Goal: Task Accomplishment & Management: Manage account settings

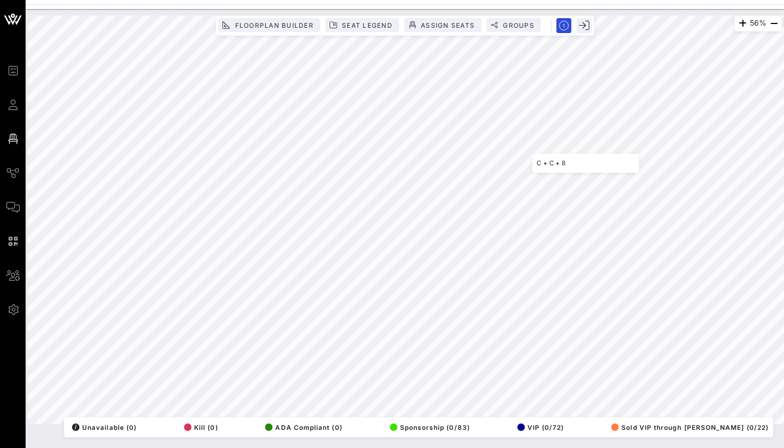
scroll to position [0, 2]
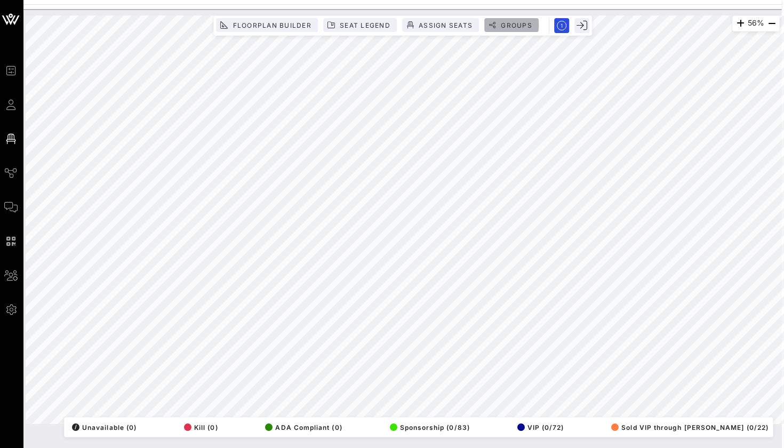
click at [511, 23] on span "Groups" at bounding box center [516, 25] width 32 height 8
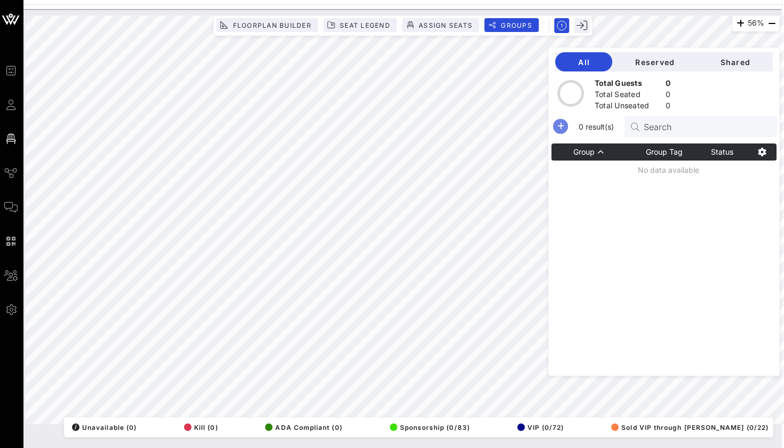
click at [557, 126] on icon "button" at bounding box center [560, 126] width 13 height 13
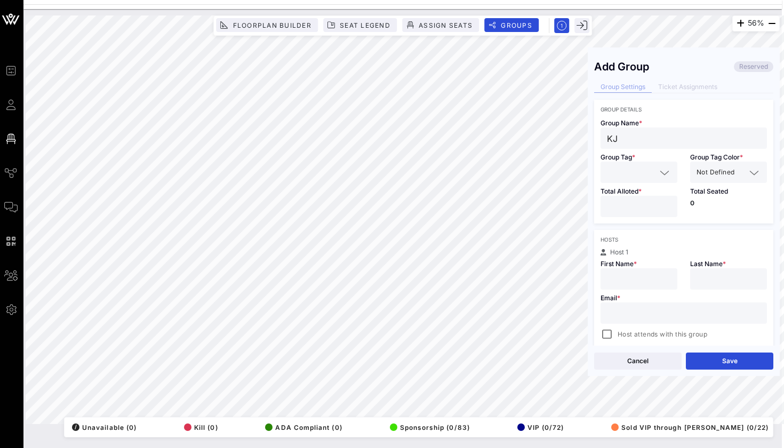
type input "K"
type input "[PERSON_NAME]"
click at [636, 167] on input "text" at bounding box center [631, 172] width 49 height 14
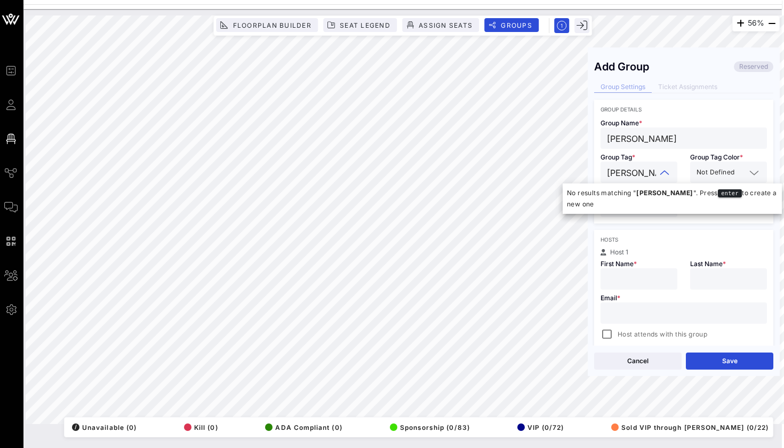
type input "[PERSON_NAME]"
click at [617, 224] on div "Group Details Group Name * [PERSON_NAME] Group Tag * [PERSON_NAME] Group Tag Co…" at bounding box center [683, 327] width 179 height 454
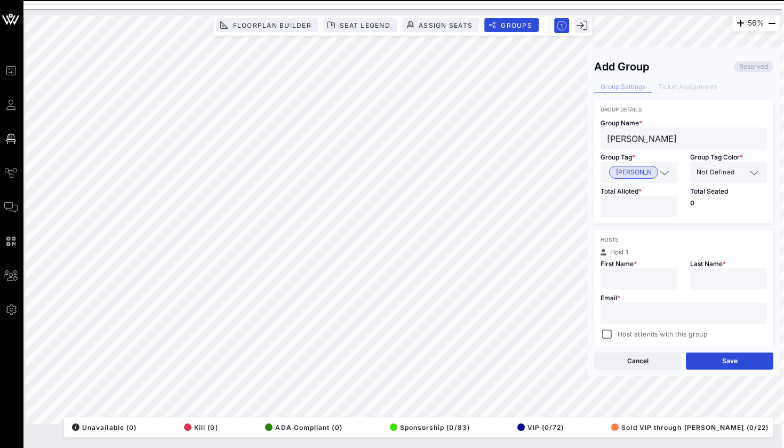
click at [620, 204] on input "number" at bounding box center [639, 207] width 64 height 14
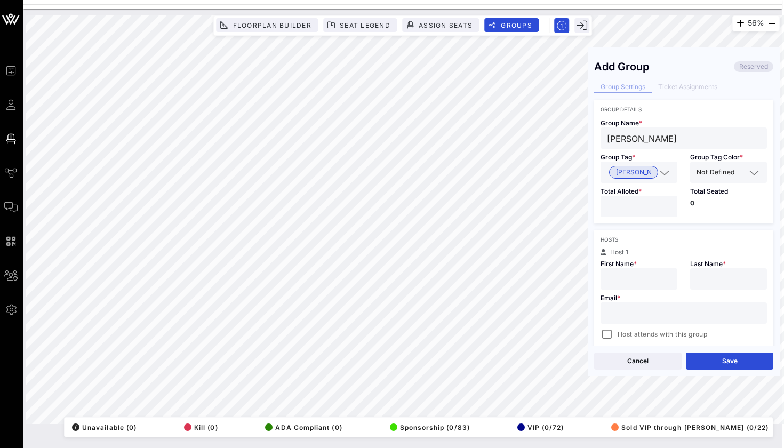
type input "*"
type input "[PERSON_NAME]"
type input "Saxe"
paste input "[PERSON_NAME][EMAIL_ADDRESS][PERSON_NAME][DOMAIN_NAME]"
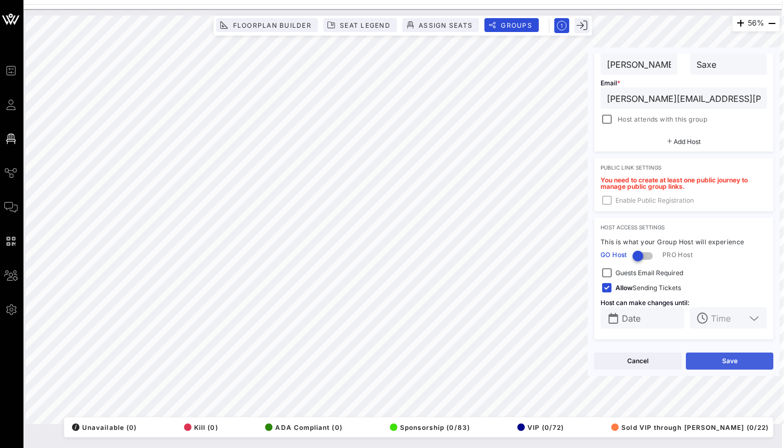
scroll to position [215, 0]
type input "[PERSON_NAME][EMAIL_ADDRESS][PERSON_NAME][DOMAIN_NAME]"
click at [697, 357] on button "Save" at bounding box center [729, 361] width 87 height 17
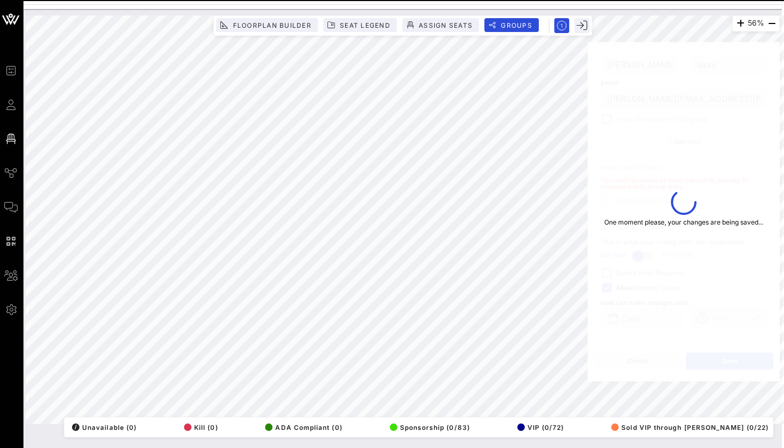
type input "[PERSON_NAME]"
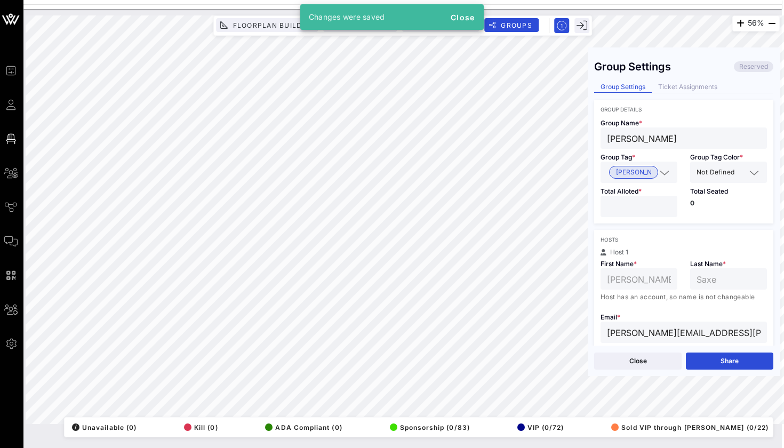
scroll to position [0, 0]
click at [690, 97] on div "Group Settings Reserved Group Settings Ticket Assignments Group Details Group N…" at bounding box center [684, 200] width 192 height 292
click at [695, 83] on div "Ticket Assignments" at bounding box center [688, 87] width 72 height 11
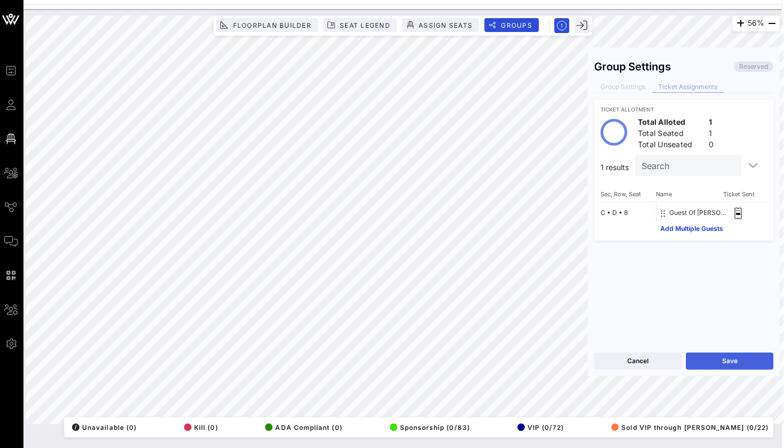
click at [702, 360] on button "Save" at bounding box center [729, 361] width 87 height 17
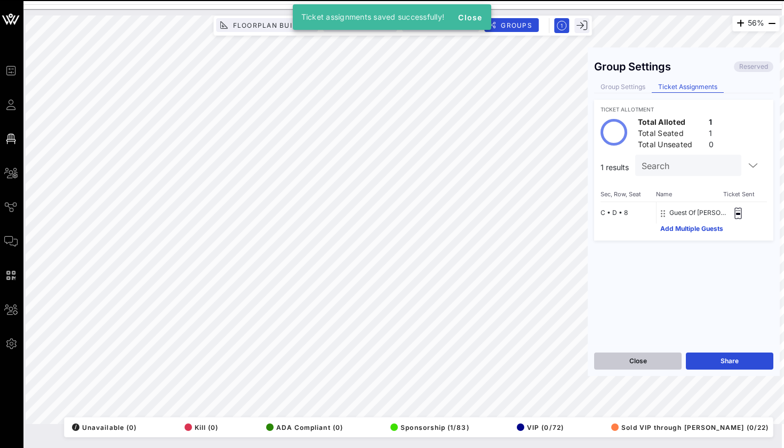
click at [668, 360] on button "Close" at bounding box center [637, 361] width 87 height 17
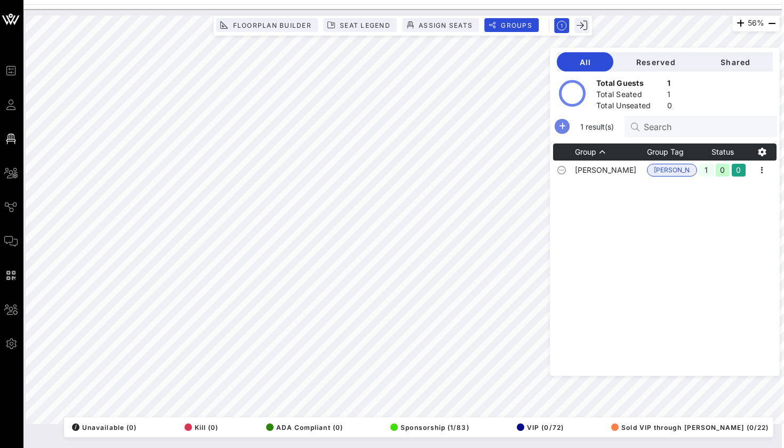
click at [561, 128] on icon "button" at bounding box center [562, 126] width 13 height 13
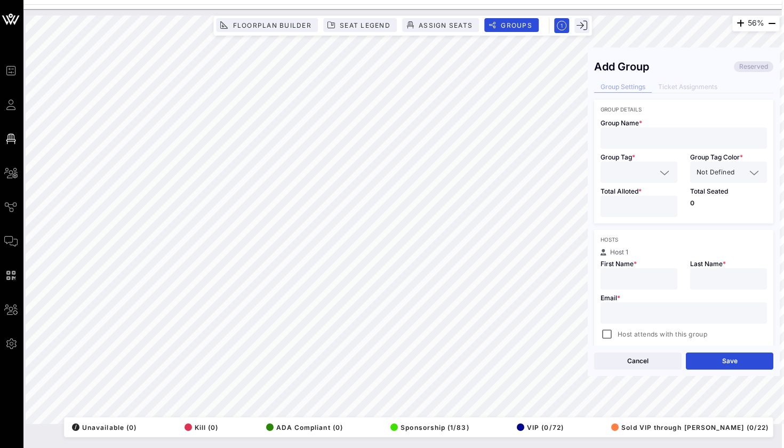
click at [635, 145] on div at bounding box center [684, 137] width 154 height 21
click at [620, 175] on input "text" at bounding box center [631, 172] width 49 height 14
click at [633, 143] on input "[PERSON_NAME]" at bounding box center [684, 138] width 154 height 14
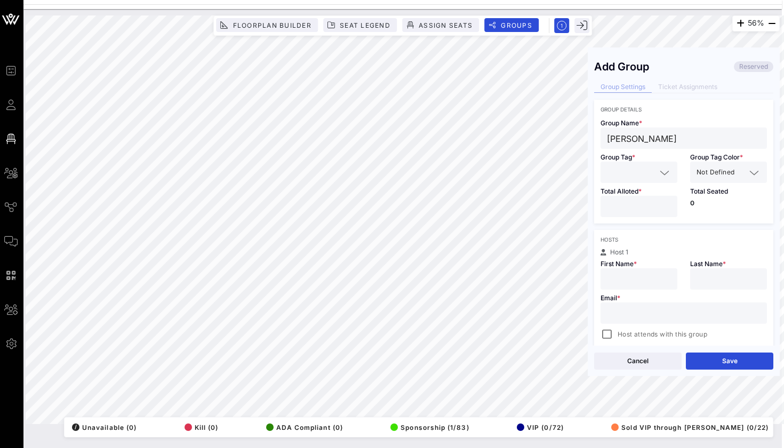
paste input "[PERSON_NAME]"
type input "[PERSON_NAME]"
paste input "[EMAIL_ADDRESS][DOMAIN_NAME]"
type input "[EMAIL_ADDRESS][DOMAIN_NAME]"
click at [629, 132] on input "[PERSON_NAME]" at bounding box center [684, 138] width 154 height 14
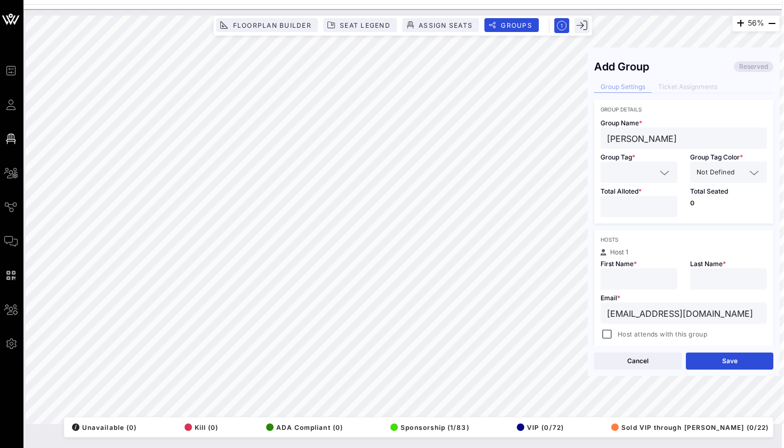
click at [629, 132] on input "[PERSON_NAME]" at bounding box center [684, 138] width 154 height 14
paste input "[PERSON_NAME]"
type input "[PERSON_NAME]"
click at [674, 144] on input "[PERSON_NAME]" at bounding box center [684, 138] width 154 height 14
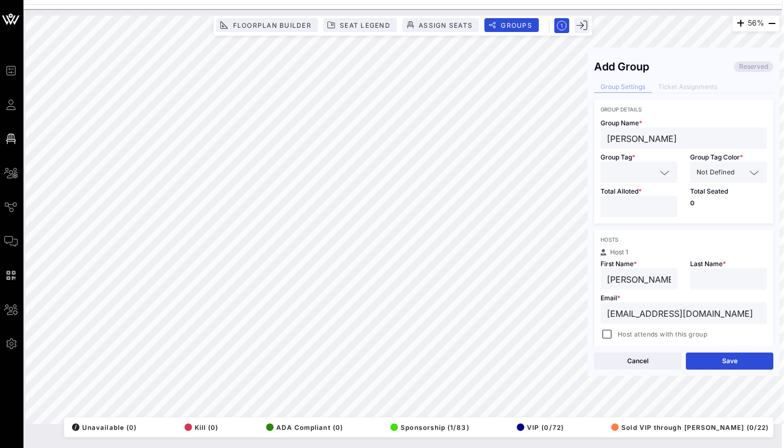
click at [720, 299] on div "Email * [EMAIL_ADDRESS][DOMAIN_NAME] Host attends with this group" at bounding box center [683, 315] width 179 height 51
click at [720, 286] on div at bounding box center [729, 278] width 64 height 21
paste input "Jenatian"
type input "Jenatian"
click at [634, 201] on input "number" at bounding box center [639, 207] width 64 height 14
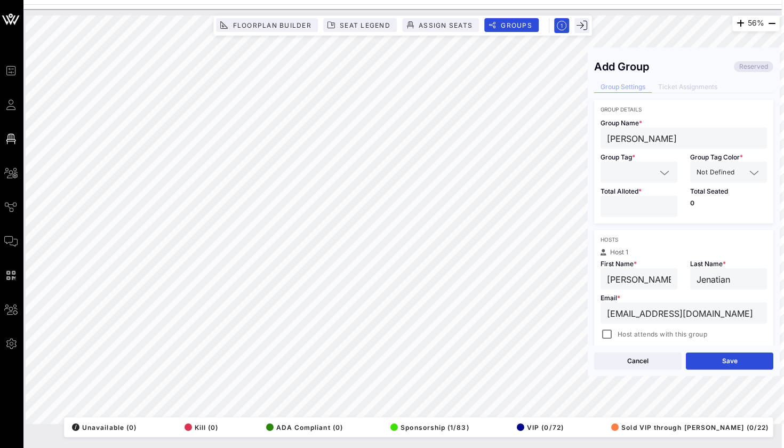
type input "*"
click at [610, 168] on input "text" at bounding box center [631, 172] width 49 height 14
click at [620, 199] on span "[PERSON_NAME]" at bounding box center [642, 199] width 52 height 12
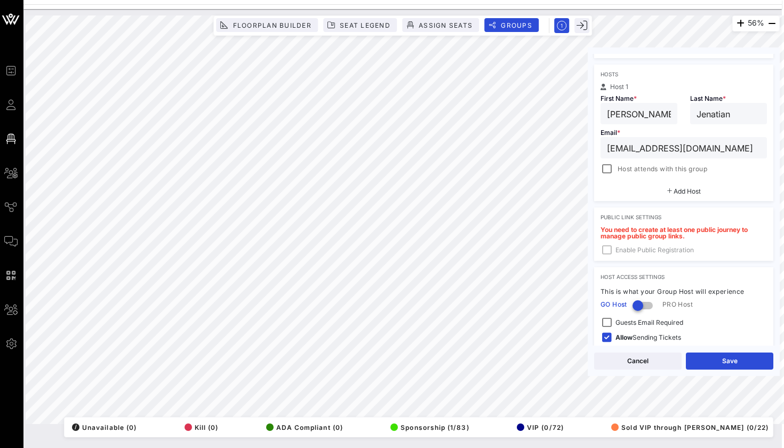
click at [635, 167] on span "Host attends with this group" at bounding box center [663, 169] width 90 height 11
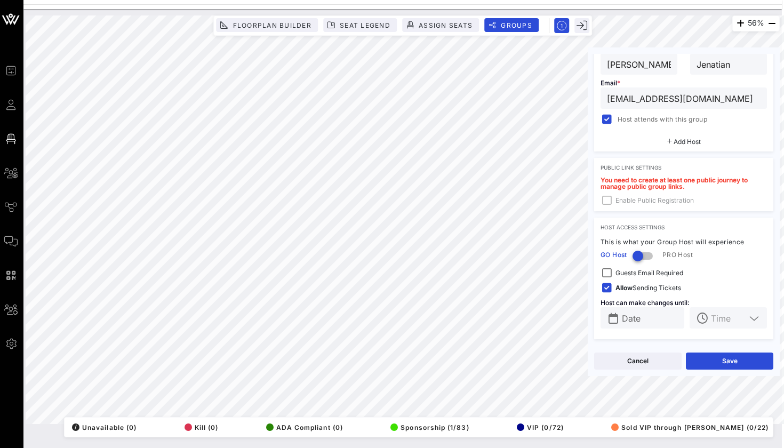
scroll to position [215, 0]
click at [701, 363] on button "Save" at bounding box center [729, 361] width 87 height 17
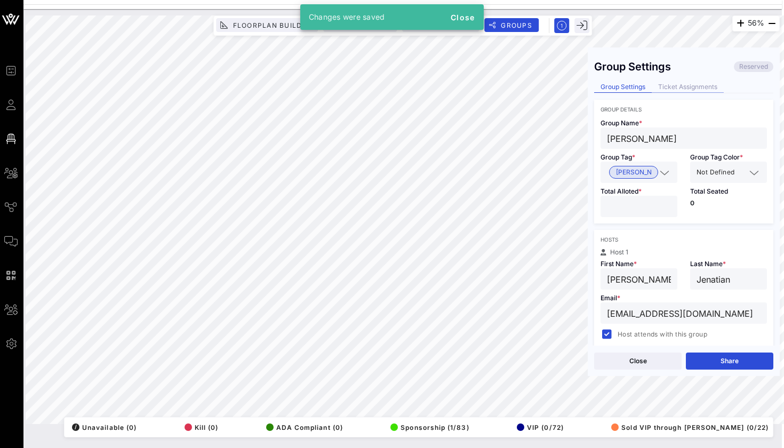
scroll to position [-1, 0]
click at [680, 88] on div "Ticket Assignments" at bounding box center [688, 87] width 72 height 11
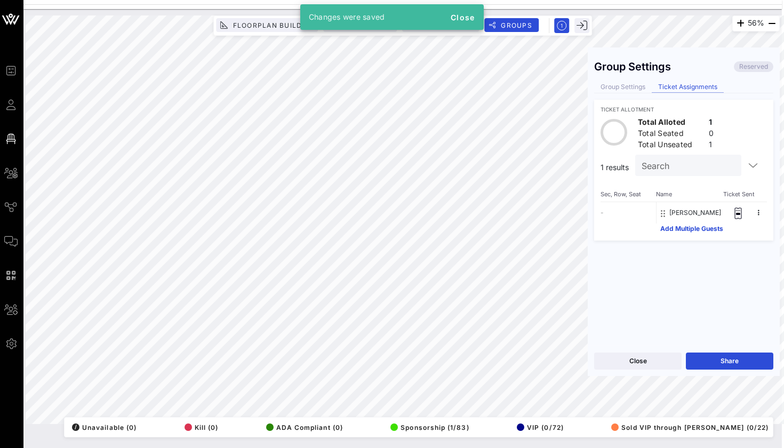
scroll to position [0, 0]
click at [707, 361] on button "Save" at bounding box center [729, 361] width 87 height 17
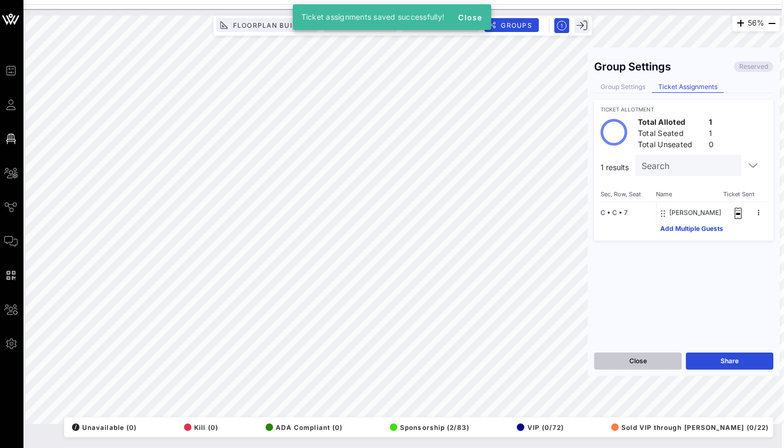
click at [651, 357] on button "Close" at bounding box center [637, 361] width 87 height 17
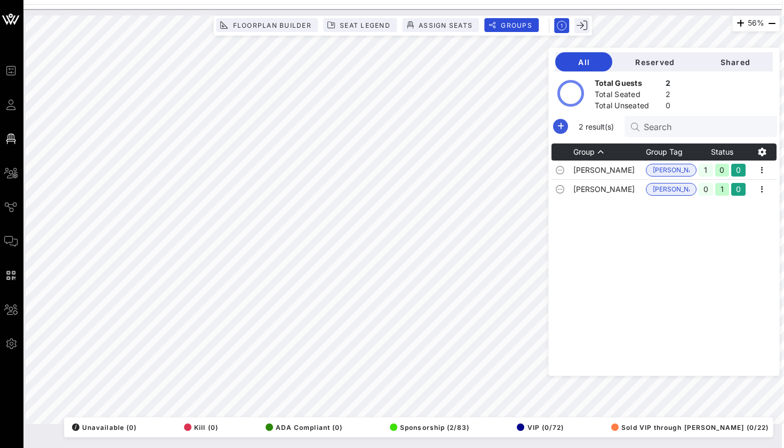
click at [563, 124] on icon "button" at bounding box center [560, 126] width 13 height 13
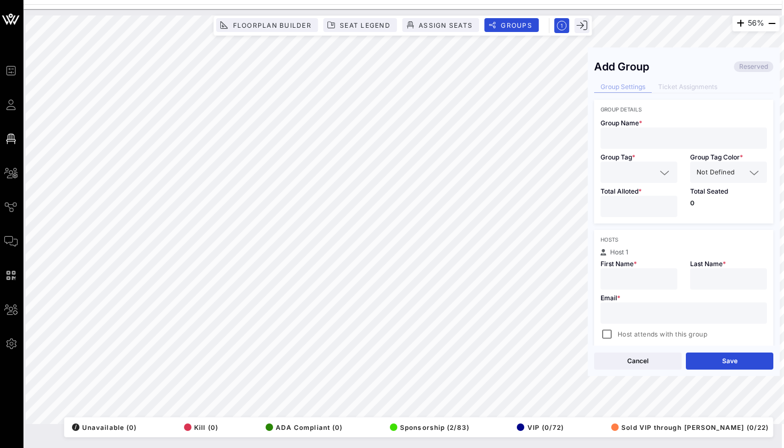
paste input "[PERSON_NAME]"
type input "[PERSON_NAME]"
click at [619, 178] on input "text" at bounding box center [631, 172] width 49 height 14
click at [618, 196] on span "[PERSON_NAME]" at bounding box center [642, 199] width 52 height 12
click at [618, 199] on div at bounding box center [639, 206] width 64 height 21
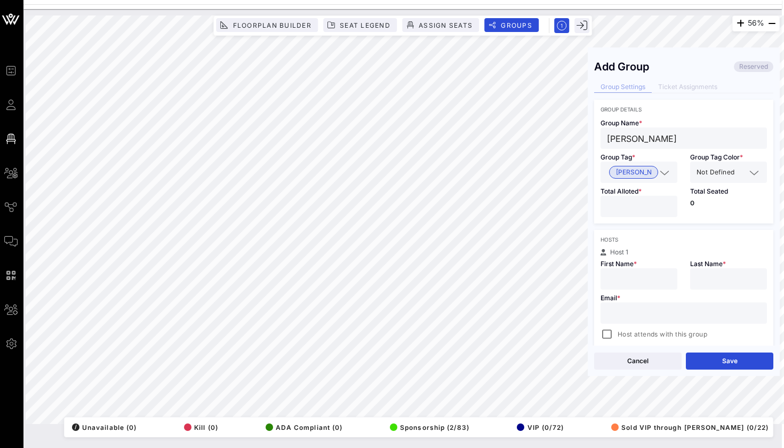
type input "*"
click at [619, 135] on input "[PERSON_NAME]" at bounding box center [684, 138] width 154 height 14
click at [638, 268] on div "First Name *" at bounding box center [639, 273] width 90 height 34
click at [635, 278] on input "text" at bounding box center [639, 279] width 64 height 14
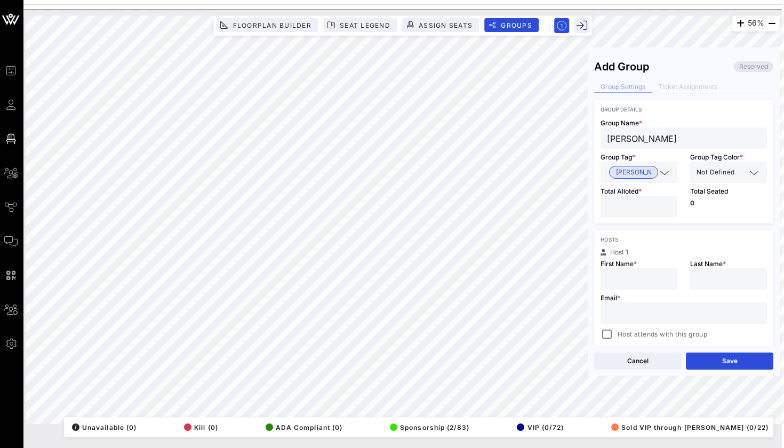
paste input "[PERSON_NAME]"
type input "[PERSON_NAME]"
click at [657, 144] on input "[PERSON_NAME]" at bounding box center [684, 138] width 154 height 14
paste input "[PERSON_NAME]"
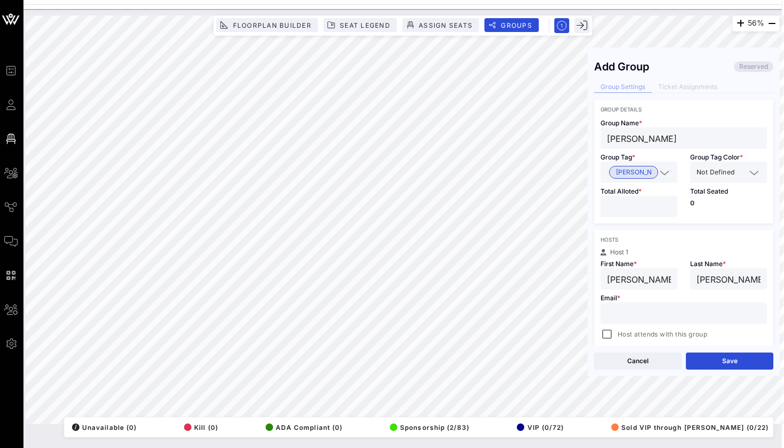
type input "[PERSON_NAME]"
click at [660, 321] on div at bounding box center [684, 312] width 154 height 21
paste input "[EMAIL_ADDRESS][DOMAIN_NAME]"
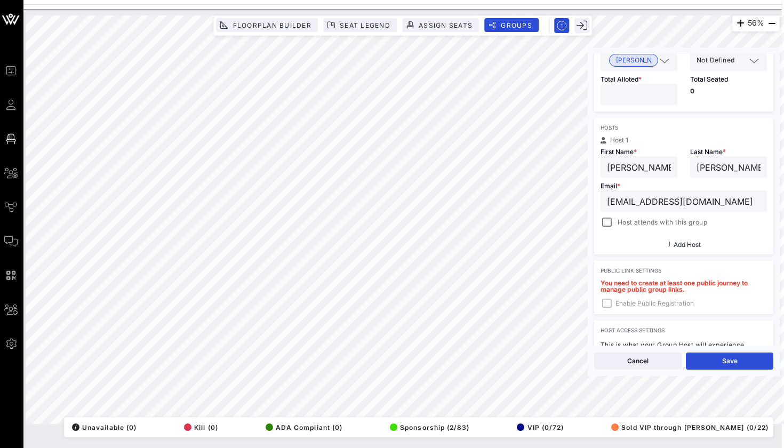
scroll to position [137, 0]
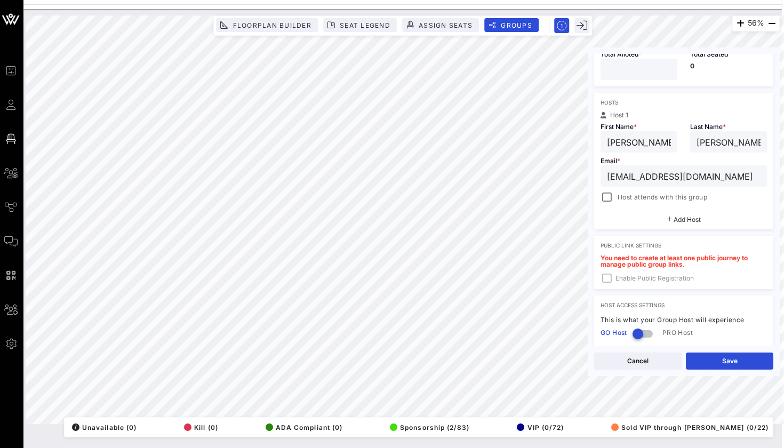
type input "[EMAIL_ADDRESS][DOMAIN_NAME]"
click at [675, 199] on span "Host attends with this group" at bounding box center [663, 197] width 90 height 11
click at [713, 355] on button "Save" at bounding box center [729, 361] width 87 height 17
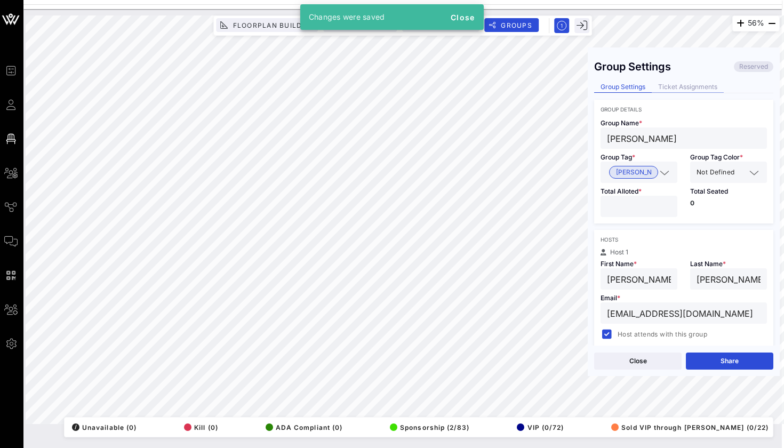
scroll to position [0, 0]
click at [689, 84] on div "Ticket Assignments" at bounding box center [688, 87] width 72 height 11
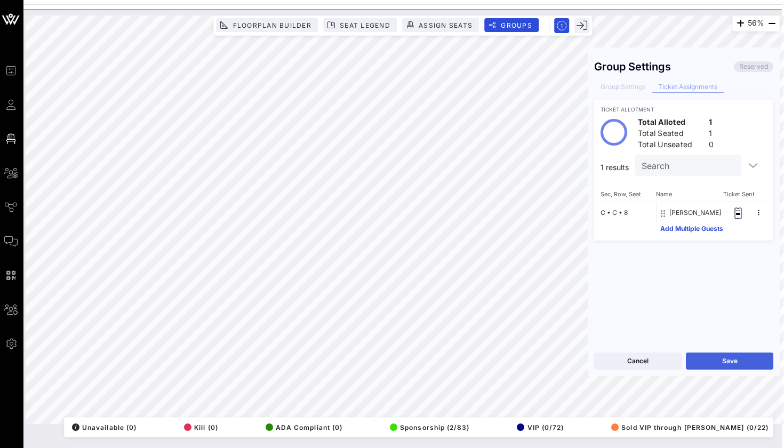
click at [698, 353] on button "Save" at bounding box center [729, 361] width 87 height 17
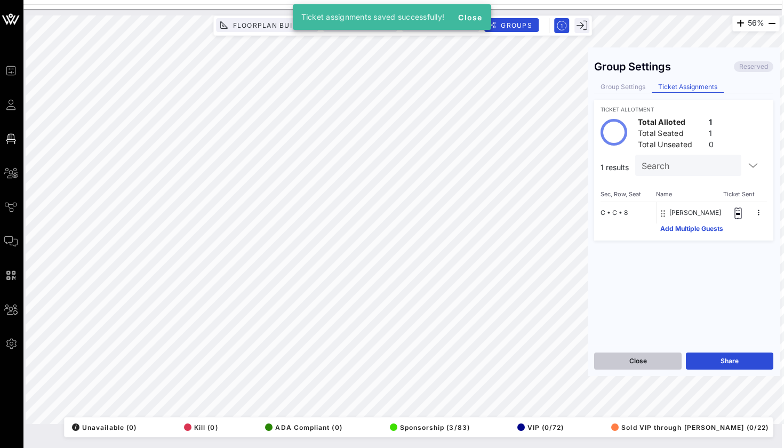
click at [673, 364] on button "Close" at bounding box center [637, 361] width 87 height 17
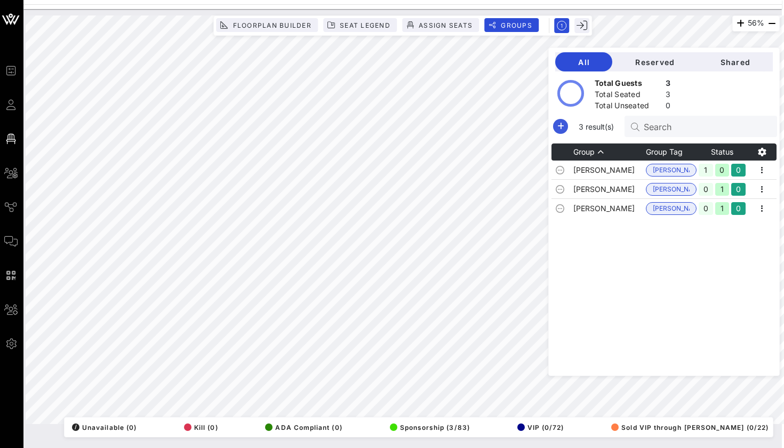
click at [554, 124] on icon "button" at bounding box center [560, 126] width 13 height 13
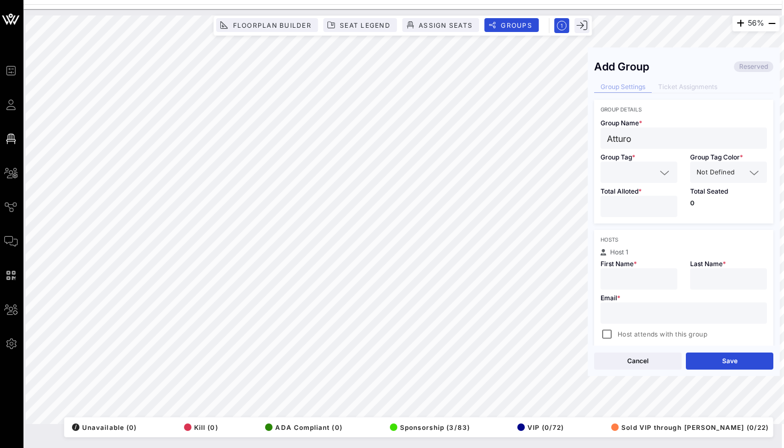
type input "Atturo"
click at [615, 185] on div "Total Alloted *" at bounding box center [639, 203] width 90 height 41
click at [628, 169] on input "text" at bounding box center [631, 172] width 49 height 14
type input "Atturo"
click at [626, 240] on div "Hosts" at bounding box center [684, 239] width 166 height 6
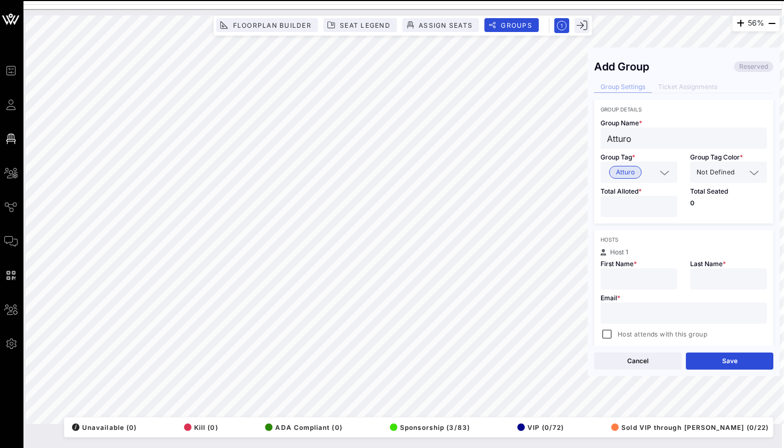
click at [626, 214] on div at bounding box center [639, 206] width 64 height 21
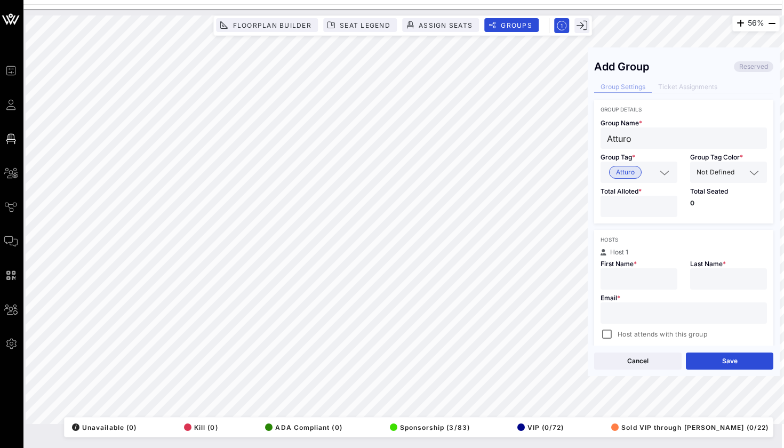
type input "**"
click at [541, 4] on div at bounding box center [402, 6] width 759 height 5
click at [629, 272] on input "text" at bounding box center [639, 279] width 64 height 14
type input "[PERSON_NAME]"
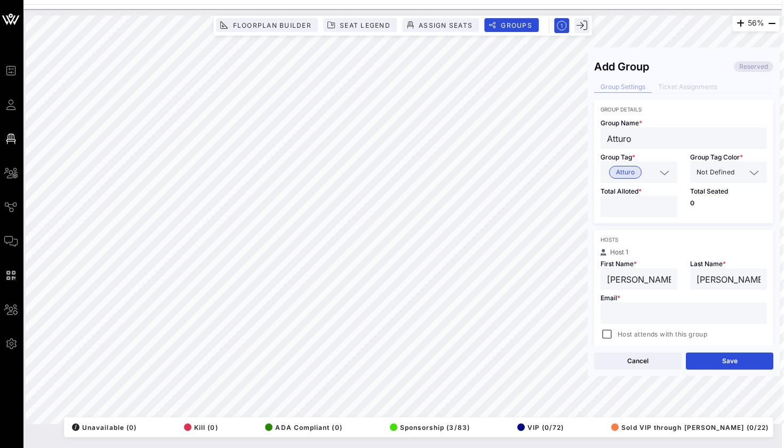
paste input "[PERSON_NAME]"
type input "[PERSON_NAME]"
click at [576, 316] on div "56% Floorplan Builder Seat Legend Assign Seats Groups Exit Add Group Reserved G…" at bounding box center [403, 219] width 754 height 409
paste input "[EMAIL_ADDRESS][DOMAIN_NAME]"
click at [564, 315] on div "56% Floorplan Builder Seat Legend Assign Seats Groups Exit Add Group Reserved G…" at bounding box center [403, 219] width 754 height 409
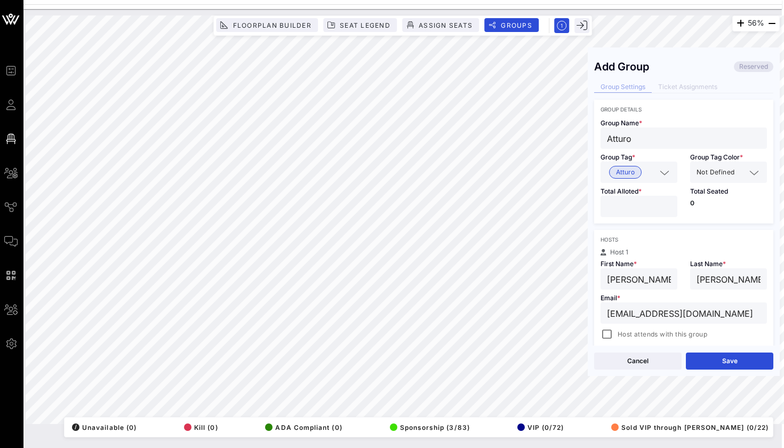
click at [639, 232] on div "Hosts Host 1 First Name * [PERSON_NAME] Last Name * [PERSON_NAME] Email * [EMAI…" at bounding box center [683, 298] width 179 height 137
click at [717, 362] on button "Save" at bounding box center [729, 361] width 87 height 17
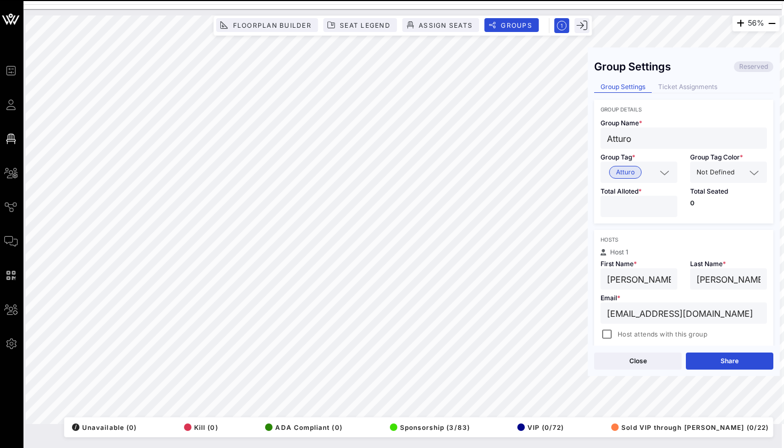
type input "[EMAIL_ADDRESS][DOMAIN_NAME]"
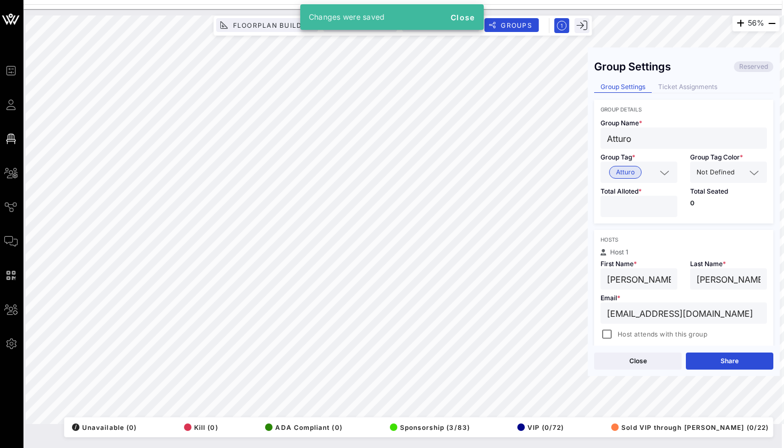
click at [685, 86] on div "Ticket Assignments" at bounding box center [688, 87] width 72 height 11
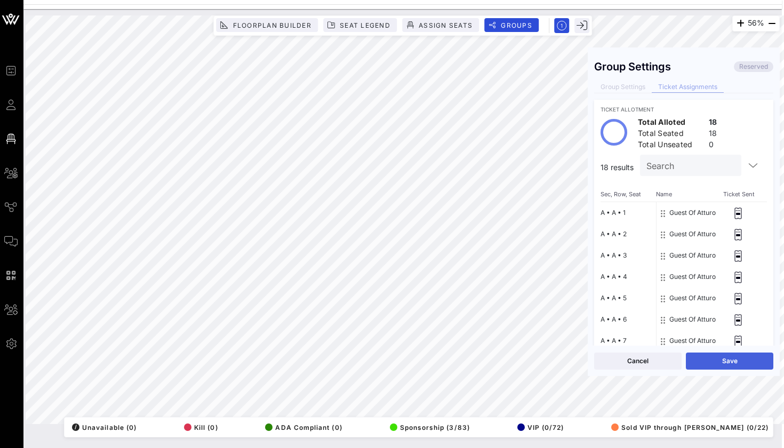
click at [711, 361] on button "Save" at bounding box center [729, 361] width 87 height 17
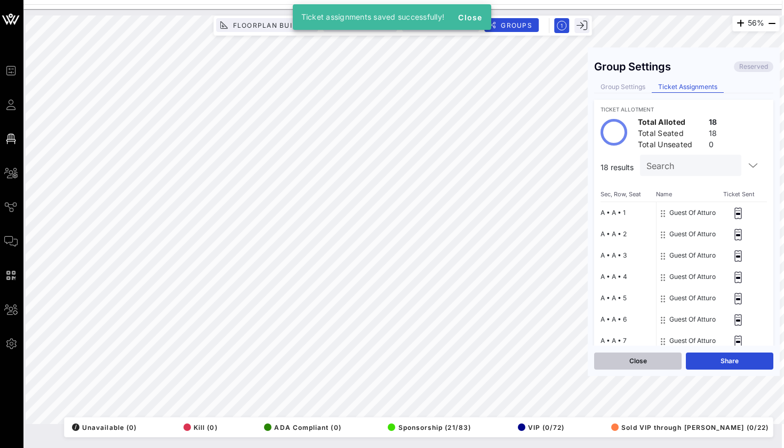
click at [647, 361] on button "Close" at bounding box center [637, 361] width 87 height 17
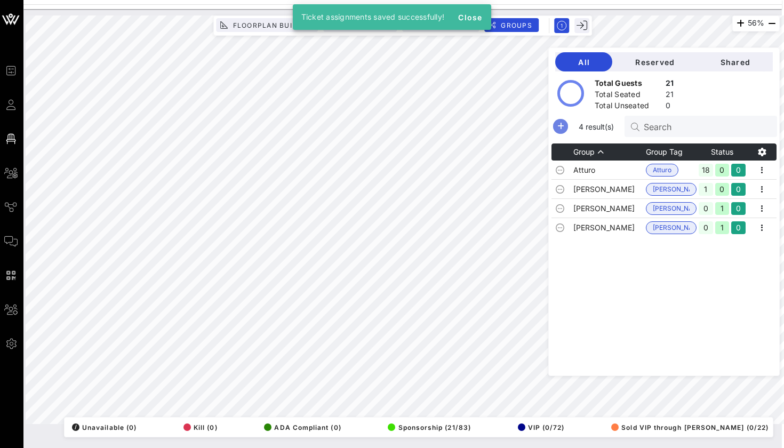
click at [558, 128] on icon "button" at bounding box center [560, 126] width 13 height 13
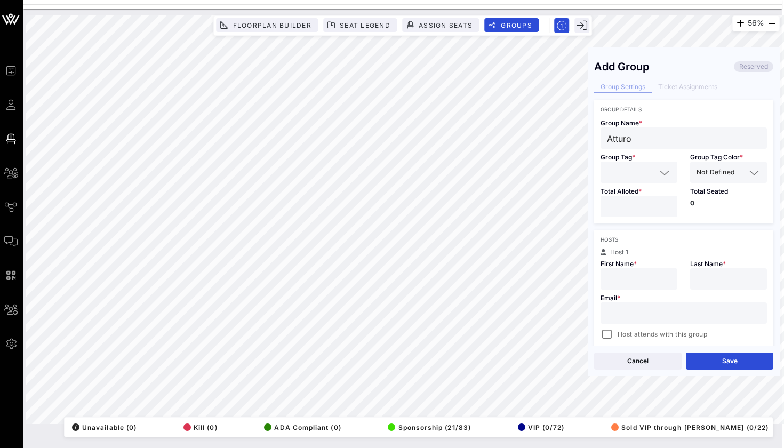
type input "Atturo"
click at [625, 175] on input "text" at bounding box center [631, 172] width 49 height 14
type input "Att"
click at [618, 200] on span "Atturo" at bounding box center [625, 199] width 19 height 12
click at [618, 206] on input "number" at bounding box center [639, 207] width 64 height 14
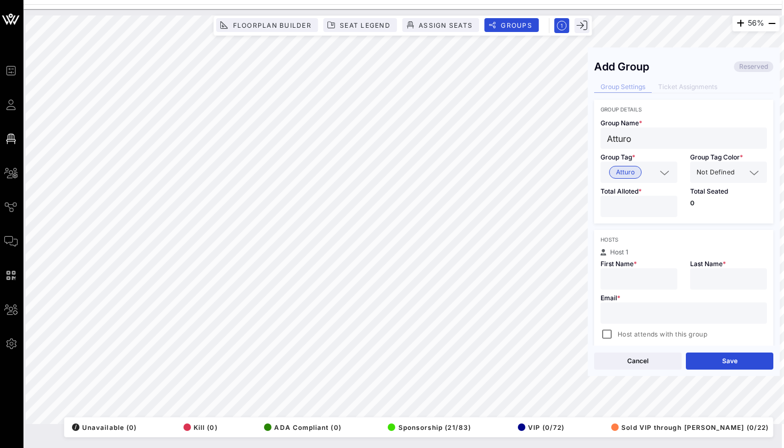
type input "*"
type input "[PERSON_NAME]"
type input "M"
type input "[PERSON_NAME]"
paste input "[EMAIL_ADDRESS][DOMAIN_NAME]"
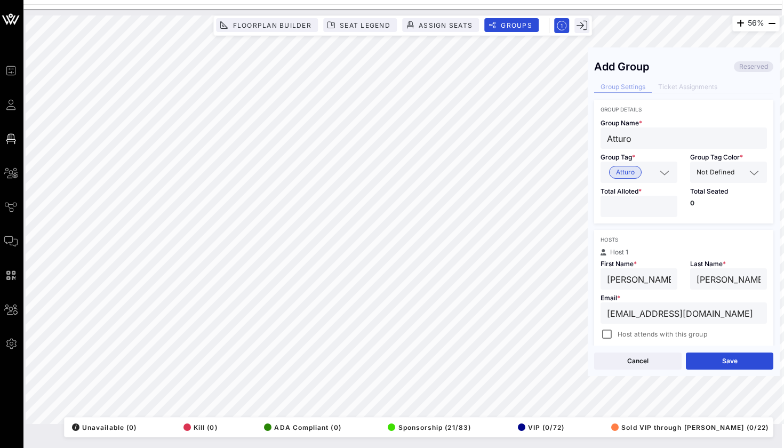
type input "[EMAIL_ADDRESS][DOMAIN_NAME]"
click at [618, 334] on span "Host attends with this group" at bounding box center [663, 334] width 90 height 11
click at [706, 358] on button "Save" at bounding box center [729, 361] width 87 height 17
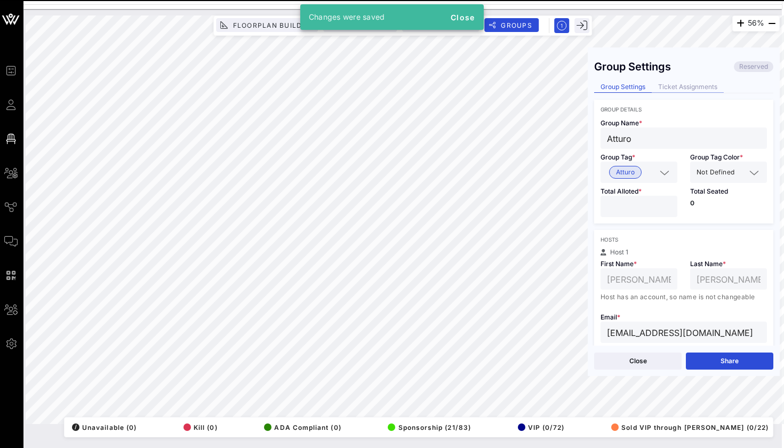
click at [661, 82] on div "Ticket Assignments" at bounding box center [688, 87] width 72 height 11
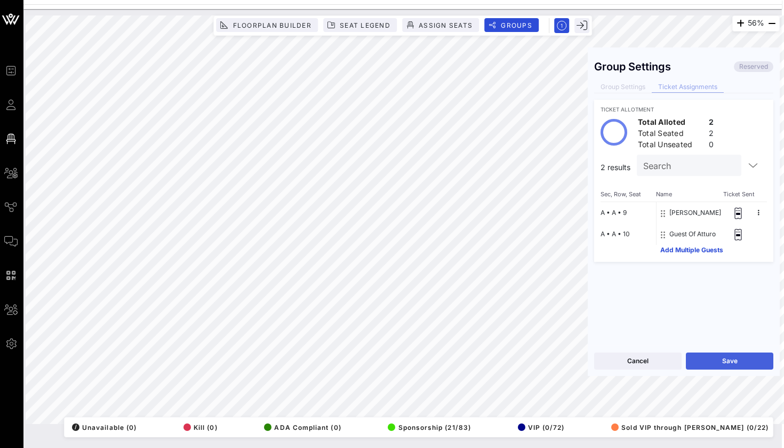
click at [711, 358] on button "Save" at bounding box center [729, 361] width 87 height 17
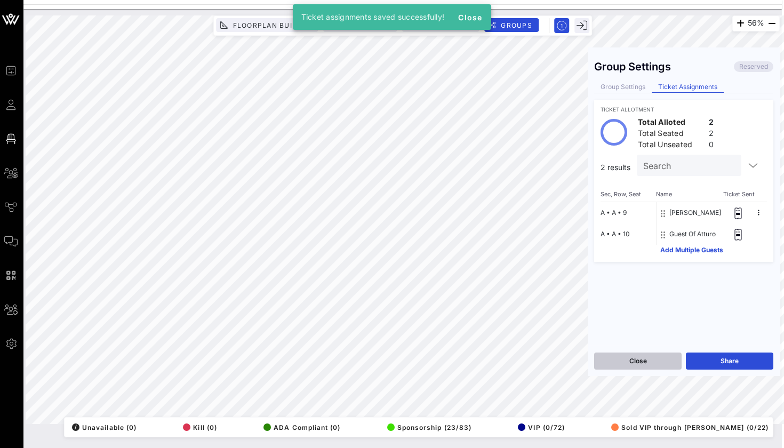
click at [659, 366] on button "Close" at bounding box center [637, 361] width 87 height 17
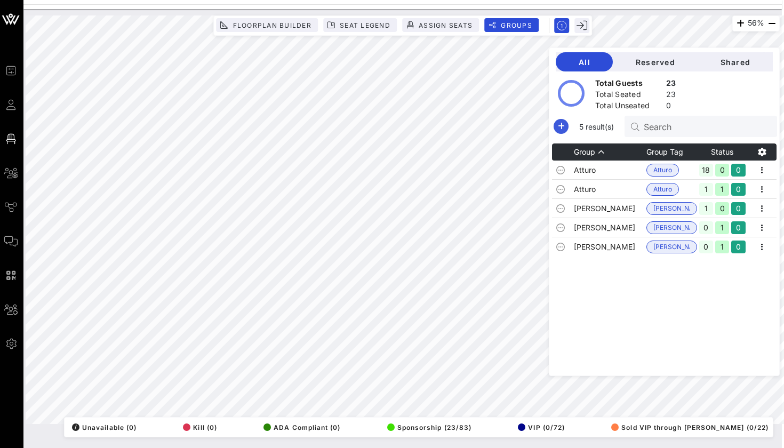
click at [560, 133] on button "button" at bounding box center [561, 126] width 15 height 15
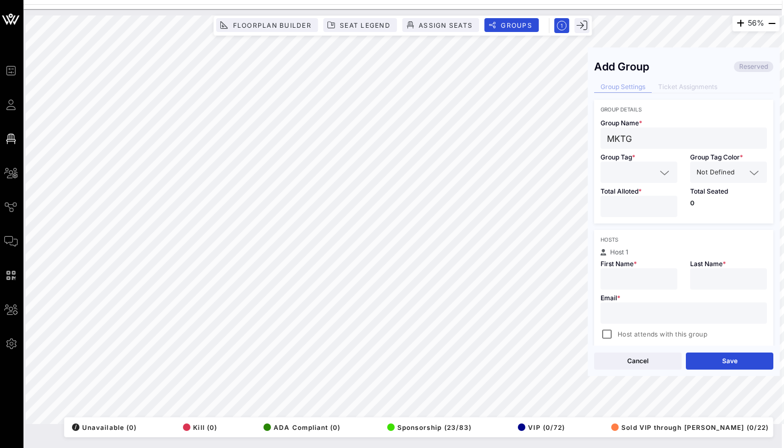
type input "MKTG"
click at [613, 173] on input "text" at bounding box center [631, 172] width 49 height 14
type input "MKTG"
click at [622, 238] on div "Hosts" at bounding box center [684, 239] width 166 height 6
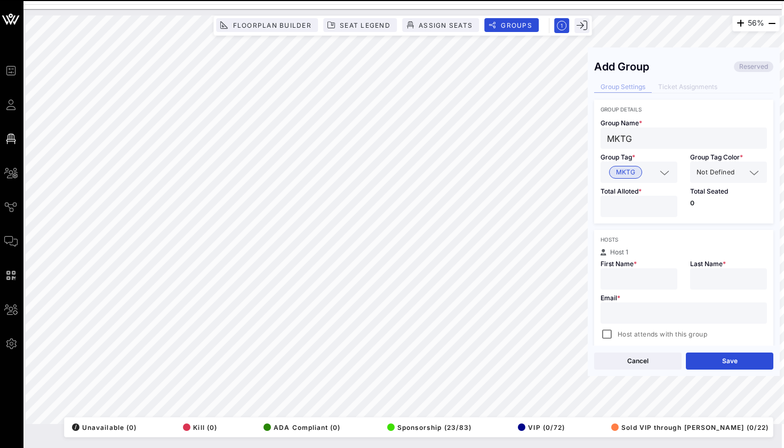
click at [626, 207] on input "number" at bounding box center [639, 207] width 64 height 14
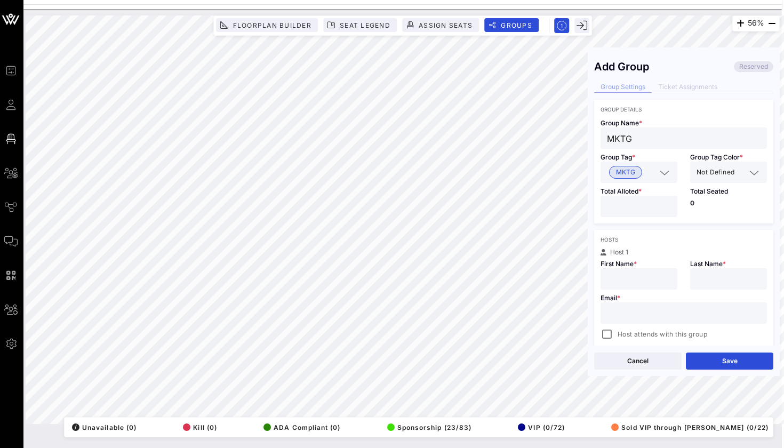
type input "*"
click at [613, 270] on div at bounding box center [639, 278] width 64 height 21
type input "[PERSON_NAME]"
click at [711, 290] on div "Email * Host attends with this group" at bounding box center [683, 315] width 179 height 51
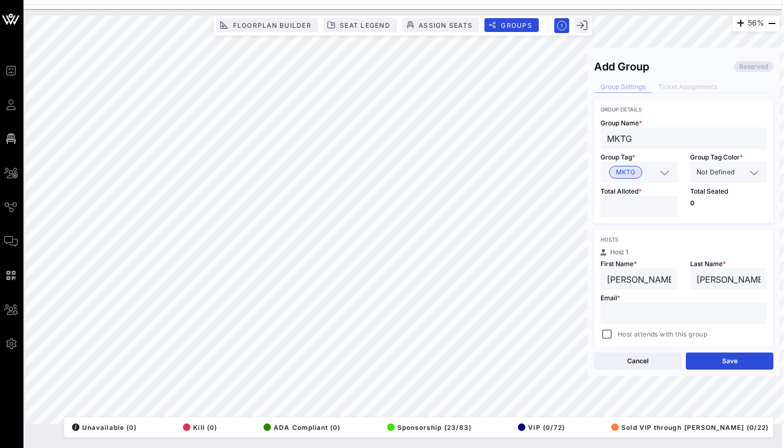
type input "[PERSON_NAME]"
click at [683, 323] on div at bounding box center [684, 312] width 154 height 21
paste input "[PERSON_NAME][EMAIL_ADDRESS][PERSON_NAME][DOMAIN_NAME]"
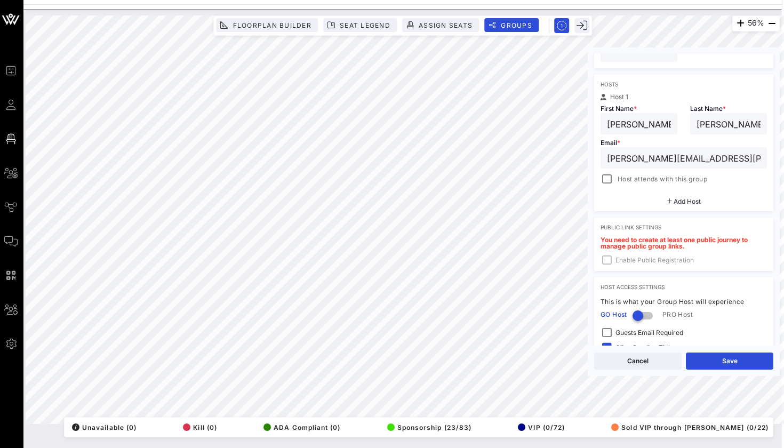
scroll to position [161, 0]
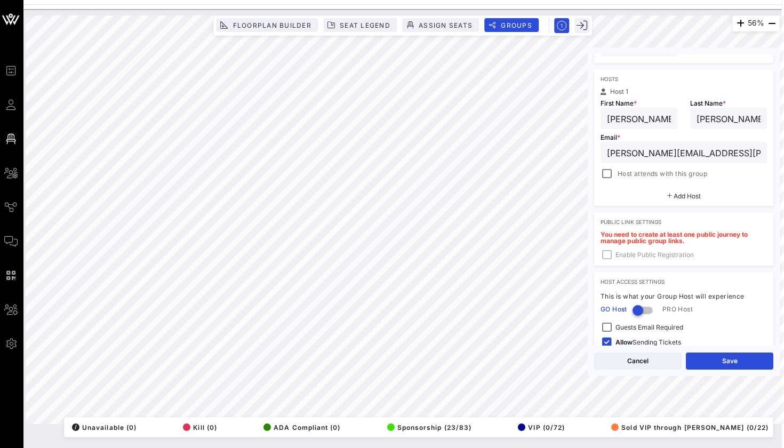
click at [661, 174] on span "Host attends with this group" at bounding box center [663, 174] width 90 height 11
click at [712, 359] on button "Save" at bounding box center [729, 361] width 87 height 17
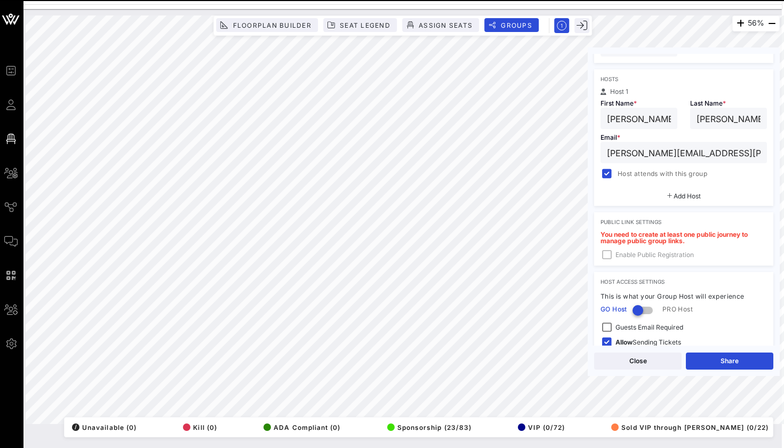
type input "[PERSON_NAME][EMAIL_ADDRESS][PERSON_NAME][DOMAIN_NAME]"
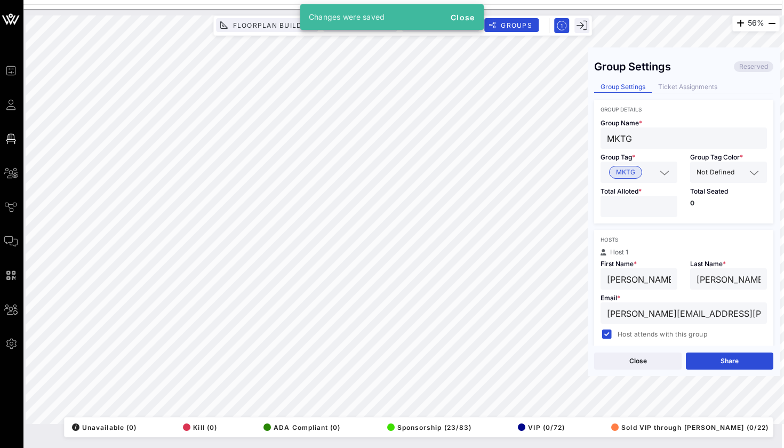
scroll to position [0, 0]
click at [690, 74] on div "Group Settings Reserved Group Settings Ticket Assignments Group Details Group N…" at bounding box center [684, 200] width 192 height 292
click at [689, 84] on div "Ticket Assignments" at bounding box center [688, 87] width 72 height 11
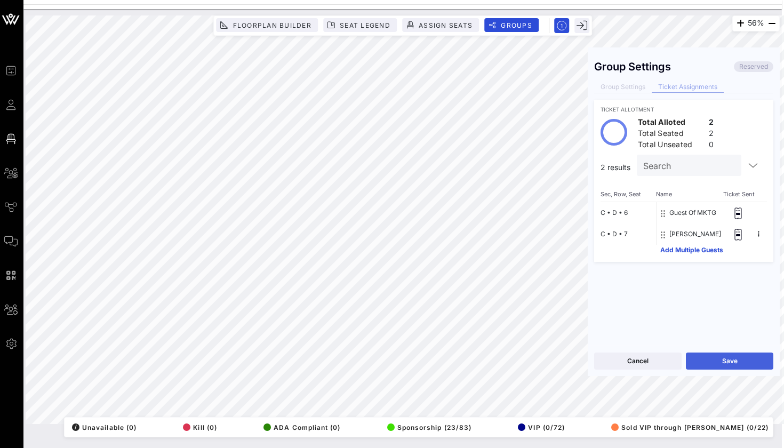
click at [706, 362] on button "Save" at bounding box center [729, 361] width 87 height 17
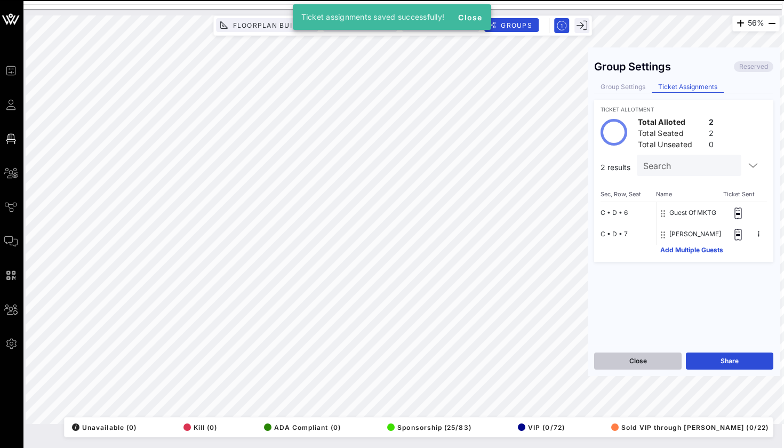
click at [649, 365] on button "Close" at bounding box center [637, 361] width 87 height 17
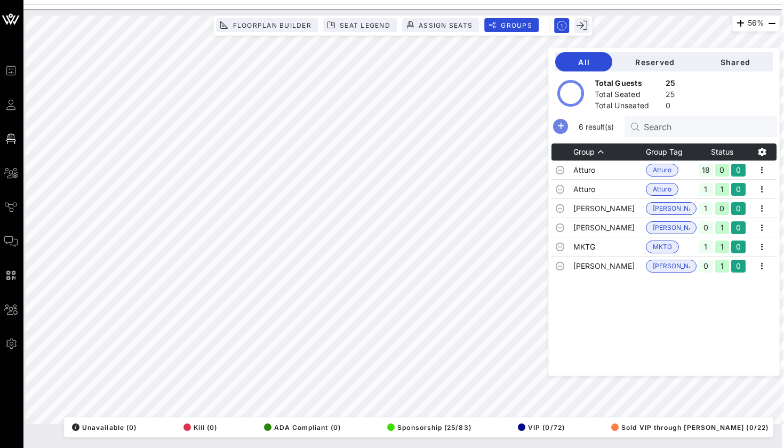
click at [556, 124] on icon "button" at bounding box center [560, 126] width 13 height 13
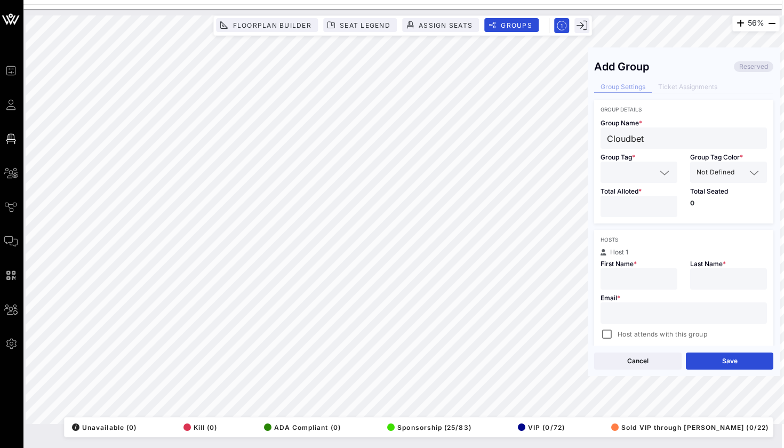
type input "Cloudbet"
click at [631, 170] on input "text" at bounding box center [631, 172] width 49 height 14
type input "Cloudbet"
click at [663, 240] on div "Hosts" at bounding box center [684, 239] width 166 height 6
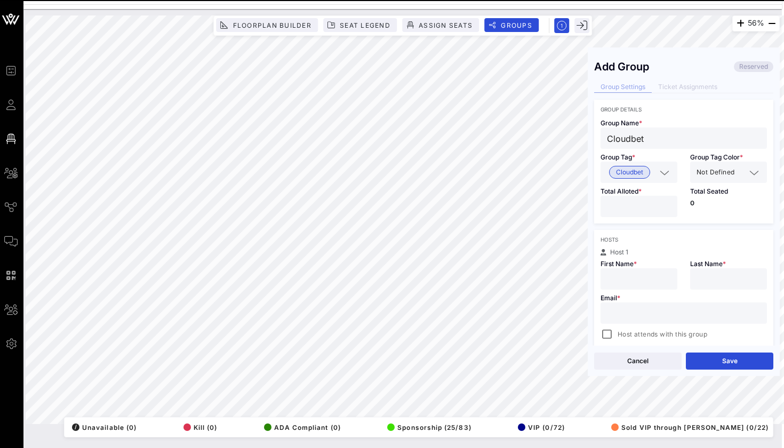
click at [632, 186] on div "Total Alloted *" at bounding box center [639, 203] width 90 height 41
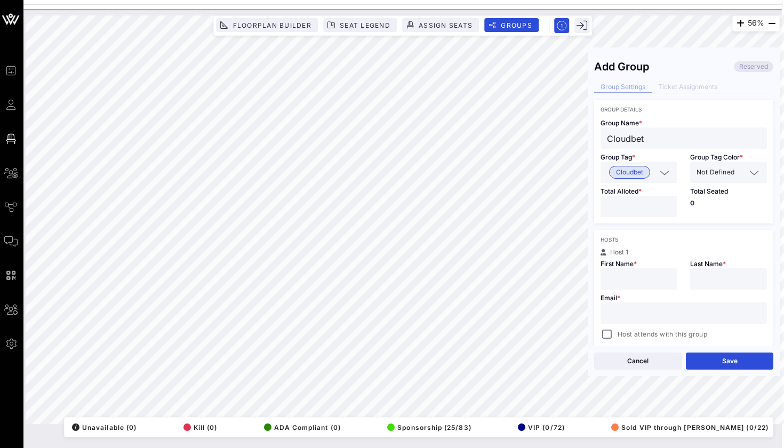
click at [632, 206] on input "number" at bounding box center [639, 207] width 64 height 14
type input "*"
type input "[PERSON_NAME]"
type input "S"
paste input "[EMAIL_ADDRESS][DOMAIN_NAME]"
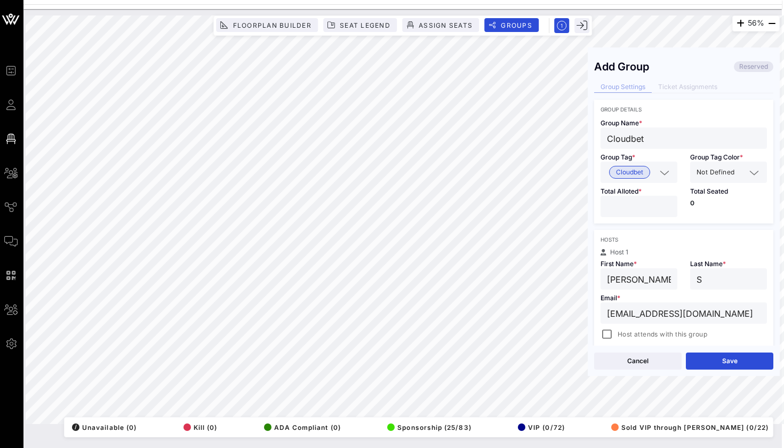
type input "[EMAIL_ADDRESS][DOMAIN_NAME]"
click at [697, 352] on div "Cancel Save" at bounding box center [684, 361] width 192 height 30
click at [699, 356] on button "Save" at bounding box center [729, 361] width 87 height 17
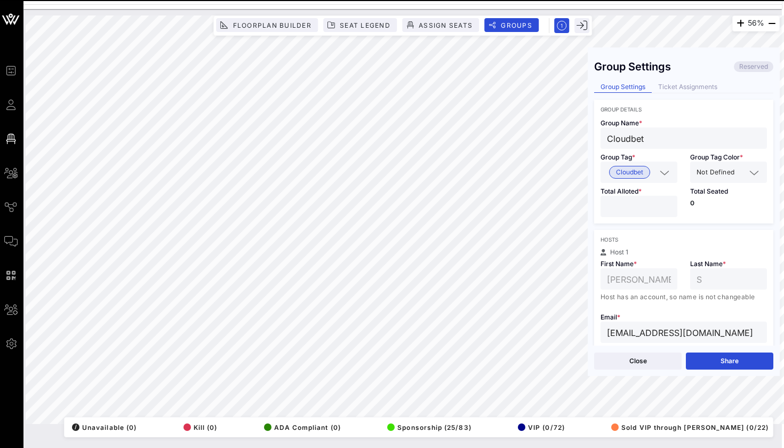
type input "[PERSON_NAME]"
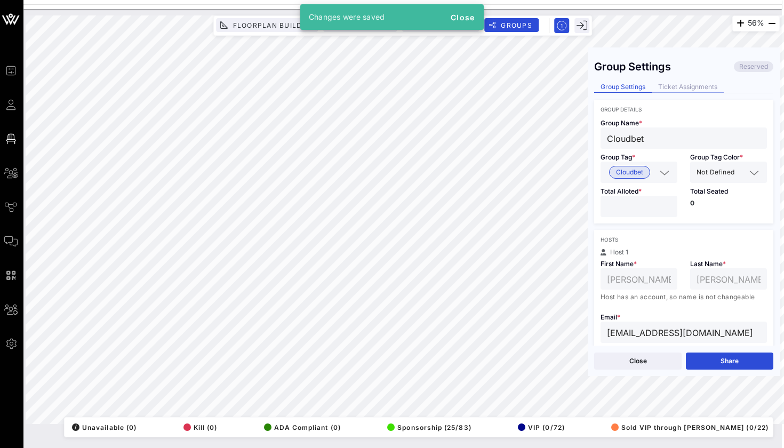
click at [673, 89] on div "Ticket Assignments" at bounding box center [688, 87] width 72 height 11
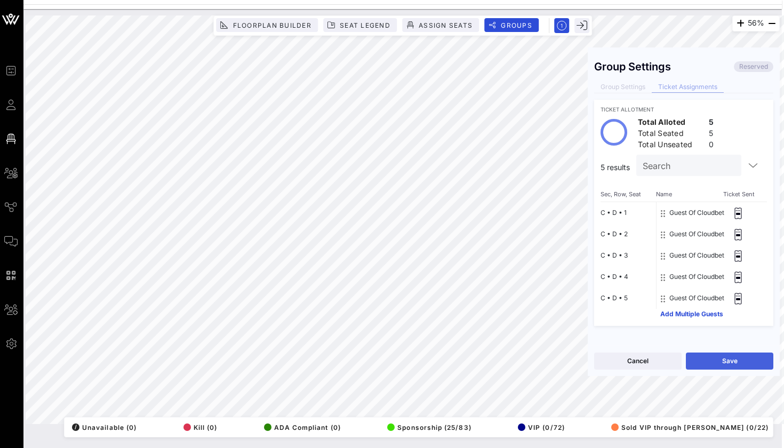
click at [724, 369] on button "Save" at bounding box center [729, 361] width 87 height 17
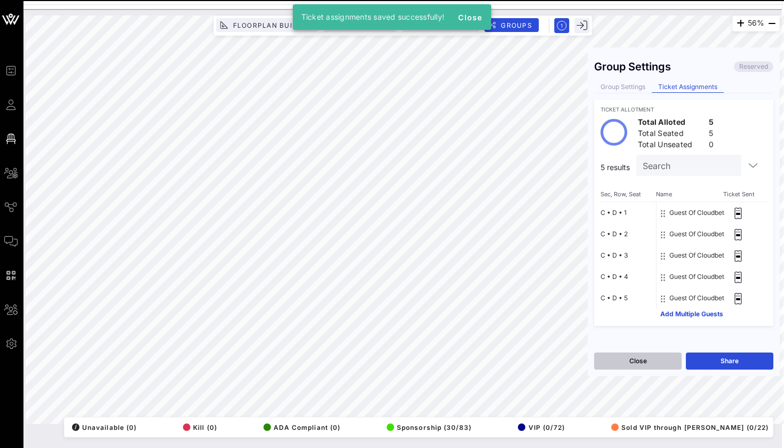
click at [660, 365] on button "Close" at bounding box center [637, 361] width 87 height 17
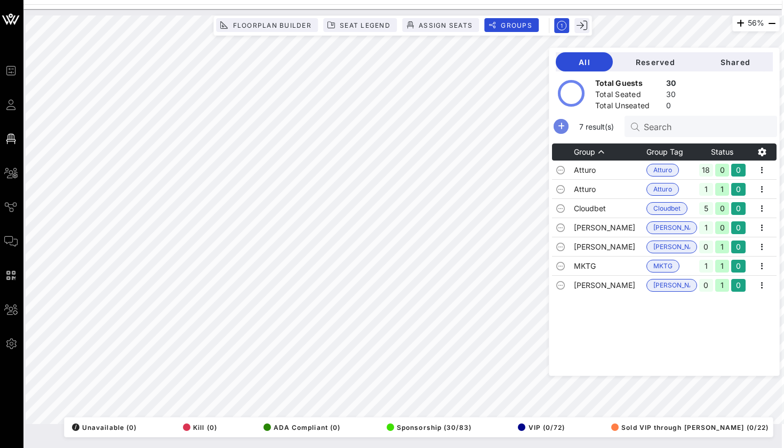
click at [561, 125] on icon "button" at bounding box center [561, 126] width 13 height 13
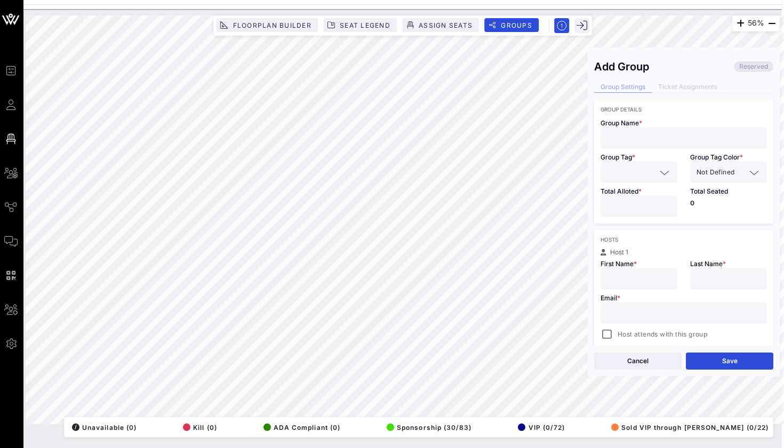
click at [644, 160] on div "Group Tag *" at bounding box center [639, 166] width 90 height 34
type input "[GEOGRAPHIC_DATA]"
click at [615, 171] on input "text" at bounding box center [631, 172] width 49 height 14
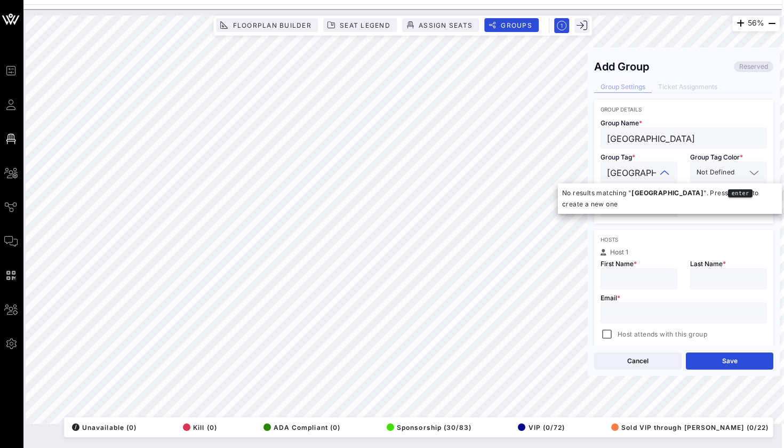
type input "[GEOGRAPHIC_DATA]"
click at [622, 229] on div "Group Details Group Name * Trinidad Group Tag * Trinidad Group Tag Color * Not …" at bounding box center [683, 327] width 179 height 454
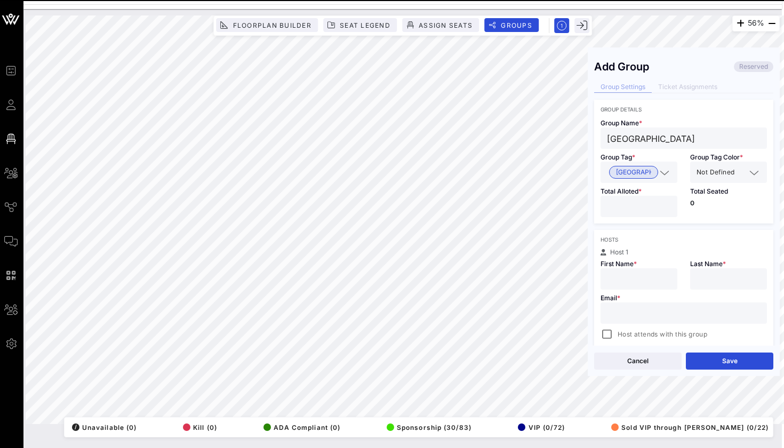
click at [627, 206] on input "number" at bounding box center [639, 207] width 64 height 14
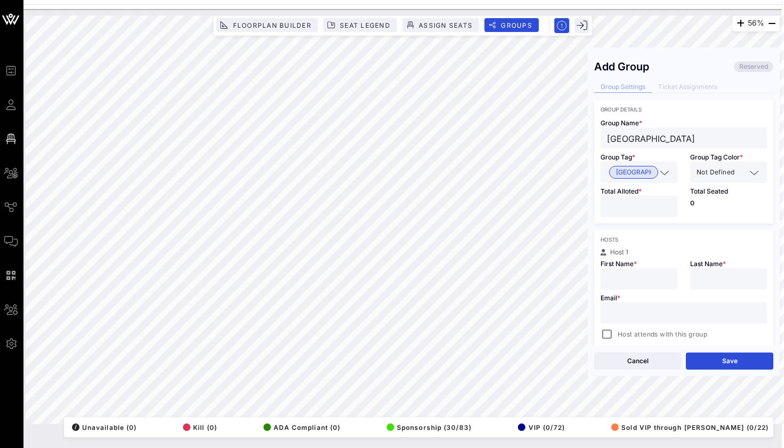
type input "*"
click at [631, 236] on div "Hosts Host 1 First Name * Last Name * Email * Host attends with this group Add …" at bounding box center [683, 298] width 179 height 137
type input "[PERSON_NAME]"
type input "W"
paste input "[EMAIL_ADDRESS][DOMAIN_NAME]"
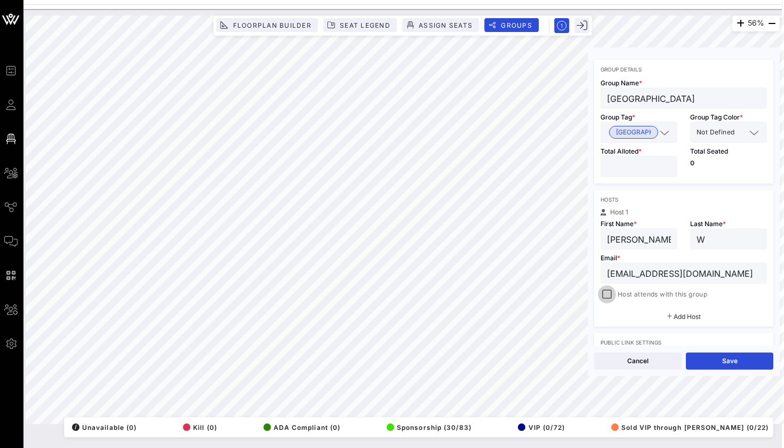
type input "[EMAIL_ADDRESS][DOMAIN_NAME]"
click at [607, 296] on div at bounding box center [607, 294] width 15 height 15
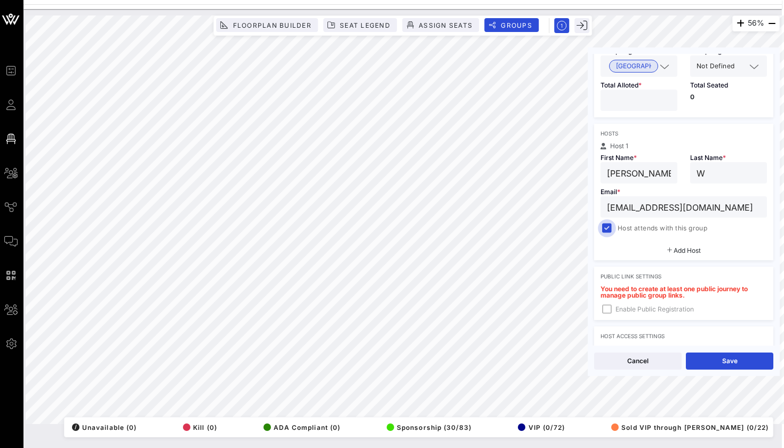
scroll to position [122, 0]
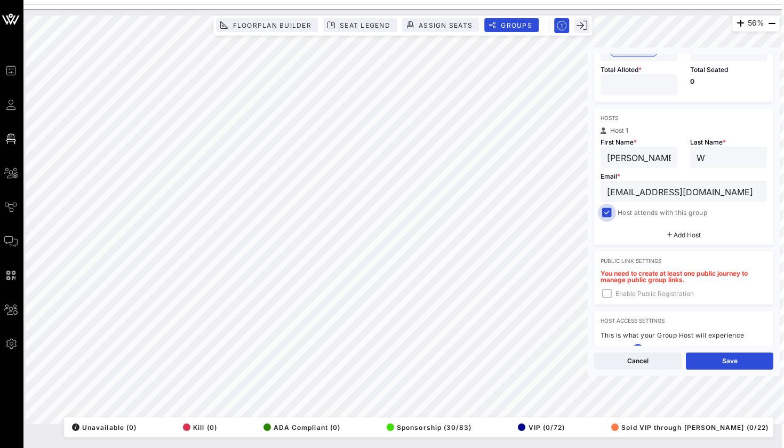
click at [610, 214] on div at bounding box center [607, 212] width 15 height 15
click at [712, 358] on button "Save" at bounding box center [729, 361] width 87 height 17
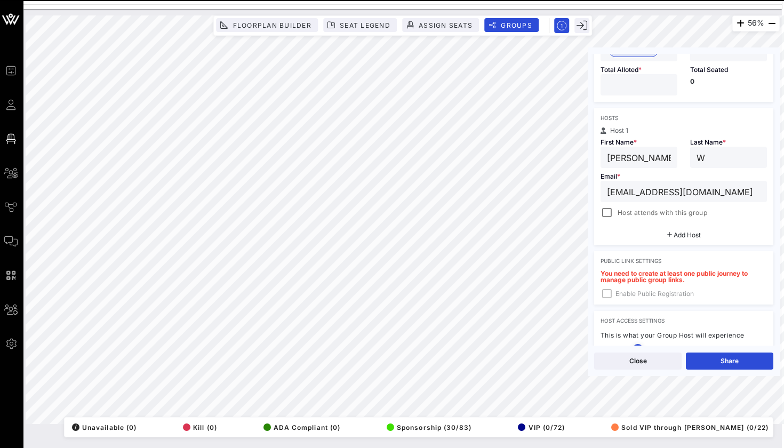
type input "[GEOGRAPHIC_DATA]"
type input "[PERSON_NAME]"
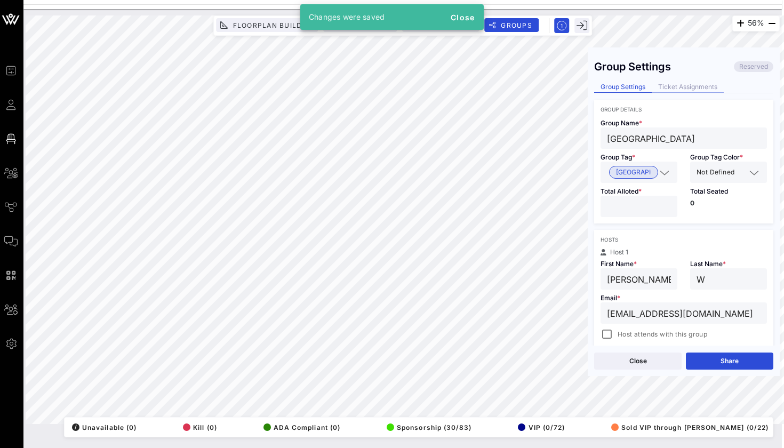
scroll to position [-1, 0]
click at [672, 86] on div "Ticket Assignments" at bounding box center [688, 87] width 72 height 11
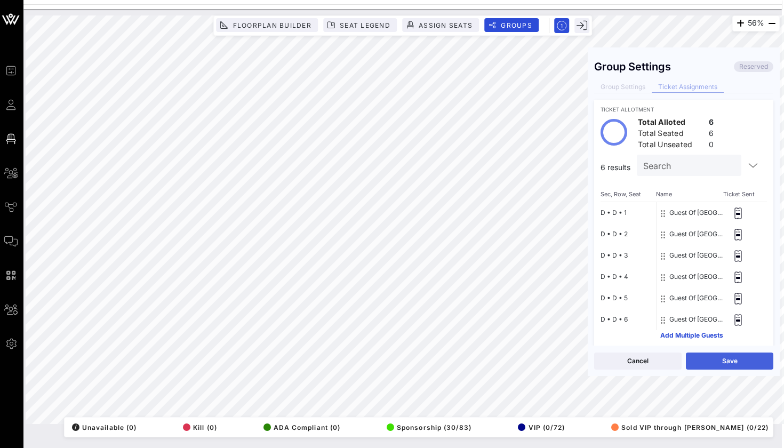
click at [706, 362] on button "Save" at bounding box center [729, 361] width 87 height 17
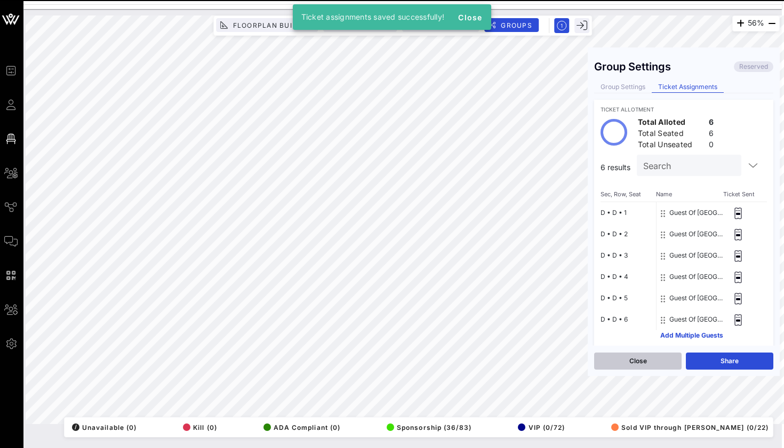
click at [659, 362] on button "Close" at bounding box center [637, 361] width 87 height 17
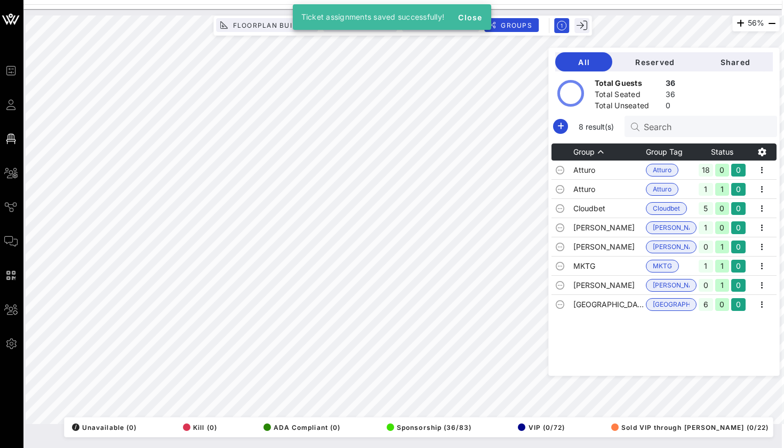
click at [582, 1] on div at bounding box center [402, 2] width 759 height 4
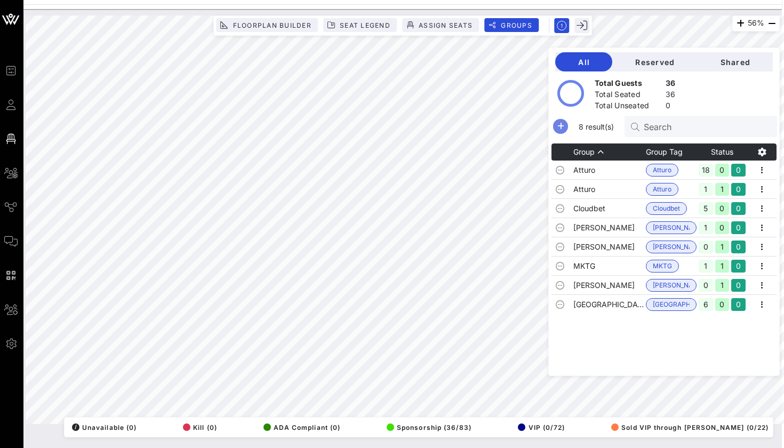
click at [554, 124] on icon "button" at bounding box center [560, 126] width 13 height 13
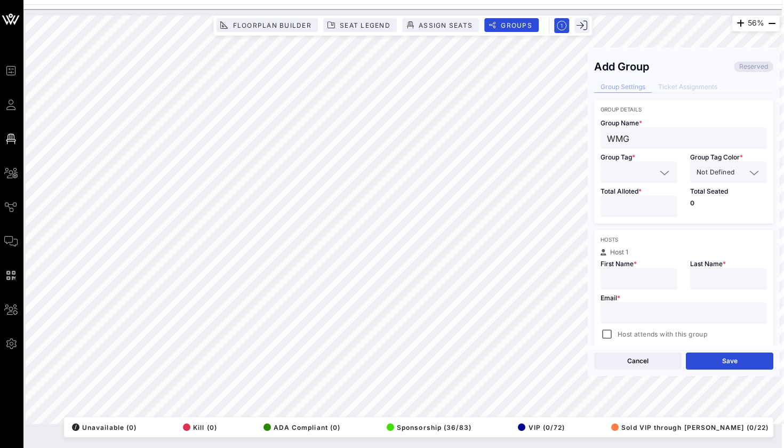
type input "WMG"
click at [622, 190] on span "Total Alloted *" at bounding box center [621, 191] width 41 height 8
click at [628, 176] on input "text" at bounding box center [631, 172] width 49 height 14
type input "WMG"
click at [618, 224] on div "Group Details Group Name * WMG Group Tag * WMG Group Tag Color * Not Defined To…" at bounding box center [683, 327] width 179 height 454
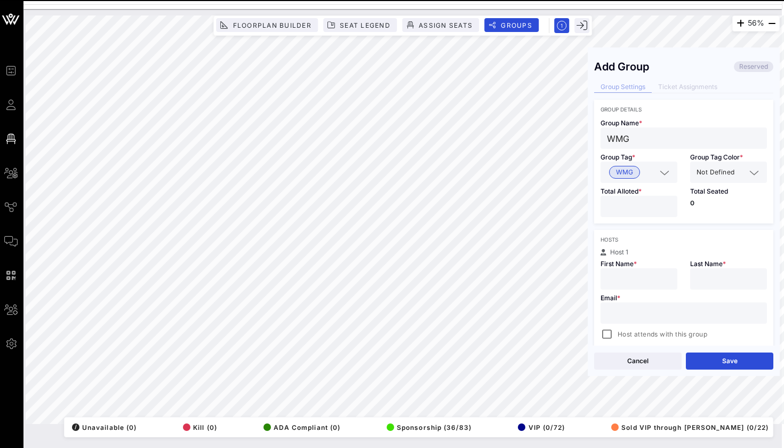
click at [619, 211] on input "number" at bounding box center [639, 207] width 64 height 14
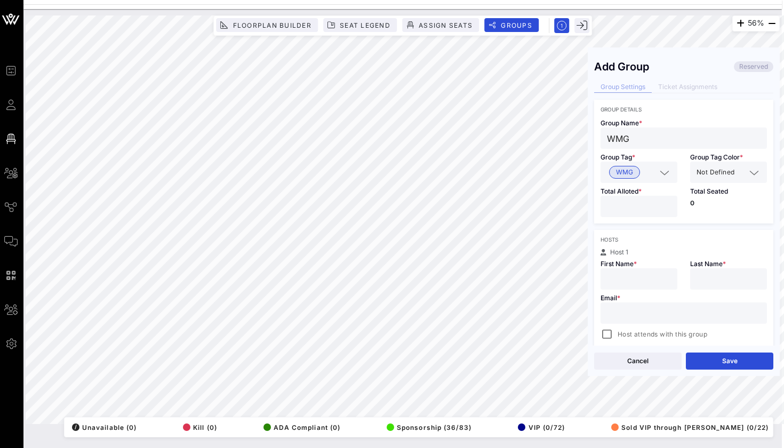
type input "*"
type input "[PERSON_NAME]"
click at [727, 291] on div "Email * Host attends with this group" at bounding box center [683, 315] width 179 height 51
type input "W"
click at [711, 300] on div "Email * Host attends with this group" at bounding box center [683, 315] width 179 height 51
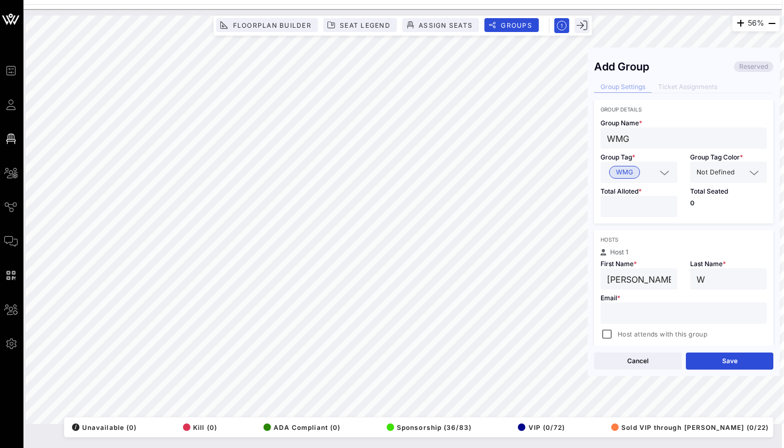
paste input "[EMAIL_ADDRESS][DOMAIN_NAME]"
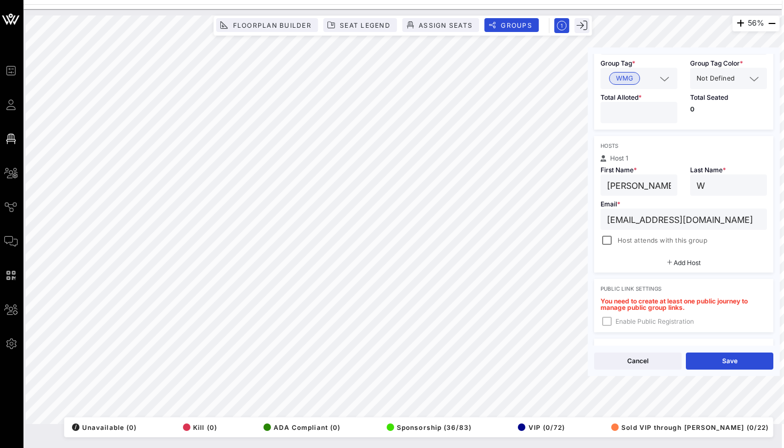
scroll to position [114, 0]
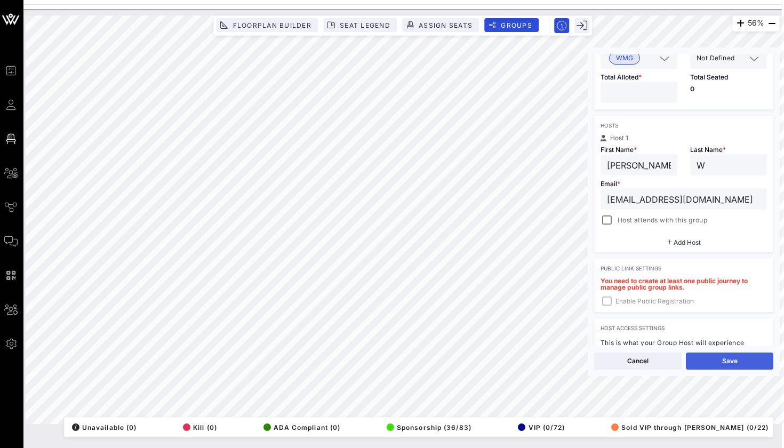
type input "[EMAIL_ADDRESS][DOMAIN_NAME]"
click at [702, 368] on button "Save" at bounding box center [729, 361] width 87 height 17
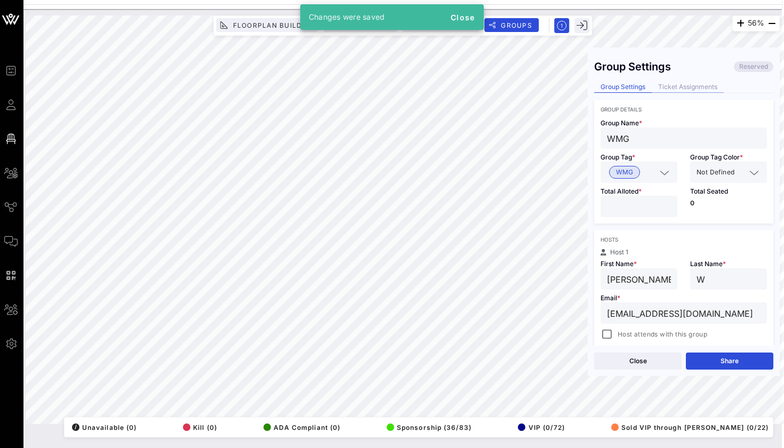
scroll to position [0, 0]
click at [689, 84] on div "Ticket Assignments" at bounding box center [688, 87] width 72 height 11
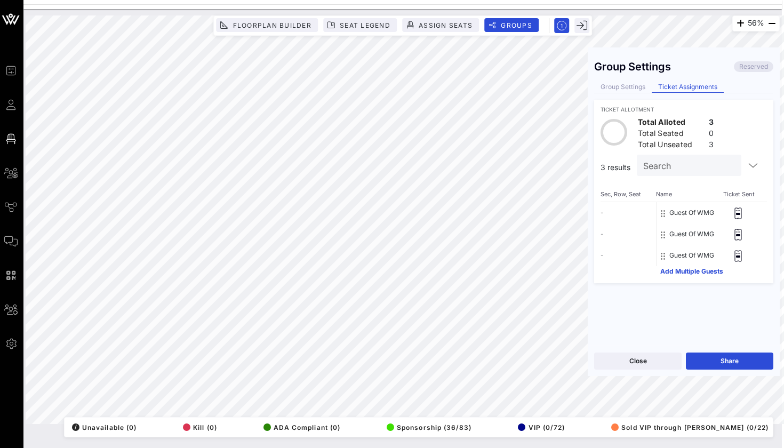
click at [612, 132] on div "56% Floorplan Builder Seat Legend Assign Seats Groups Exit Group Settings Reser…" at bounding box center [403, 219] width 754 height 409
click at [697, 365] on button "Save" at bounding box center [729, 361] width 87 height 17
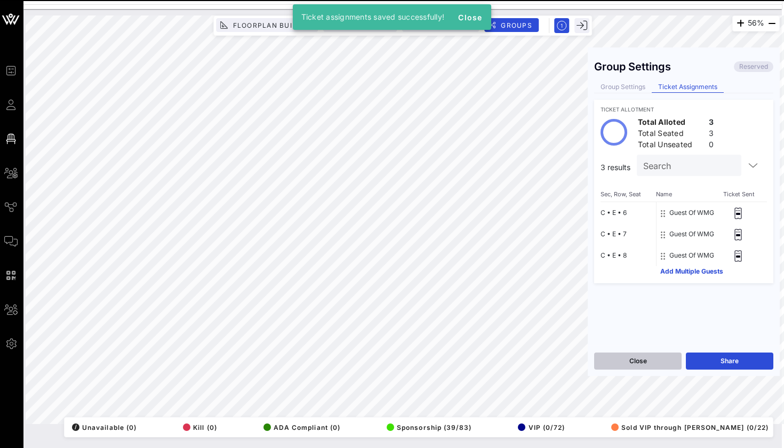
click at [661, 361] on button "Close" at bounding box center [637, 361] width 87 height 17
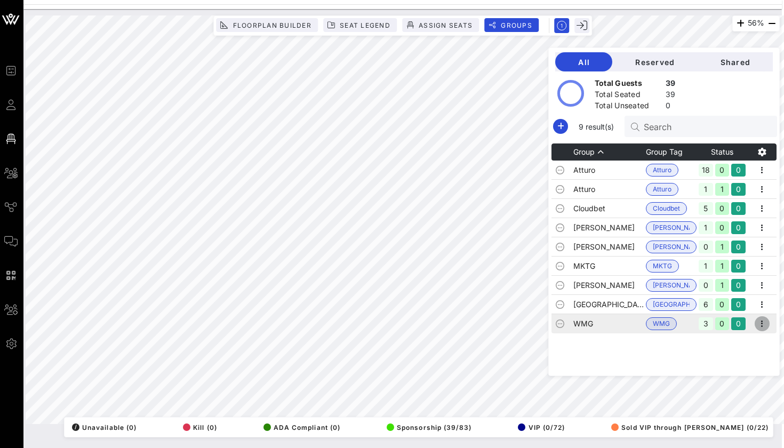
click at [763, 329] on icon "button" at bounding box center [762, 323] width 13 height 13
click at [739, 341] on div "Edit" at bounding box center [749, 342] width 33 height 9
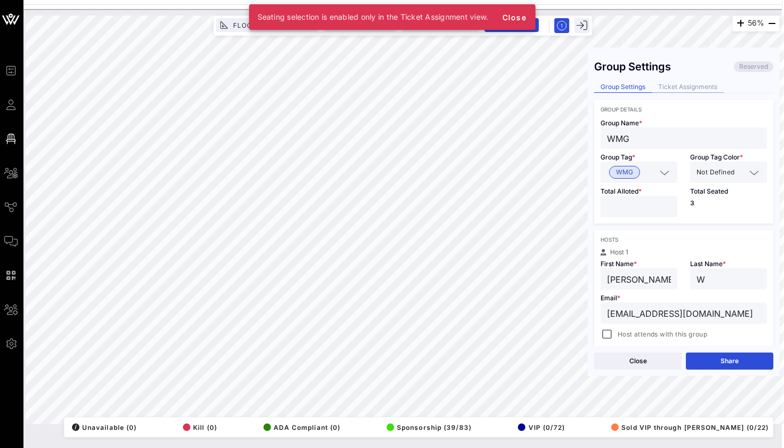
click at [669, 91] on div "Ticket Assignments" at bounding box center [688, 87] width 72 height 11
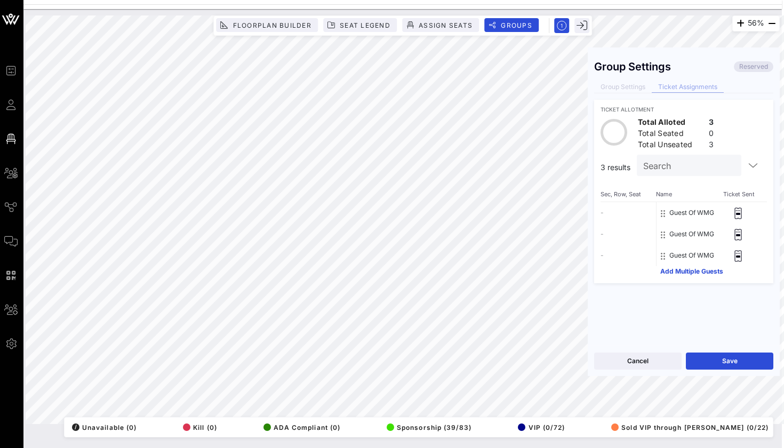
click at [445, 448] on div "56% Floorplan Builder Seat Legend Assign Seats Groups Exit Group Settings Reser…" at bounding box center [402, 228] width 759 height 439
click at [752, 357] on button "Save" at bounding box center [729, 361] width 87 height 17
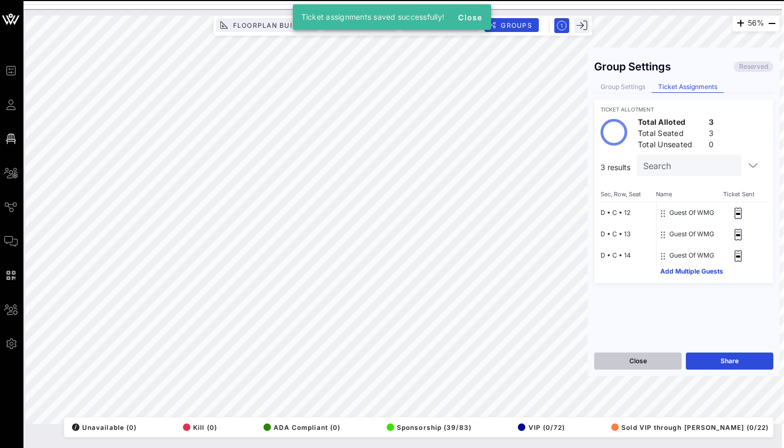
click at [645, 362] on button "Close" at bounding box center [637, 361] width 87 height 17
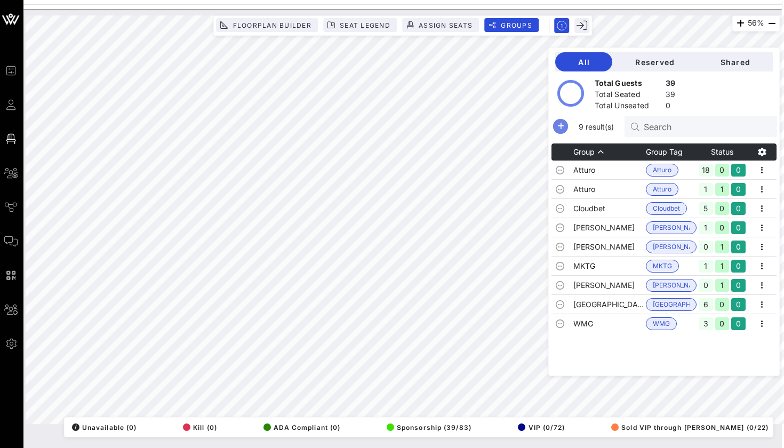
click at [557, 127] on icon "button" at bounding box center [560, 126] width 13 height 13
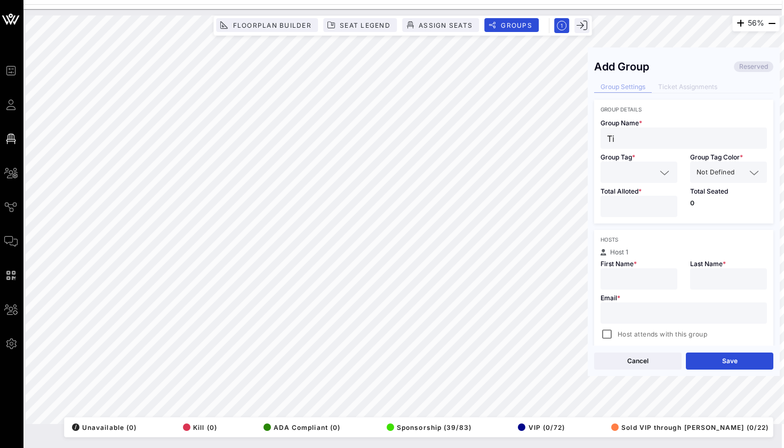
type input "T"
type input "VALR"
click at [637, 173] on input "text" at bounding box center [631, 172] width 49 height 14
type input "VALR"
click at [618, 242] on div "Hosts" at bounding box center [684, 239] width 166 height 6
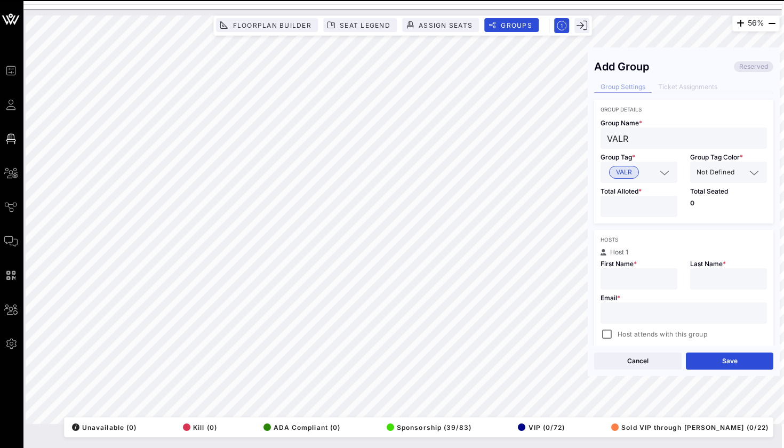
click at [626, 205] on input "number" at bounding box center [639, 207] width 64 height 14
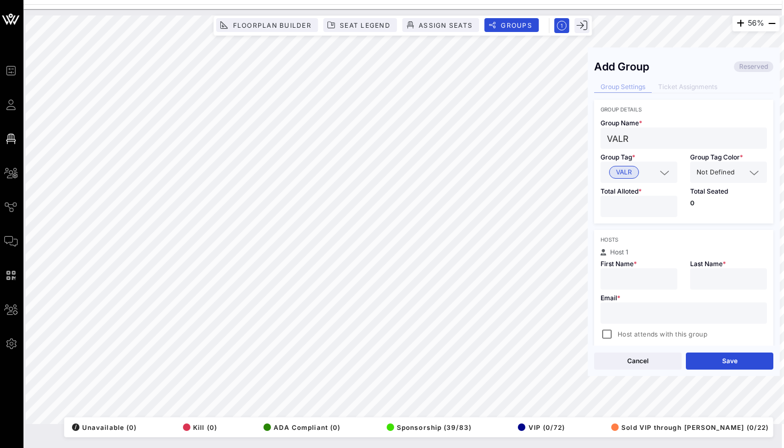
type input "*"
paste input "[EMAIL_ADDRESS][DOMAIN_NAME]"
type input "[EMAIL_ADDRESS][DOMAIN_NAME]"
click at [624, 275] on input "text" at bounding box center [639, 279] width 64 height 14
type input "[PERSON_NAME]"
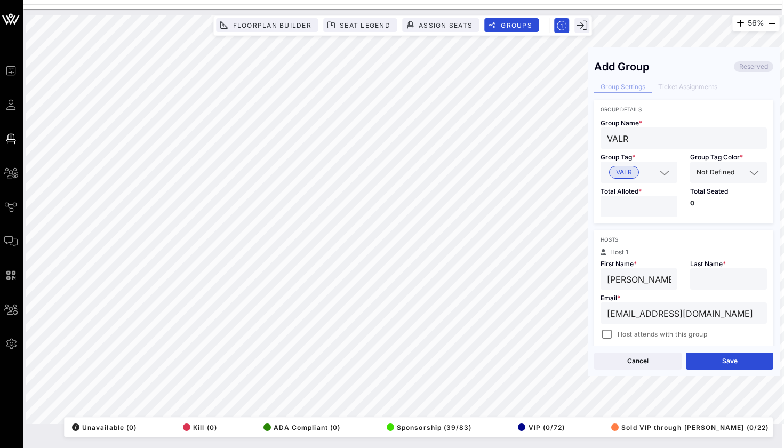
click at [721, 288] on div at bounding box center [729, 278] width 64 height 21
type input "G"
click at [720, 363] on button "Save" at bounding box center [729, 361] width 87 height 17
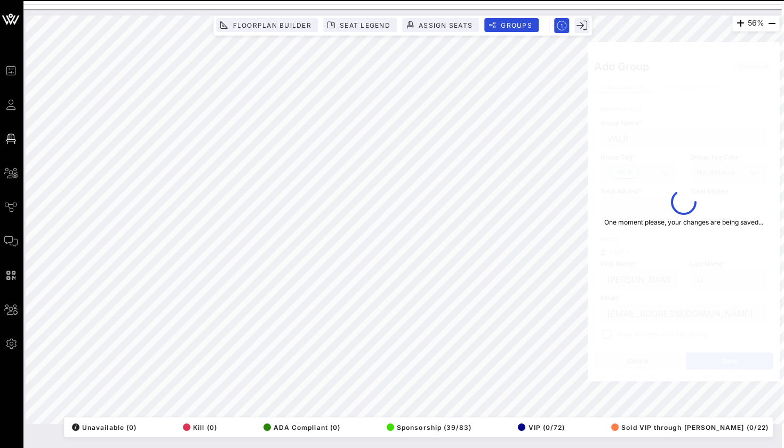
type input "[EMAIL_ADDRESS][DOMAIN_NAME]"
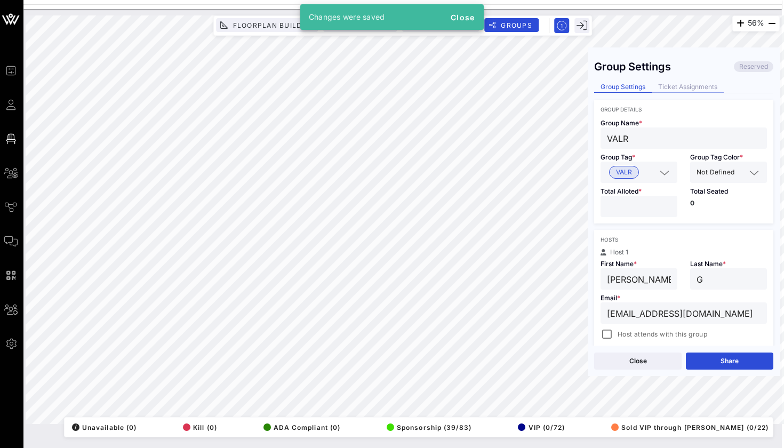
click at [701, 86] on div "Ticket Assignments" at bounding box center [688, 87] width 72 height 11
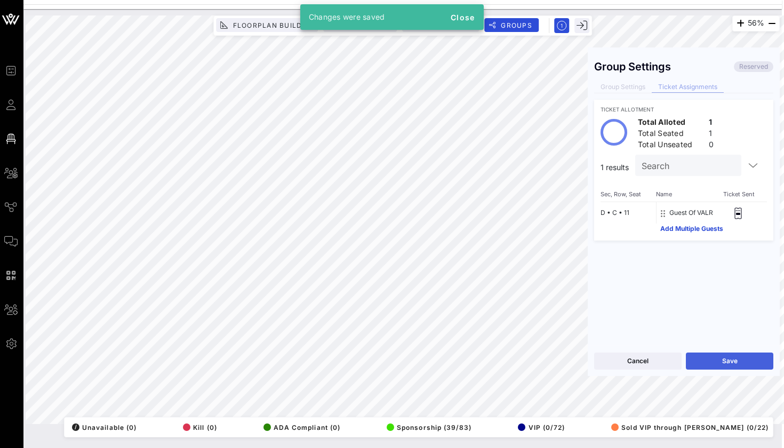
click at [699, 357] on button "Save" at bounding box center [729, 361] width 87 height 17
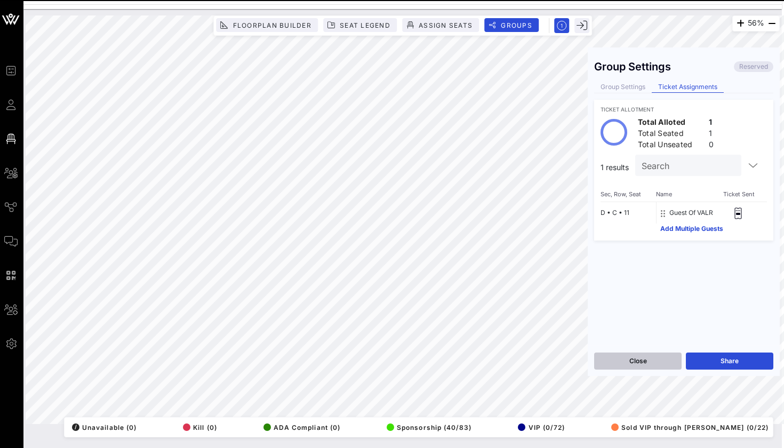
click at [642, 358] on button "Close" at bounding box center [637, 361] width 87 height 17
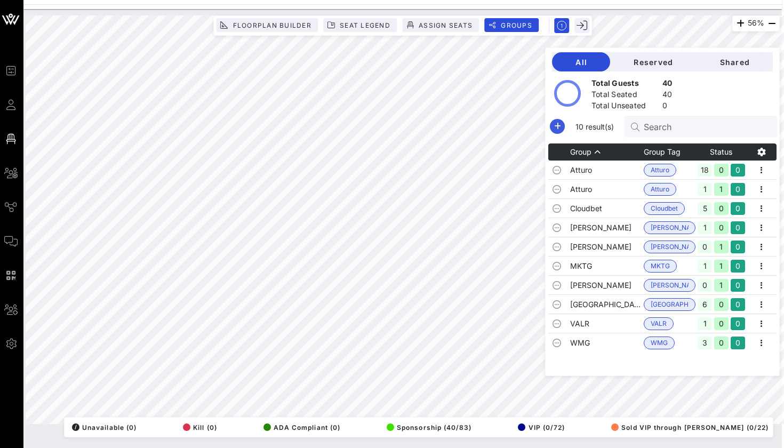
click at [556, 126] on icon "button" at bounding box center [557, 126] width 13 height 13
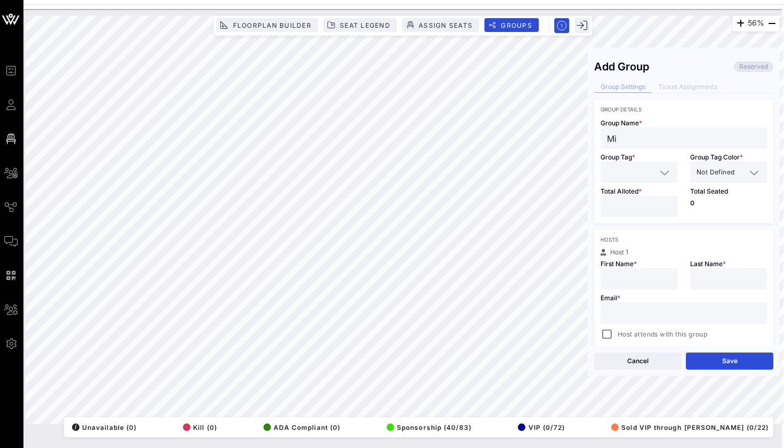
type input "M"
type input "VALR"
click at [621, 165] on div at bounding box center [639, 172] width 64 height 21
type input "VALR"
click at [611, 195] on span "VALR" at bounding box center [624, 198] width 30 height 13
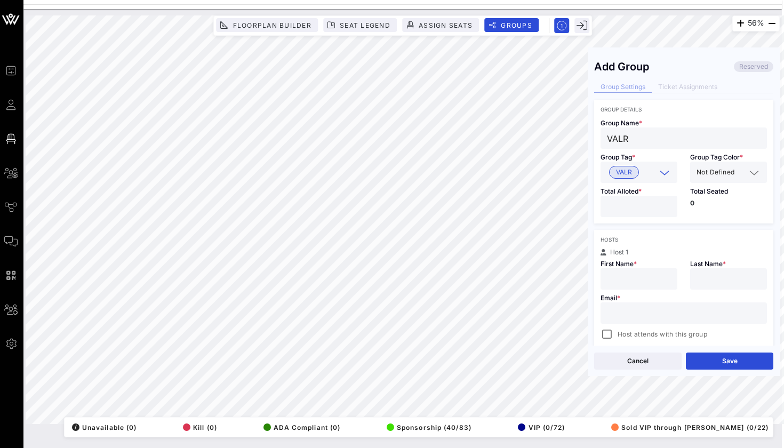
click at [614, 200] on input "number" at bounding box center [639, 207] width 64 height 14
type input "*"
type input "[PERSON_NAME]"
type input "M"
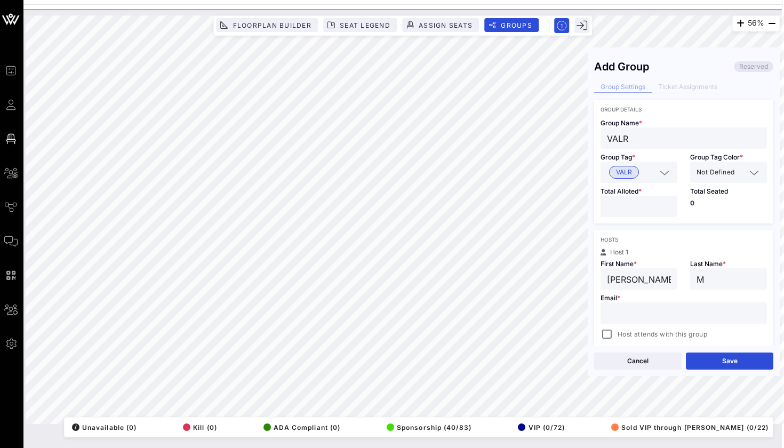
paste input "[EMAIL_ADDRESS][DOMAIN_NAME]"
click at [533, 311] on div "56% Floorplan Builder Seat Legend Assign Seats Groups Exit Add Group Reserved G…" at bounding box center [403, 219] width 754 height 409
type input "[EMAIL_ADDRESS][DOMAIN_NAME]"
click at [716, 360] on button "Save" at bounding box center [729, 361] width 87 height 17
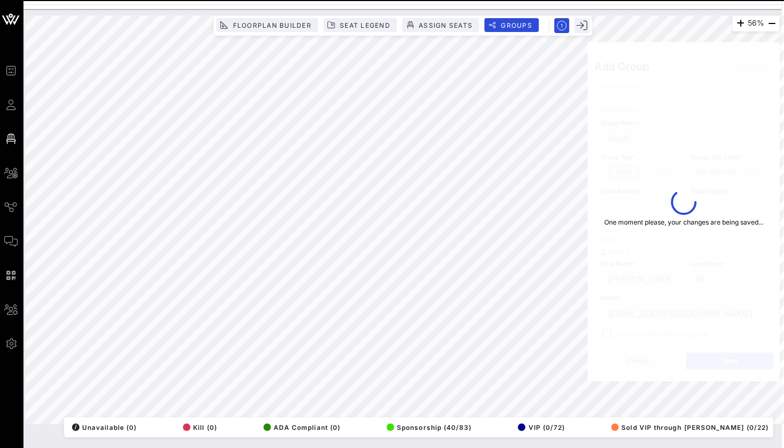
type input "[PERSON_NAME]"
type input "[EMAIL_ADDRESS][DOMAIN_NAME]"
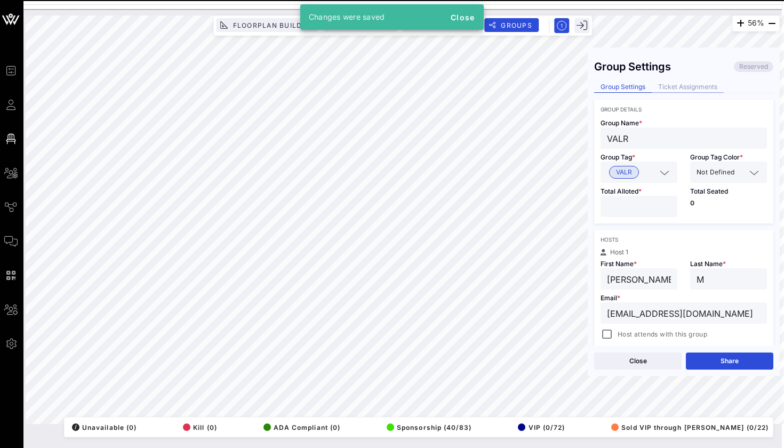
click at [686, 90] on div "Ticket Assignments" at bounding box center [688, 87] width 72 height 11
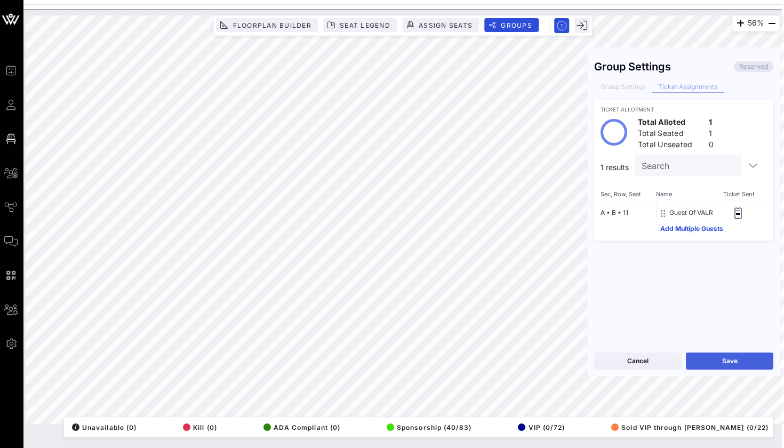
click at [740, 360] on button "Save" at bounding box center [729, 361] width 87 height 17
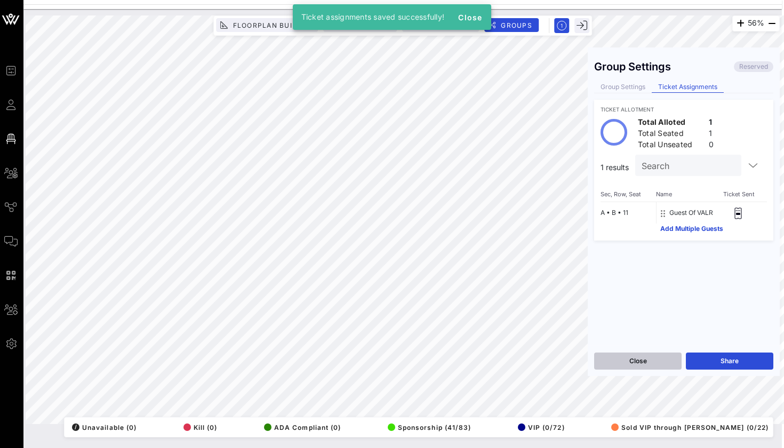
click at [664, 365] on button "Close" at bounding box center [637, 361] width 87 height 17
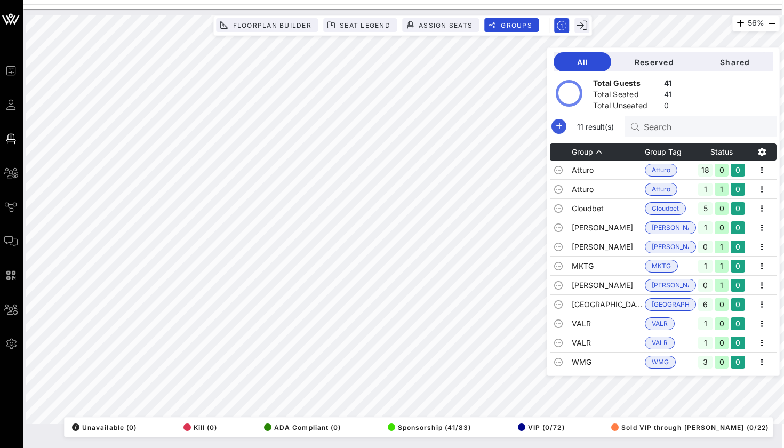
click at [560, 131] on icon "button" at bounding box center [559, 126] width 13 height 13
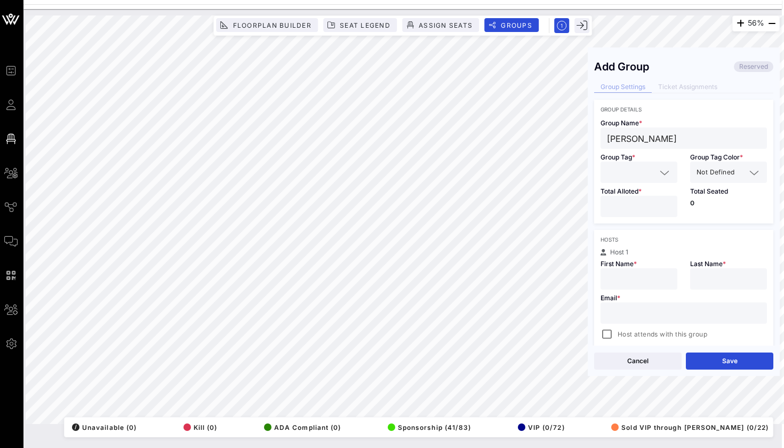
type input "[PERSON_NAME]"
click at [639, 183] on div "Total Alloted *" at bounding box center [639, 203] width 90 height 41
click at [625, 174] on input "text" at bounding box center [631, 172] width 49 height 14
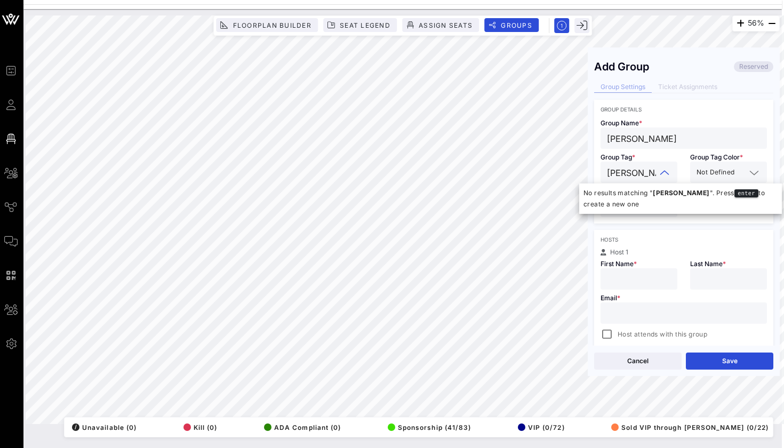
type input "[PERSON_NAME]"
click at [615, 225] on div "Group Details Group Name * [PERSON_NAME] A Group Tag * [PERSON_NAME] A Group Ta…" at bounding box center [683, 327] width 179 height 454
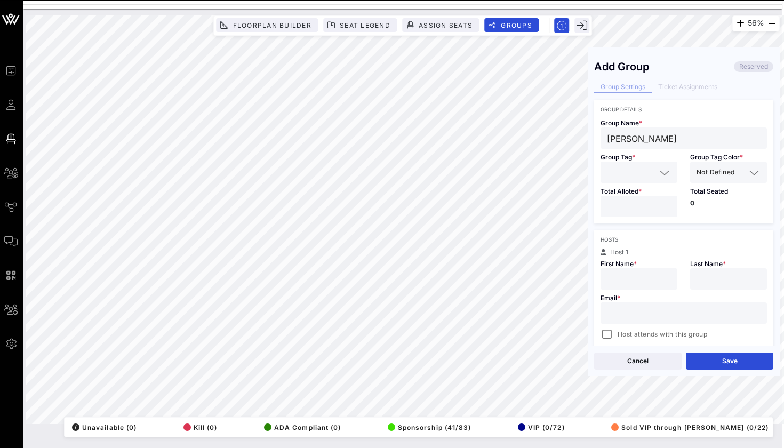
click at [623, 209] on input "number" at bounding box center [639, 207] width 64 height 14
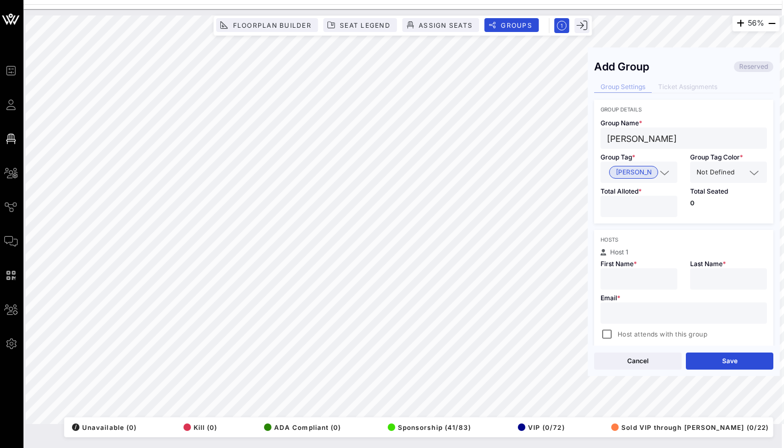
type input "*"
type input "[PERSON_NAME]"
click at [722, 290] on div "Email * Host attends with this group" at bounding box center [683, 315] width 179 height 51
type input "A"
paste input "[EMAIL_ADDRESS][DOMAIN_NAME]"
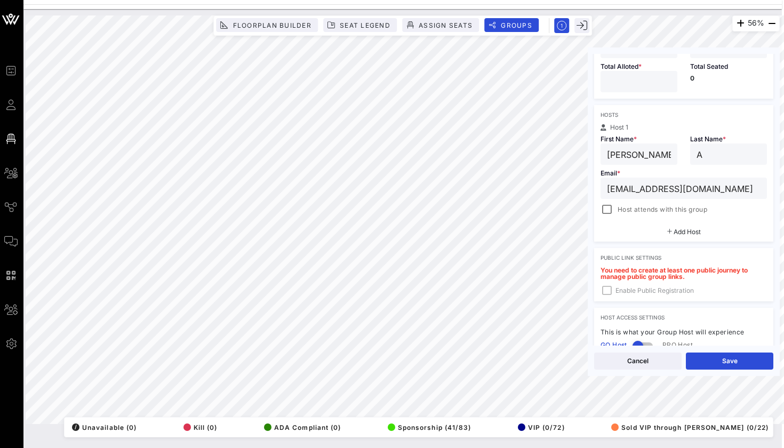
scroll to position [130, 0]
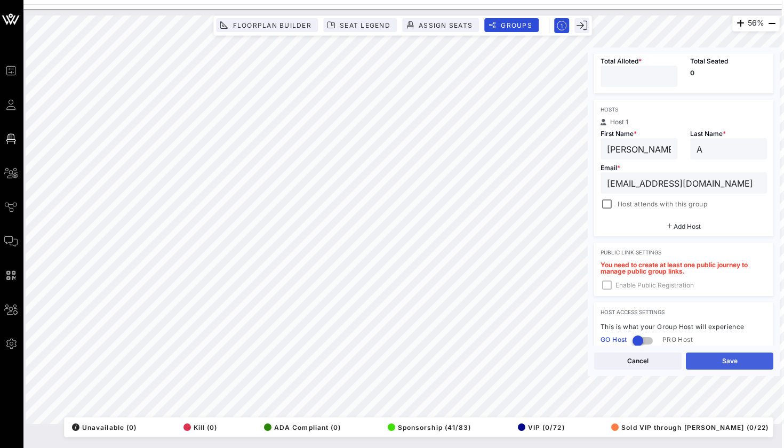
type input "[EMAIL_ADDRESS][DOMAIN_NAME]"
click at [699, 363] on button "Save" at bounding box center [729, 361] width 87 height 17
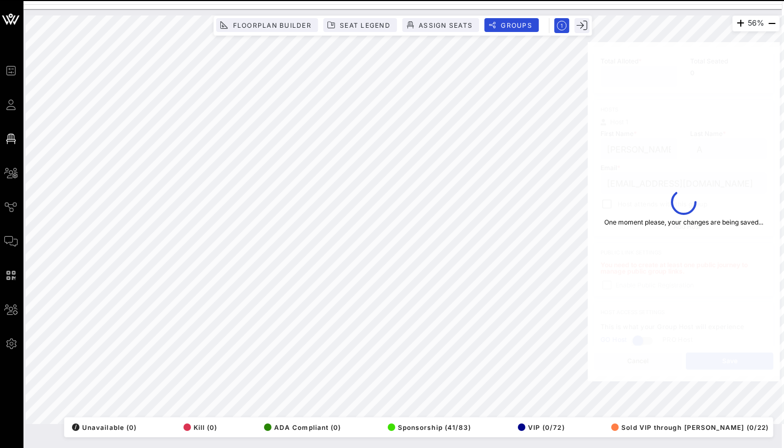
type input "[PERSON_NAME]"
type input "[EMAIL_ADDRESS][DOMAIN_NAME]"
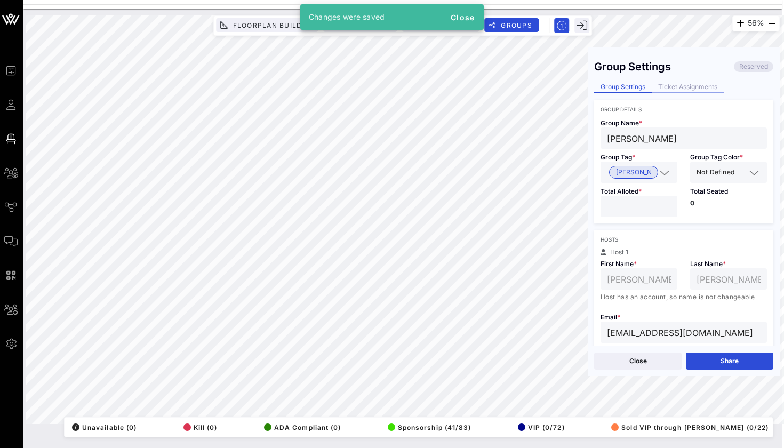
scroll to position [0, 0]
click at [673, 83] on div "Ticket Assignments" at bounding box center [688, 87] width 72 height 11
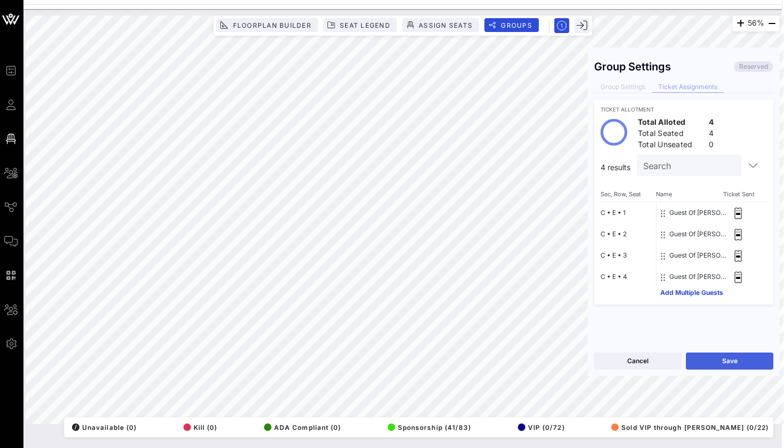
click at [709, 355] on button "Save" at bounding box center [729, 361] width 87 height 17
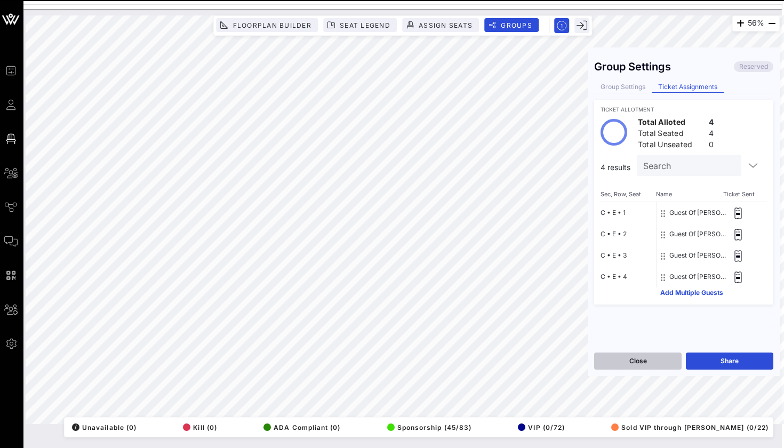
click at [656, 362] on button "Close" at bounding box center [637, 361] width 87 height 17
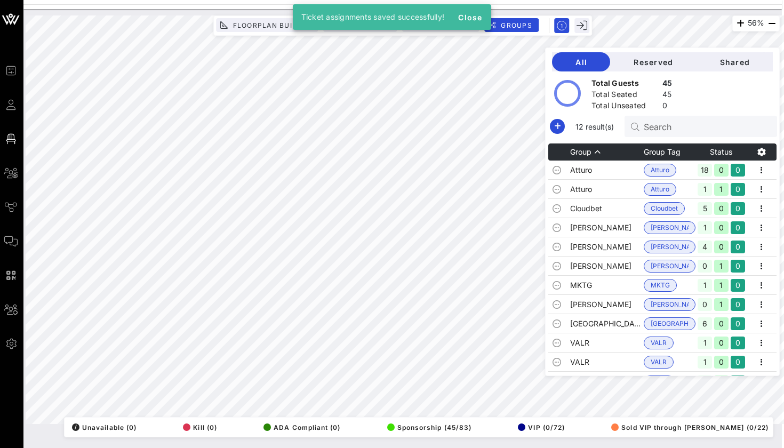
click at [560, 2] on div at bounding box center [402, 2] width 759 height 4
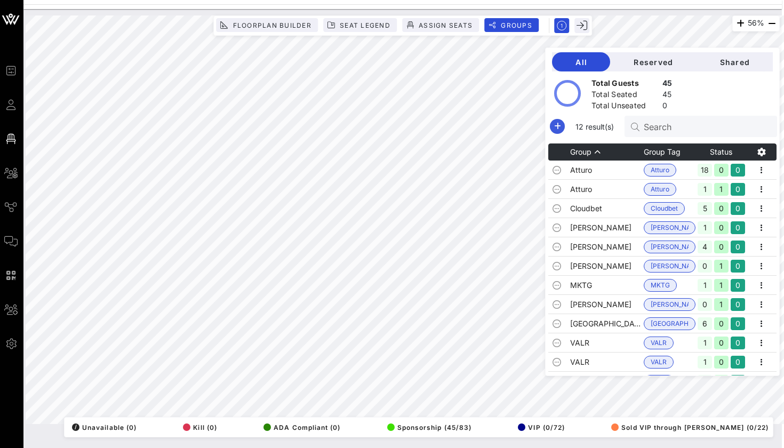
click at [558, 122] on icon "button" at bounding box center [557, 126] width 13 height 13
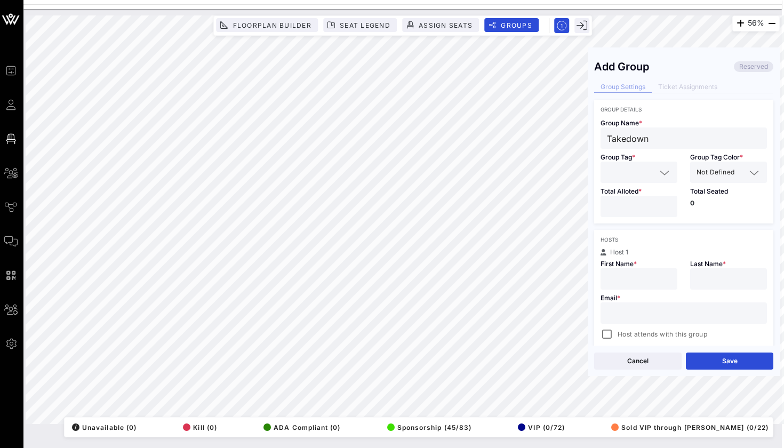
type input "Takedown"
click at [616, 173] on input "text" at bounding box center [631, 172] width 49 height 14
type input "Takedown"
click at [615, 247] on div "Hosts Host 1 First Name * Last Name * Email * Host attends with this group Add …" at bounding box center [683, 298] width 179 height 137
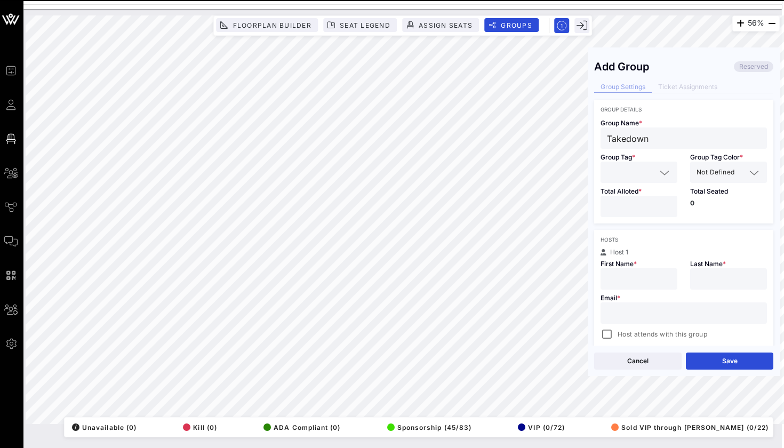
click at [620, 207] on input "number" at bounding box center [639, 207] width 64 height 14
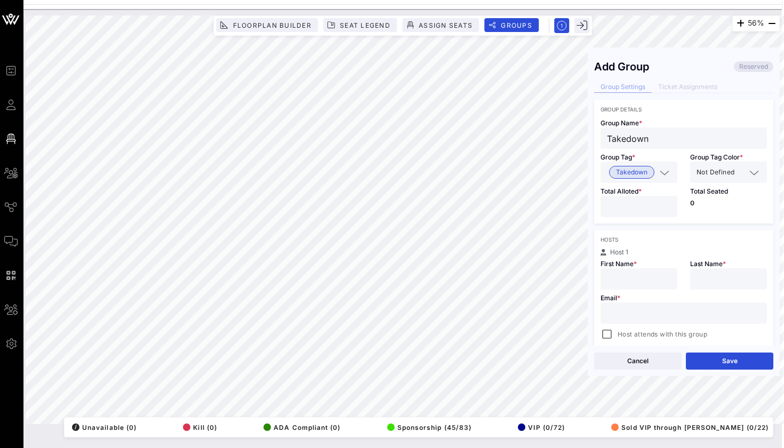
type input "*"
type input "Micah"
click at [699, 270] on div at bounding box center [729, 278] width 64 height 21
type input "H"
paste input "[EMAIL_ADDRESS][DOMAIN_NAME]"
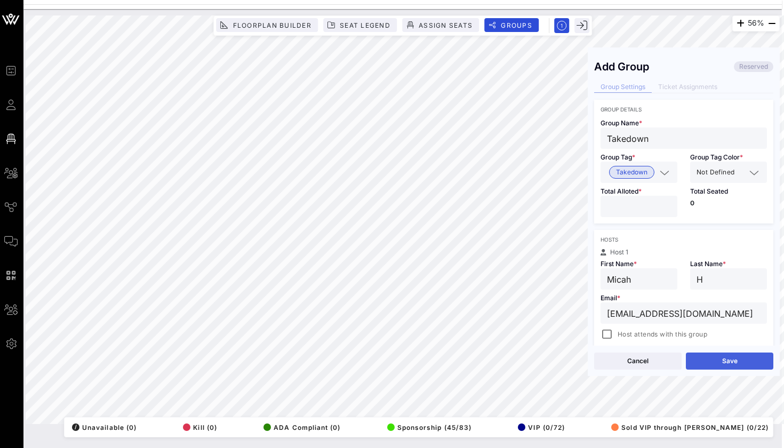
click at [718, 357] on button "Save" at bounding box center [729, 361] width 87 height 17
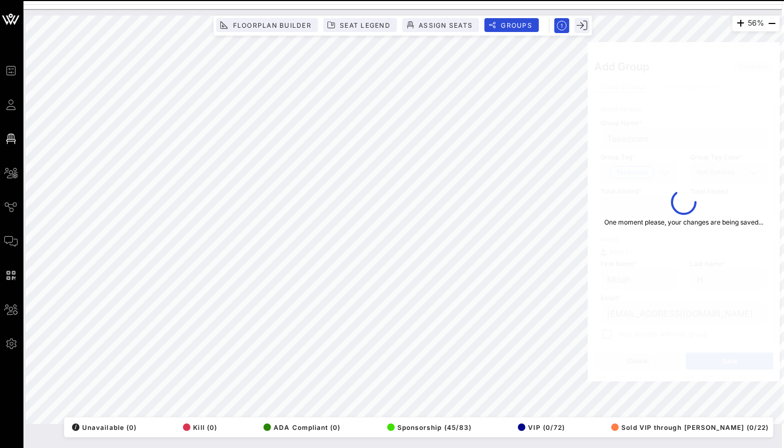
type input "[EMAIL_ADDRESS][DOMAIN_NAME]"
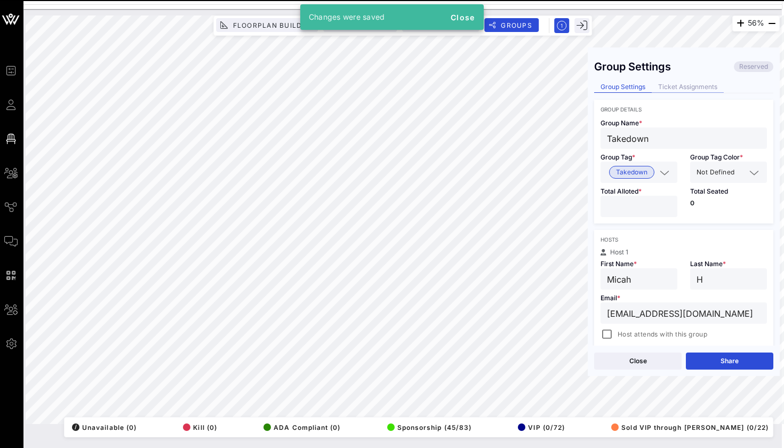
click at [670, 85] on div "Ticket Assignments" at bounding box center [688, 87] width 72 height 11
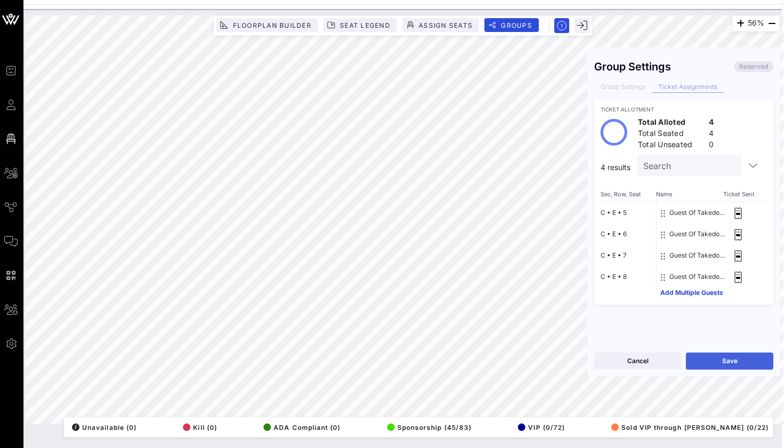
click at [698, 362] on button "Save" at bounding box center [729, 361] width 87 height 17
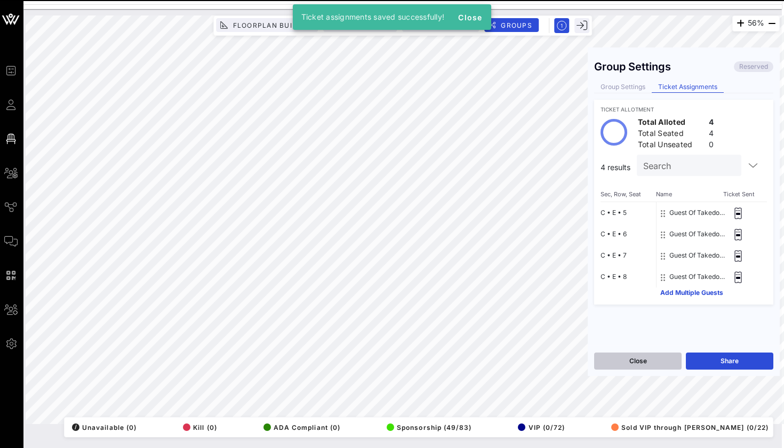
click at [655, 360] on button "Close" at bounding box center [637, 361] width 87 height 17
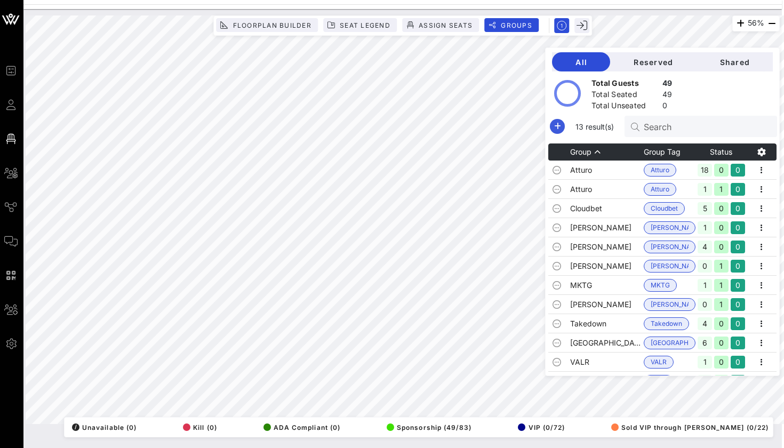
click at [550, 127] on span "button" at bounding box center [557, 126] width 15 height 13
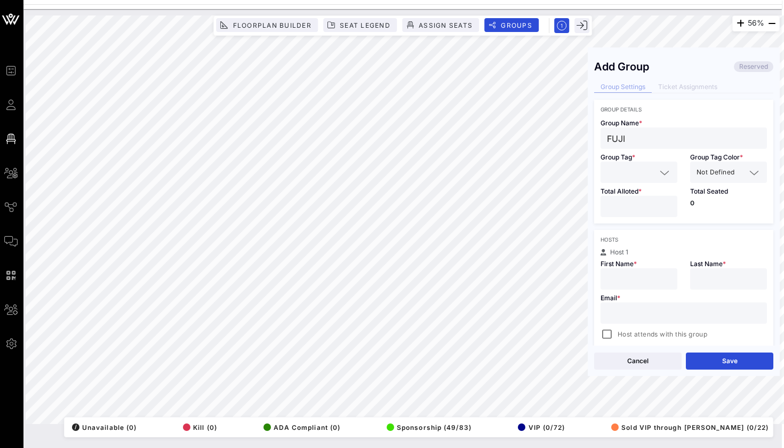
type input "FUJI"
click at [621, 176] on input "text" at bounding box center [631, 172] width 49 height 14
type input "FUJI"
click at [621, 241] on div "Hosts" at bounding box center [684, 239] width 166 height 6
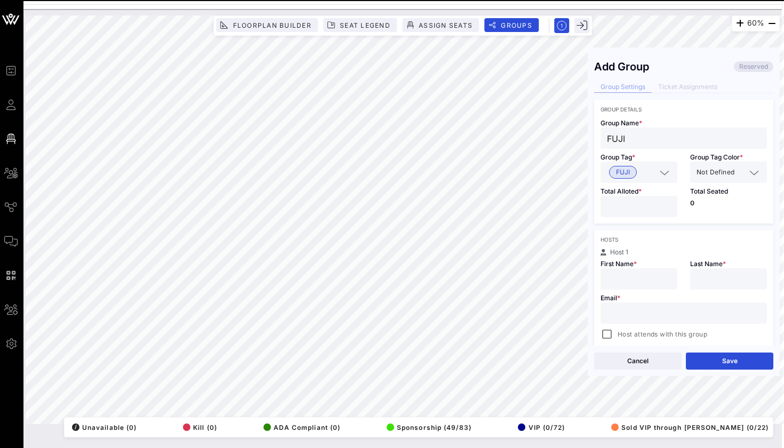
click at [626, 210] on input "number" at bounding box center [639, 207] width 64 height 14
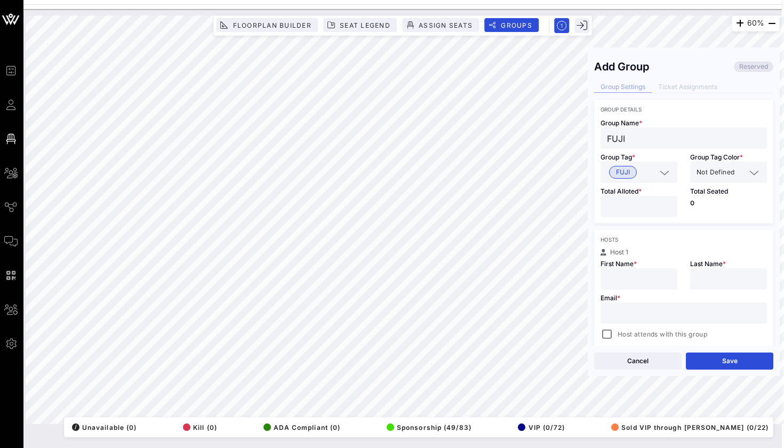
type input "*"
click at [624, 281] on input "text" at bounding box center [639, 279] width 64 height 14
type input "[PERSON_NAME]"
type input "S"
type input "FUJI"
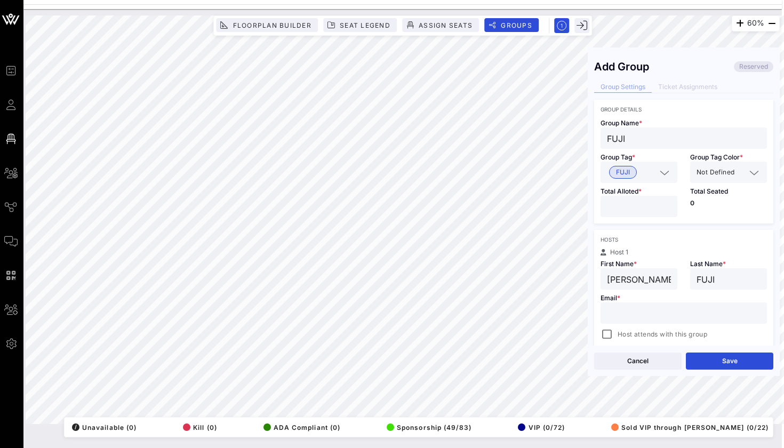
paste input "[PERSON_NAME][EMAIL_ADDRESS][DOMAIN_NAME]"
click at [703, 354] on button "Save" at bounding box center [729, 361] width 87 height 17
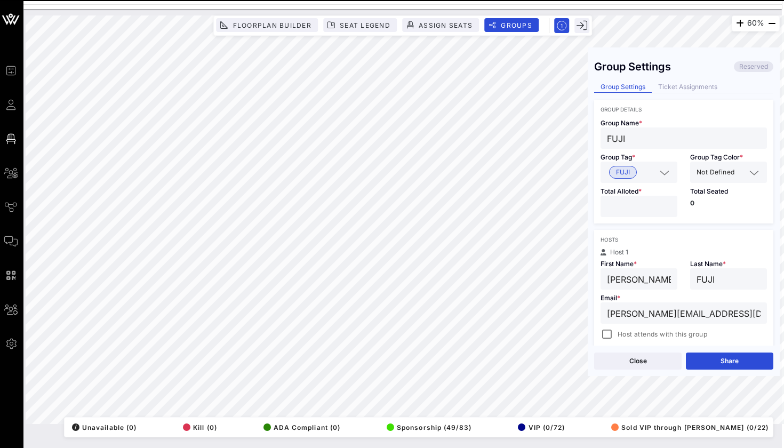
type input "[PERSON_NAME][EMAIL_ADDRESS][DOMAIN_NAME]"
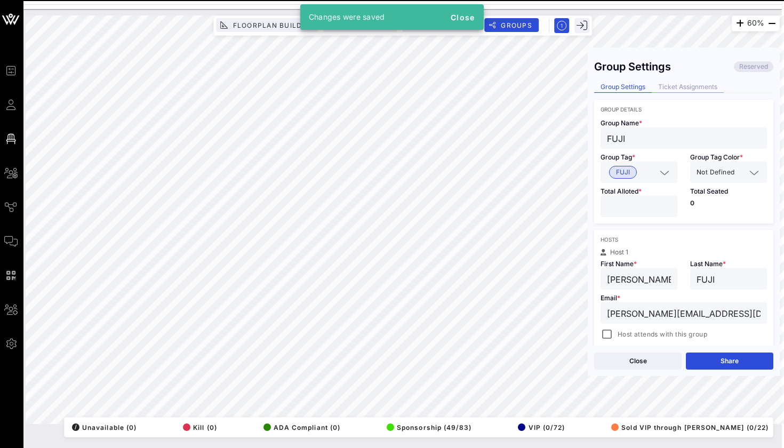
click at [676, 82] on div "Ticket Assignments" at bounding box center [688, 87] width 72 height 11
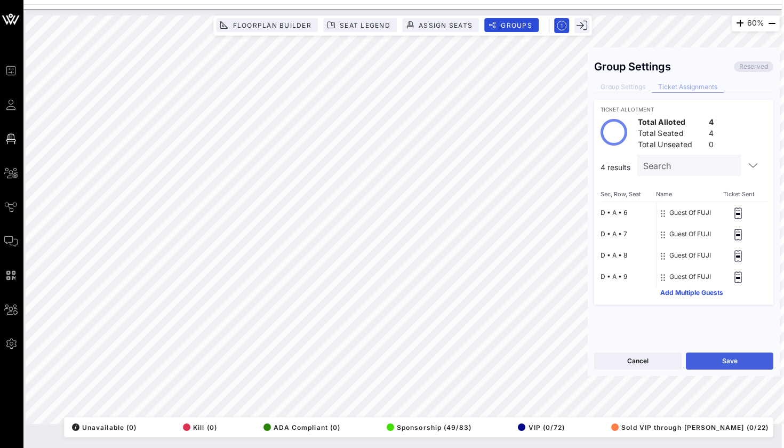
click at [741, 363] on button "Save" at bounding box center [729, 361] width 87 height 17
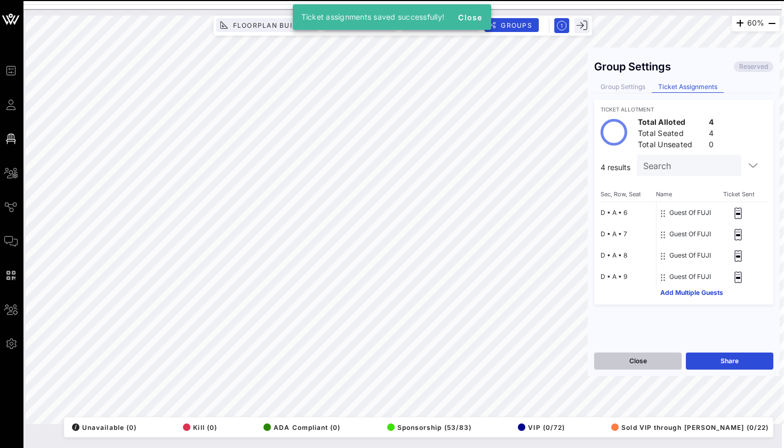
click at [649, 361] on button "Close" at bounding box center [637, 361] width 87 height 17
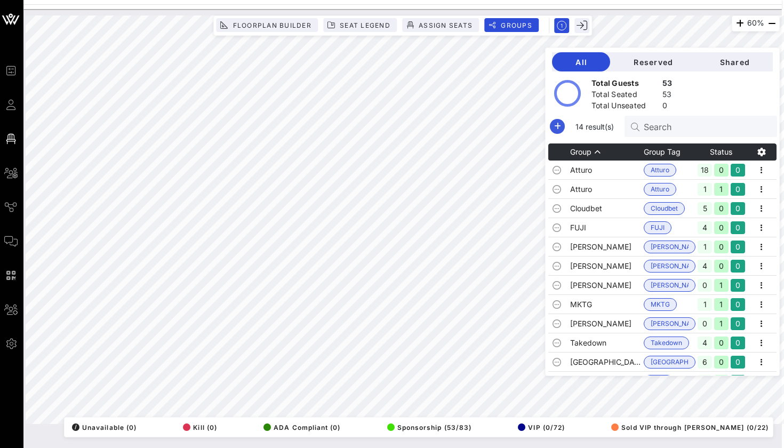
click at [556, 123] on icon "button" at bounding box center [557, 126] width 13 height 13
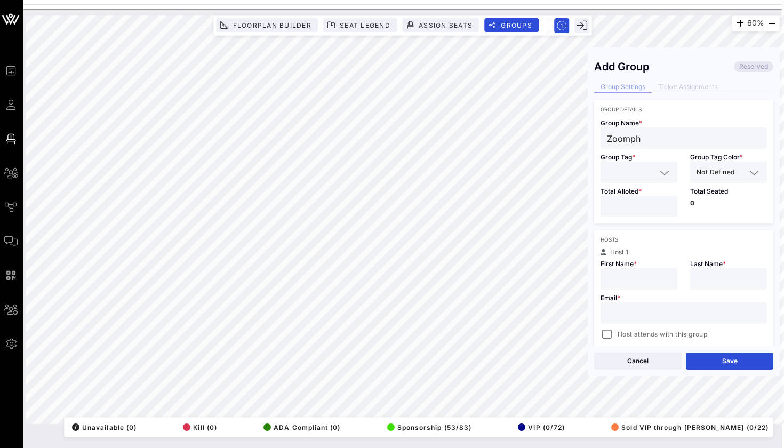
type input "Zoomph"
click at [607, 179] on div at bounding box center [639, 172] width 77 height 21
type input "Oomph"
drag, startPoint x: 589, startPoint y: 212, endPoint x: 602, endPoint y: 232, distance: 22.8
click at [596, 234] on div "Hosts Host 1 First Name * Last Name * Email * Host attends with this group Add …" at bounding box center [683, 298] width 179 height 137
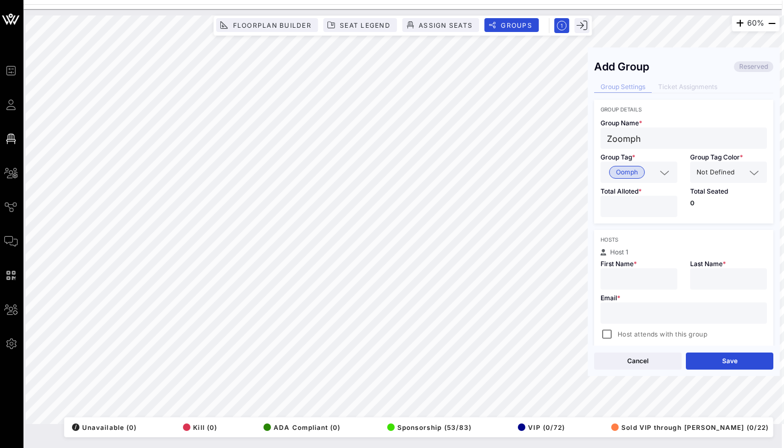
click at [636, 171] on span "Oomph" at bounding box center [627, 172] width 22 height 12
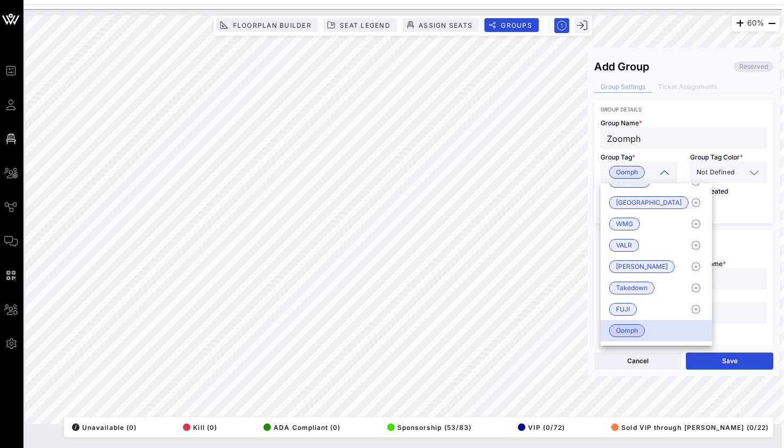
scroll to position [81, 0]
click at [690, 331] on icon "button" at bounding box center [696, 330] width 13 height 13
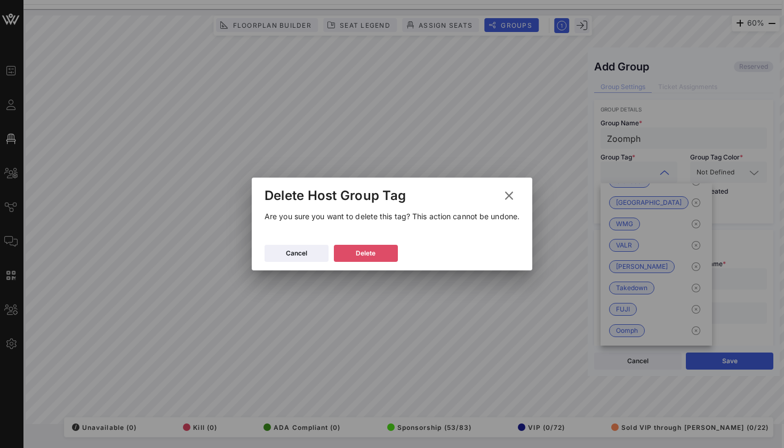
click at [366, 257] on icon at bounding box center [366, 254] width 10 height 10
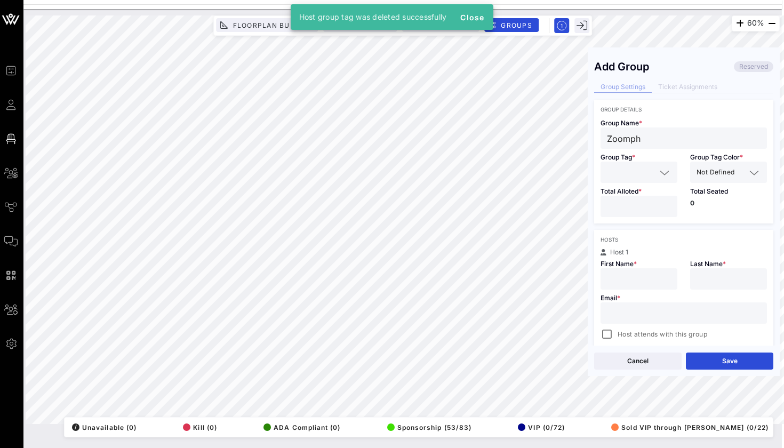
click at [614, 166] on input "text" at bounding box center [631, 172] width 49 height 14
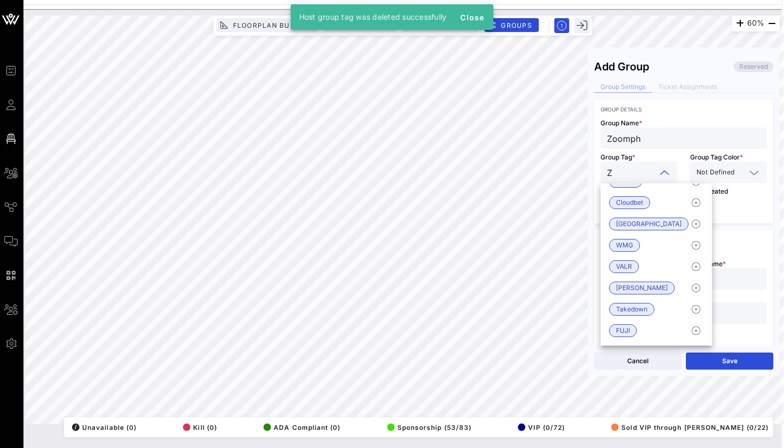
scroll to position [0, 0]
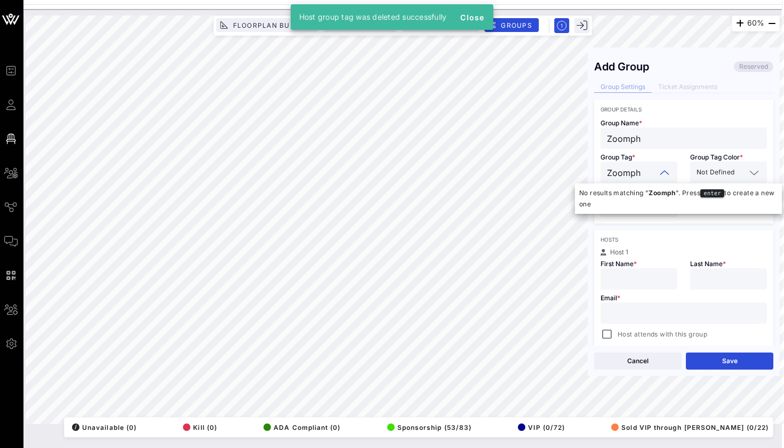
type input "Zoomph"
click at [611, 248] on div "Hosts Host 1 First Name * Last Name * Email * Host attends with this group Add …" at bounding box center [683, 298] width 179 height 137
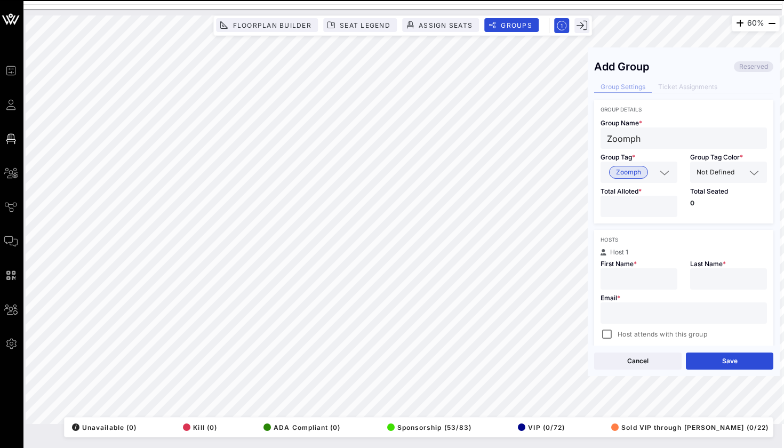
click at [621, 206] on input "number" at bounding box center [639, 207] width 64 height 14
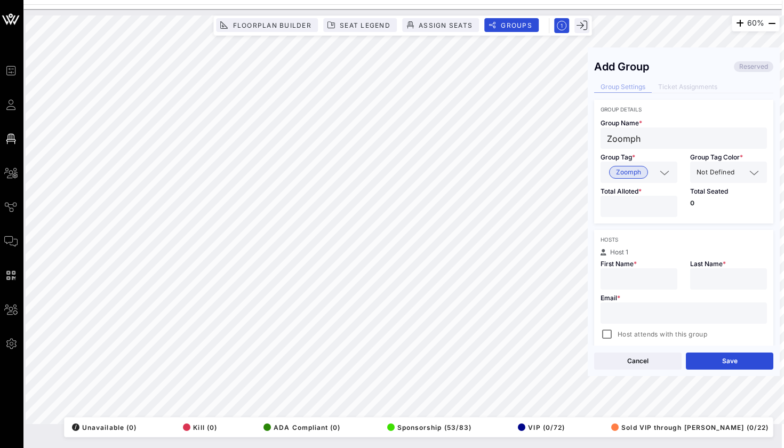
type input "**"
type input "[PERSON_NAME]"
click at [698, 287] on div at bounding box center [729, 278] width 64 height 21
type input "L"
paste input "[EMAIL_ADDRESS][DOMAIN_NAME]"
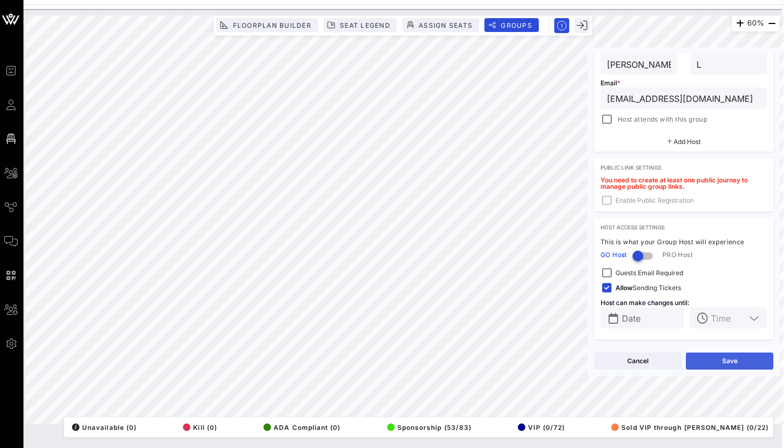
type input "[EMAIL_ADDRESS][DOMAIN_NAME]"
click at [720, 363] on button "Save" at bounding box center [729, 361] width 87 height 17
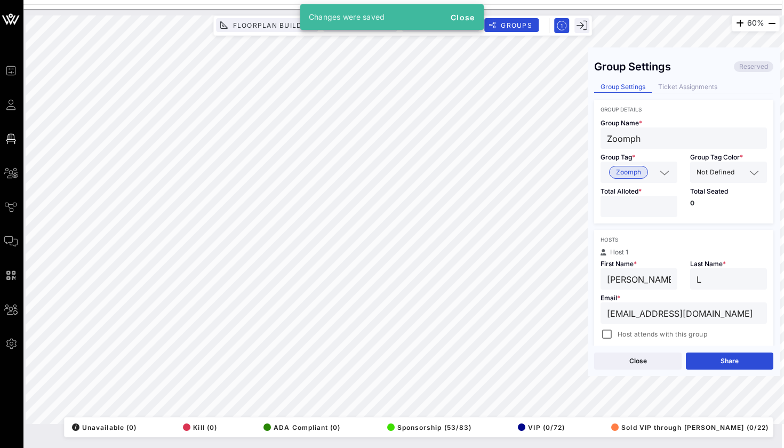
click at [667, 81] on div "Group Settings Reserved Group Settings Ticket Assignments Group Details Group N…" at bounding box center [684, 200] width 192 height 292
click at [667, 84] on div "Ticket Assignments" at bounding box center [688, 87] width 72 height 11
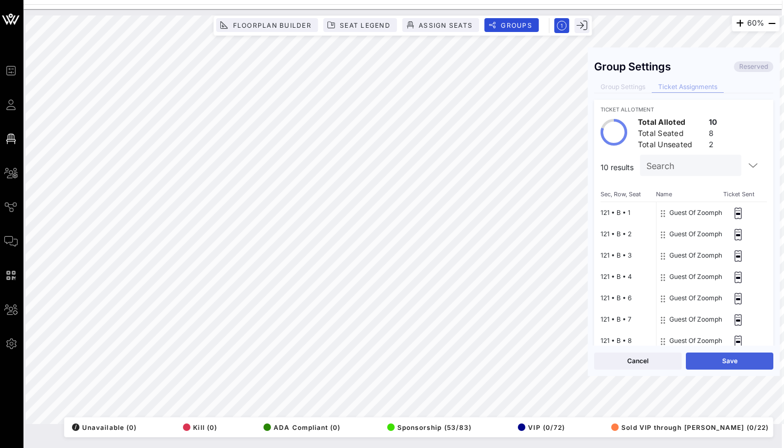
click at [716, 365] on button "Save" at bounding box center [729, 361] width 87 height 17
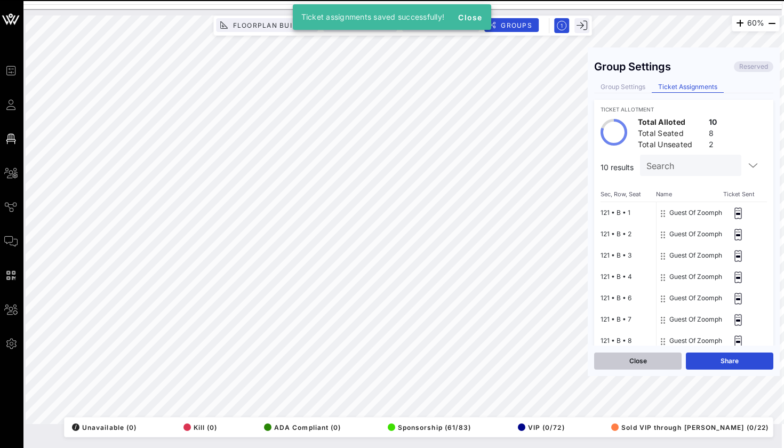
click at [640, 366] on button "Close" at bounding box center [637, 361] width 87 height 17
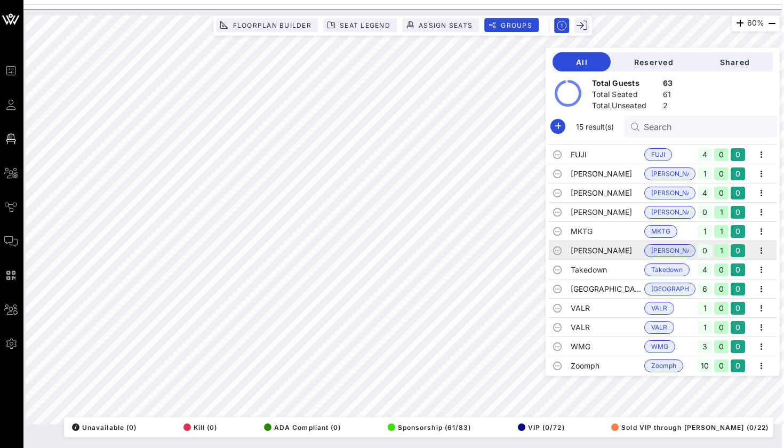
scroll to position [73, 0]
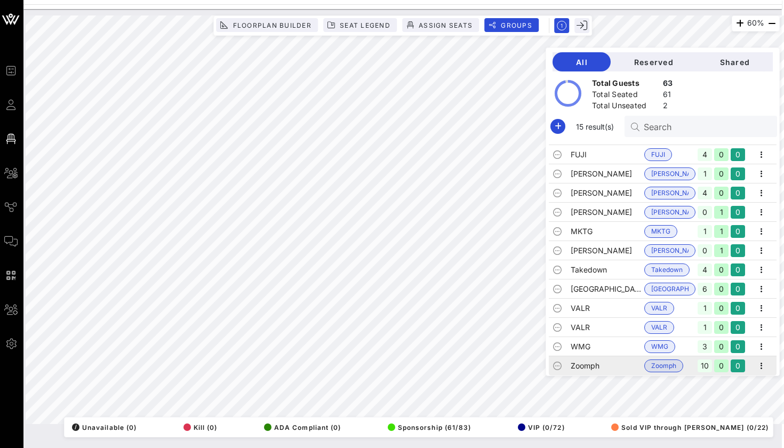
click at [608, 356] on td "Zoomph" at bounding box center [608, 365] width 74 height 19
click at [609, 343] on td "WMG" at bounding box center [608, 346] width 74 height 19
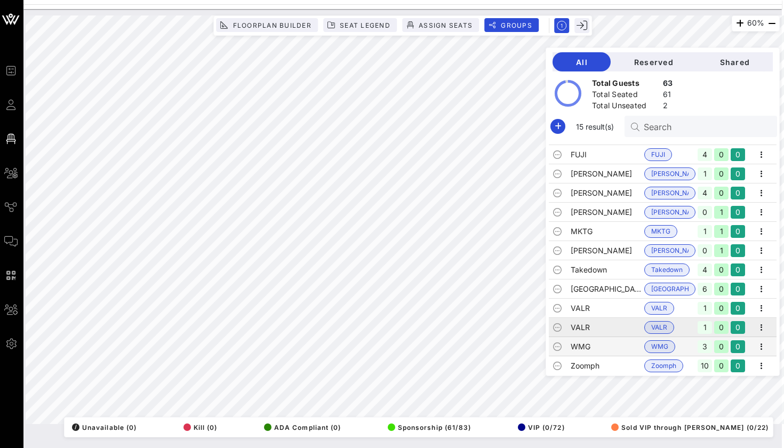
click at [609, 330] on td "VALR" at bounding box center [608, 327] width 74 height 19
click at [609, 312] on td "VALR" at bounding box center [608, 308] width 74 height 19
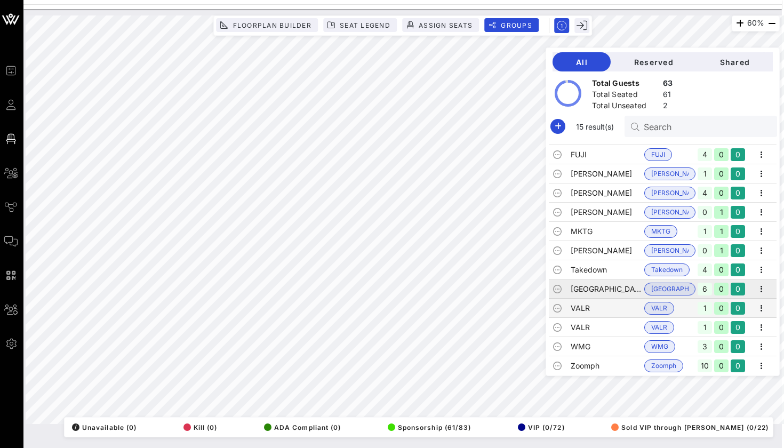
click at [606, 289] on td "[GEOGRAPHIC_DATA]" at bounding box center [608, 289] width 74 height 19
click at [604, 272] on td "Takedown" at bounding box center [608, 269] width 74 height 19
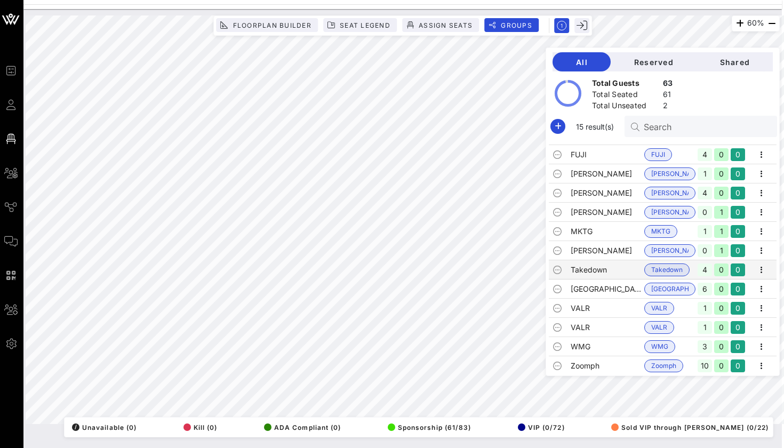
click at [665, 106] on div "2" at bounding box center [668, 106] width 10 height 13
click at [634, 109] on div "Total Unseated" at bounding box center [625, 106] width 67 height 13
click at [649, 122] on input "Search" at bounding box center [706, 126] width 125 height 14
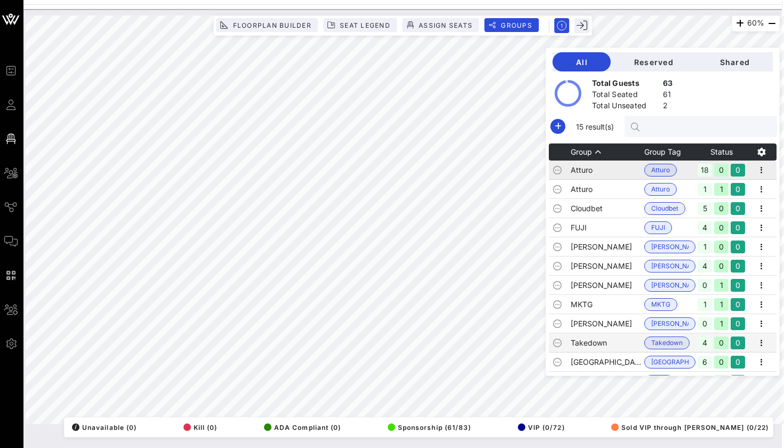
scroll to position [0, 0]
click at [630, 173] on td "Atturo" at bounding box center [608, 170] width 74 height 19
click at [628, 190] on td "Atturo" at bounding box center [608, 189] width 74 height 19
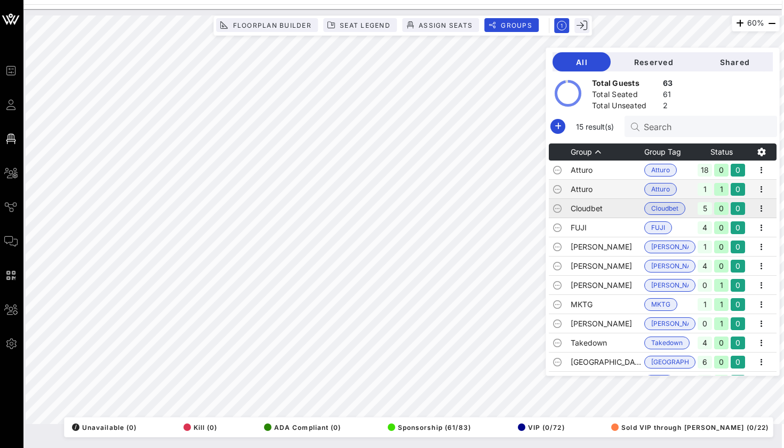
click at [628, 214] on td "Cloudbet" at bounding box center [608, 208] width 74 height 19
click at [628, 178] on td "Atturo" at bounding box center [608, 170] width 74 height 19
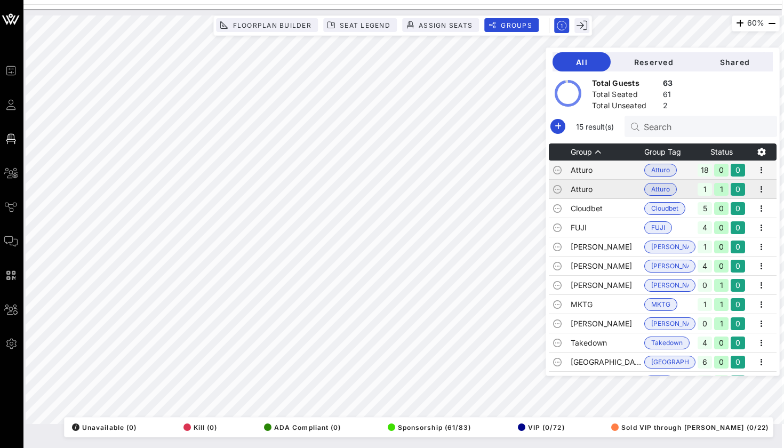
click at [624, 185] on td "Atturo" at bounding box center [608, 189] width 74 height 19
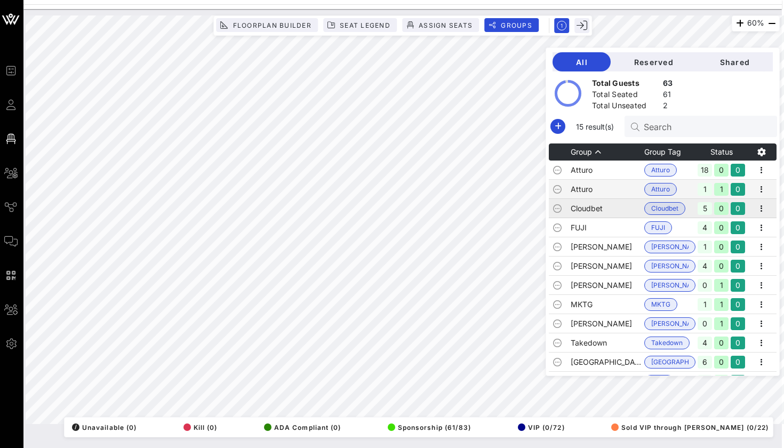
click at [611, 210] on td "Cloudbet" at bounding box center [608, 208] width 74 height 19
click at [605, 223] on td "FUJI" at bounding box center [608, 227] width 74 height 19
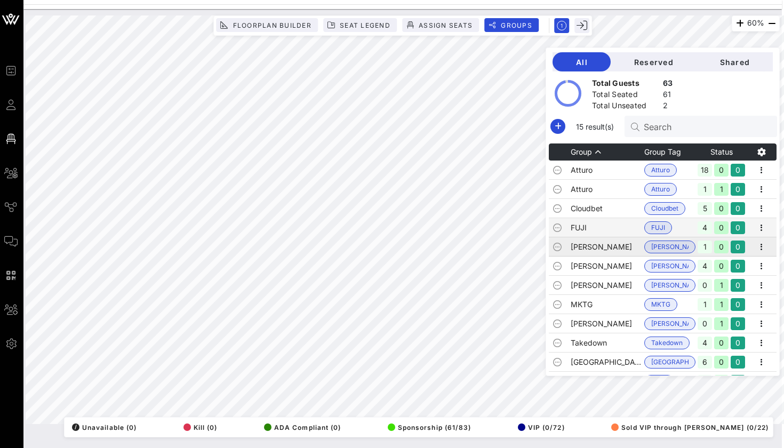
click at [597, 244] on td "[PERSON_NAME]" at bounding box center [608, 246] width 74 height 19
click at [593, 264] on td "[PERSON_NAME]" at bounding box center [608, 266] width 74 height 19
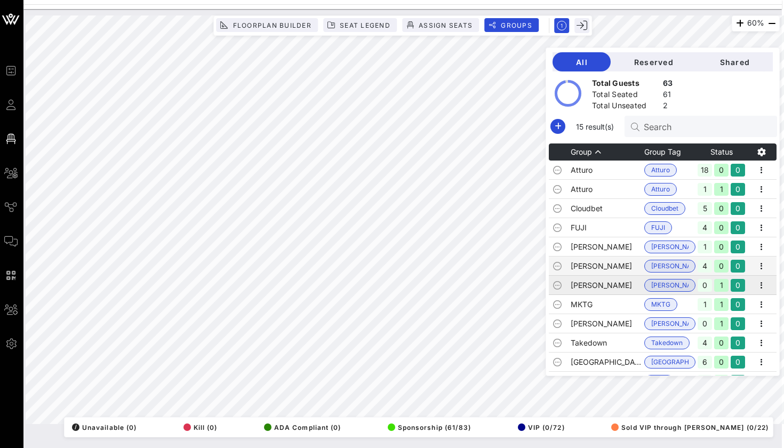
click at [589, 288] on td "[PERSON_NAME]" at bounding box center [608, 285] width 74 height 19
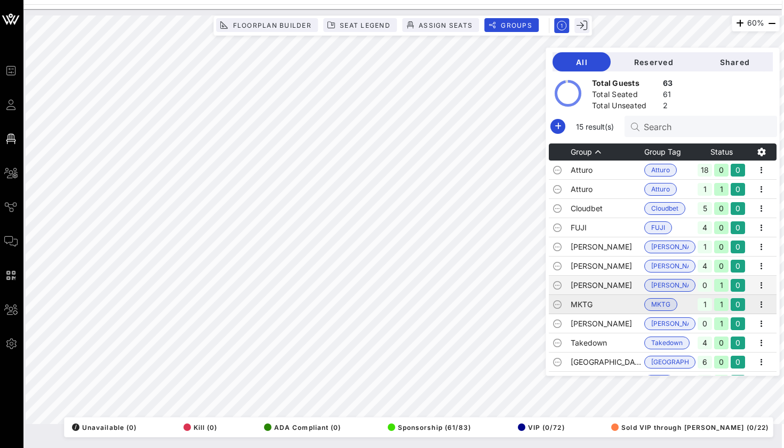
click at [586, 304] on td "MKTG" at bounding box center [608, 304] width 74 height 19
click at [589, 322] on td "[PERSON_NAME]" at bounding box center [608, 323] width 74 height 19
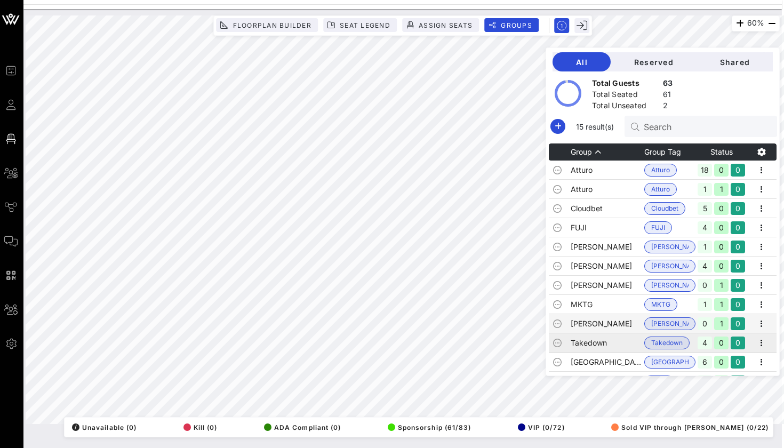
click at [587, 339] on td "Takedown" at bounding box center [608, 342] width 74 height 19
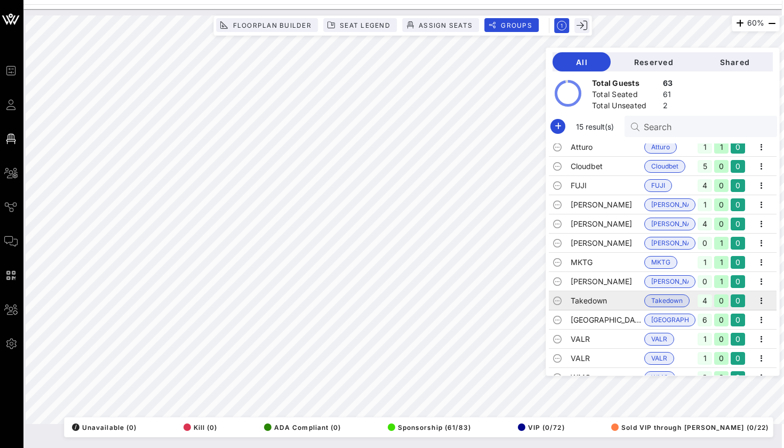
scroll to position [52, 0]
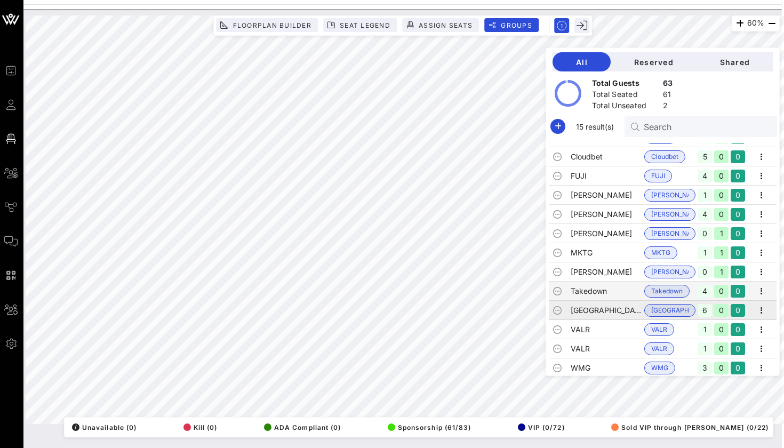
click at [587, 314] on td "[GEOGRAPHIC_DATA]" at bounding box center [608, 310] width 74 height 19
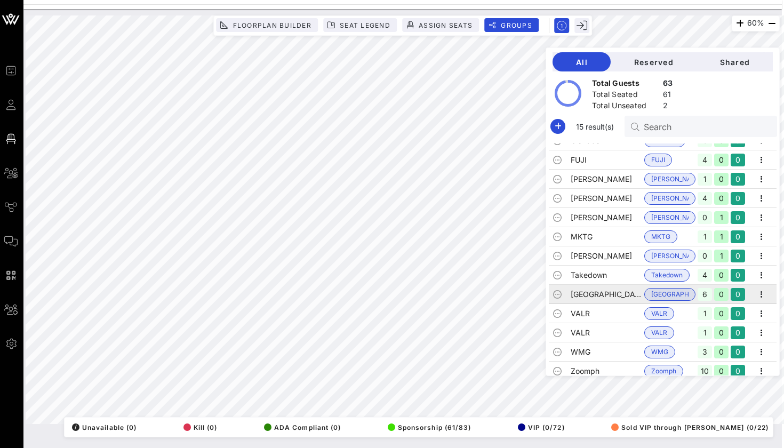
scroll to position [69, 0]
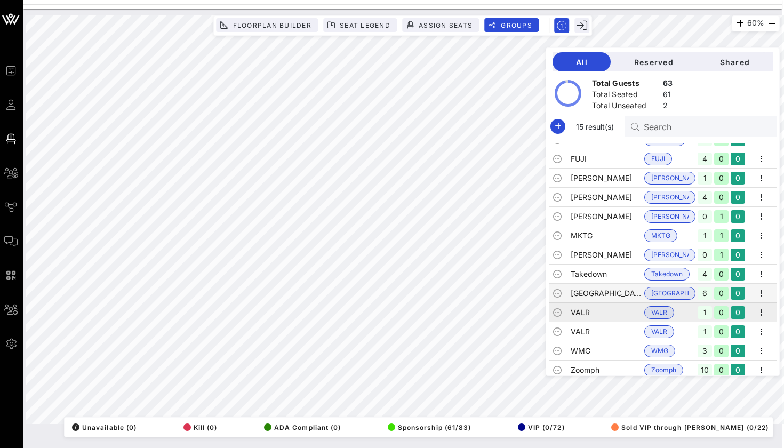
click at [588, 310] on td "VALR" at bounding box center [608, 312] width 74 height 19
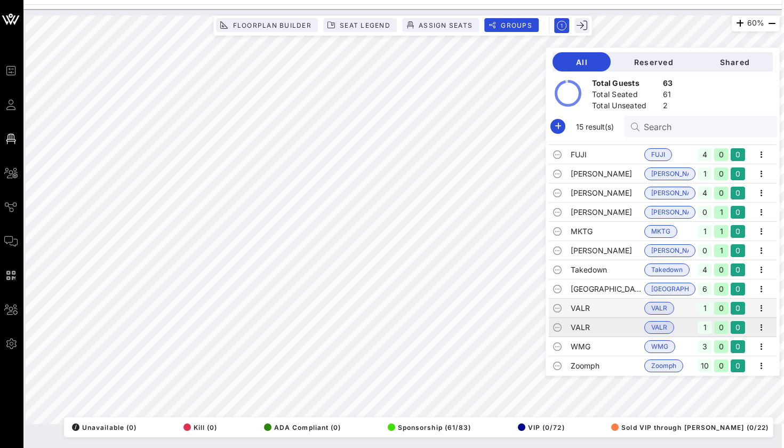
scroll to position [73, 0]
click at [586, 322] on td "VALR" at bounding box center [608, 327] width 74 height 19
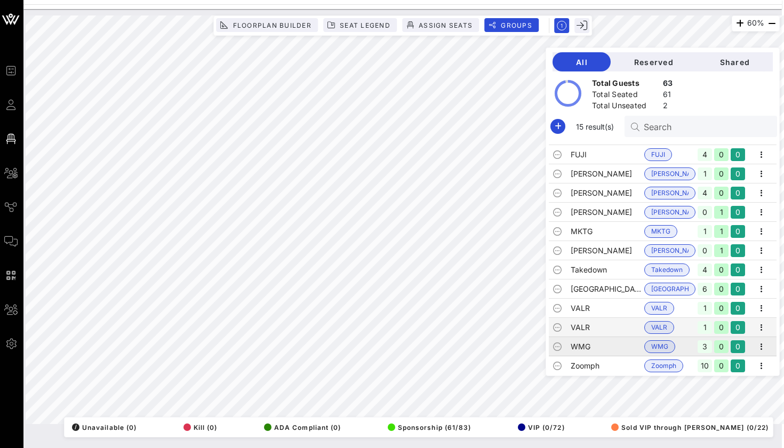
click at [586, 342] on td "WMG" at bounding box center [608, 346] width 74 height 19
click at [583, 359] on td "Zoomph" at bounding box center [608, 365] width 74 height 19
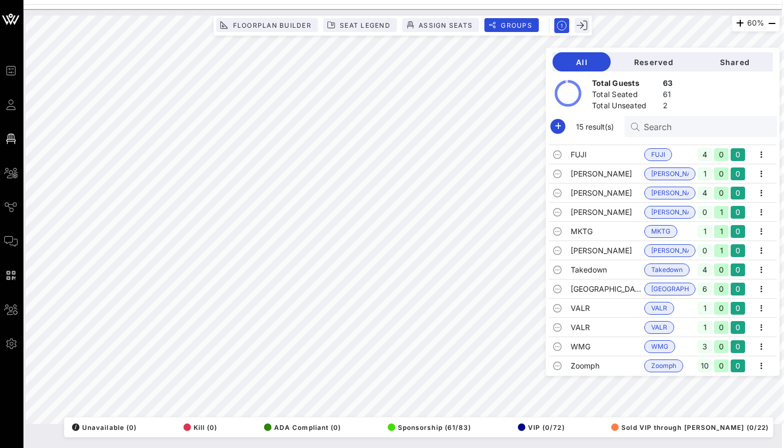
click at [565, 87] on circle at bounding box center [568, 94] width 24 height 24
click at [565, 82] on circle at bounding box center [568, 94] width 24 height 24
click at [653, 133] on div "Search" at bounding box center [706, 126] width 125 height 21
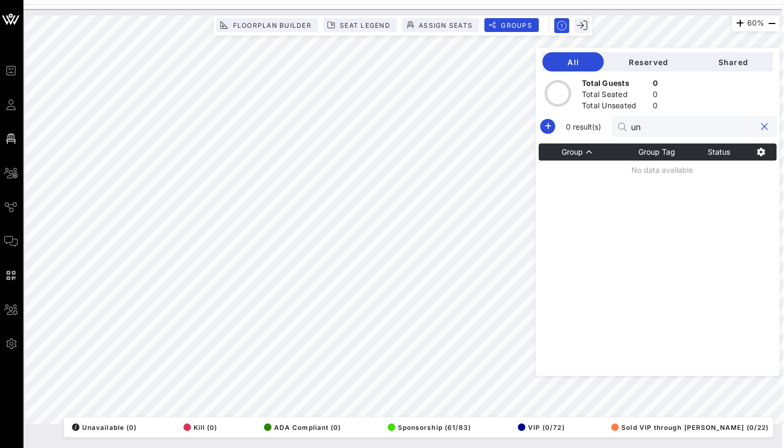
type input "u"
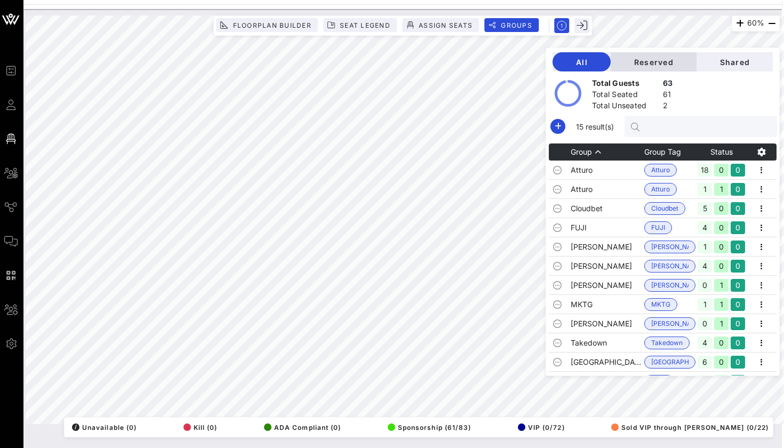
click at [661, 67] on button "Reserved" at bounding box center [654, 61] width 86 height 19
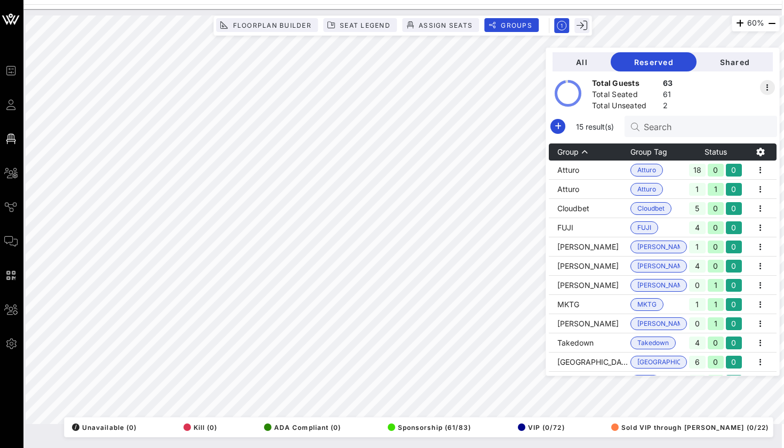
click at [764, 88] on icon "button" at bounding box center [767, 87] width 13 height 13
click at [691, 108] on div at bounding box center [722, 94] width 107 height 29
click at [666, 85] on div "63" at bounding box center [668, 84] width 10 height 13
click at [649, 99] on div "Total Unseated 2" at bounding box center [632, 107] width 85 height 18
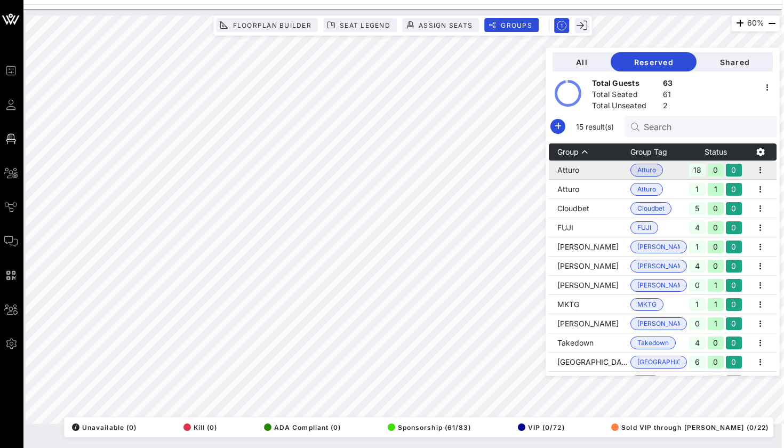
click at [599, 172] on td "Atturo" at bounding box center [590, 170] width 82 height 19
click at [767, 168] on span "button" at bounding box center [760, 170] width 15 height 13
click at [751, 185] on div "Edit" at bounding box center [749, 188] width 33 height 9
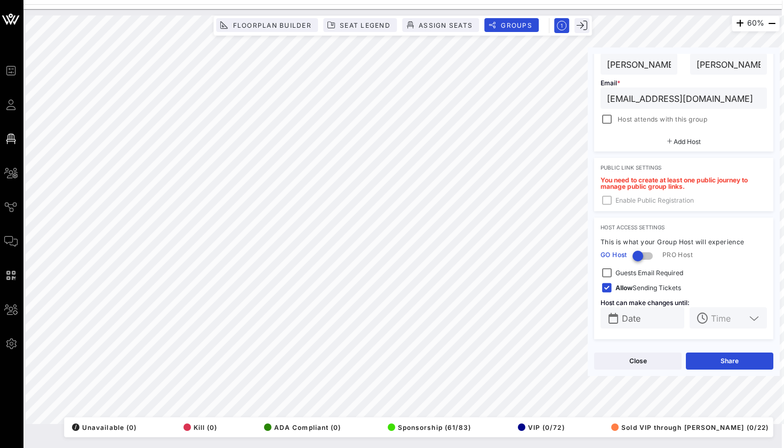
scroll to position [215, 0]
click at [660, 365] on button "Close" at bounding box center [637, 361] width 87 height 17
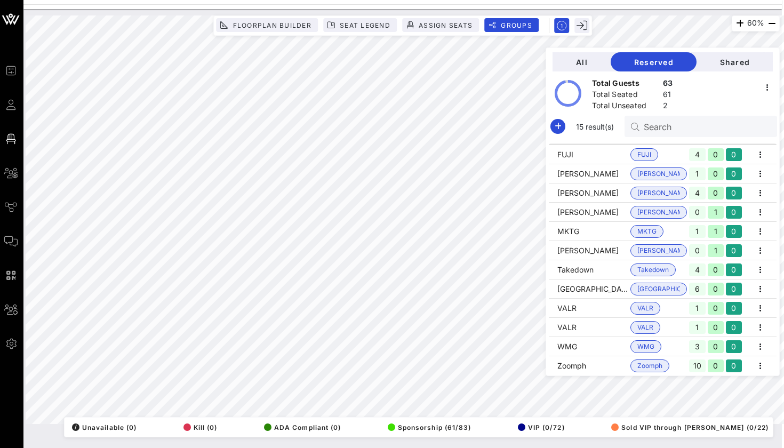
scroll to position [73, 0]
click at [684, 370] on td "Zoomph" at bounding box center [659, 366] width 57 height 19
click at [684, 365] on td "Zoomph" at bounding box center [659, 366] width 57 height 19
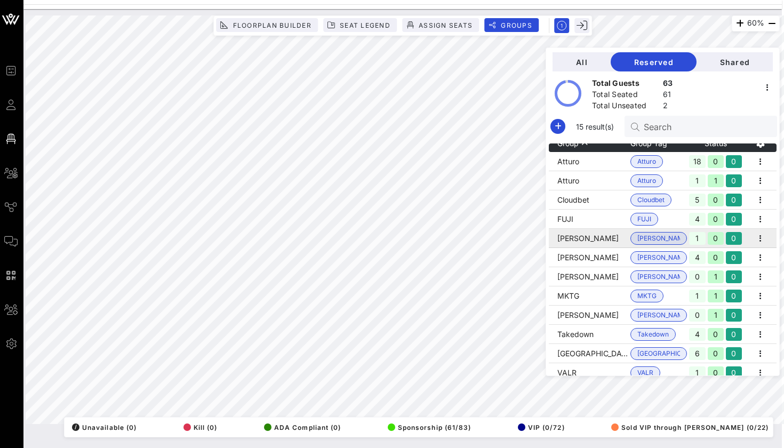
scroll to position [0, 0]
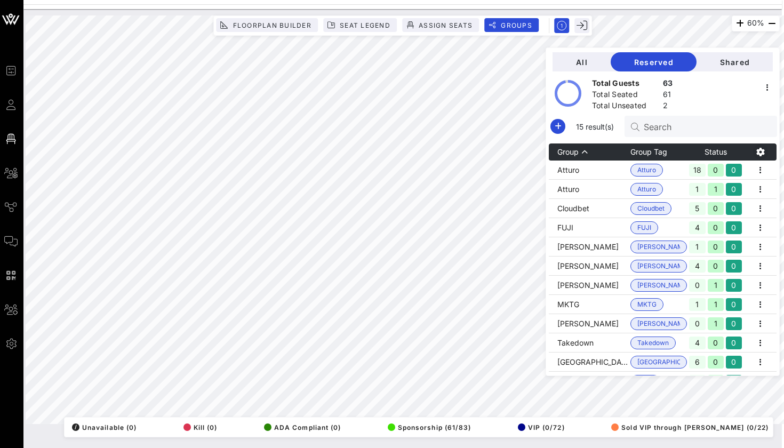
click at [762, 150] on icon "button" at bounding box center [760, 152] width 13 height 13
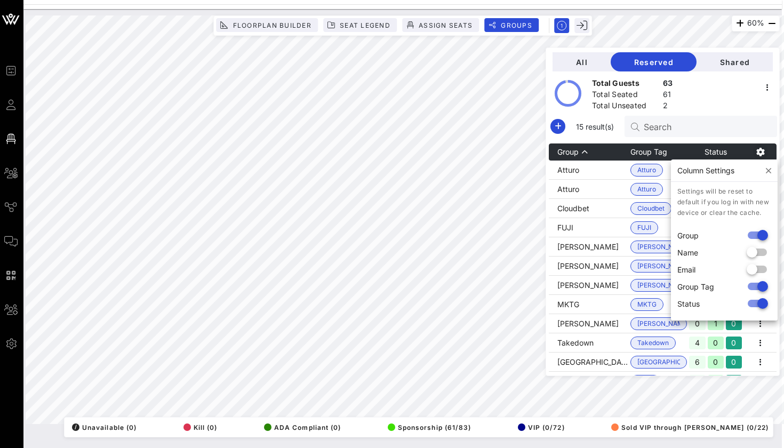
click at [761, 155] on icon "button" at bounding box center [760, 152] width 13 height 13
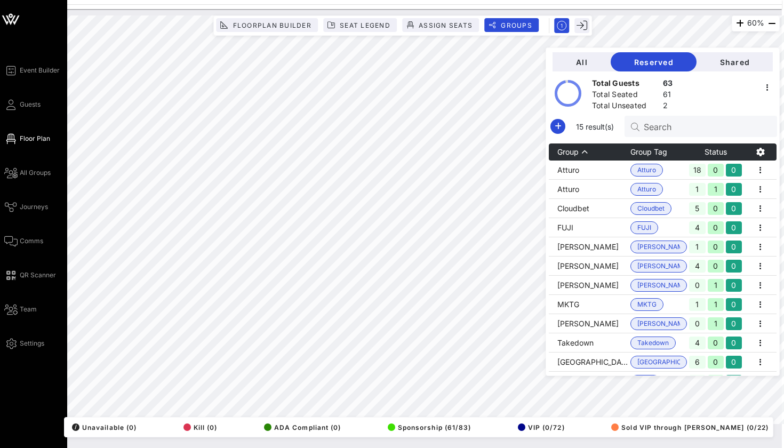
click at [9, 26] on icon at bounding box center [11, 19] width 26 height 26
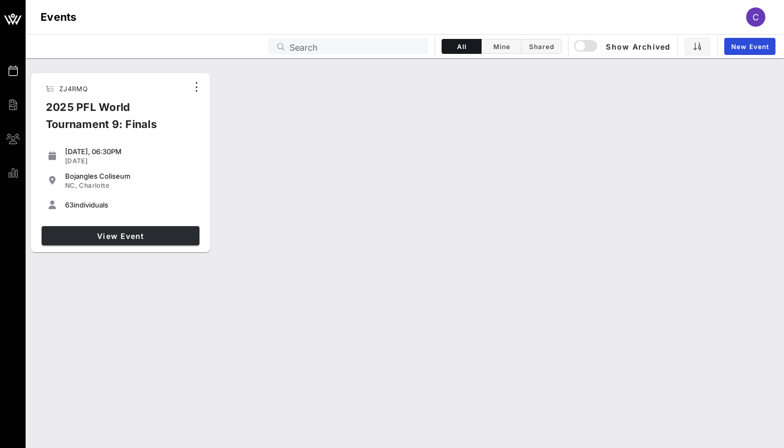
click at [134, 236] on span "View Event" at bounding box center [120, 236] width 149 height 9
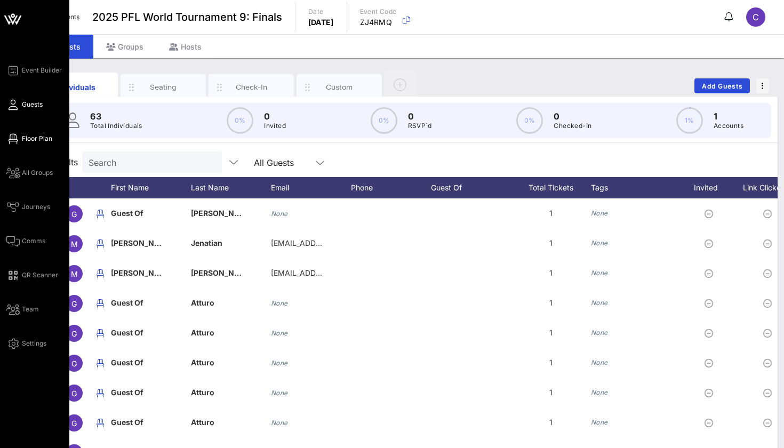
click at [21, 137] on link "Floor Plan" at bounding box center [29, 138] width 46 height 13
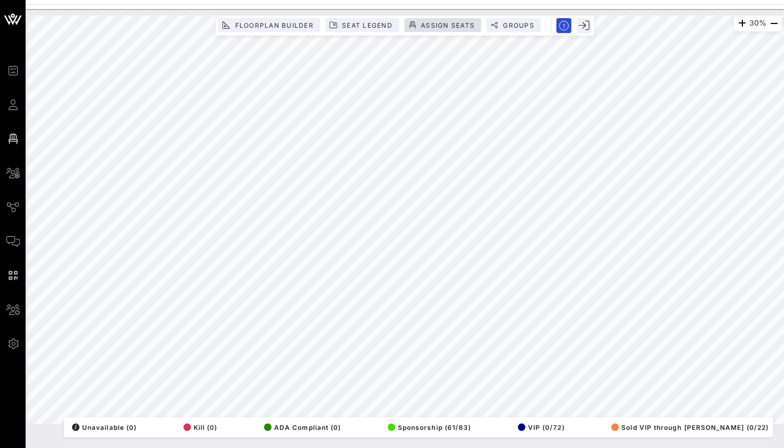
click at [468, 21] on span "Assign Seats" at bounding box center [447, 25] width 54 height 8
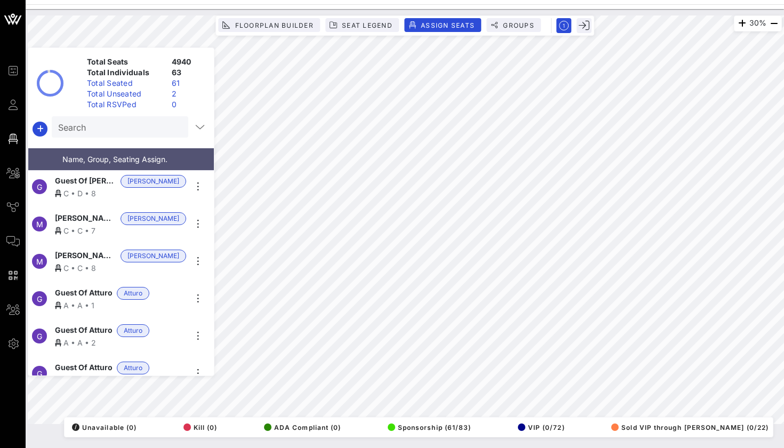
scroll to position [4, 0]
click at [197, 127] on icon "button" at bounding box center [200, 127] width 13 height 13
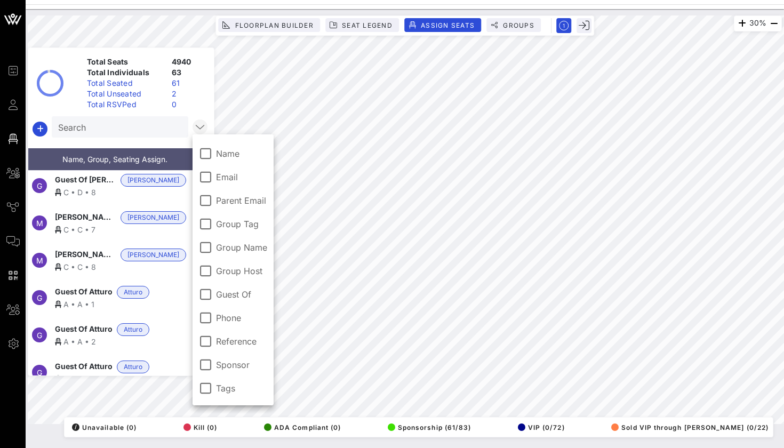
click at [197, 126] on icon "button" at bounding box center [200, 127] width 13 height 13
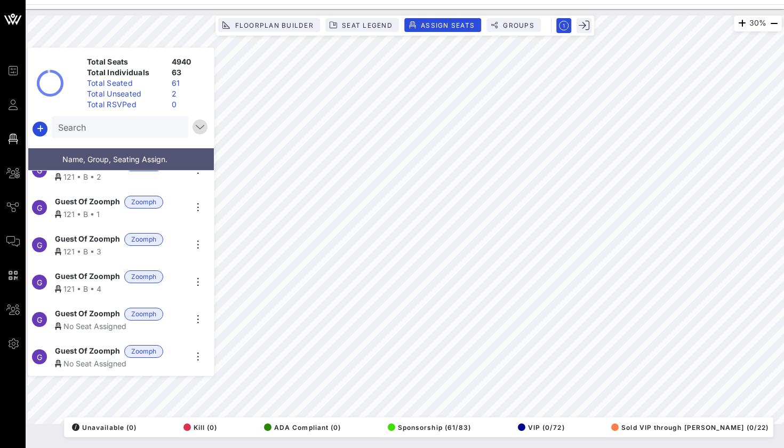
scroll to position [2148, 0]
click at [109, 317] on span "Guest Of Zoomph" at bounding box center [87, 314] width 65 height 13
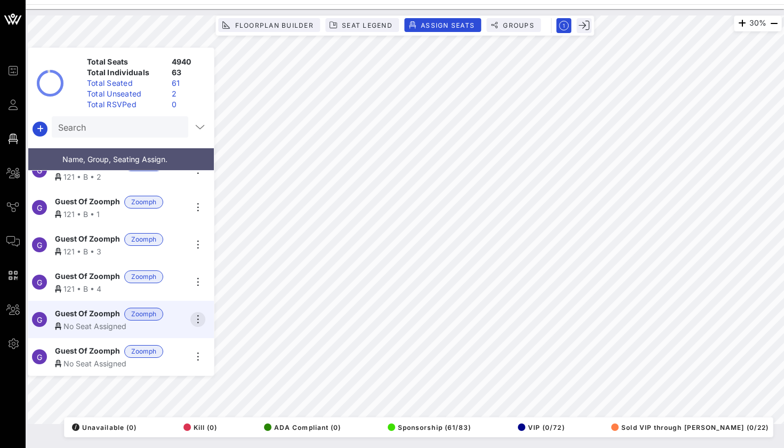
click at [196, 322] on icon "button" at bounding box center [198, 319] width 13 height 13
click at [163, 344] on div "G Guest Of Zoomph Zoomph No Seat Assigned" at bounding box center [116, 356] width 177 height 37
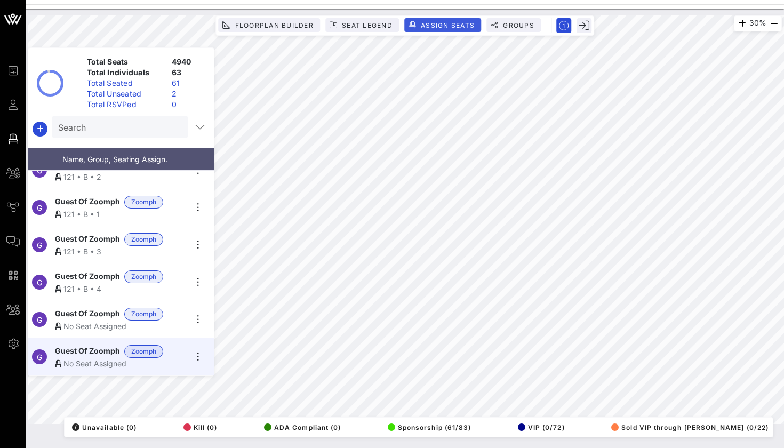
click at [435, 23] on span "Assign Seats" at bounding box center [447, 25] width 54 height 8
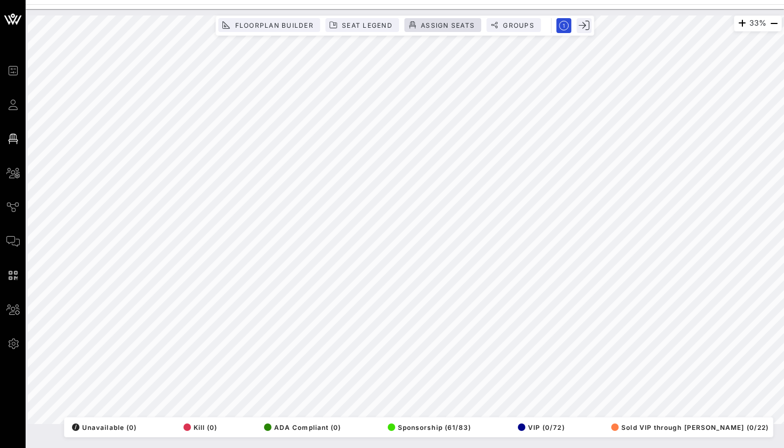
click at [454, 29] on button "Assign Seats" at bounding box center [442, 25] width 77 height 14
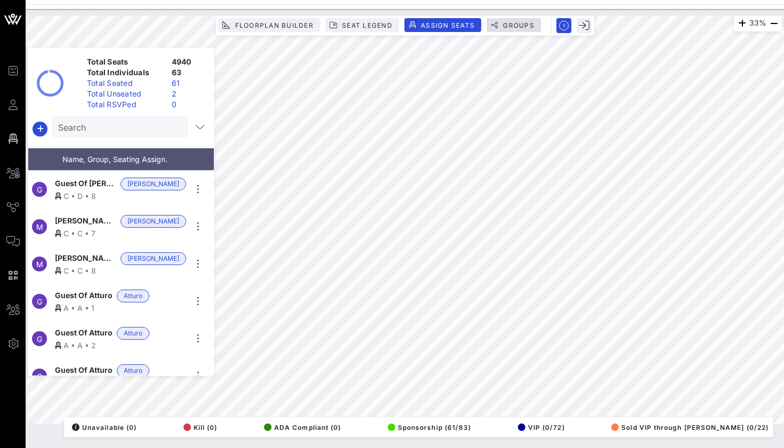
click at [496, 25] on icon "button" at bounding box center [494, 24] width 7 height 7
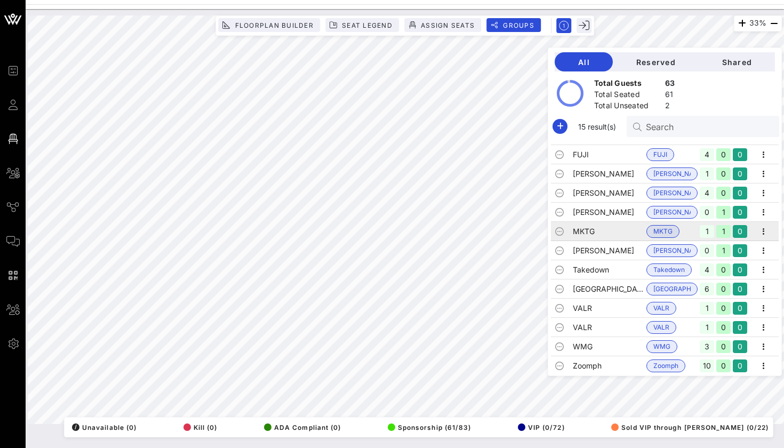
scroll to position [73, 0]
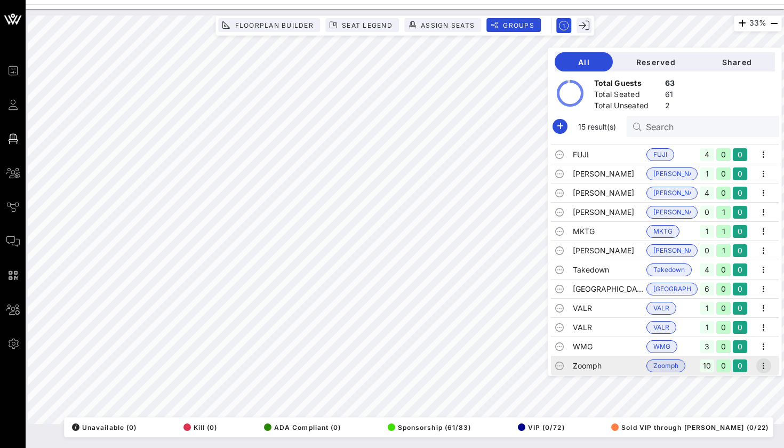
click at [764, 367] on icon "button" at bounding box center [763, 366] width 13 height 13
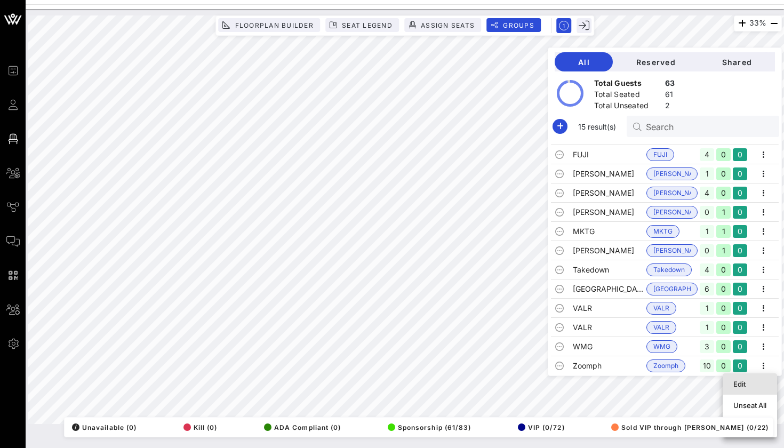
click at [749, 380] on div "Edit" at bounding box center [749, 384] width 33 height 9
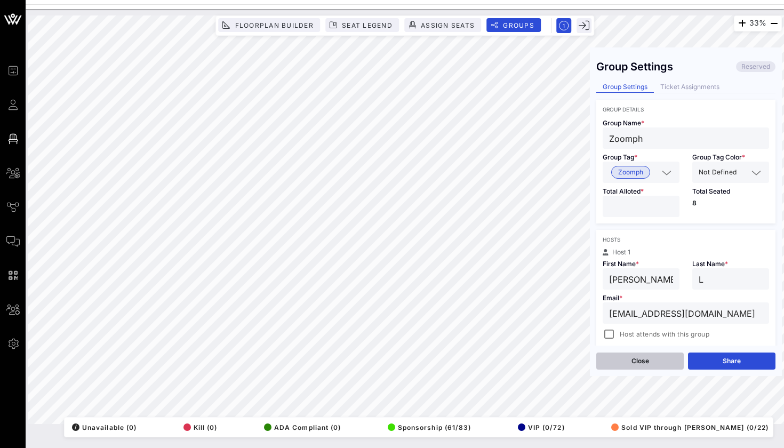
click at [635, 362] on button "Close" at bounding box center [639, 361] width 87 height 17
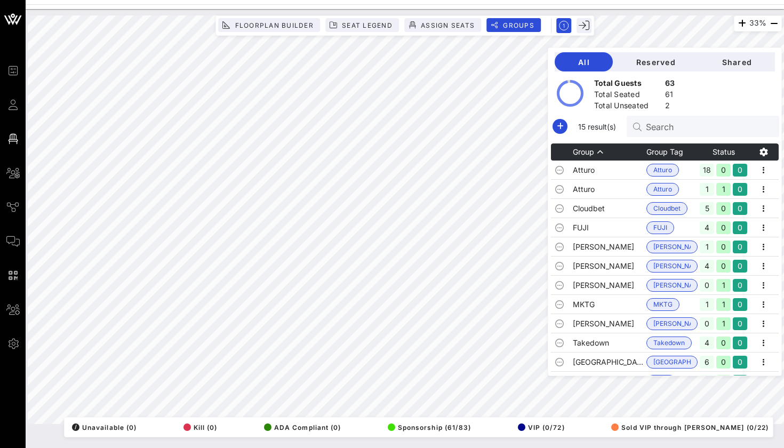
click at [677, 93] on div "Total Guests 63 Total Seated 61 Total Unseated 2" at bounding box center [664, 90] width 233 height 38
click at [665, 93] on div "61" at bounding box center [670, 95] width 10 height 13
click at [616, 92] on div "Total Seated" at bounding box center [627, 95] width 67 height 13
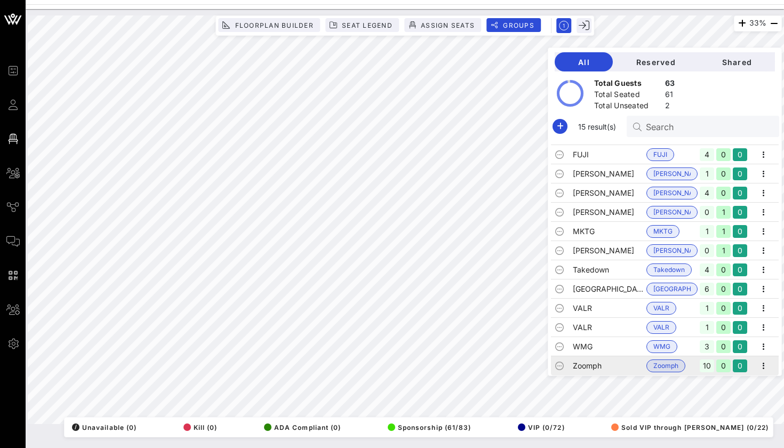
scroll to position [0, 0]
click at [765, 370] on icon "button" at bounding box center [763, 366] width 13 height 13
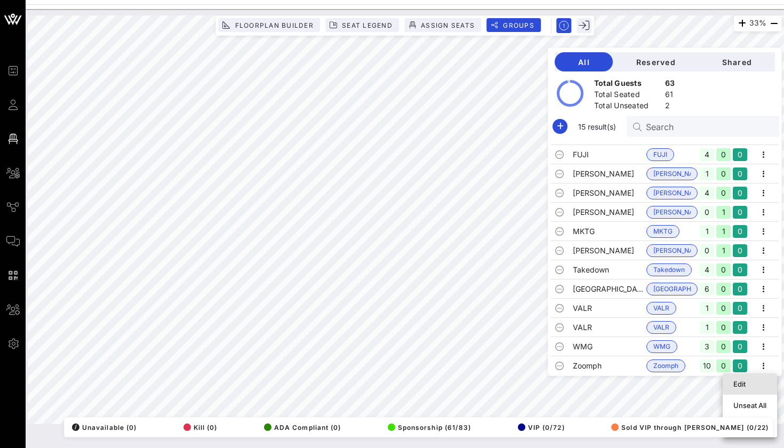
click at [746, 380] on div "Edit" at bounding box center [749, 384] width 33 height 9
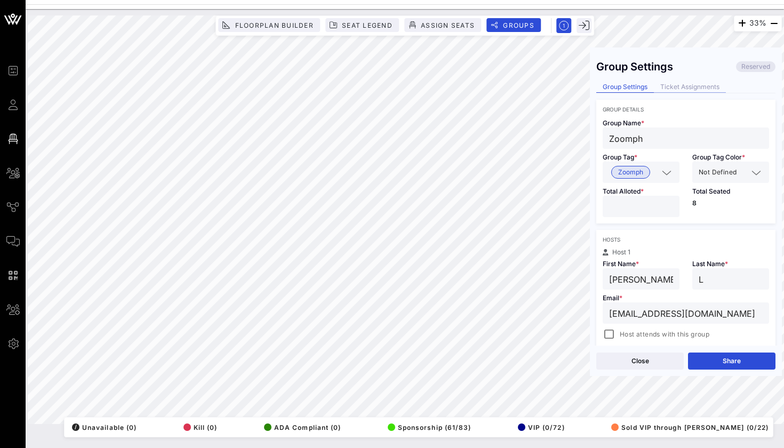
click at [677, 91] on div "Ticket Assignments" at bounding box center [690, 87] width 72 height 11
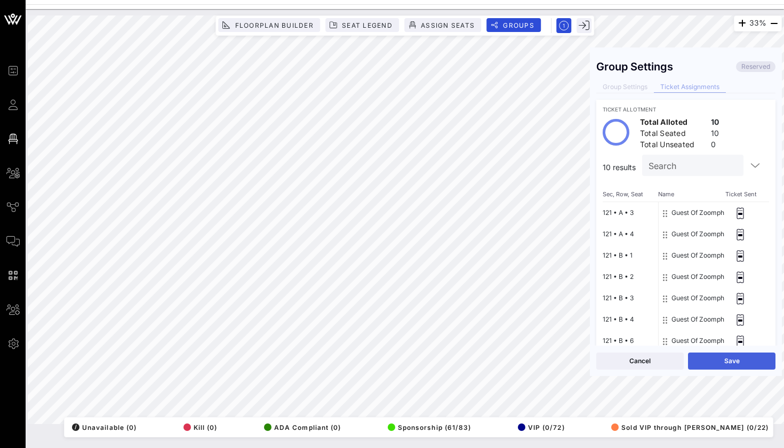
click at [732, 363] on button "Save" at bounding box center [731, 361] width 87 height 17
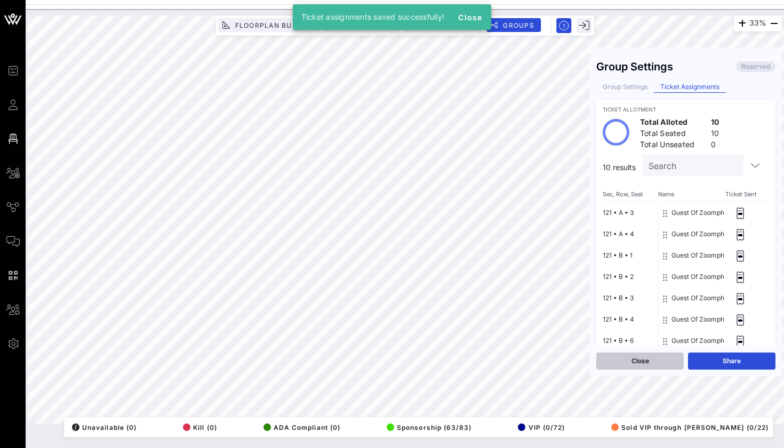
click at [651, 365] on button "Close" at bounding box center [639, 361] width 87 height 17
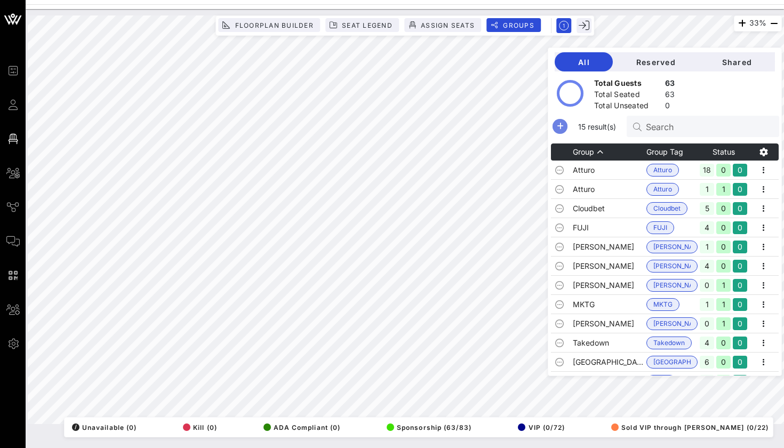
click at [557, 120] on icon "button" at bounding box center [560, 126] width 13 height 13
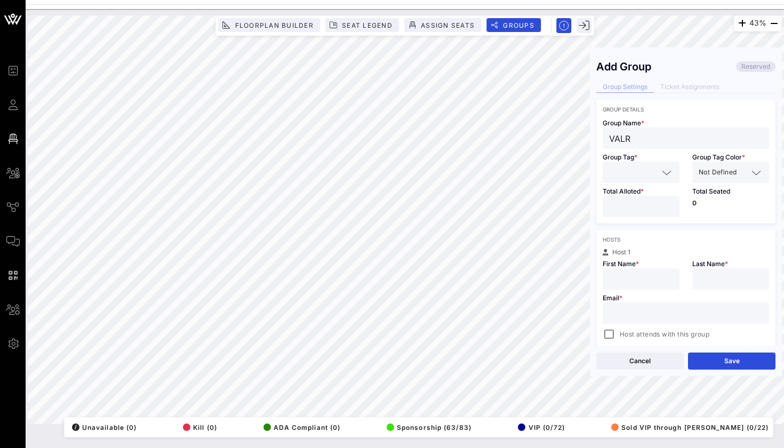
type input "VALR"
click at [610, 174] on input "text" at bounding box center [633, 172] width 49 height 14
type input "VALR"
click at [620, 204] on span "VALR" at bounding box center [626, 199] width 16 height 12
click at [620, 212] on input "number" at bounding box center [641, 207] width 64 height 14
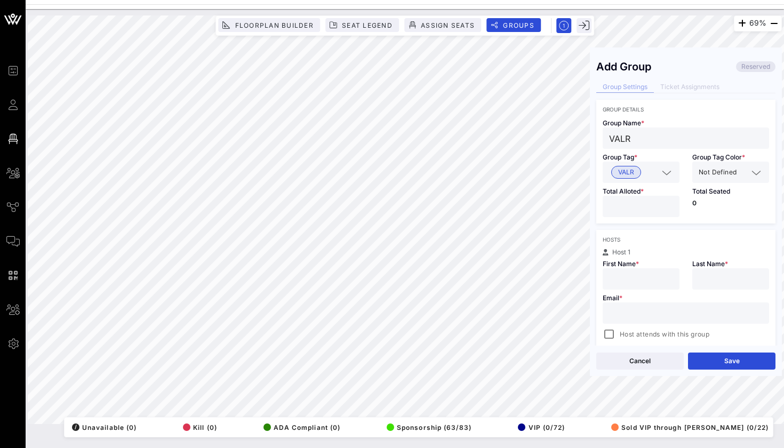
type input "*"
type input "[PERSON_NAME] and [PERSON_NAME]"
type input "[PERSON_NAME]"
paste input "[EMAIL_ADDRESS][DOMAIN_NAME]"
type input "[EMAIL_ADDRESS][DOMAIN_NAME]"
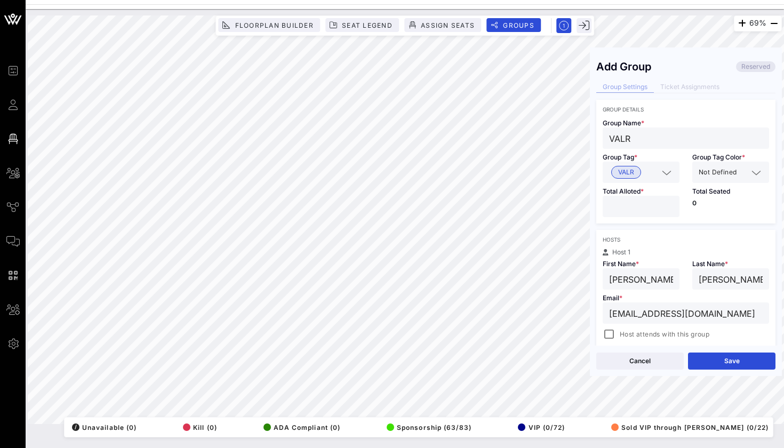
click at [621, 280] on input "[PERSON_NAME] and [PERSON_NAME]" at bounding box center [641, 279] width 64 height 14
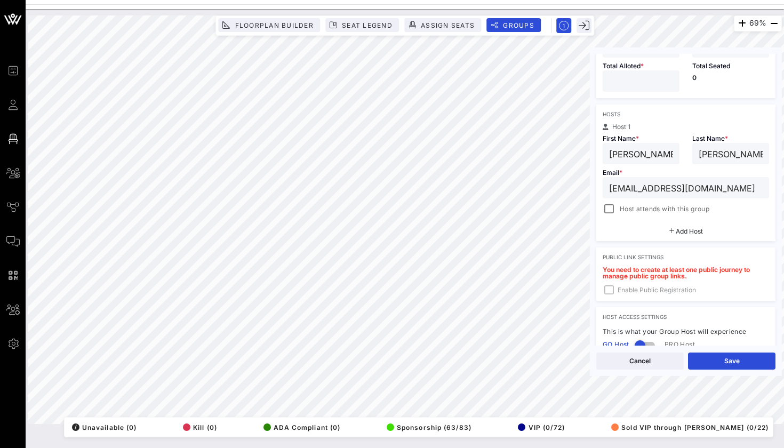
scroll to position [132, 0]
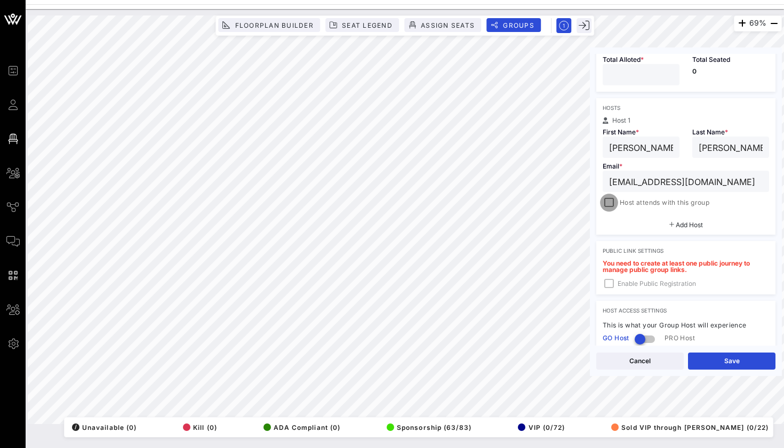
click at [610, 204] on div at bounding box center [609, 202] width 15 height 15
click at [712, 363] on button "Save" at bounding box center [731, 361] width 87 height 17
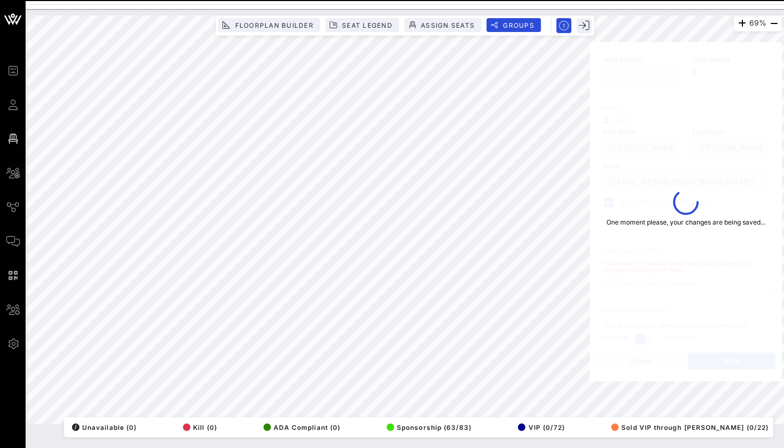
type input "[PERSON_NAME] and [PERSON_NAME]"
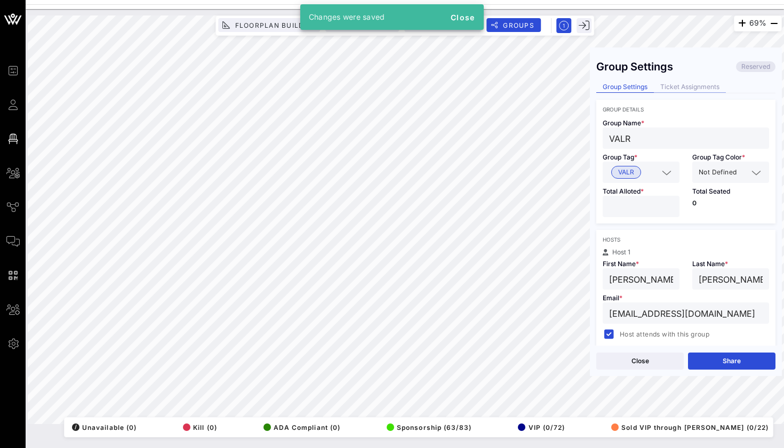
click at [699, 89] on div "Ticket Assignments" at bounding box center [690, 87] width 72 height 11
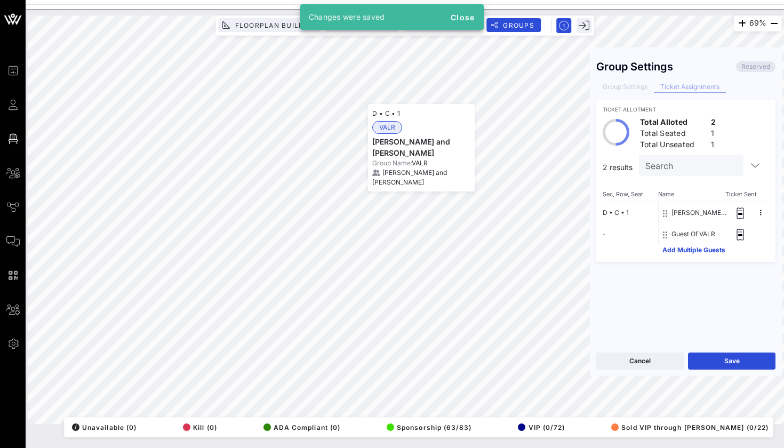
scroll to position [0, 0]
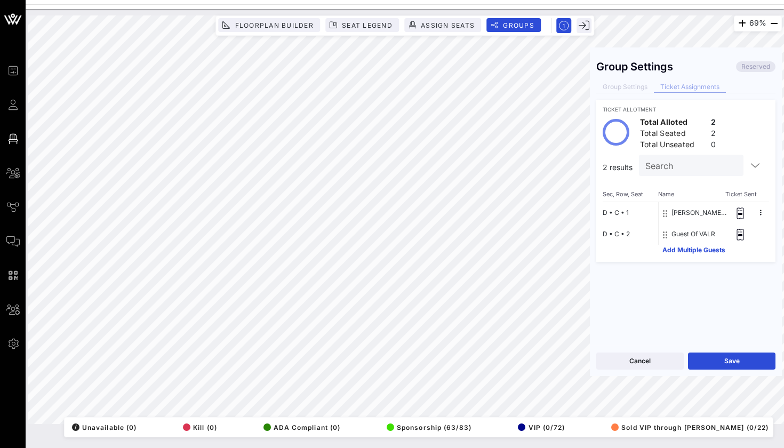
click at [708, 356] on button "Save" at bounding box center [731, 361] width 87 height 17
click at [620, 356] on button "Close" at bounding box center [639, 361] width 87 height 17
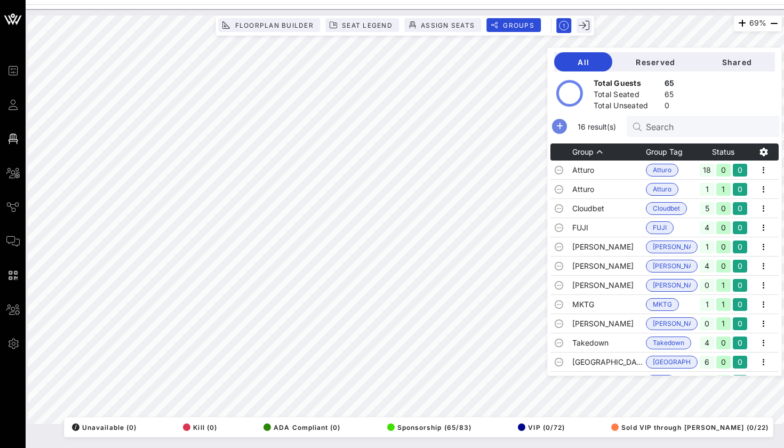
click at [562, 124] on icon "button" at bounding box center [559, 126] width 13 height 13
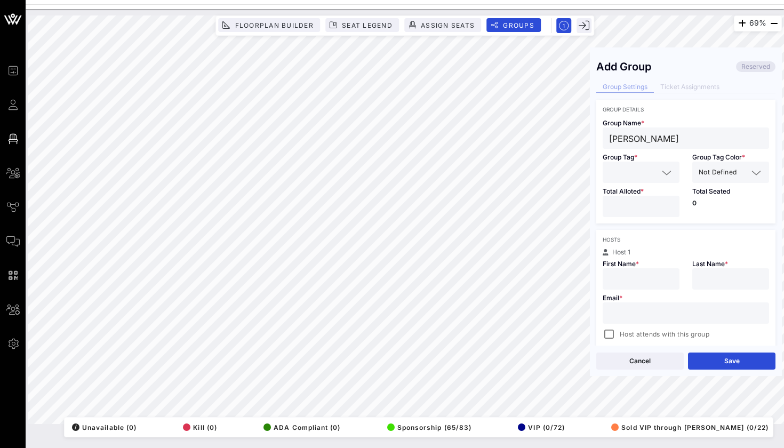
type input "J"
type input "VALR"
click at [604, 198] on div at bounding box center [641, 206] width 77 height 21
click at [610, 164] on div at bounding box center [641, 172] width 64 height 21
type input "VALR"
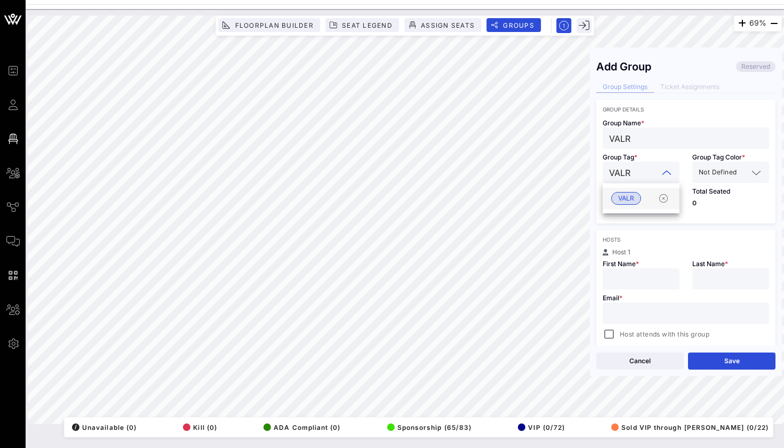
click at [619, 200] on span "VALR" at bounding box center [626, 199] width 16 height 12
click at [619, 201] on input "number" at bounding box center [641, 207] width 64 height 14
type input "*"
type input "[PERSON_NAME]"
type input "L"
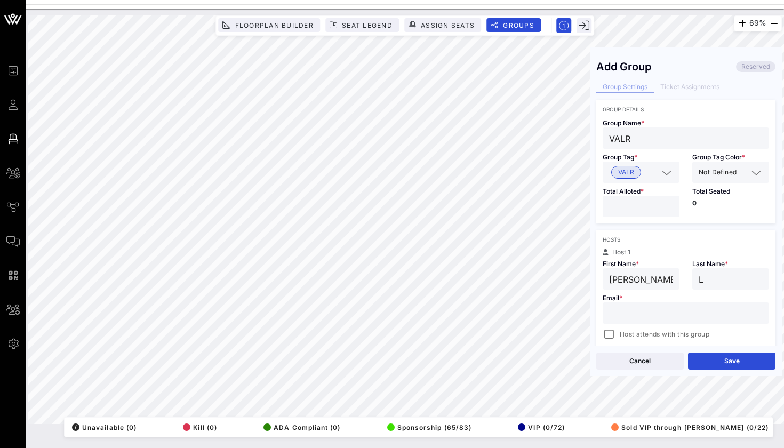
paste input "[EMAIL_ADDRESS][DOMAIN_NAME]"
click at [709, 358] on button "Save" at bounding box center [731, 361] width 87 height 17
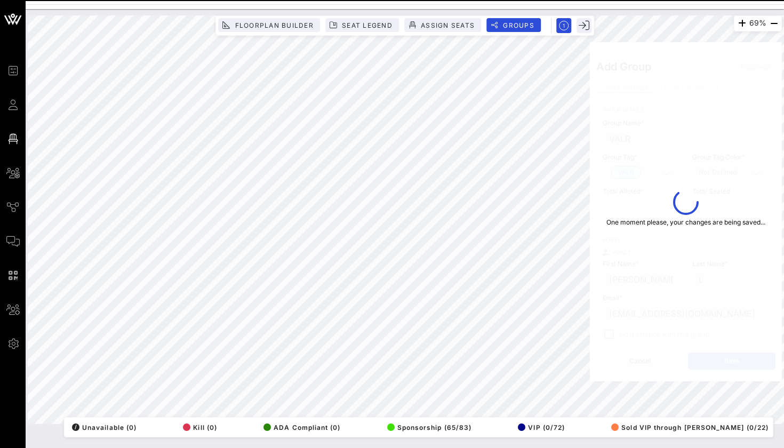
type input "[PERSON_NAME][EMAIL_ADDRESS][DOMAIN_NAME]"
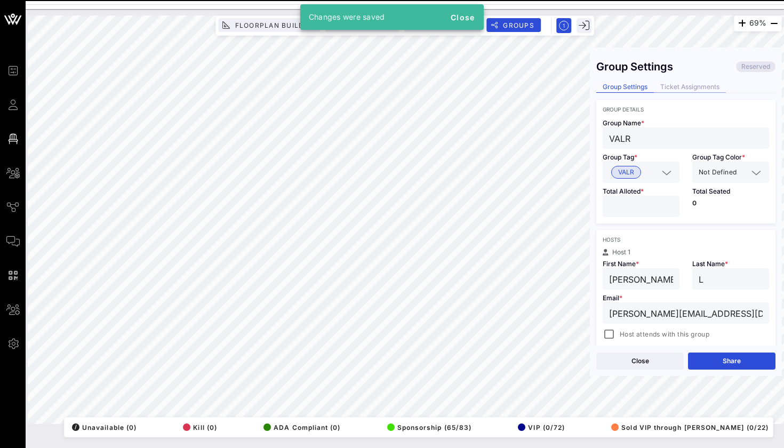
click at [661, 87] on div "Ticket Assignments" at bounding box center [690, 87] width 72 height 11
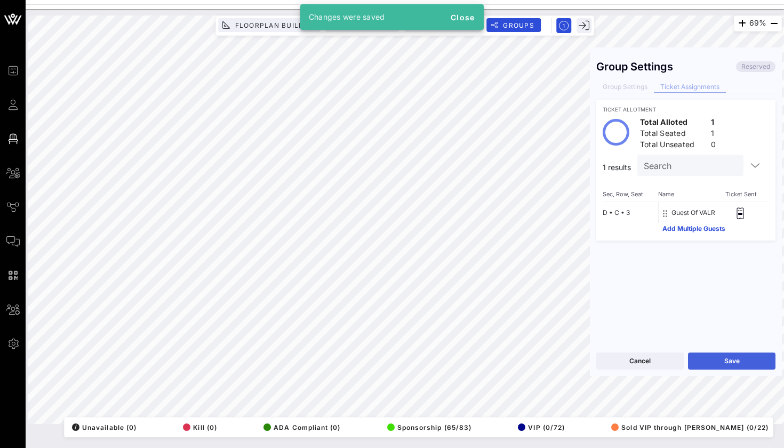
click at [723, 364] on button "Save" at bounding box center [731, 361] width 87 height 17
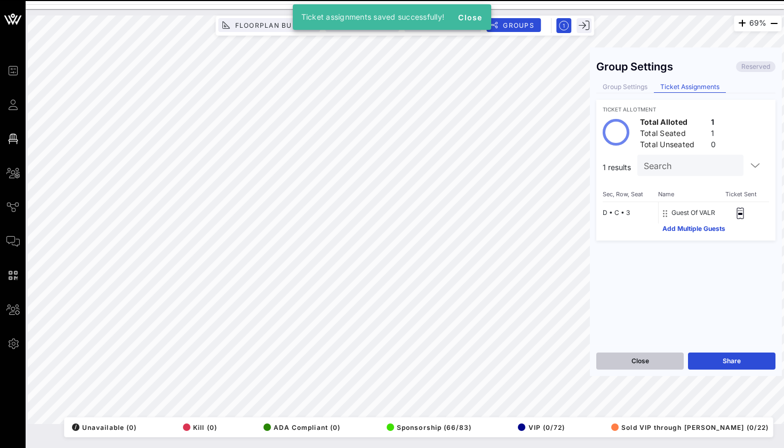
click at [660, 357] on button "Close" at bounding box center [639, 361] width 87 height 17
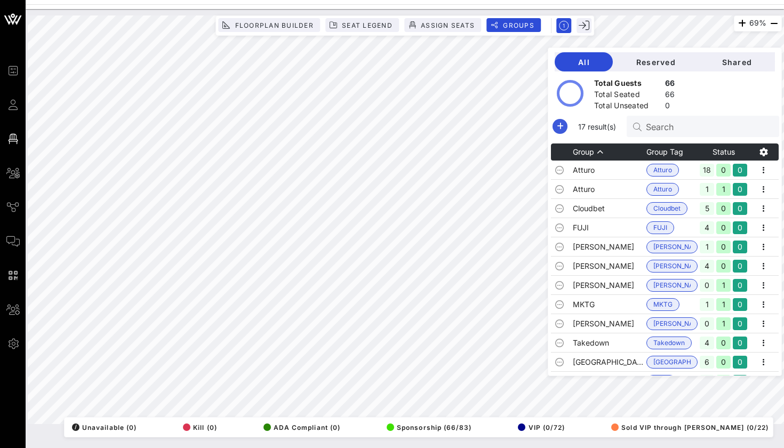
click at [557, 123] on icon "button" at bounding box center [560, 126] width 13 height 13
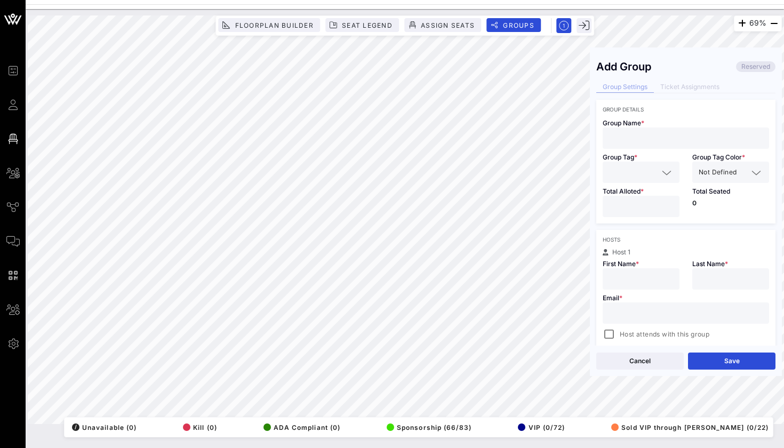
click at [633, 304] on div at bounding box center [686, 312] width 154 height 21
paste input "[PERSON_NAME]"
type input "[PERSON_NAME]"
click at [632, 313] on input "[PERSON_NAME]" at bounding box center [686, 313] width 154 height 14
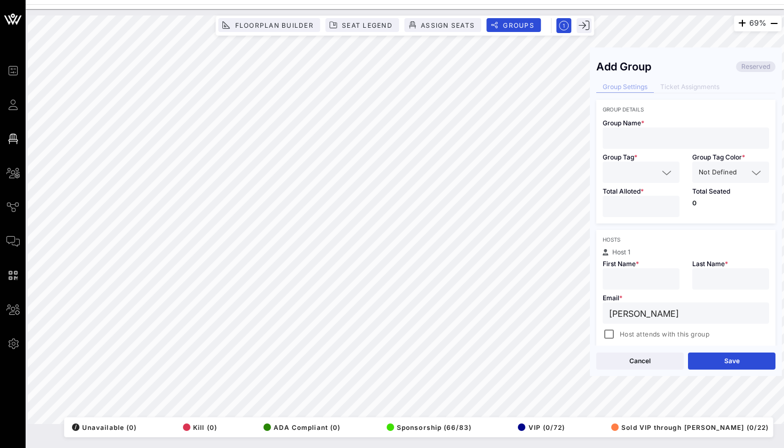
click at [632, 313] on input "[PERSON_NAME]" at bounding box center [686, 313] width 154 height 14
type input "[PERSON_NAME]"
click at [718, 288] on div at bounding box center [731, 278] width 64 height 21
type input "[PERSON_NAME]"
click at [625, 308] on input "text" at bounding box center [686, 313] width 154 height 14
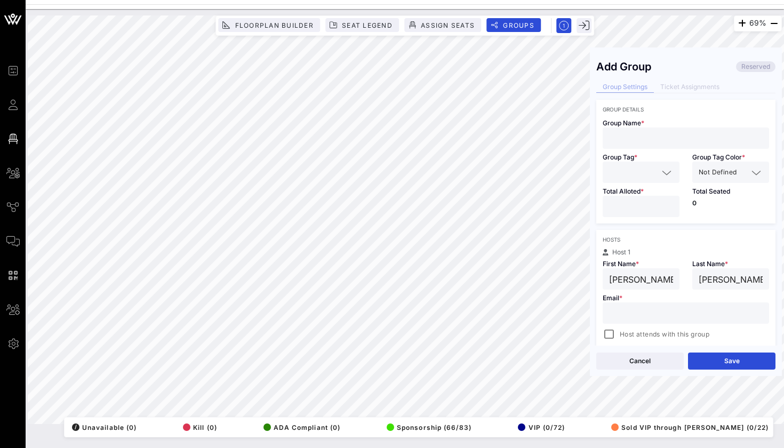
paste input "[EMAIL_ADDRESS][DOMAIN_NAME]"
type input "[EMAIL_ADDRESS][DOMAIN_NAME]"
type input "VALR"
click at [618, 180] on div at bounding box center [641, 172] width 64 height 21
type input "VALR"
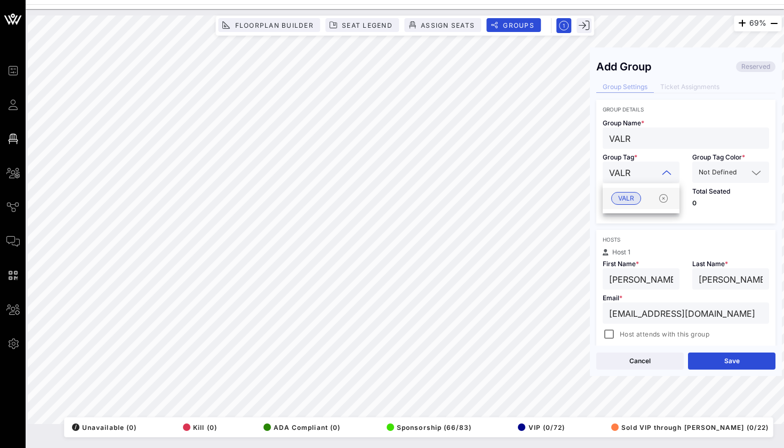
click at [611, 204] on div "VALR" at bounding box center [641, 198] width 77 height 21
click at [617, 204] on input "number" at bounding box center [641, 207] width 64 height 14
type input "*"
click at [711, 350] on div "Cancel Save" at bounding box center [686, 361] width 192 height 30
click at [711, 357] on button "Save" at bounding box center [731, 361] width 87 height 17
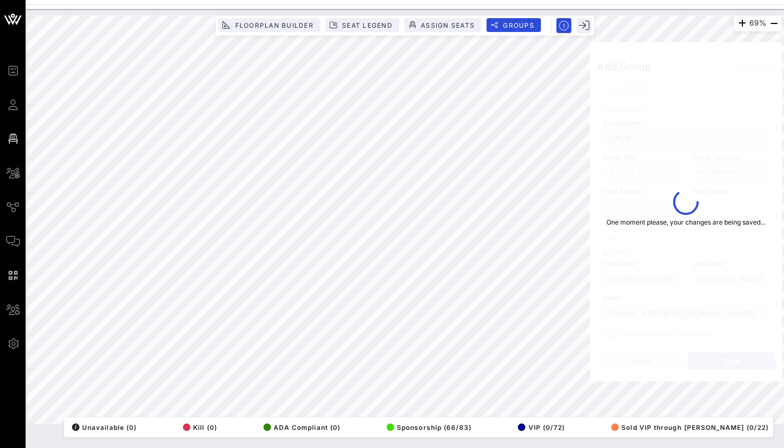
type input "[EMAIL_ADDRESS][DOMAIN_NAME]"
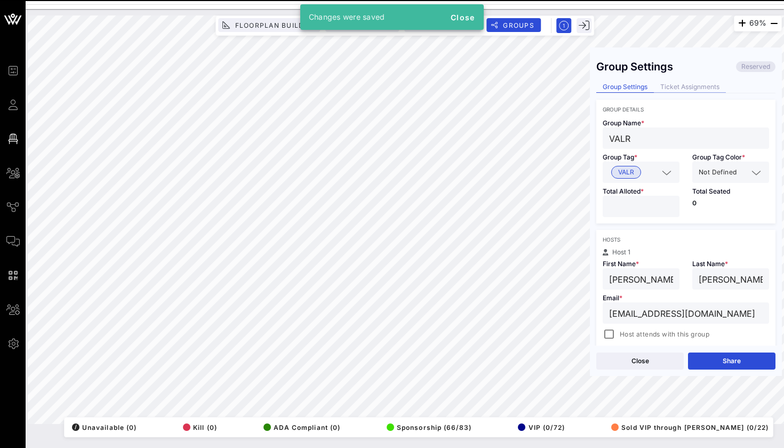
click at [676, 82] on div "Ticket Assignments" at bounding box center [690, 87] width 72 height 11
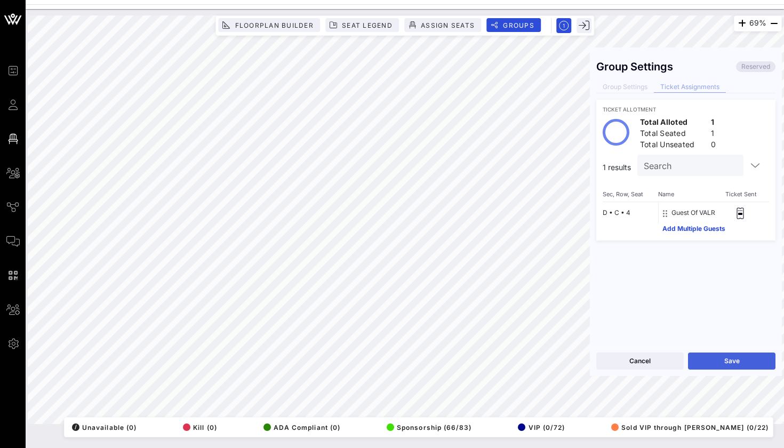
click at [711, 355] on button "Save" at bounding box center [731, 361] width 87 height 17
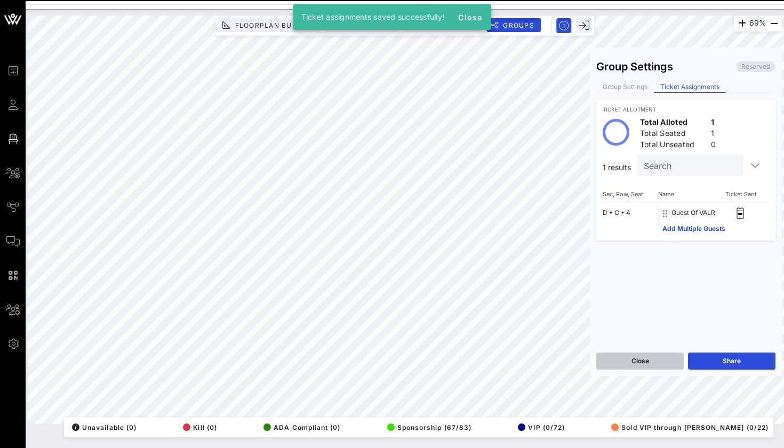
click at [665, 358] on button "Close" at bounding box center [639, 361] width 87 height 17
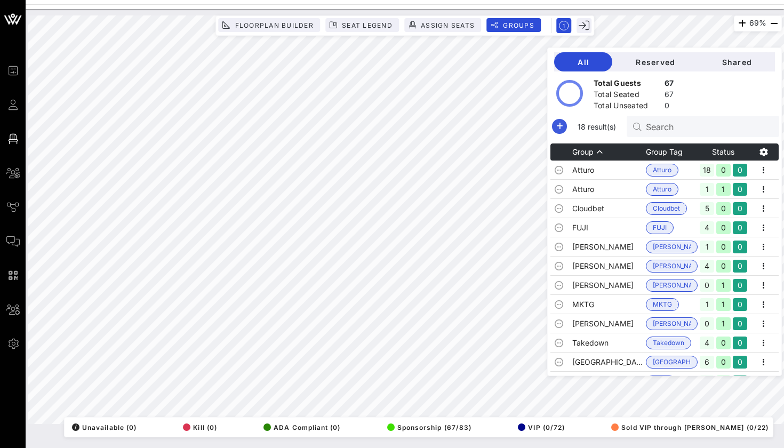
click at [562, 129] on icon "button" at bounding box center [559, 126] width 13 height 13
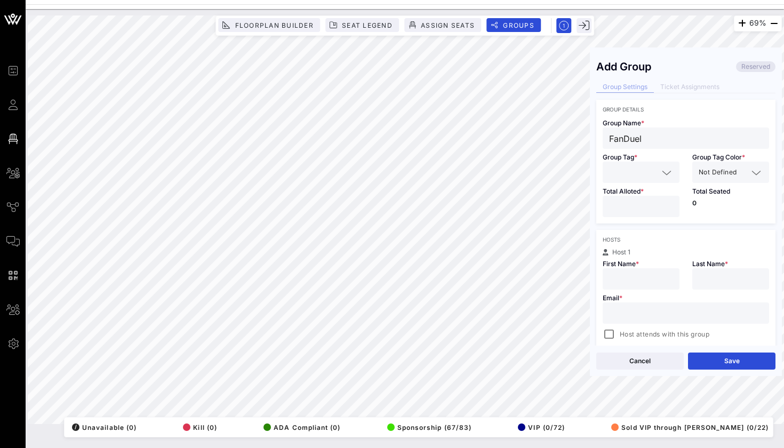
type input "FanDuel"
click at [615, 171] on input "text" at bounding box center [633, 172] width 49 height 14
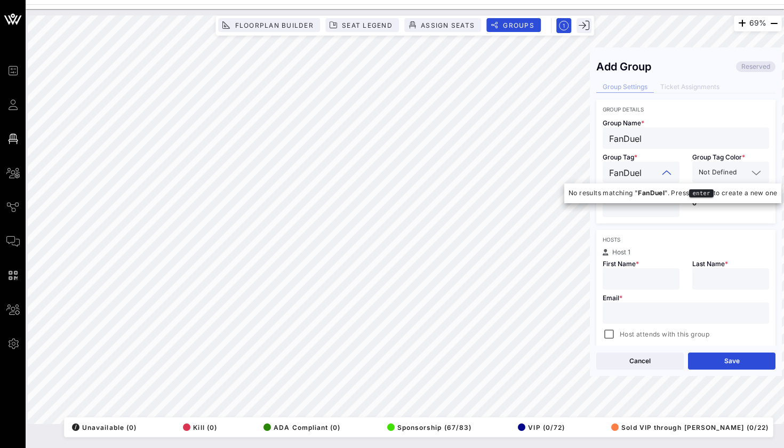
type input "FanDuel"
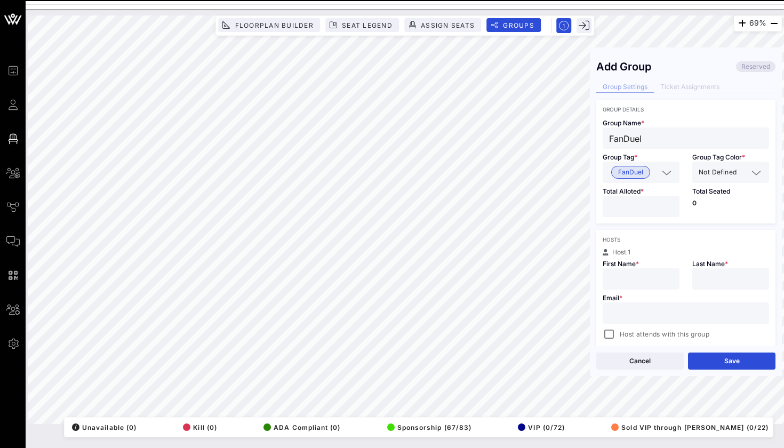
click at [625, 208] on input "number" at bounding box center [641, 207] width 64 height 14
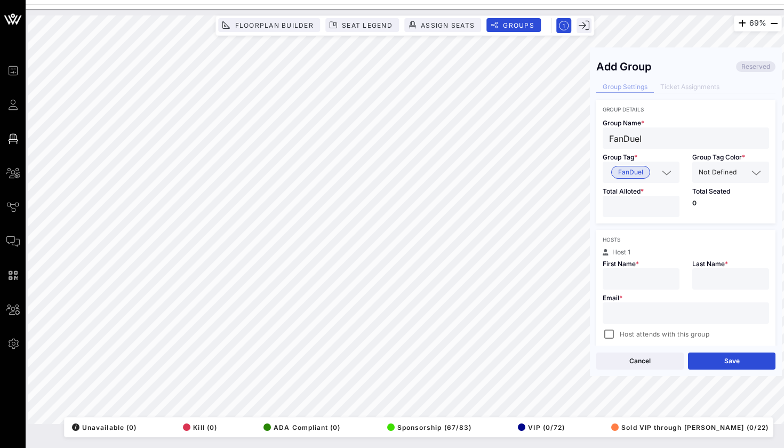
type input "*"
type input "Fanduel"
type input "FanDuel"
paste input "[EMAIL_ADDRESS][DOMAIN_NAME]"
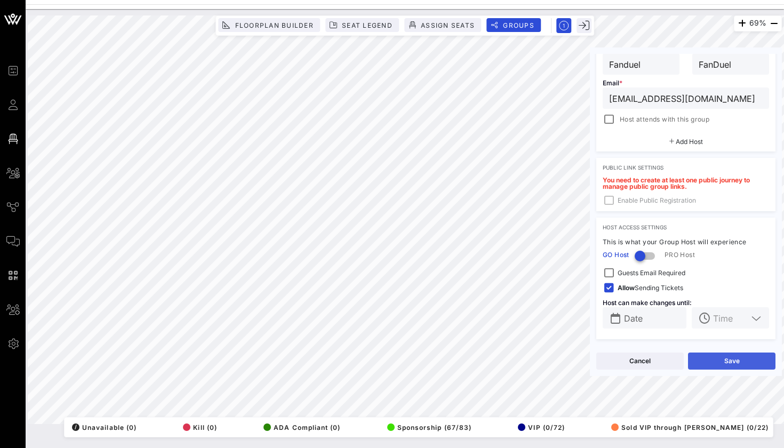
type input "[EMAIL_ADDRESS][DOMAIN_NAME]"
click at [711, 361] on button "Save" at bounding box center [731, 361] width 87 height 17
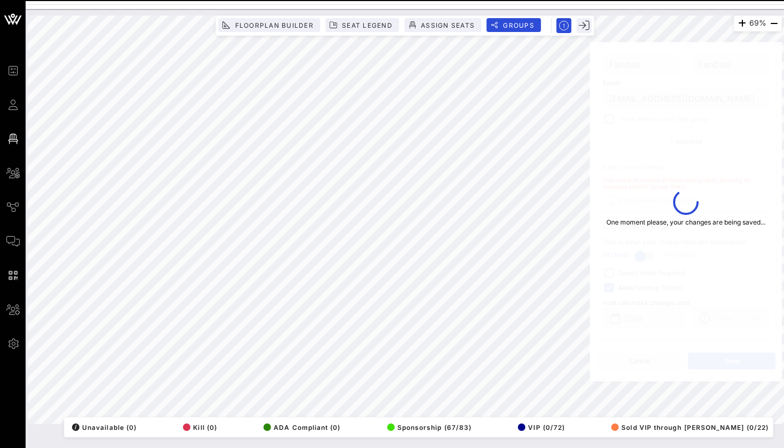
type input "FanDuel"
type input "VIP"
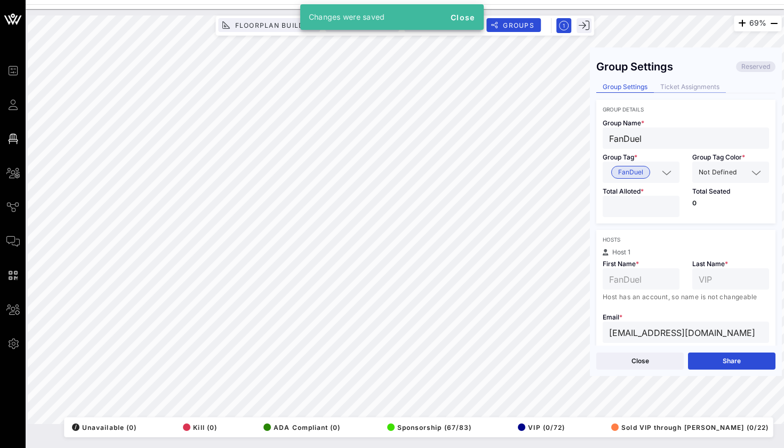
scroll to position [0, 0]
click at [696, 89] on div "Ticket Assignments" at bounding box center [690, 87] width 72 height 11
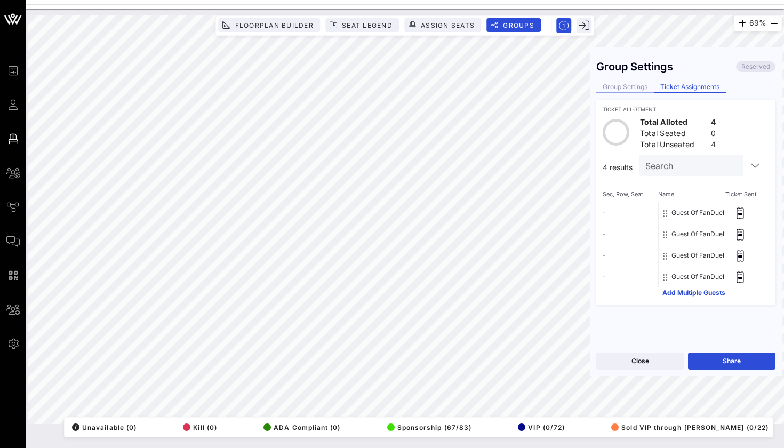
click at [638, 84] on div "Group Settings" at bounding box center [625, 87] width 58 height 11
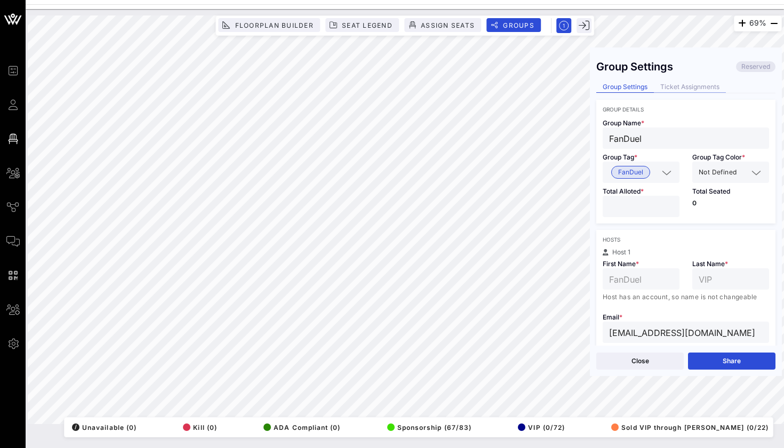
click at [676, 89] on div "Ticket Assignments" at bounding box center [690, 87] width 72 height 11
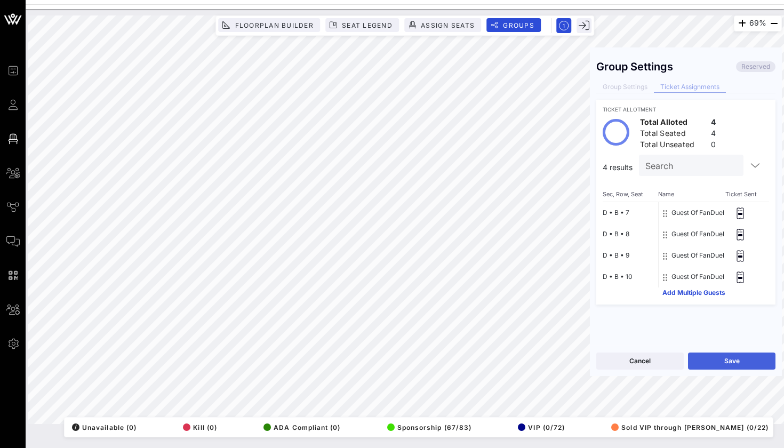
click at [751, 356] on button "Save" at bounding box center [731, 361] width 87 height 17
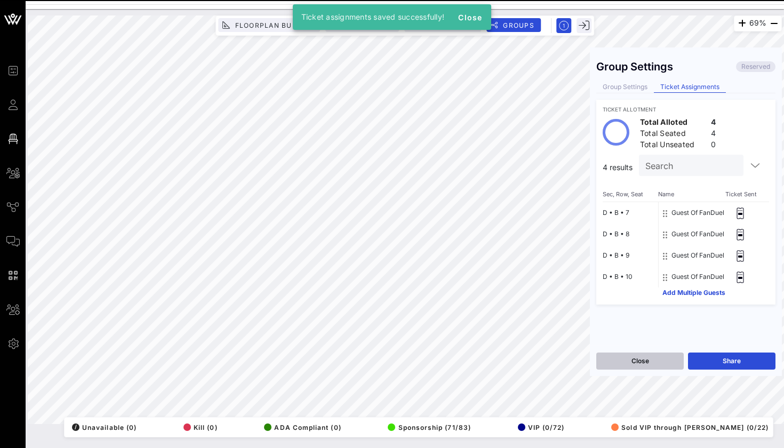
click at [663, 366] on button "Close" at bounding box center [639, 361] width 87 height 17
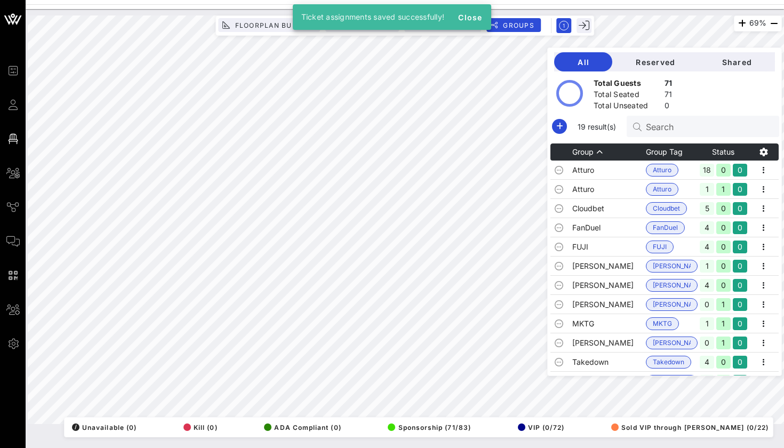
click at [477, 5] on div "Ticket assignments saved successfully! Close" at bounding box center [392, 17] width 199 height 26
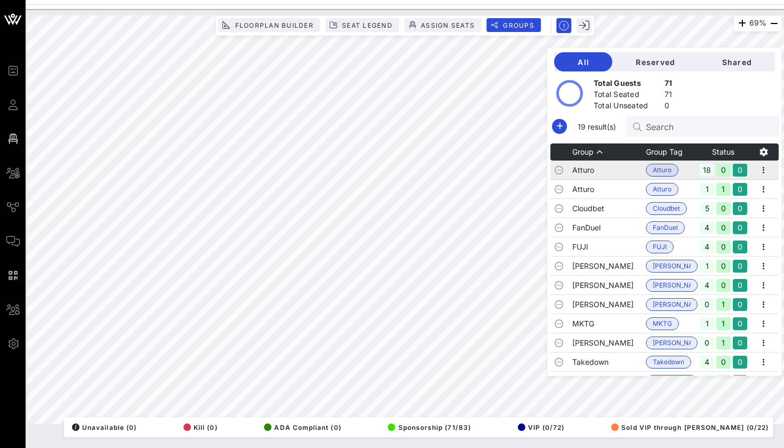
click at [581, 166] on div "69% Floorplan Builder Seat Legend Assign Seats Groups Exit All Reserved Shared …" at bounding box center [405, 219] width 754 height 409
click at [553, 121] on icon "button" at bounding box center [559, 126] width 13 height 13
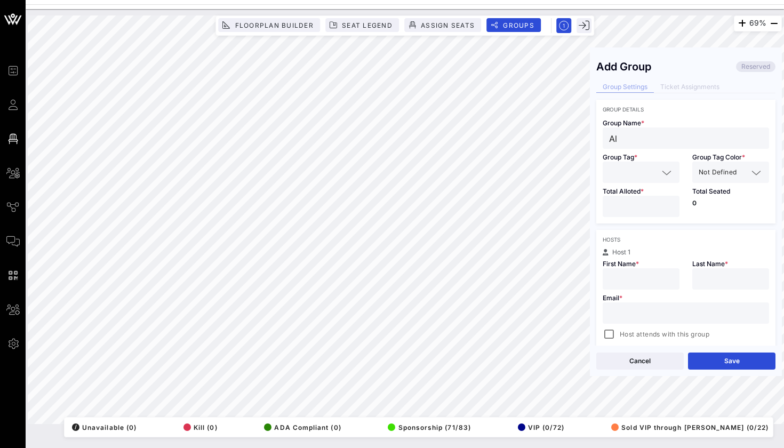
type input "A"
type input "VALR"
click at [622, 161] on span "Group Tag *" at bounding box center [620, 157] width 35 height 8
click at [621, 163] on div at bounding box center [641, 172] width 64 height 21
type input "VALR"
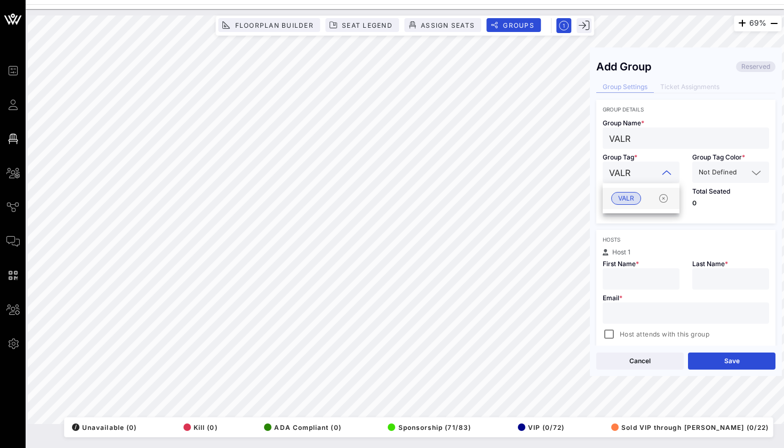
click at [623, 193] on span "VALR" at bounding box center [626, 199] width 16 height 12
click at [622, 209] on input "number" at bounding box center [641, 207] width 64 height 14
type input "*"
click at [645, 269] on div at bounding box center [641, 278] width 64 height 21
type input "[PERSON_NAME]"
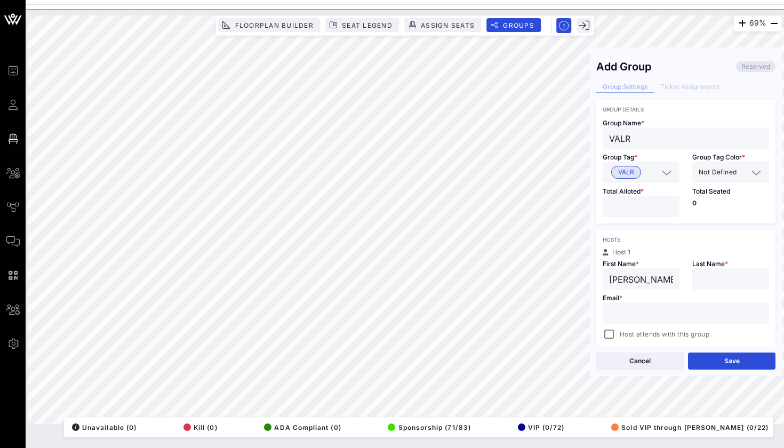
paste input "[PERSON_NAME]"
type input "[PERSON_NAME]"
paste input "[PERSON_NAME][EMAIL_ADDRESS][PERSON_NAME][DOMAIN_NAME]"
click at [552, 313] on div "69% Floorplan Builder Seat Legend Assign Seats Groups Exit Add Group Reserved G…" at bounding box center [405, 219] width 754 height 409
type input "[PERSON_NAME][EMAIL_ADDRESS][PERSON_NAME][DOMAIN_NAME]"
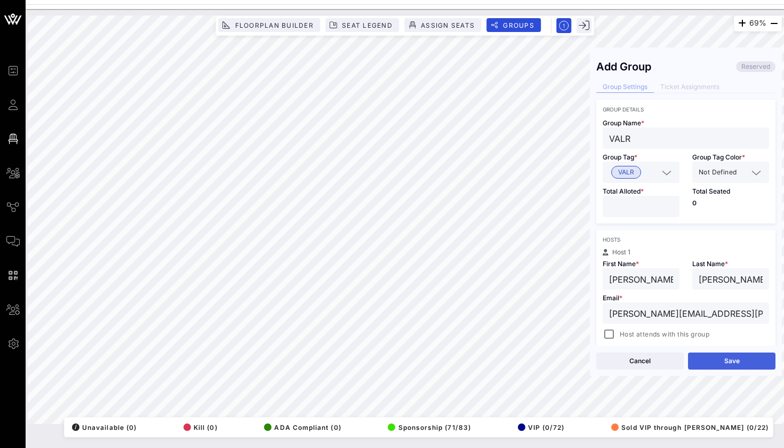
click at [713, 359] on button "Save" at bounding box center [731, 361] width 87 height 17
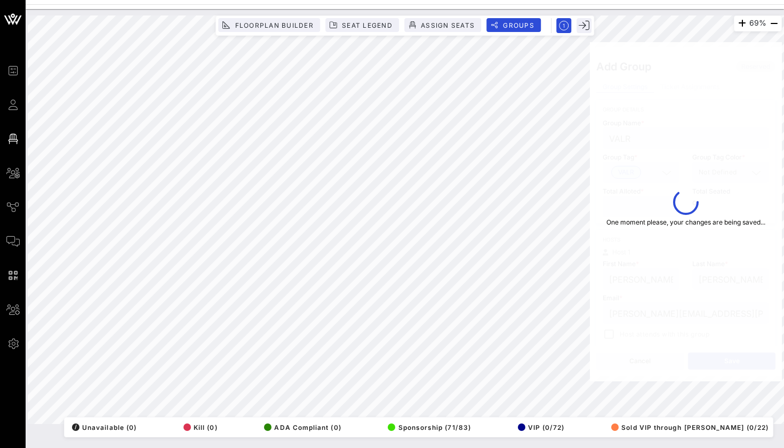
type input "[PERSON_NAME]"
type input "[PERSON_NAME][EMAIL_ADDRESS][PERSON_NAME][DOMAIN_NAME]"
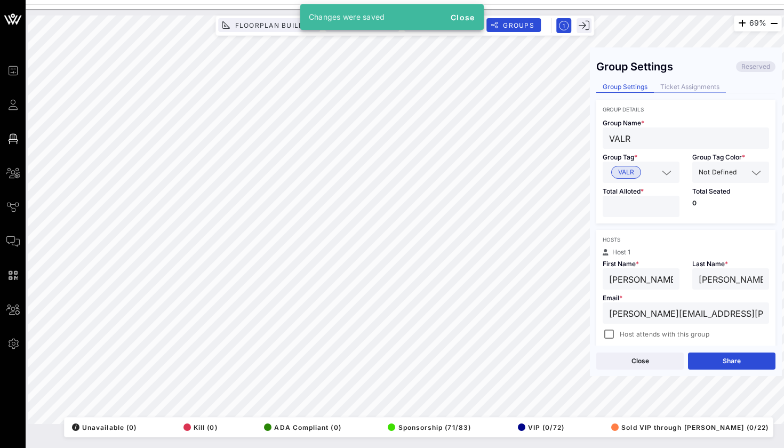
click at [693, 90] on div "Ticket Assignments" at bounding box center [690, 87] width 72 height 11
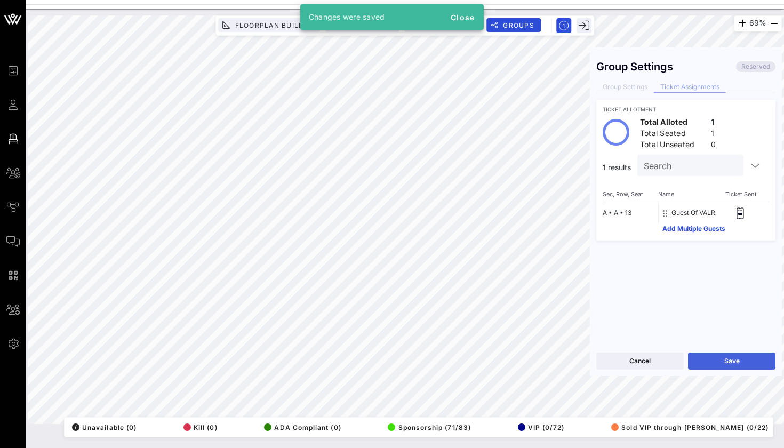
click at [702, 359] on button "Save" at bounding box center [731, 361] width 87 height 17
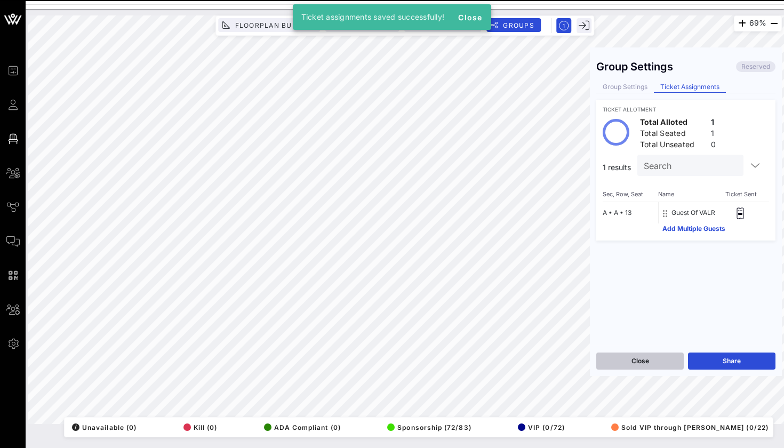
click at [656, 362] on button "Close" at bounding box center [639, 361] width 87 height 17
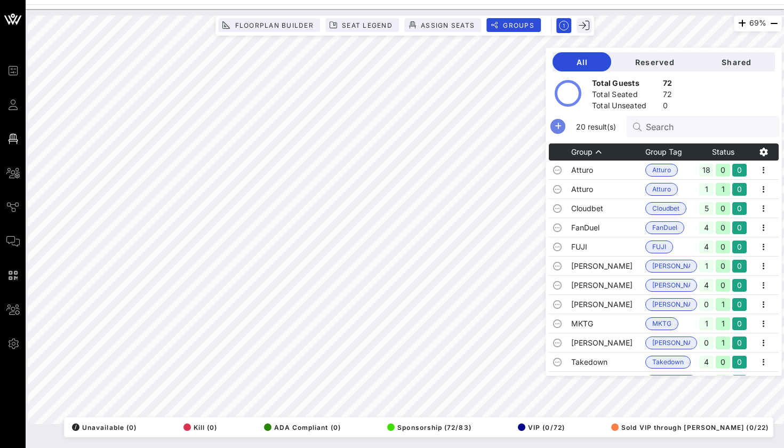
click at [555, 121] on icon "button" at bounding box center [558, 126] width 13 height 13
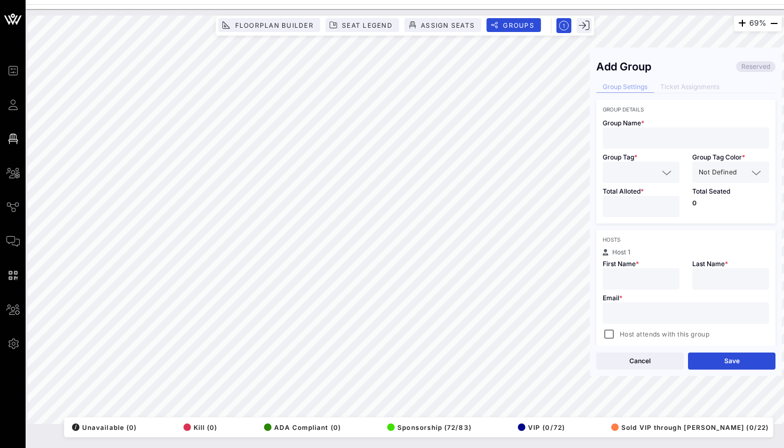
paste input "[PERSON_NAME]"
drag, startPoint x: 609, startPoint y: 278, endPoint x: 703, endPoint y: 281, distance: 93.9
click at [703, 281] on div "Host 1 First Name * [PERSON_NAME] Last Name * Email * Host attends with this gr…" at bounding box center [685, 295] width 179 height 92
type input "[PERSON_NAME]"
click at [725, 269] on div at bounding box center [731, 278] width 64 height 21
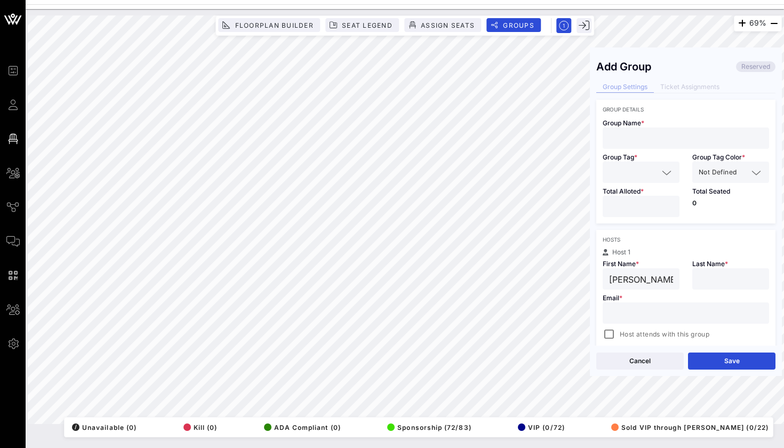
paste input "[PERSON_NAME]"
type input "[PERSON_NAME]"
click at [669, 130] on div at bounding box center [686, 137] width 154 height 21
type input "VALR"
click at [618, 168] on input "text" at bounding box center [633, 172] width 49 height 14
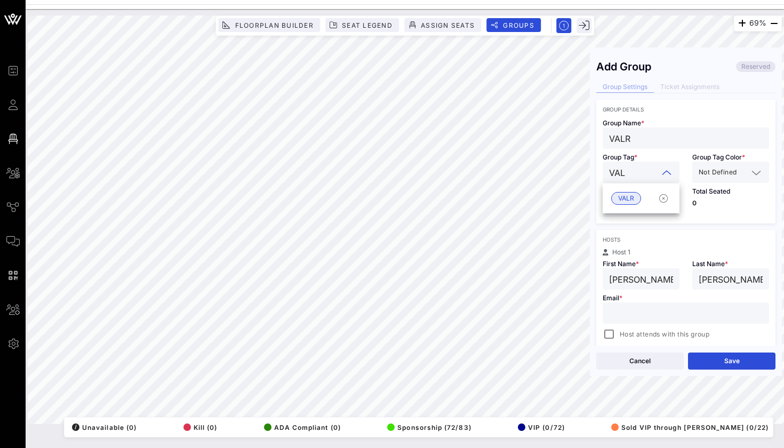
type input "VALR"
click at [616, 193] on span "VALR" at bounding box center [626, 198] width 30 height 13
type input "1"
click at [616, 197] on div "Event Builder Guests Floor Plan All Groups Journeys Comms QR Scanner Team Setti…" at bounding box center [392, 224] width 784 height 448
click at [632, 178] on input "text" at bounding box center [645, 172] width 26 height 14
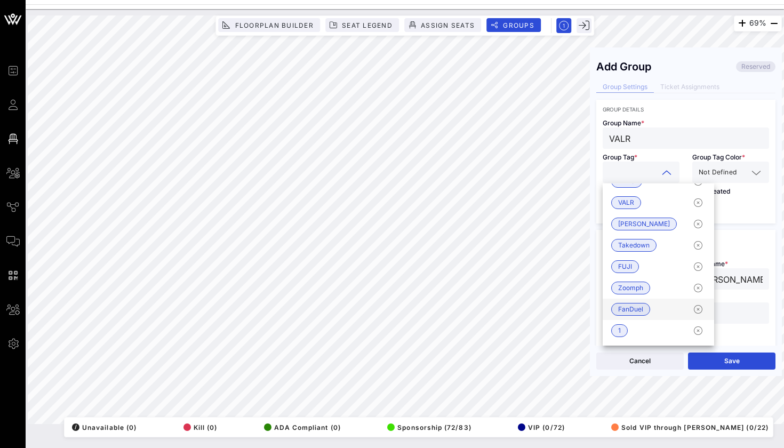
scroll to position [124, 0]
click at [692, 332] on icon "button" at bounding box center [698, 330] width 13 height 13
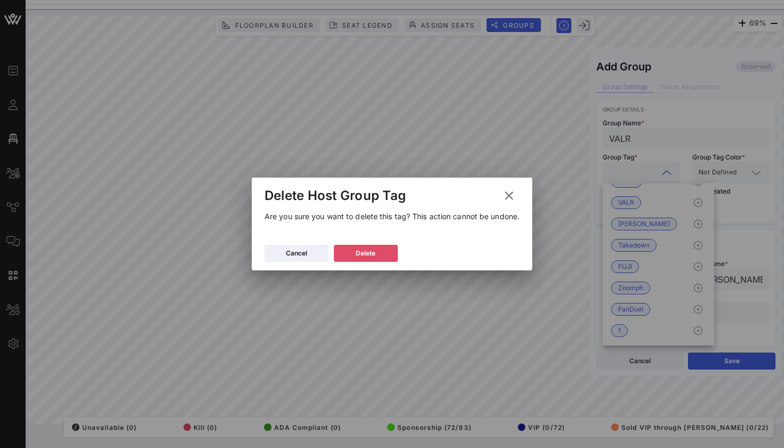
click at [340, 258] on button "Delete" at bounding box center [366, 253] width 64 height 17
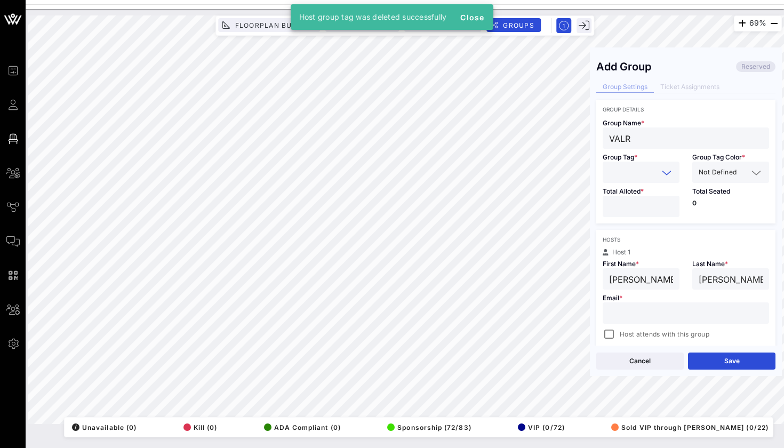
click at [617, 166] on input "text" at bounding box center [633, 172] width 49 height 14
type input "VALR"
click at [621, 193] on span "VALR" at bounding box center [626, 199] width 16 height 12
click at [621, 210] on input "*" at bounding box center [641, 207] width 64 height 14
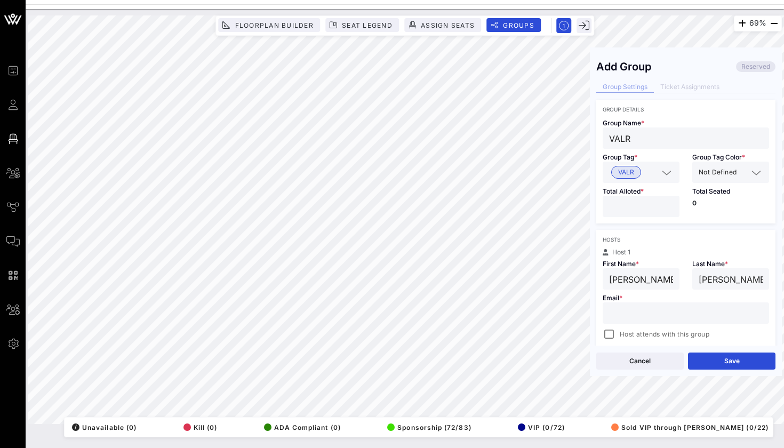
type input "*"
paste input "[PERSON_NAME][EMAIL_ADDRESS][DOMAIN_NAME]"
click at [499, 312] on div "69% Floorplan Builder Seat Legend Assign Seats Groups Exit Add Group Reserved G…" at bounding box center [405, 219] width 754 height 409
type input "[PERSON_NAME][EMAIL_ADDRESS][DOMAIN_NAME]"
click at [703, 358] on button "Save" at bounding box center [731, 361] width 87 height 17
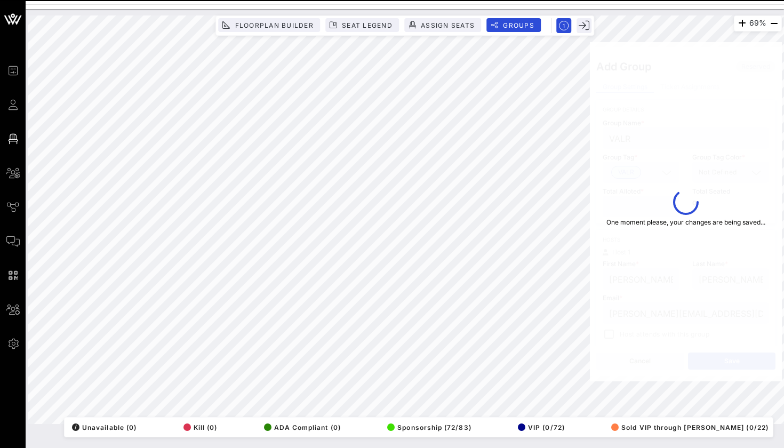
type input "[PERSON_NAME]"
type input "[PERSON_NAME][EMAIL_ADDRESS][DOMAIN_NAME]"
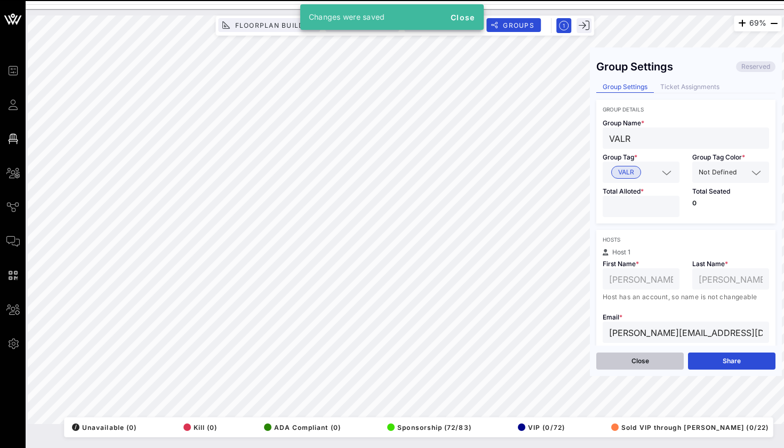
click at [647, 356] on button "Close" at bounding box center [639, 361] width 87 height 17
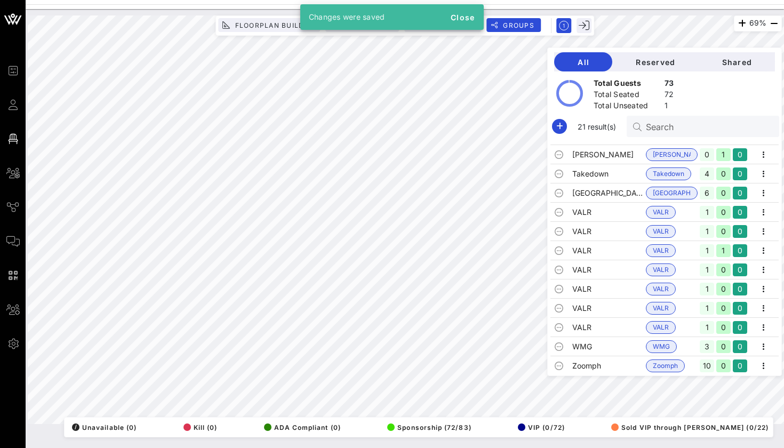
scroll to position [188, 0]
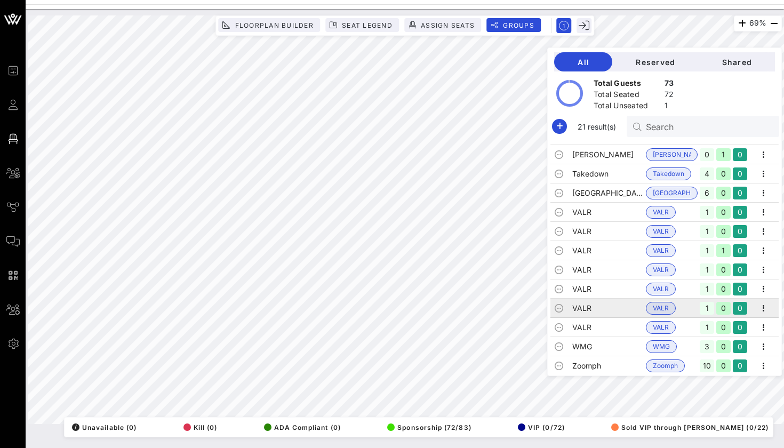
click at [581, 313] on td "VALR" at bounding box center [609, 308] width 74 height 19
click at [594, 293] on td "VALR" at bounding box center [609, 289] width 74 height 19
click at [594, 317] on td "VALR" at bounding box center [609, 308] width 74 height 19
click at [593, 327] on td "VALR" at bounding box center [609, 327] width 74 height 19
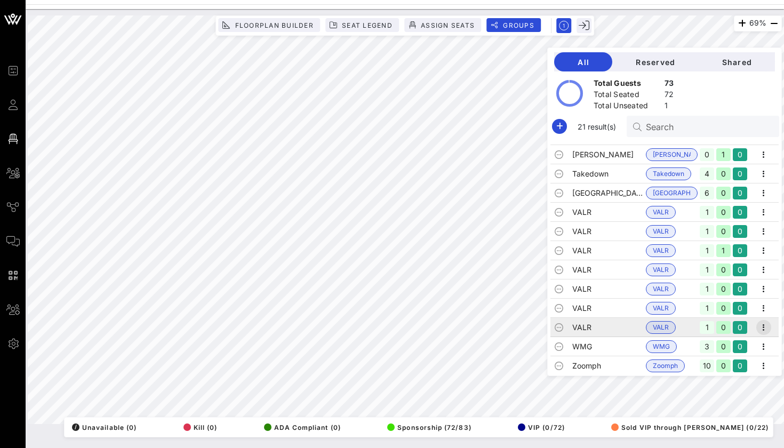
click at [761, 324] on icon "button" at bounding box center [763, 327] width 13 height 13
click at [752, 342] on div "Edit" at bounding box center [749, 345] width 33 height 9
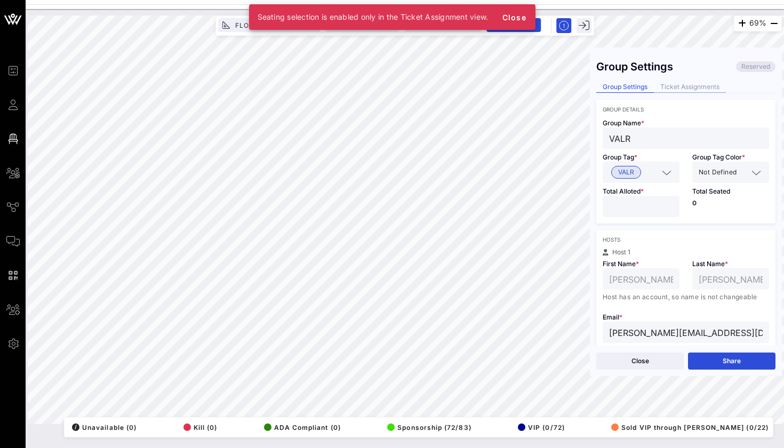
click at [693, 82] on div "Ticket Assignments" at bounding box center [690, 87] width 72 height 11
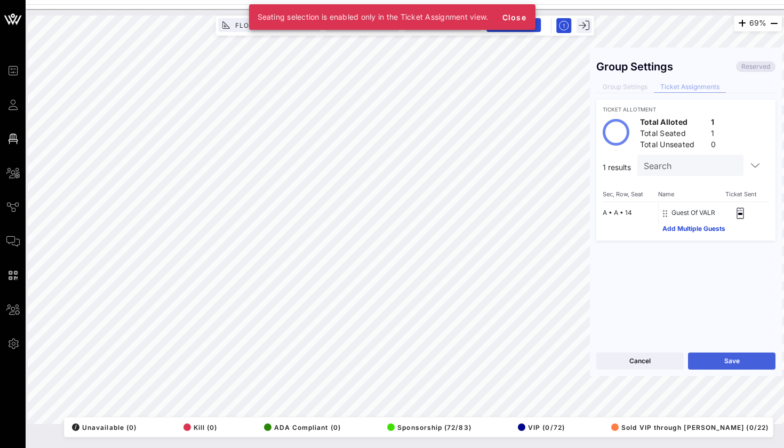
click at [695, 360] on button "Save" at bounding box center [731, 361] width 87 height 17
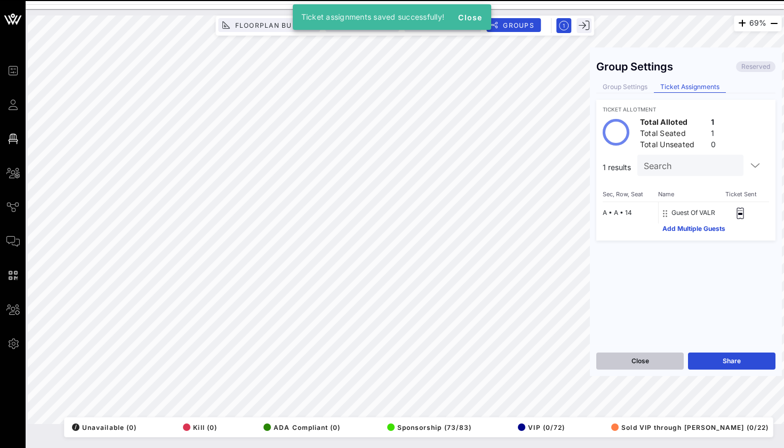
click at [640, 360] on button "Close" at bounding box center [639, 361] width 87 height 17
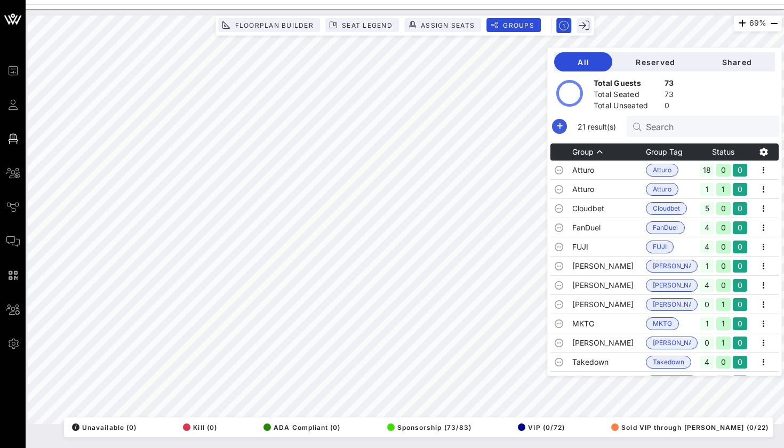
click at [552, 128] on span "button" at bounding box center [559, 126] width 15 height 13
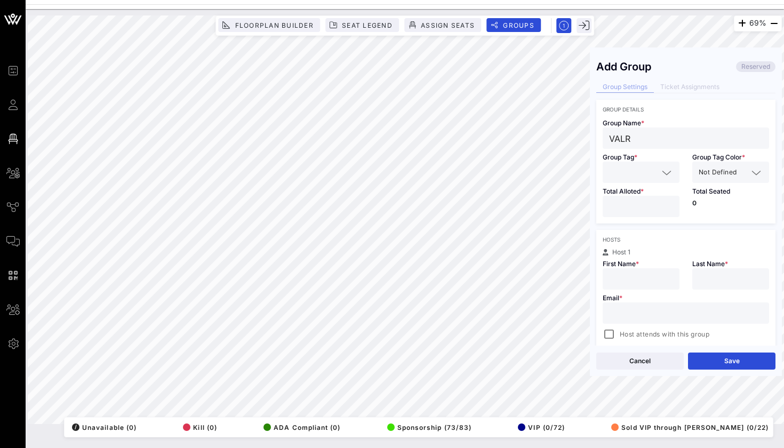
type input "VALR"
click at [610, 181] on div at bounding box center [641, 172] width 64 height 21
type input "VALR"
click at [618, 203] on span "VALR" at bounding box center [626, 199] width 16 height 12
click at [619, 206] on input "number" at bounding box center [641, 207] width 64 height 14
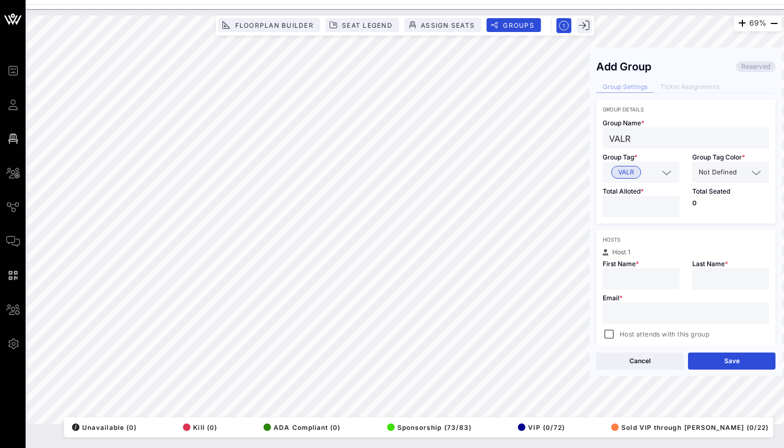
type input "*"
click at [624, 270] on div at bounding box center [641, 278] width 64 height 21
paste input "[PERSON_NAME][EMAIL_ADDRESS][DOMAIN_NAME]"
type input "[PERSON_NAME][EMAIL_ADDRESS][DOMAIN_NAME]"
click at [614, 283] on input "text" at bounding box center [641, 279] width 64 height 14
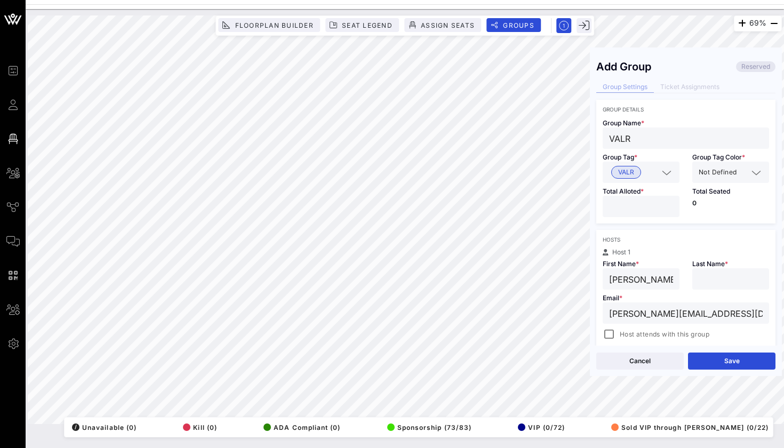
type input "[PERSON_NAME]"
paste input "[PERSON_NAME][EMAIL_ADDRESS][DOMAIN_NAME]"
type input "[PERSON_NAME][EMAIL_ADDRESS][DOMAIN_NAME]"
click at [715, 359] on button "Save" at bounding box center [731, 361] width 87 height 17
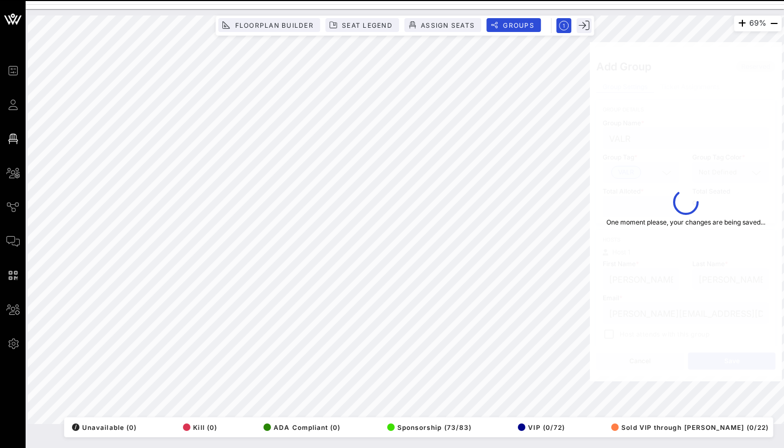
type input "[PERSON_NAME][EMAIL_ADDRESS][DOMAIN_NAME]"
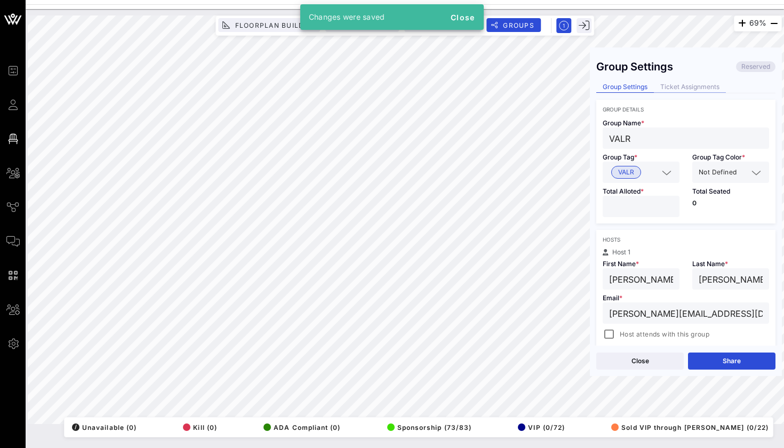
click at [692, 90] on div "Ticket Assignments" at bounding box center [690, 87] width 72 height 11
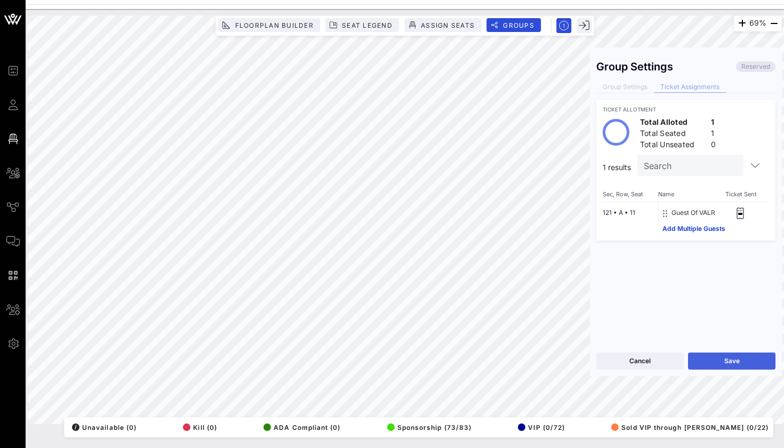
click at [709, 361] on button "Save" at bounding box center [731, 361] width 87 height 17
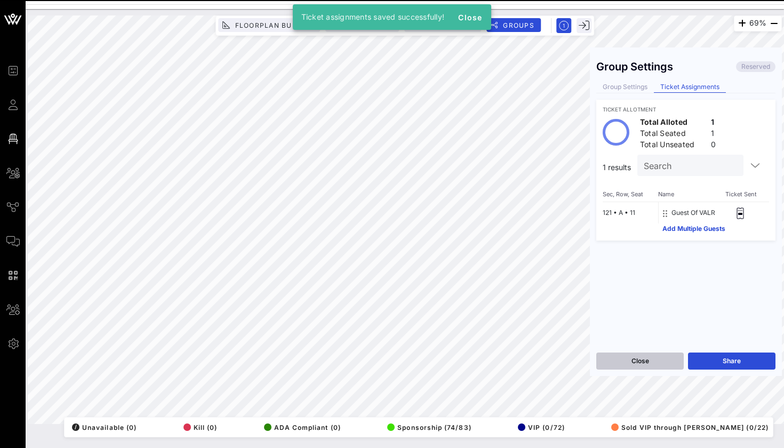
click at [648, 364] on button "Close" at bounding box center [639, 361] width 87 height 17
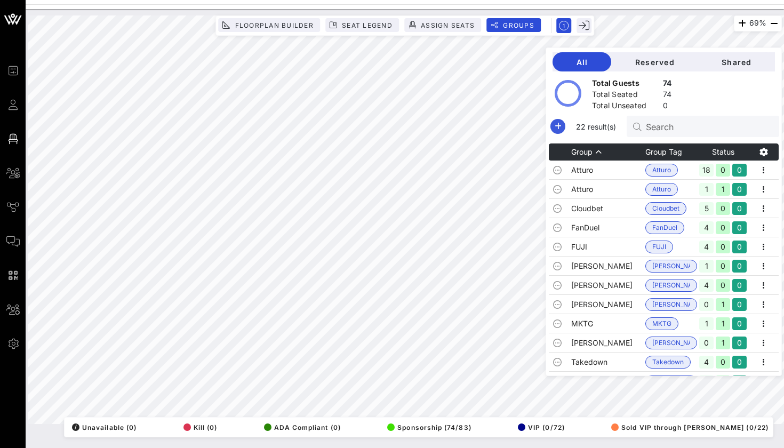
click at [564, 131] on span "button" at bounding box center [558, 126] width 15 height 13
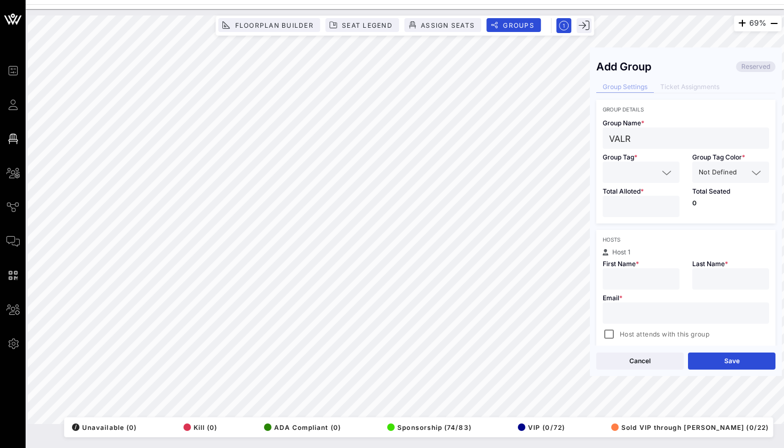
type input "VALR"
click at [621, 171] on input "text" at bounding box center [633, 172] width 49 height 14
type input "VALR"
click at [625, 195] on span "VALR" at bounding box center [626, 199] width 16 height 12
type input "1"
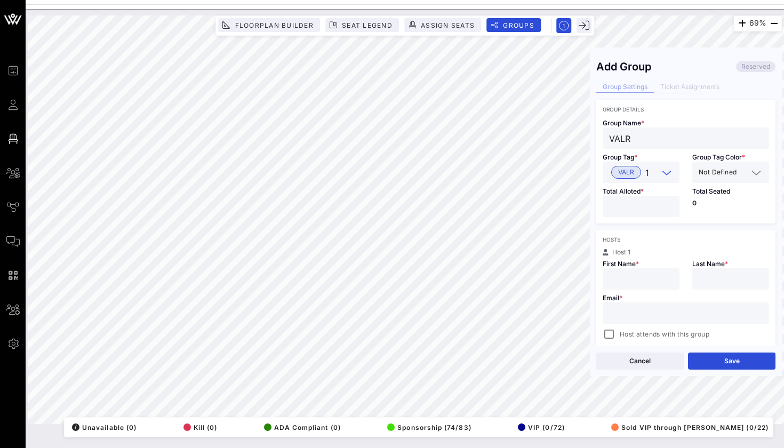
click at [625, 199] on div at bounding box center [641, 206] width 64 height 21
click at [641, 169] on input "text" at bounding box center [645, 172] width 26 height 14
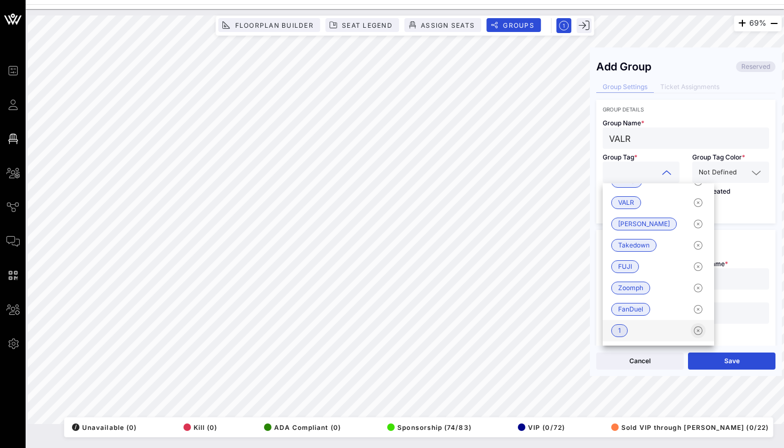
scroll to position [124, 0]
click at [692, 332] on icon "button" at bounding box center [698, 330] width 13 height 13
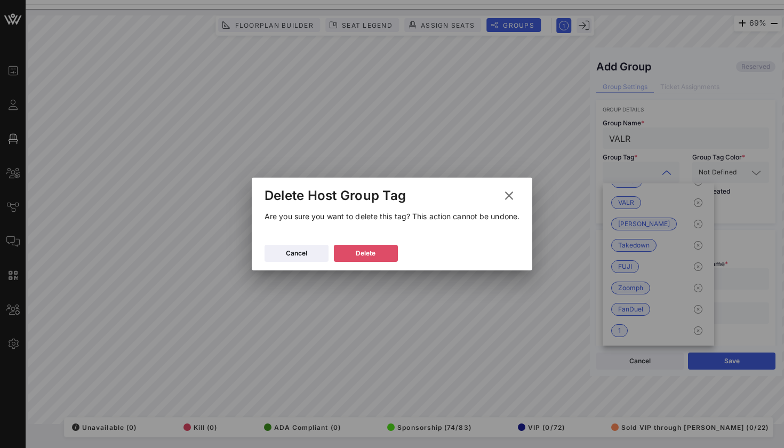
click at [386, 252] on button "Delete" at bounding box center [366, 253] width 64 height 17
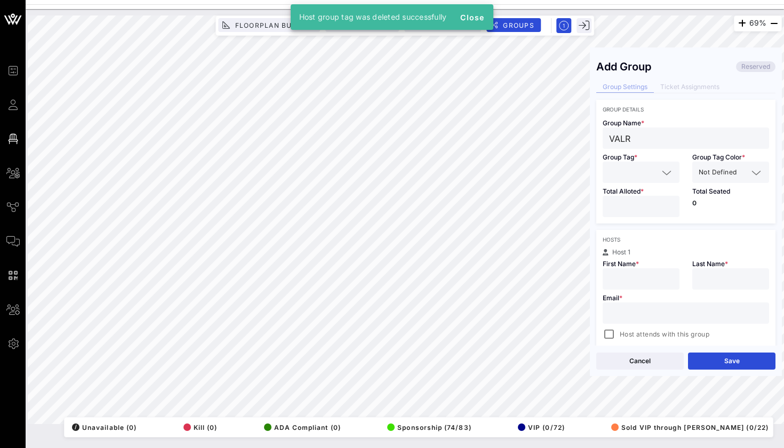
click at [633, 172] on input "text" at bounding box center [633, 172] width 49 height 14
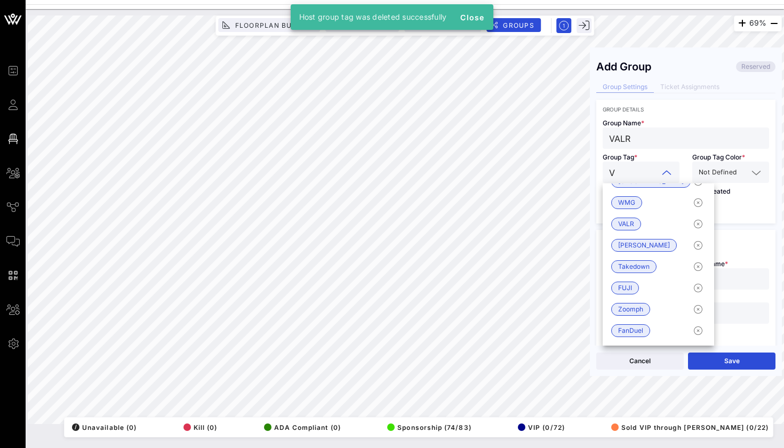
scroll to position [0, 0]
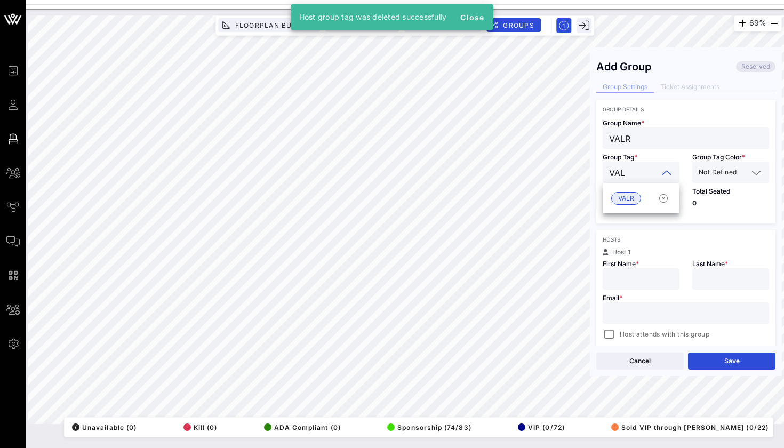
type input "VALR"
click at [628, 192] on div "VALR" at bounding box center [641, 198] width 77 height 21
click at [628, 210] on input "number" at bounding box center [641, 207] width 64 height 14
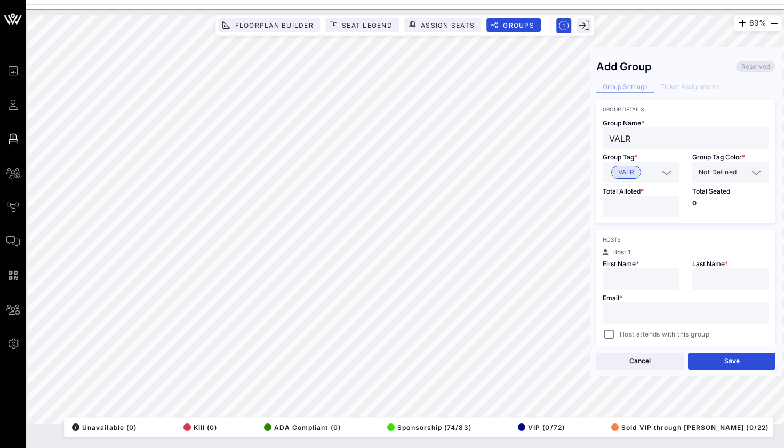
type input "*"
type input "[PERSON_NAME]"
click at [693, 285] on div at bounding box center [730, 278] width 77 height 21
type input "K"
click at [621, 322] on div at bounding box center [686, 312] width 154 height 21
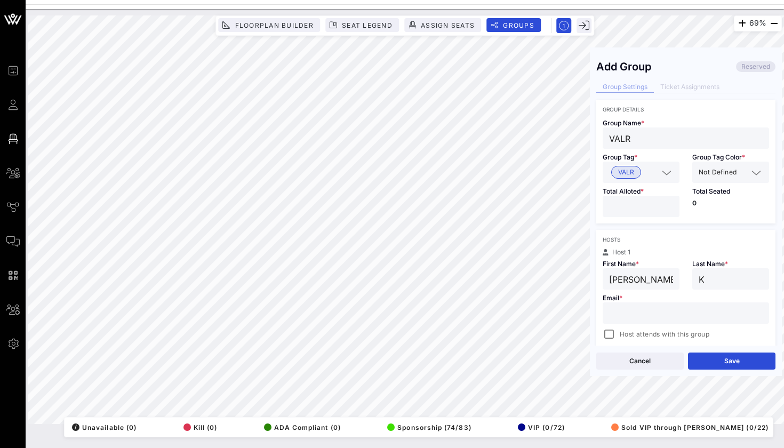
paste input "[EMAIL_ADDRESS][DOMAIN_NAME]"
click at [700, 357] on button "Save" at bounding box center [731, 361] width 87 height 17
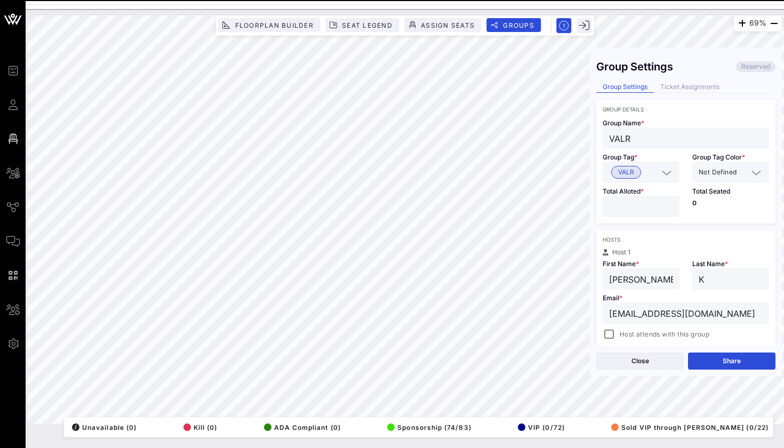
type input "[EMAIL_ADDRESS][DOMAIN_NAME]"
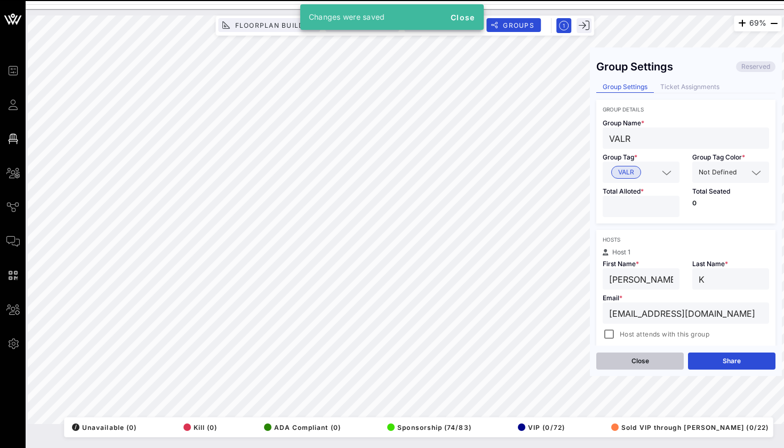
click at [644, 360] on button "Close" at bounding box center [639, 361] width 87 height 17
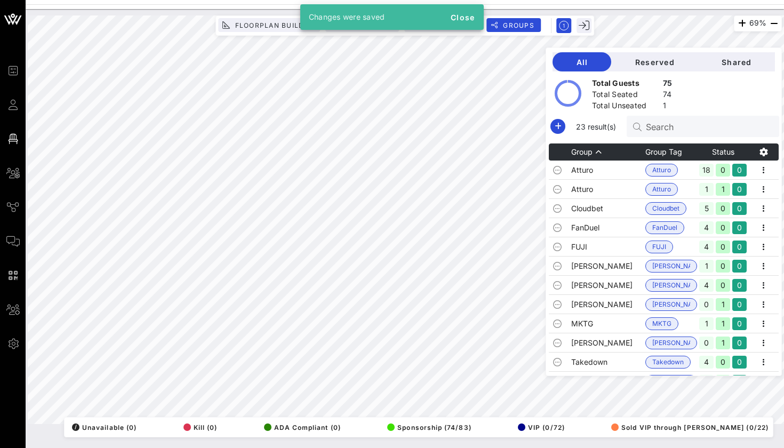
click at [664, 131] on input "Search" at bounding box center [708, 126] width 125 height 14
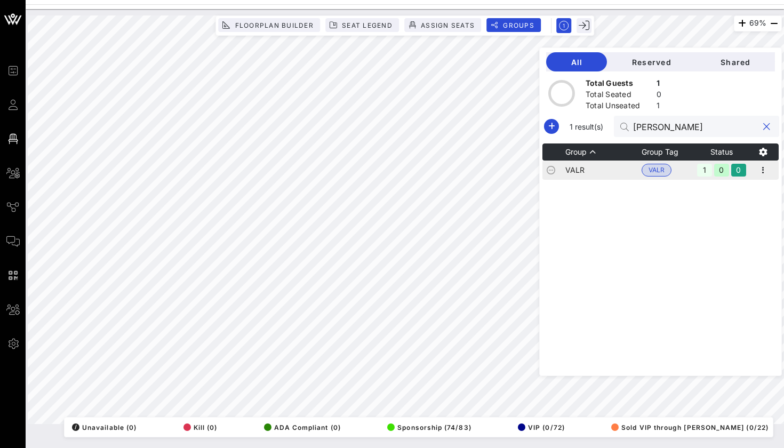
type input "[PERSON_NAME]"
drag, startPoint x: 641, startPoint y: 170, endPoint x: 629, endPoint y: 179, distance: 15.6
click at [629, 179] on td "VALR" at bounding box center [603, 170] width 76 height 19
click at [763, 172] on icon "button" at bounding box center [763, 170] width 13 height 13
click at [760, 189] on div "Edit" at bounding box center [749, 188] width 33 height 9
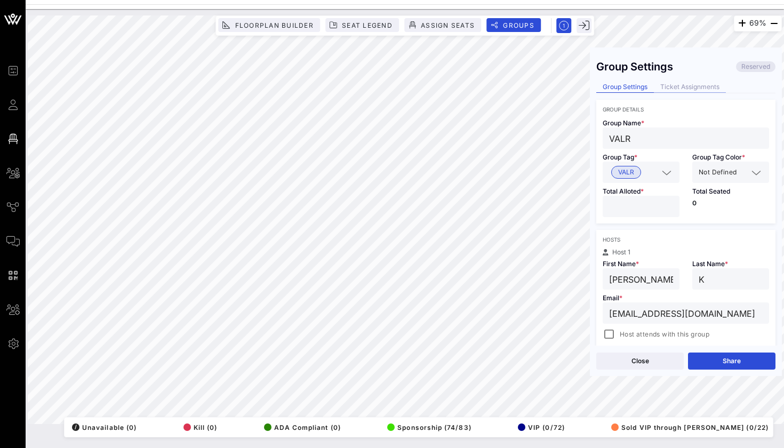
click at [690, 89] on div "Ticket Assignments" at bounding box center [690, 87] width 72 height 11
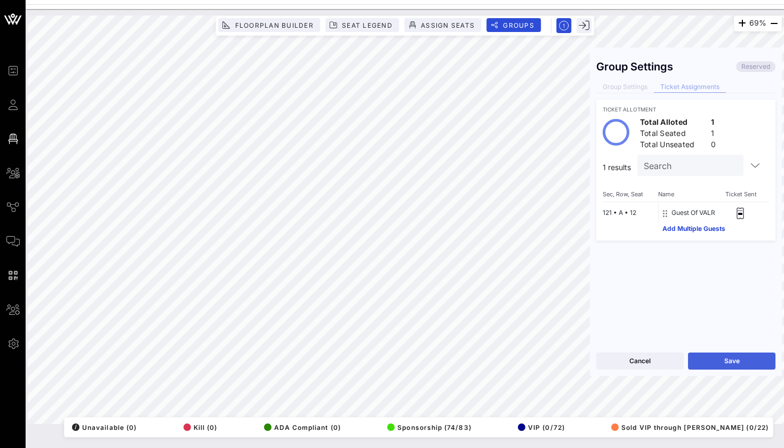
click at [710, 360] on button "Save" at bounding box center [731, 361] width 87 height 17
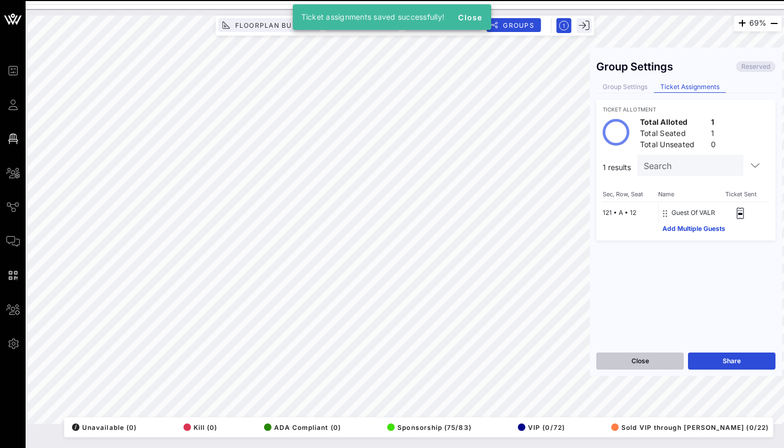
click at [672, 362] on button "Close" at bounding box center [639, 361] width 87 height 17
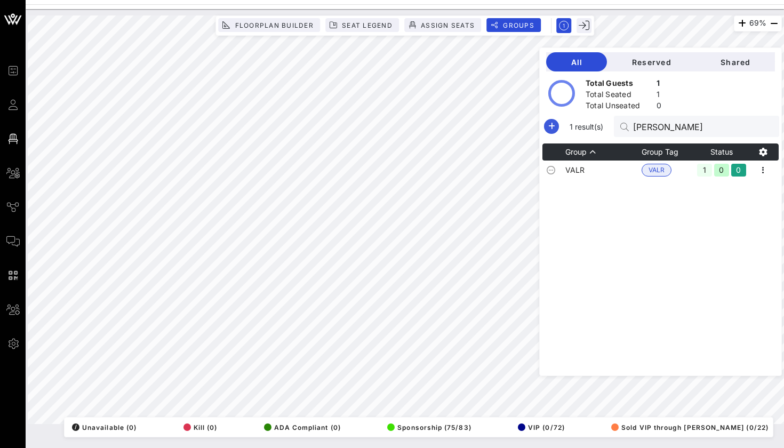
click at [548, 131] on icon "button" at bounding box center [551, 126] width 13 height 13
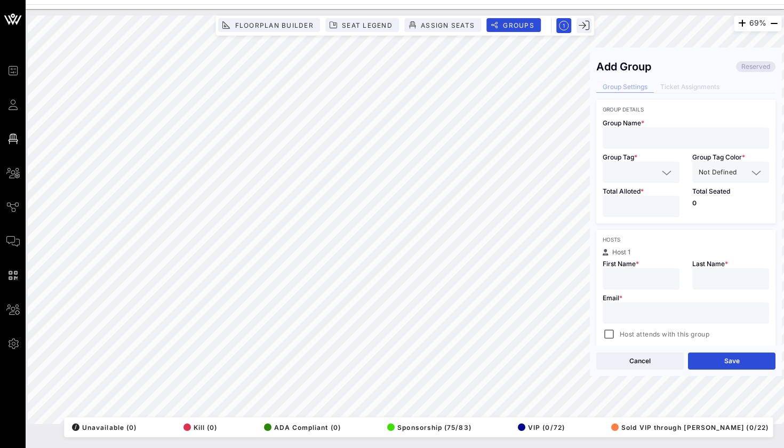
type input "W"
type input "VALR"
click at [634, 114] on div "Group Name * VALR" at bounding box center [685, 131] width 179 height 36
click at [628, 171] on input "text" at bounding box center [633, 172] width 49 height 14
type input "VALR"
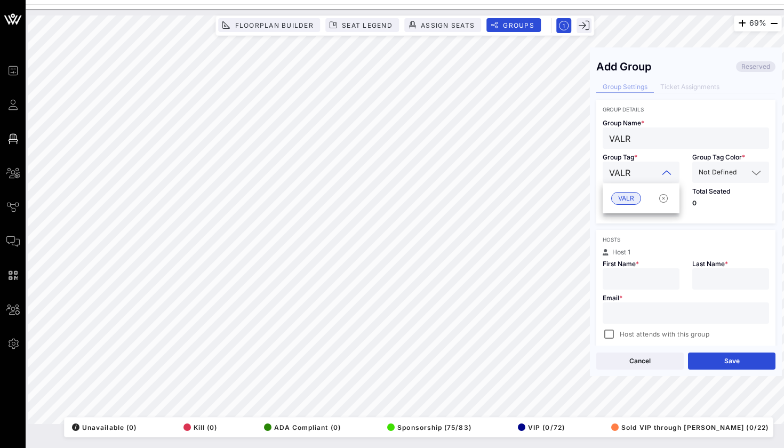
click at [628, 196] on span "VALR" at bounding box center [626, 199] width 16 height 12
click at [628, 211] on input "*" at bounding box center [641, 207] width 64 height 14
paste input "[EMAIL_ADDRESS][DOMAIN_NAME]"
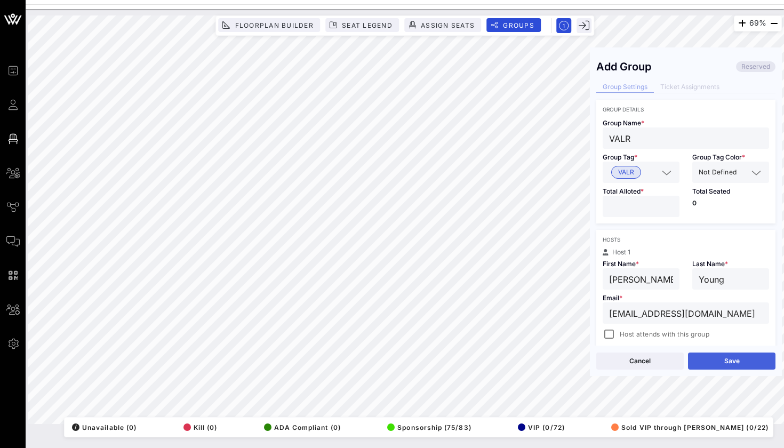
click at [733, 362] on button "Save" at bounding box center [731, 361] width 87 height 17
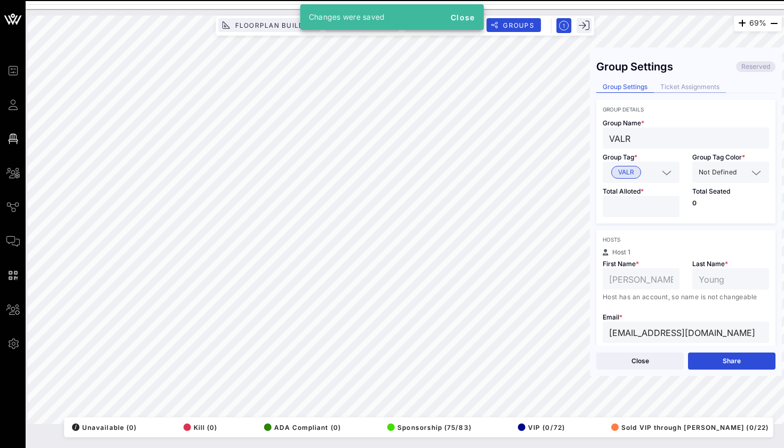
click at [691, 89] on div "Ticket Assignments" at bounding box center [690, 87] width 72 height 11
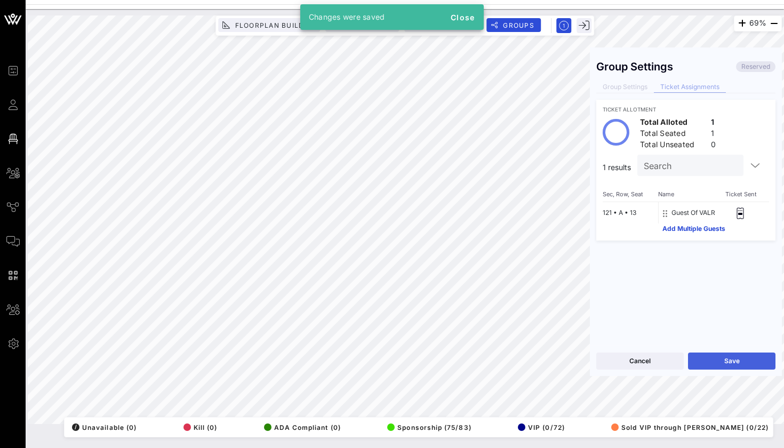
click at [717, 357] on button "Save" at bounding box center [731, 361] width 87 height 17
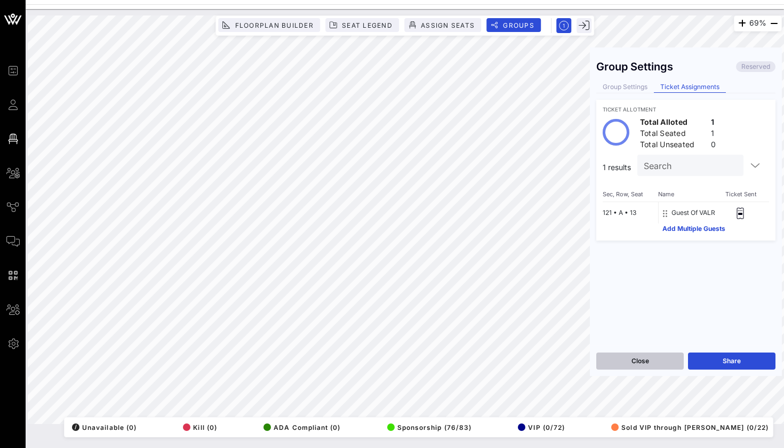
click at [643, 355] on button "Close" at bounding box center [639, 361] width 87 height 17
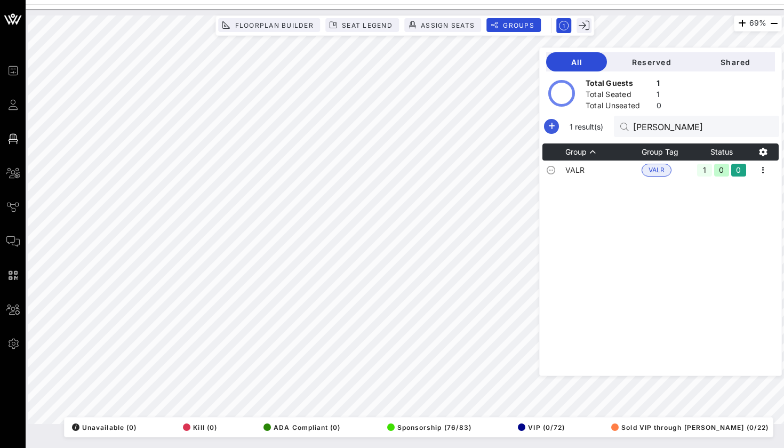
click at [545, 122] on icon "button" at bounding box center [551, 126] width 13 height 13
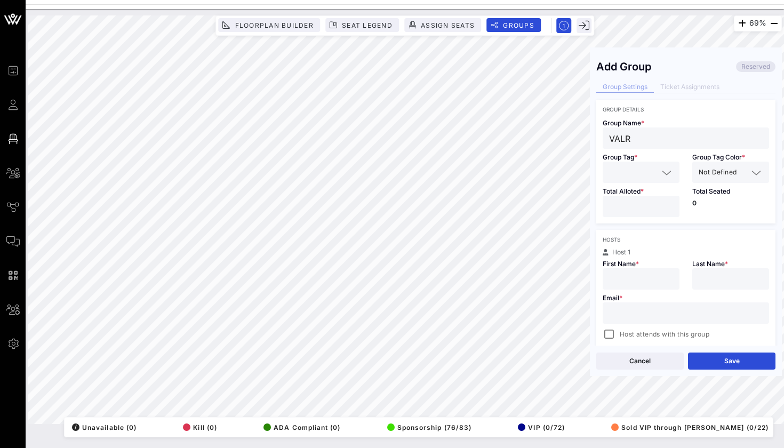
click at [608, 179] on div at bounding box center [641, 172] width 77 height 21
click at [621, 202] on span "VALR" at bounding box center [626, 199] width 16 height 12
click at [621, 203] on input "number" at bounding box center [641, 207] width 64 height 14
paste input "[EMAIL_ADDRESS][DOMAIN_NAME]"
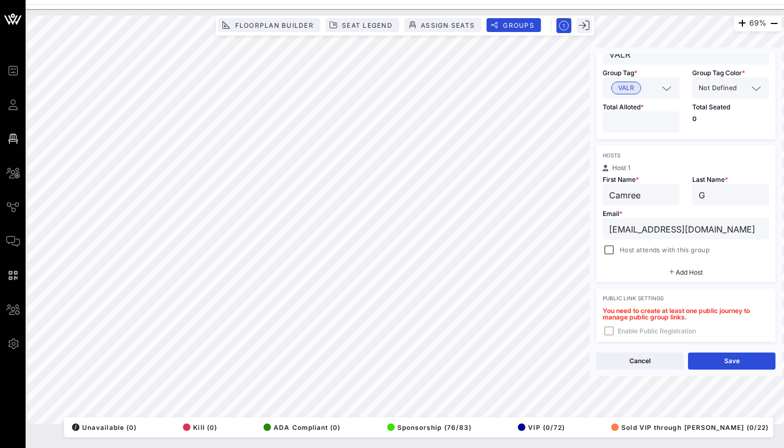
scroll to position [101, 0]
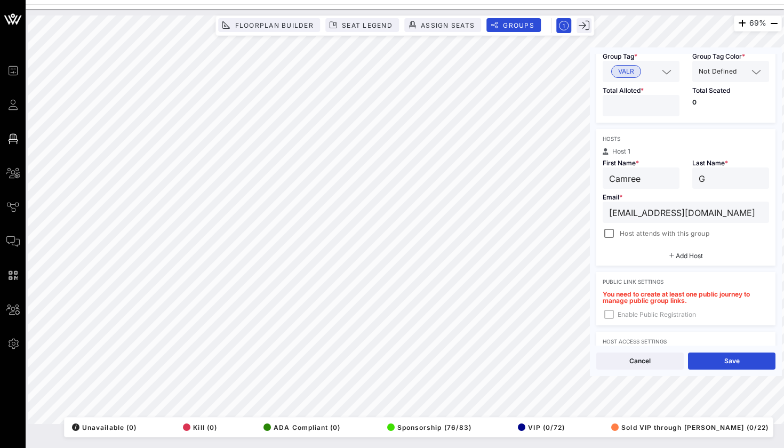
click at [627, 233] on span "Host attends with this group" at bounding box center [665, 233] width 90 height 11
click at [740, 372] on div "Cancel Save" at bounding box center [686, 361] width 192 height 30
click at [740, 362] on button "Save" at bounding box center [731, 361] width 87 height 17
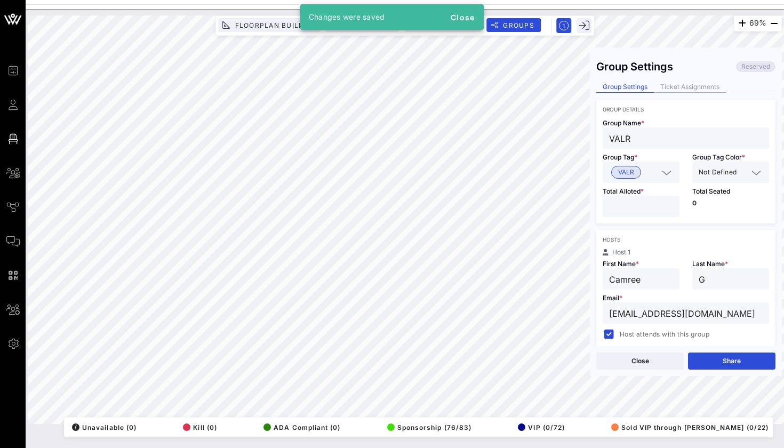
scroll to position [-1, 0]
click at [692, 84] on div "Ticket Assignments" at bounding box center [690, 87] width 72 height 11
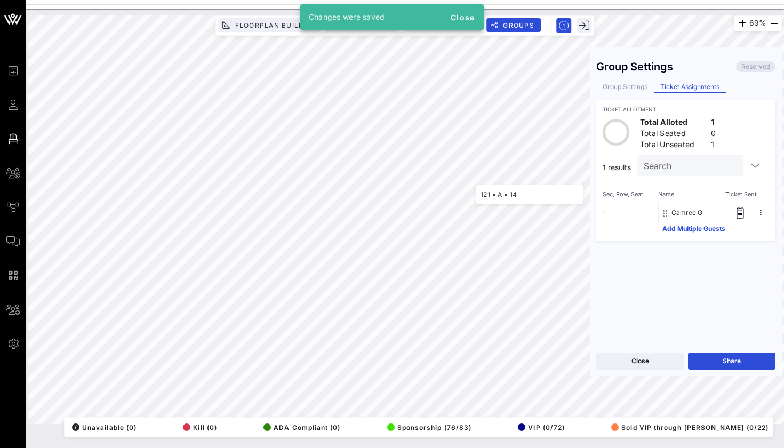
scroll to position [0, 0]
click at [705, 357] on button "Save" at bounding box center [731, 361] width 87 height 17
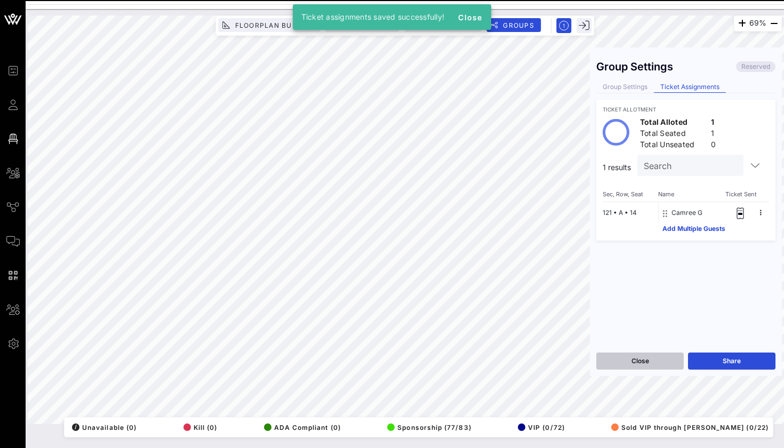
click at [652, 363] on button "Close" at bounding box center [639, 361] width 87 height 17
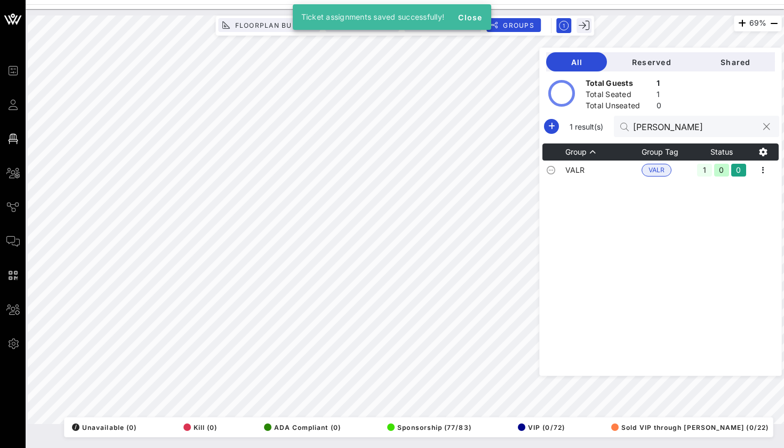
click at [664, 122] on input "[PERSON_NAME]" at bounding box center [695, 126] width 125 height 14
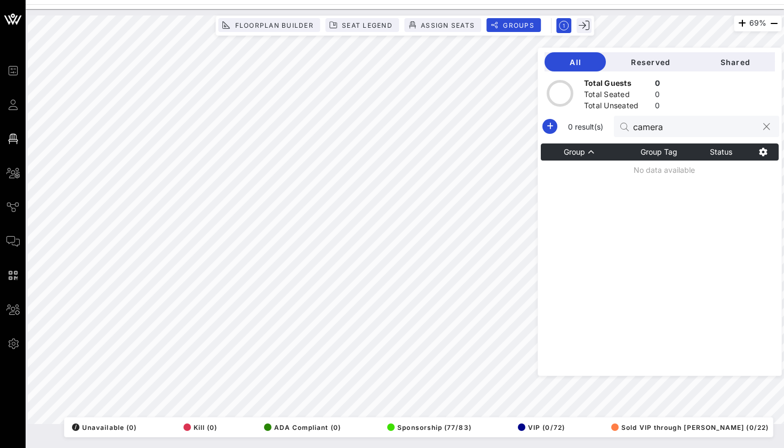
click at [682, 125] on input "camera" at bounding box center [695, 126] width 125 height 14
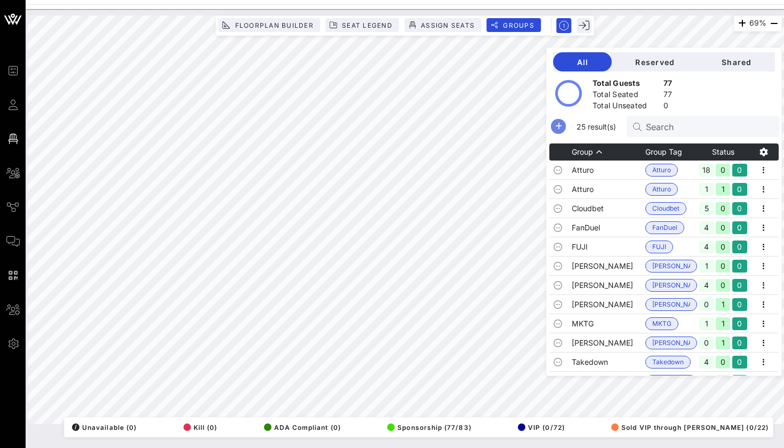
click at [559, 130] on icon "button" at bounding box center [558, 126] width 13 height 13
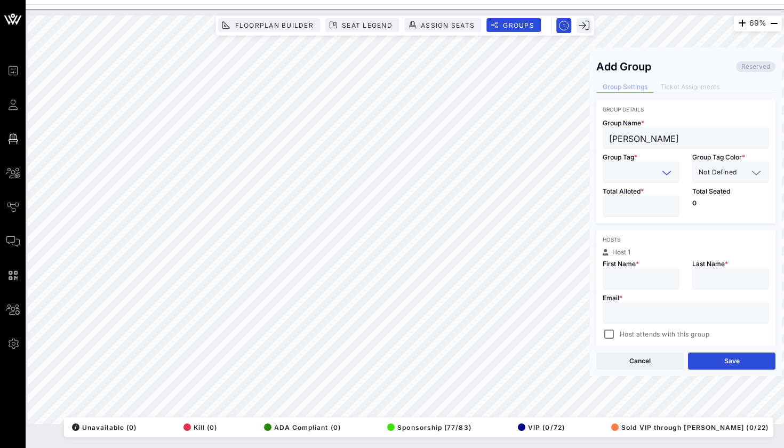
click at [613, 177] on input "text" at bounding box center [633, 172] width 49 height 14
click at [617, 203] on span "VALR" at bounding box center [626, 198] width 30 height 13
click at [641, 145] on div "[PERSON_NAME]" at bounding box center [686, 137] width 154 height 21
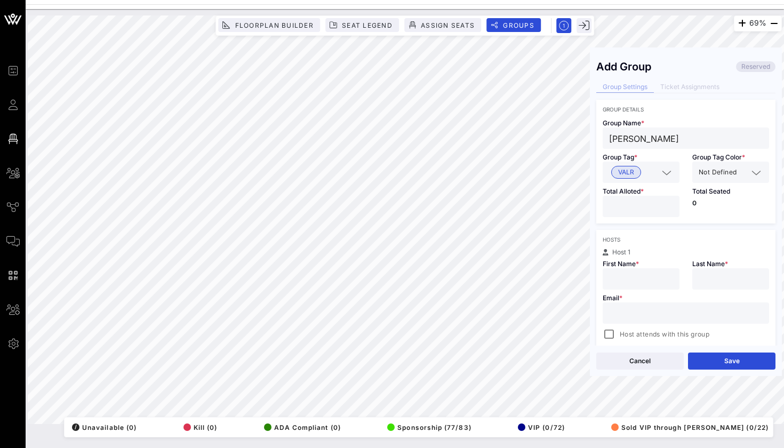
click at [641, 140] on input "[PERSON_NAME]" at bounding box center [686, 138] width 154 height 14
click at [620, 206] on input "number" at bounding box center [641, 207] width 64 height 14
paste input "[EMAIL_ADDRESS][DOMAIN_NAME]"
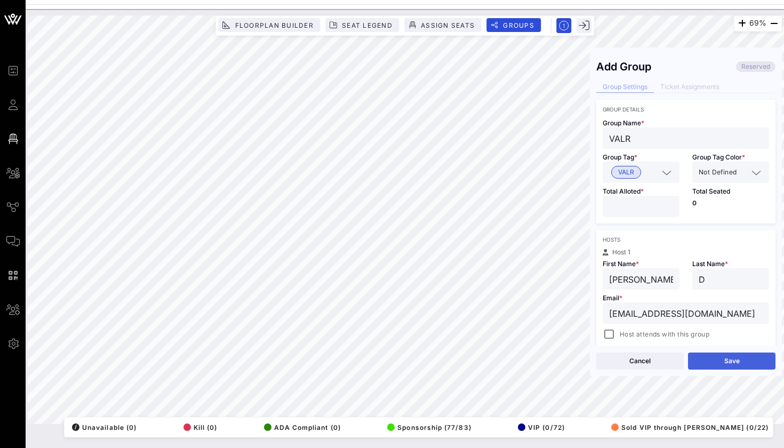
click at [720, 368] on button "Save" at bounding box center [731, 361] width 87 height 17
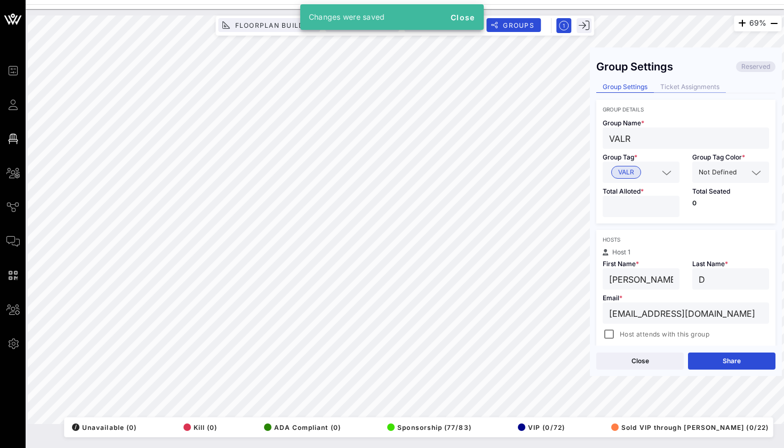
click at [683, 87] on div "Ticket Assignments" at bounding box center [690, 87] width 72 height 11
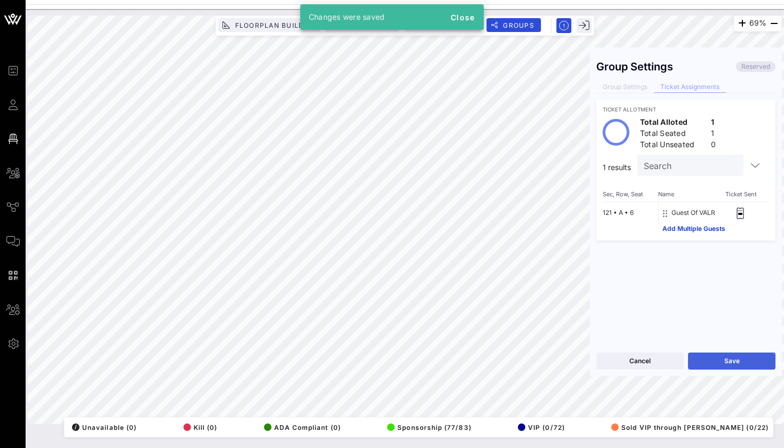
click at [698, 355] on button "Save" at bounding box center [731, 361] width 87 height 17
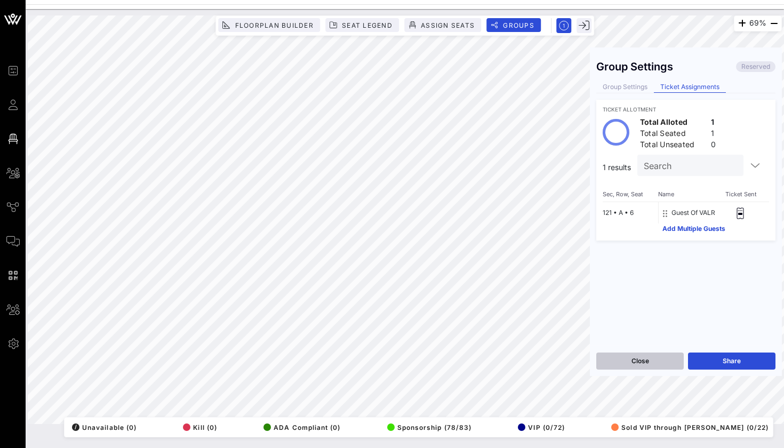
click at [631, 369] on button "Close" at bounding box center [639, 361] width 87 height 17
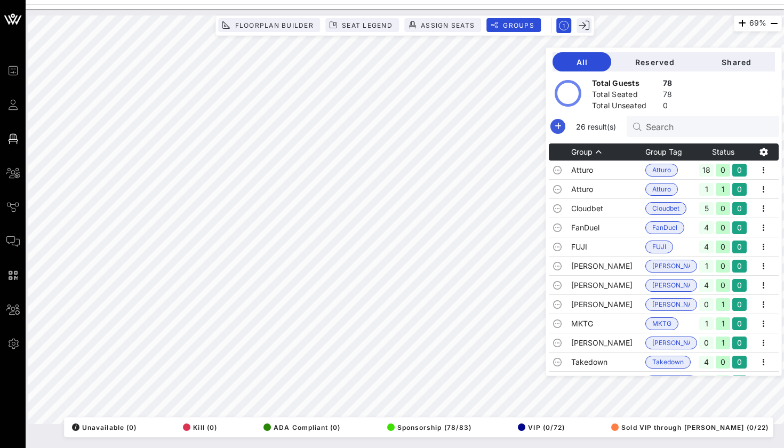
click at [555, 126] on icon "button" at bounding box center [558, 126] width 13 height 13
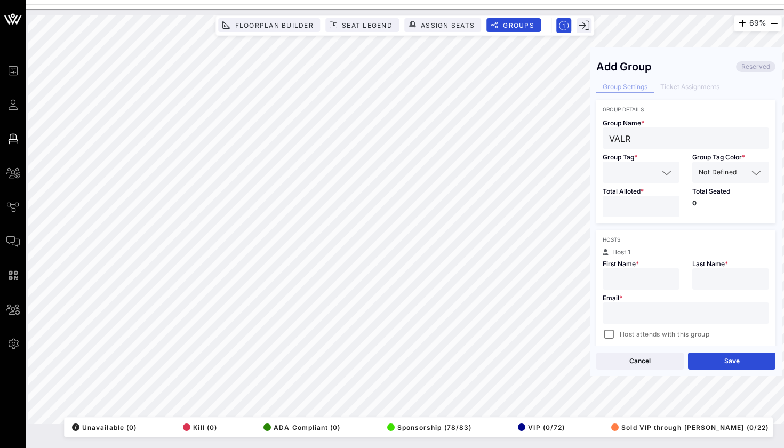
click at [639, 168] on input "text" at bounding box center [633, 172] width 49 height 14
click at [631, 196] on span "VALR" at bounding box center [626, 199] width 16 height 12
click at [624, 203] on input "*" at bounding box center [641, 207] width 64 height 14
paste input "[PERSON_NAME][EMAIL_ADDRESS][PERSON_NAME][DOMAIN_NAME]"
click at [717, 365] on button "Save" at bounding box center [731, 361] width 87 height 17
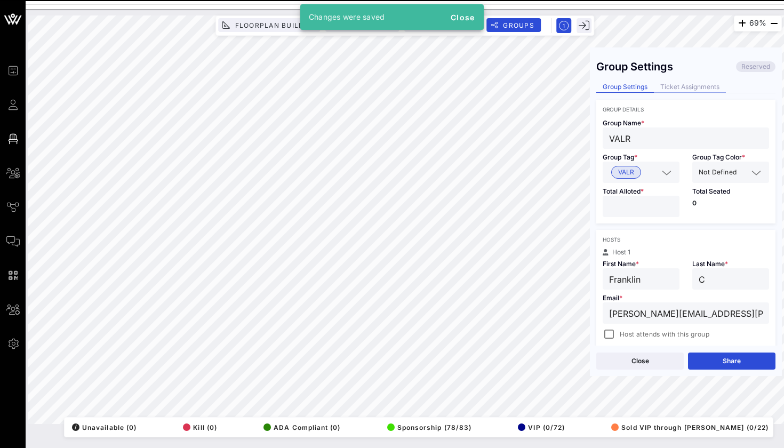
click at [682, 91] on div "Ticket Assignments" at bounding box center [690, 87] width 72 height 11
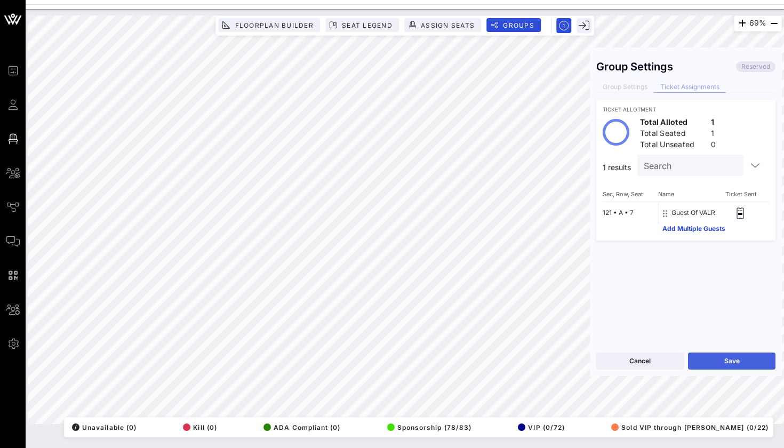
click at [706, 353] on button "Save" at bounding box center [731, 361] width 87 height 17
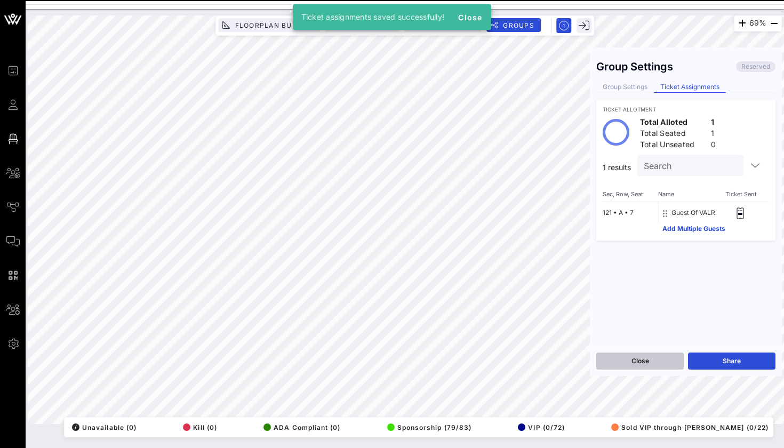
click at [657, 359] on button "Close" at bounding box center [639, 361] width 87 height 17
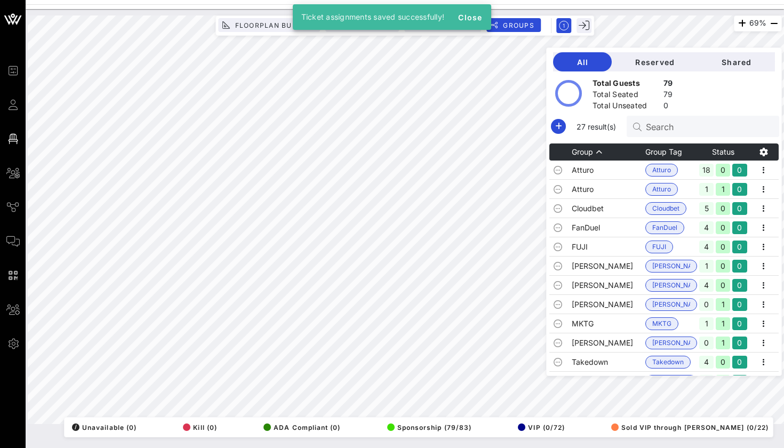
click at [569, 3] on div at bounding box center [405, 2] width 759 height 4
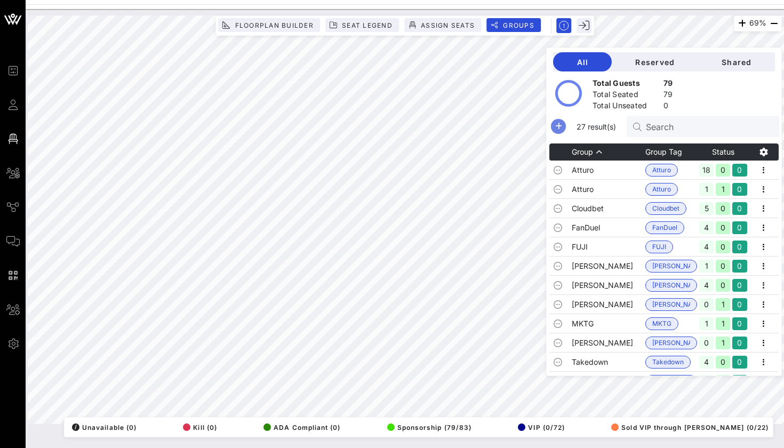
click at [556, 121] on icon "button" at bounding box center [558, 126] width 13 height 13
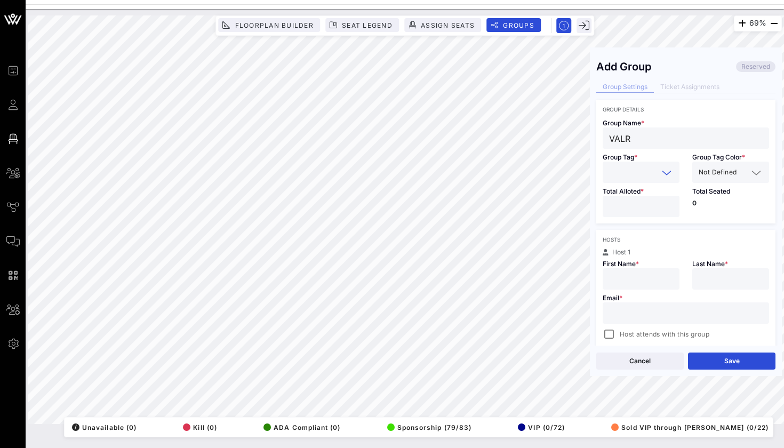
click at [637, 171] on input "text" at bounding box center [633, 172] width 49 height 14
click at [631, 195] on span "VALR" at bounding box center [626, 199] width 16 height 12
click at [621, 202] on input "number" at bounding box center [641, 207] width 64 height 14
click at [665, 326] on div "Host attends with this group" at bounding box center [686, 333] width 166 height 15
paste input "[EMAIL_ADDRESS][PERSON_NAME][DOMAIN_NAME]"
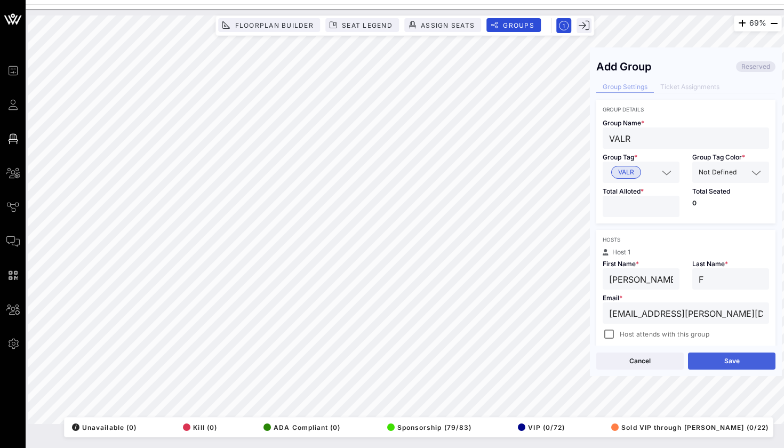
click at [720, 361] on button "Save" at bounding box center [731, 361] width 87 height 17
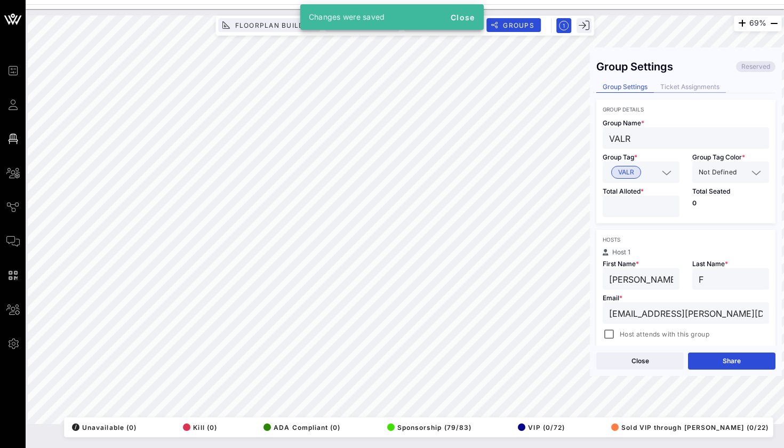
click at [681, 91] on div "Ticket Assignments" at bounding box center [690, 87] width 72 height 11
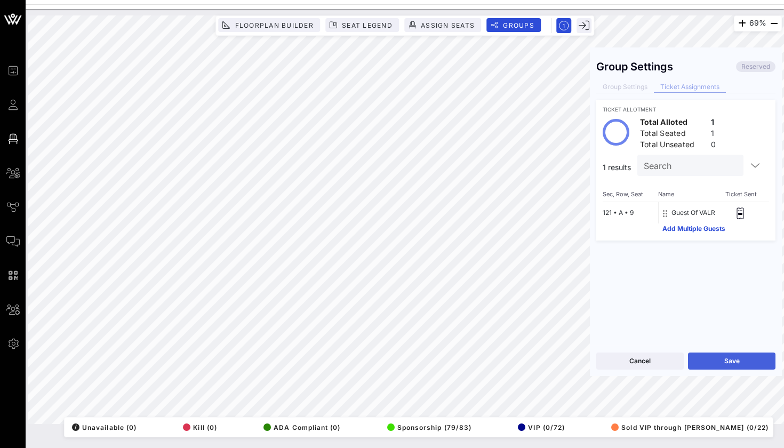
click at [716, 368] on button "Save" at bounding box center [731, 361] width 87 height 17
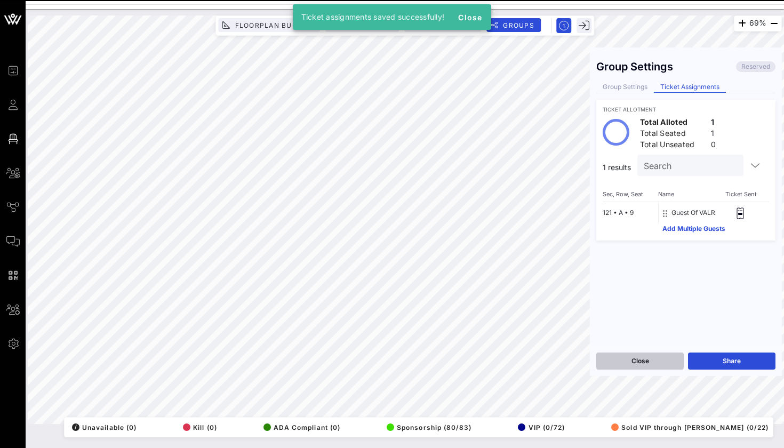
click at [654, 366] on button "Close" at bounding box center [639, 361] width 87 height 17
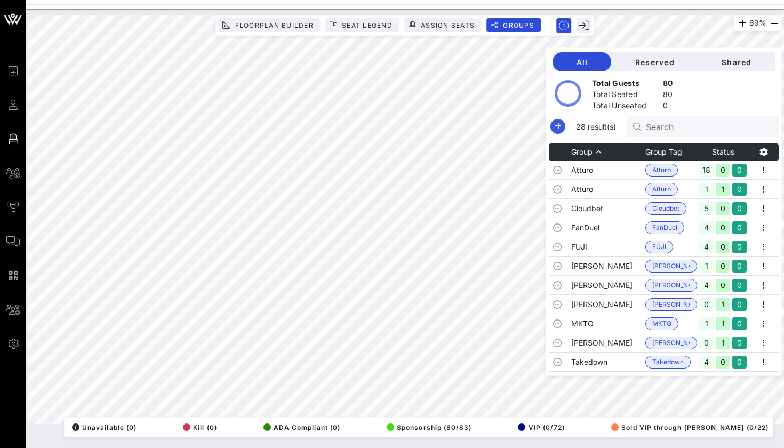
click at [560, 123] on icon "button" at bounding box center [558, 126] width 13 height 13
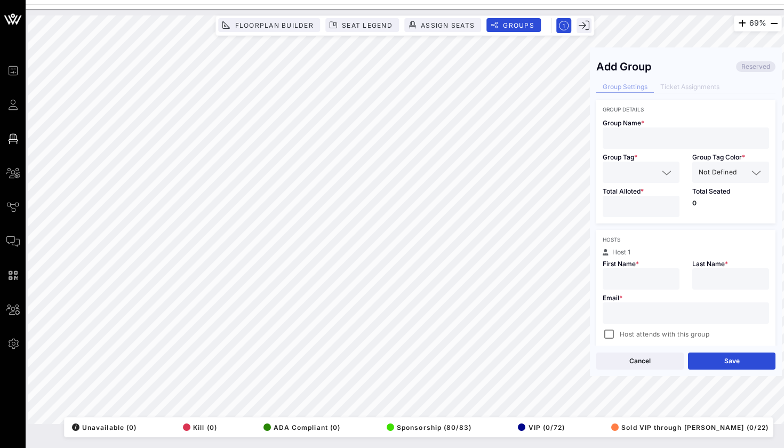
paste input "[EMAIL_ADDRESS][DOMAIN_NAME]"
click at [629, 270] on div at bounding box center [641, 278] width 64 height 21
click at [725, 268] on div at bounding box center [731, 278] width 64 height 21
click at [724, 283] on input "text" at bounding box center [731, 279] width 64 height 14
click at [623, 171] on input "text" at bounding box center [633, 172] width 49 height 14
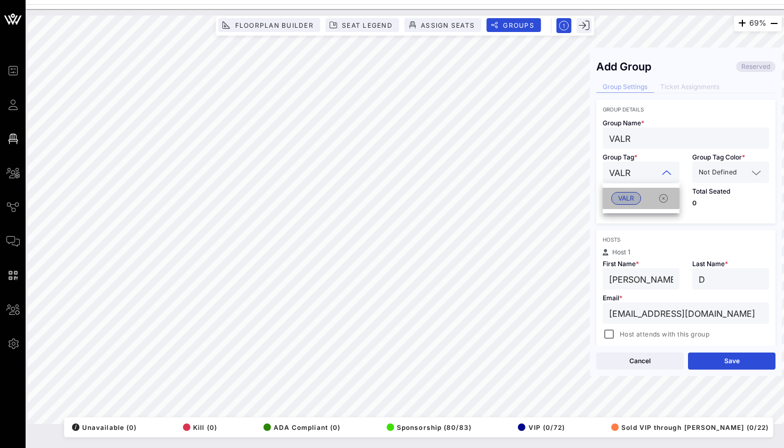
click at [620, 202] on span "VALR" at bounding box center [626, 199] width 16 height 12
click at [620, 214] on div at bounding box center [641, 206] width 64 height 21
click at [710, 350] on div "Cancel Save" at bounding box center [686, 361] width 192 height 30
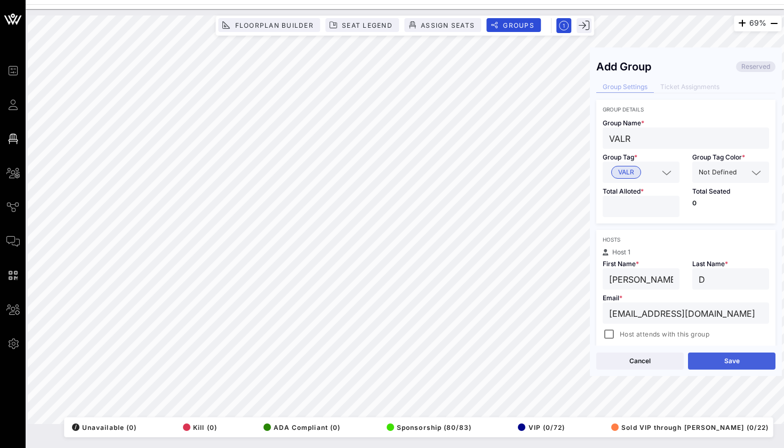
click at [708, 356] on button "Save" at bounding box center [731, 361] width 87 height 17
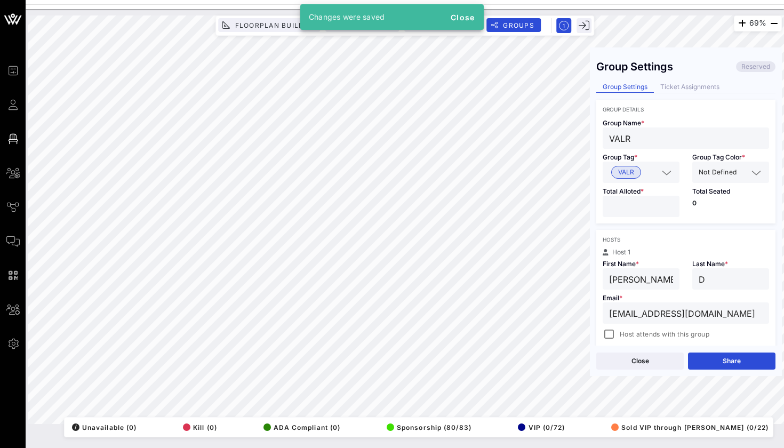
click at [668, 79] on div "Group Settings Reserved Group Settings Ticket Assignments Group Details Group N…" at bounding box center [686, 200] width 192 height 292
click at [668, 91] on div "Ticket Assignments" at bounding box center [690, 87] width 72 height 11
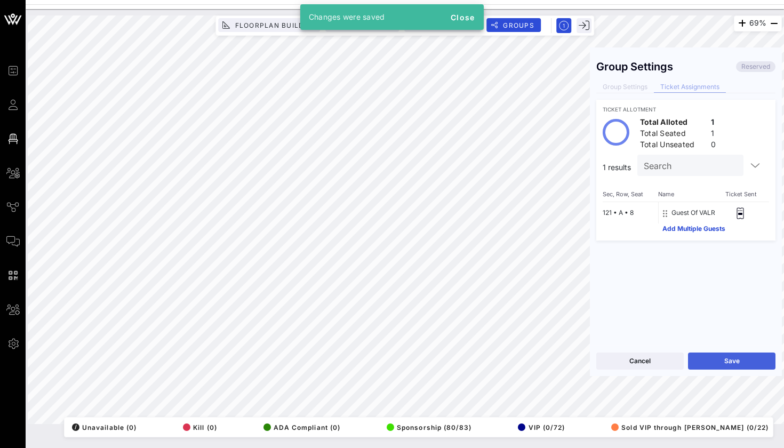
click at [700, 356] on button "Save" at bounding box center [731, 361] width 87 height 17
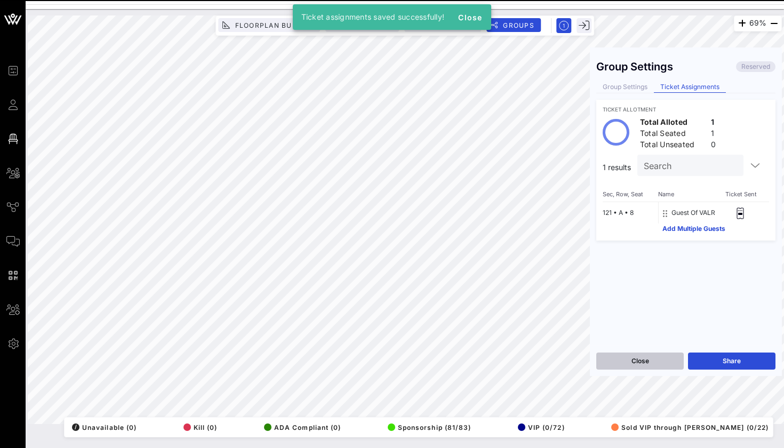
click at [652, 359] on button "Close" at bounding box center [639, 361] width 87 height 17
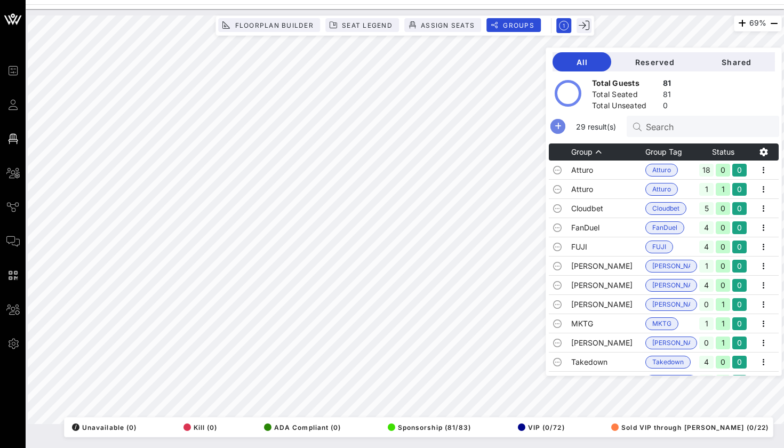
click at [556, 126] on icon "button" at bounding box center [558, 126] width 13 height 13
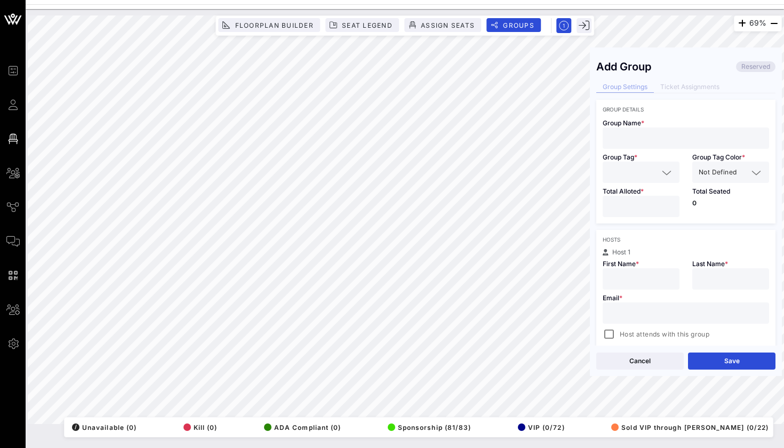
paste input "[EMAIL_ADDRESS][DOMAIN_NAME]"
click at [618, 179] on div at bounding box center [641, 172] width 64 height 21
click at [618, 206] on div "VALR" at bounding box center [641, 198] width 77 height 21
click at [618, 208] on input "number" at bounding box center [641, 207] width 64 height 14
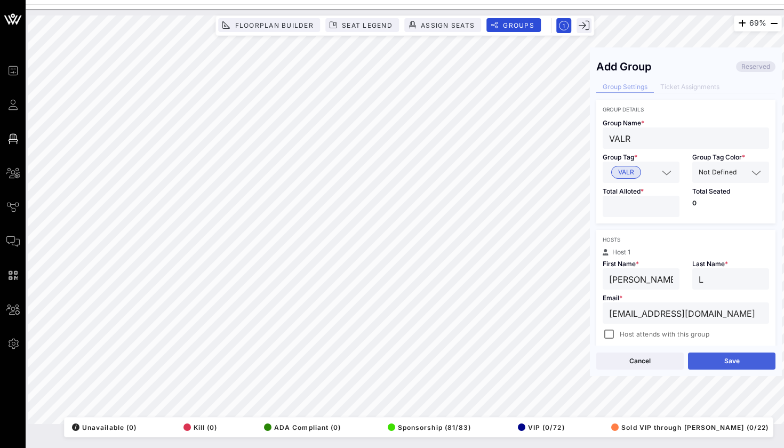
click at [706, 362] on button "Save" at bounding box center [731, 361] width 87 height 17
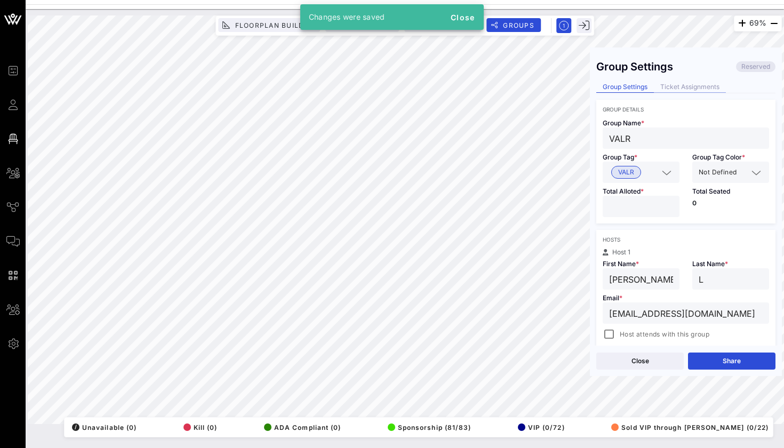
click at [672, 86] on div "Ticket Assignments" at bounding box center [690, 87] width 72 height 11
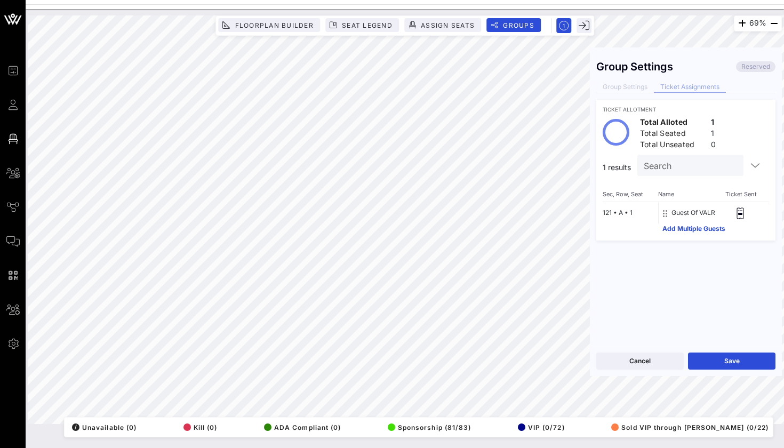
click at [694, 351] on div "Cancel Save" at bounding box center [686, 361] width 192 height 30
click at [693, 355] on button "Save" at bounding box center [731, 361] width 87 height 17
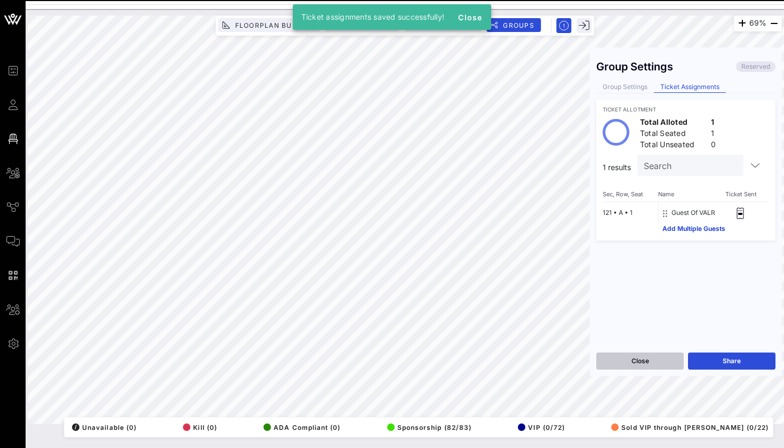
click at [654, 356] on button "Close" at bounding box center [639, 361] width 87 height 17
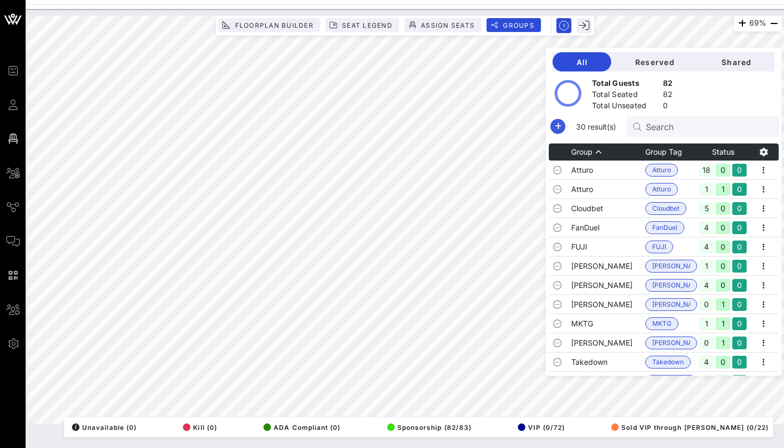
click at [556, 131] on icon "button" at bounding box center [558, 126] width 13 height 13
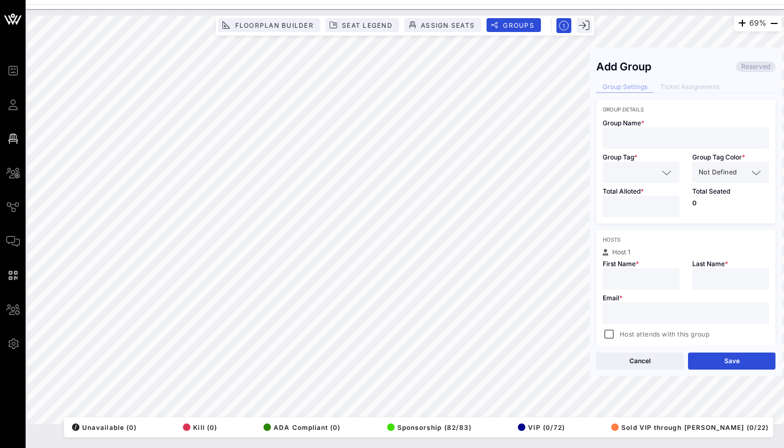
paste input "[EMAIL_ADDRESS][DOMAIN_NAME]"
click at [650, 116] on div "Group Name *" at bounding box center [685, 131] width 179 height 36
click at [650, 141] on input "text" at bounding box center [686, 138] width 154 height 14
click at [625, 178] on input "text" at bounding box center [633, 172] width 49 height 14
click at [620, 213] on div "VALR" at bounding box center [641, 199] width 77 height 30
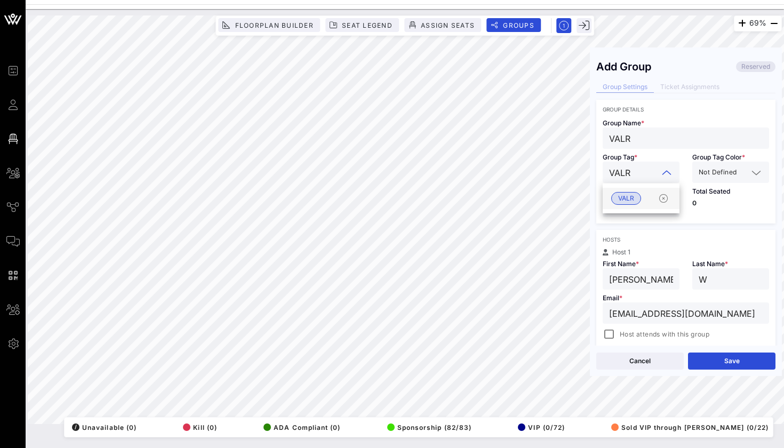
click at [623, 197] on span "VALR" at bounding box center [626, 199] width 16 height 12
click at [623, 197] on div at bounding box center [641, 206] width 64 height 21
click at [704, 360] on button "Save" at bounding box center [731, 361] width 87 height 17
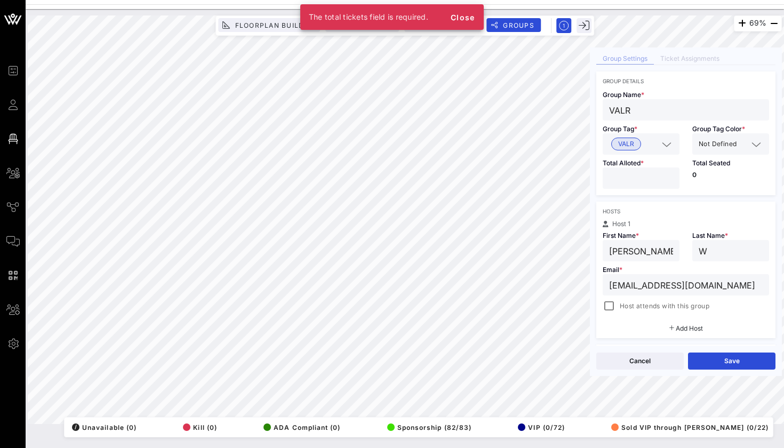
scroll to position [25, 0]
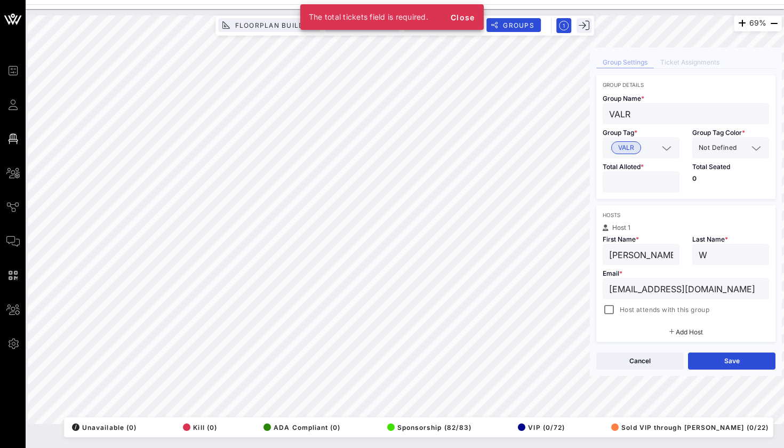
click at [643, 186] on input "number" at bounding box center [641, 182] width 64 height 14
click at [691, 358] on button "Save" at bounding box center [731, 361] width 87 height 17
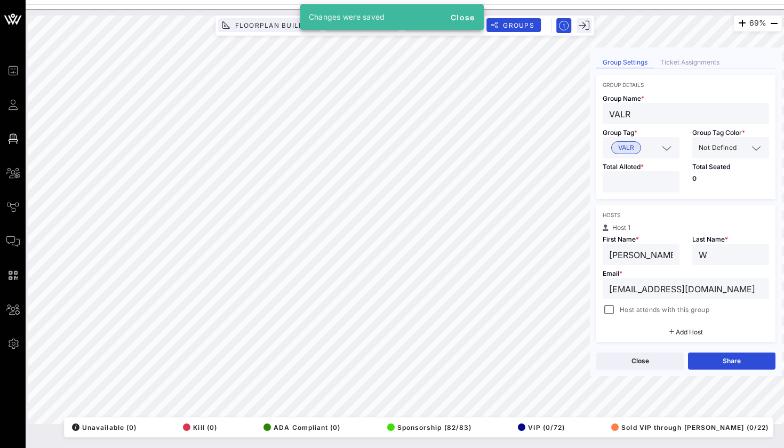
click at [686, 70] on div "Group Settings Reserved Group Settings Ticket Assignments Group Details Group N…" at bounding box center [686, 200] width 192 height 292
click at [686, 63] on div "Ticket Assignments" at bounding box center [690, 62] width 72 height 11
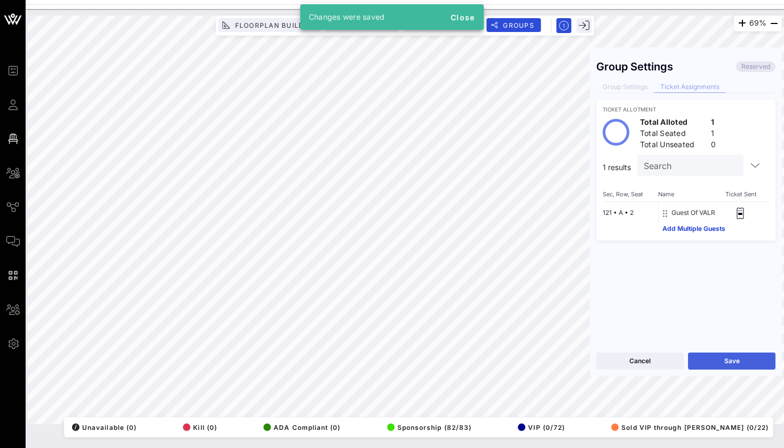
click at [714, 356] on button "Save" at bounding box center [731, 361] width 87 height 17
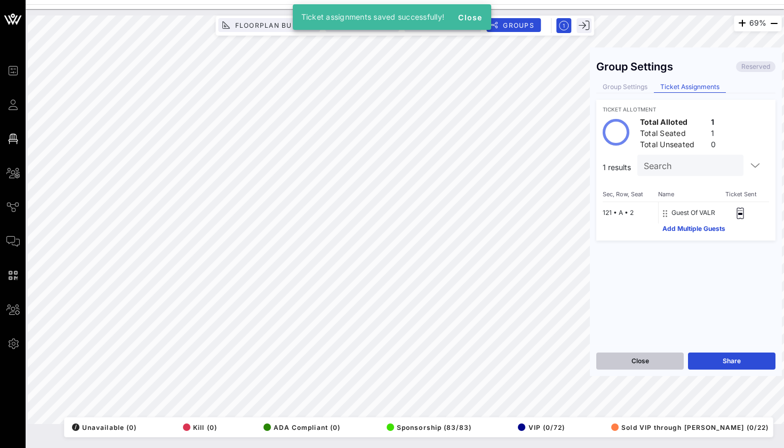
click at [641, 355] on button "Close" at bounding box center [639, 361] width 87 height 17
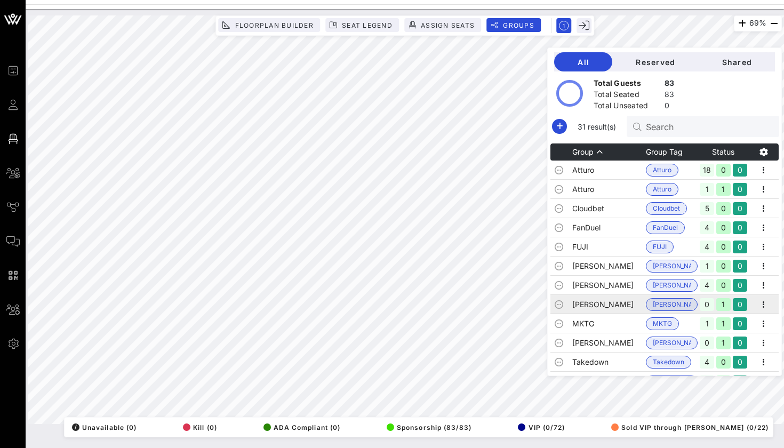
click at [611, 301] on td "[PERSON_NAME]" at bounding box center [609, 304] width 74 height 19
click at [761, 303] on icon "button" at bounding box center [763, 304] width 13 height 13
click at [744, 366] on div "Delete" at bounding box center [749, 365] width 33 height 9
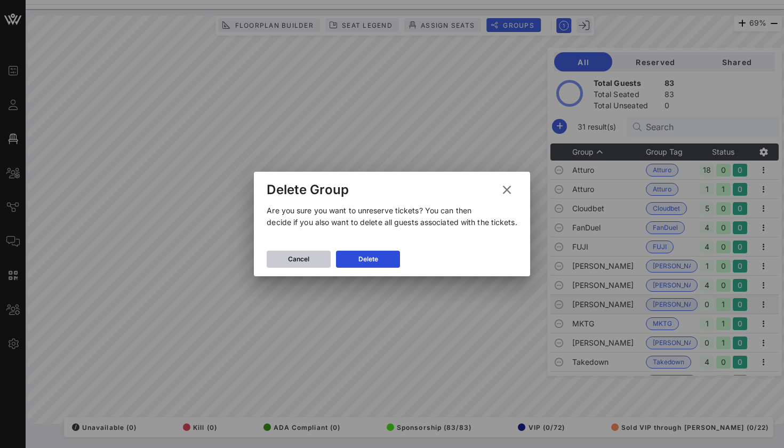
click at [326, 260] on button "Cancel" at bounding box center [299, 259] width 64 height 17
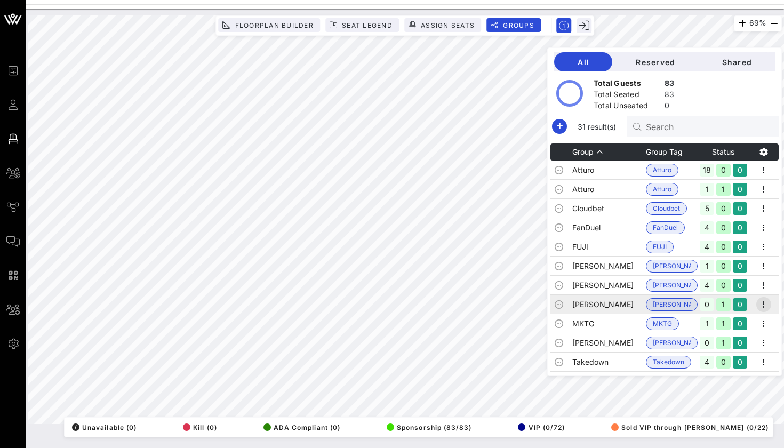
click at [761, 307] on icon "button" at bounding box center [763, 304] width 13 height 13
click at [750, 366] on div "Delete" at bounding box center [749, 365] width 33 height 9
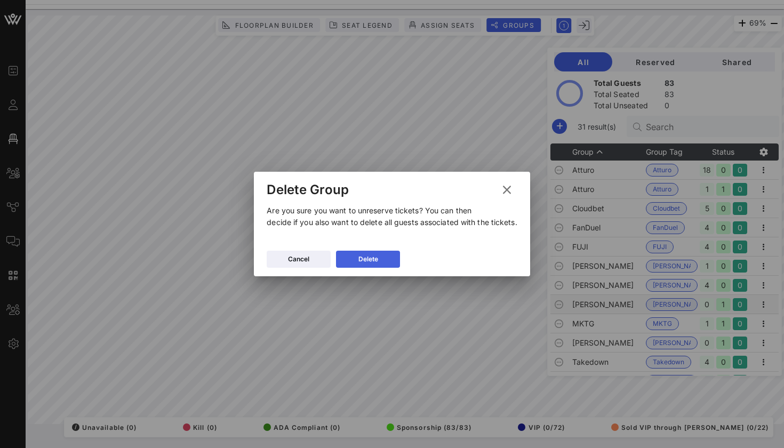
click at [384, 257] on button "Delete" at bounding box center [368, 259] width 64 height 17
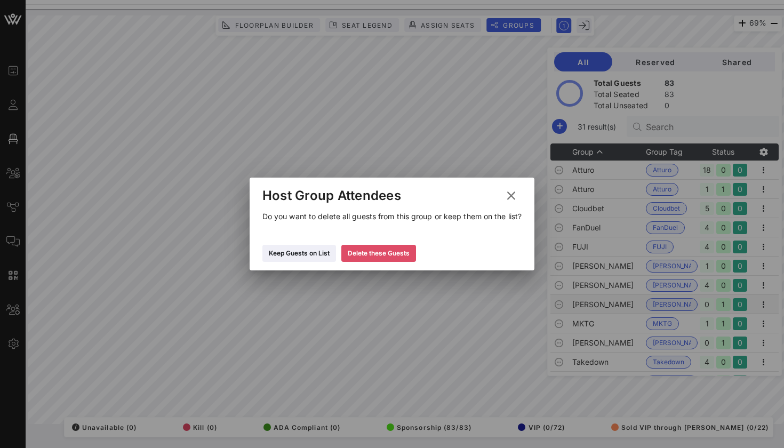
click at [399, 257] on div "Delete these Guests" at bounding box center [379, 253] width 62 height 11
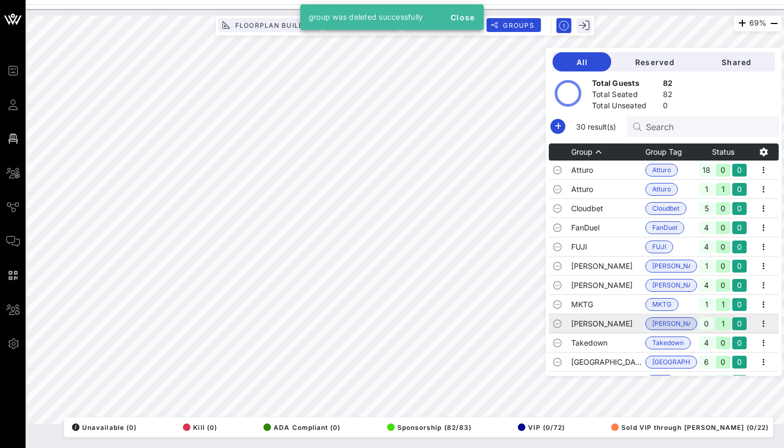
click at [650, 328] on span "[PERSON_NAME]" at bounding box center [671, 323] width 52 height 13
click at [763, 322] on icon "button" at bounding box center [763, 323] width 13 height 13
click at [738, 390] on div "Delete" at bounding box center [749, 384] width 33 height 17
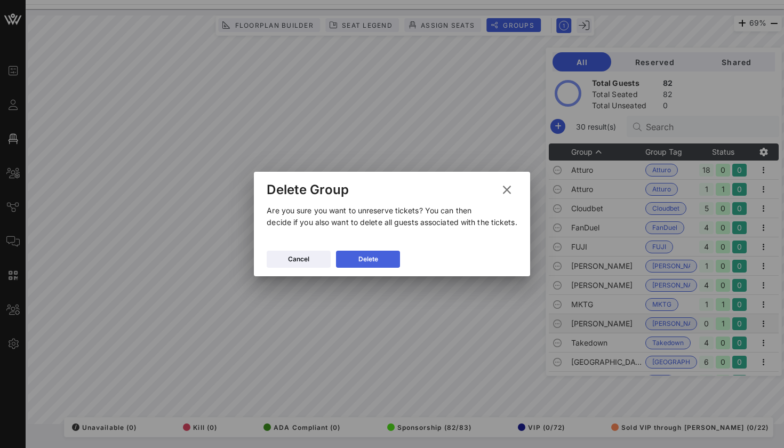
click at [391, 266] on button "Delete" at bounding box center [368, 259] width 64 height 17
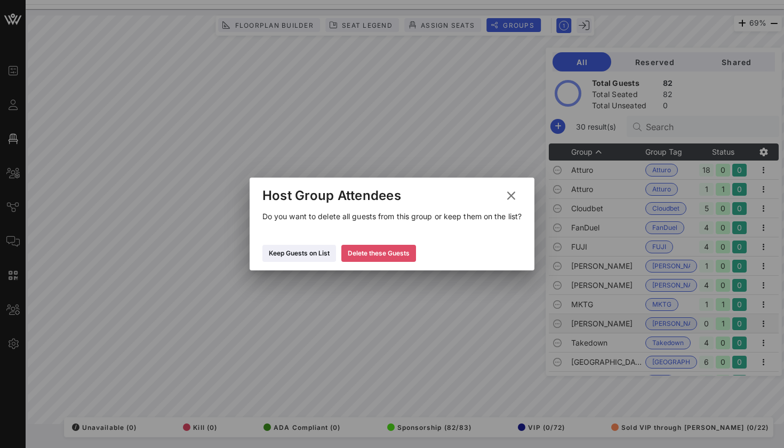
click at [393, 259] on button "Delete these Guests" at bounding box center [378, 253] width 75 height 17
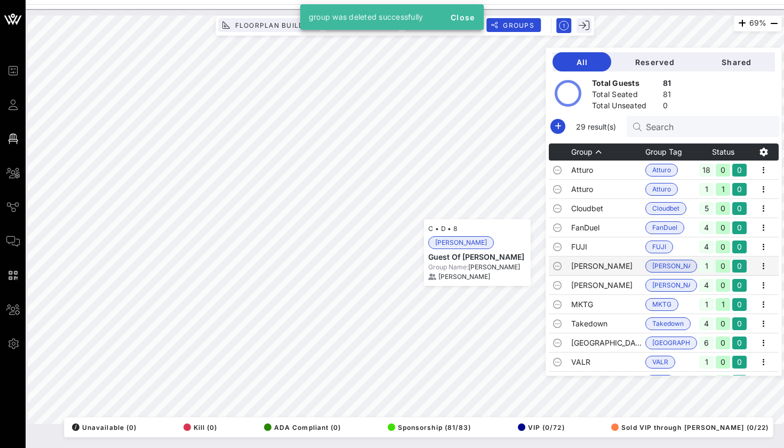
scroll to position [7, 0]
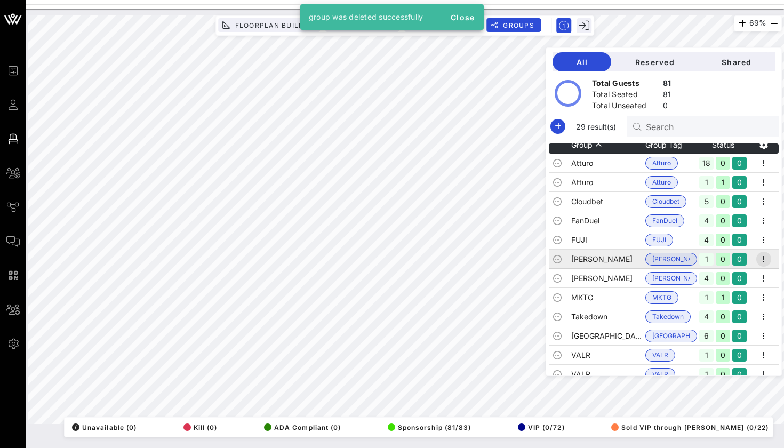
click at [767, 258] on icon "button" at bounding box center [763, 259] width 13 height 13
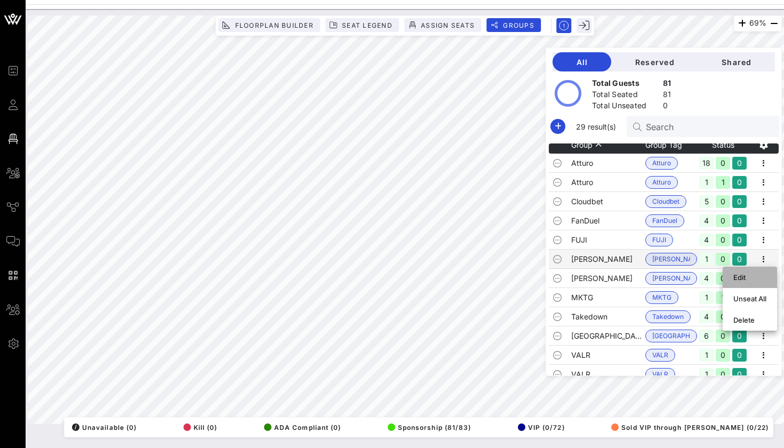
click at [746, 270] on div "Edit" at bounding box center [749, 277] width 33 height 17
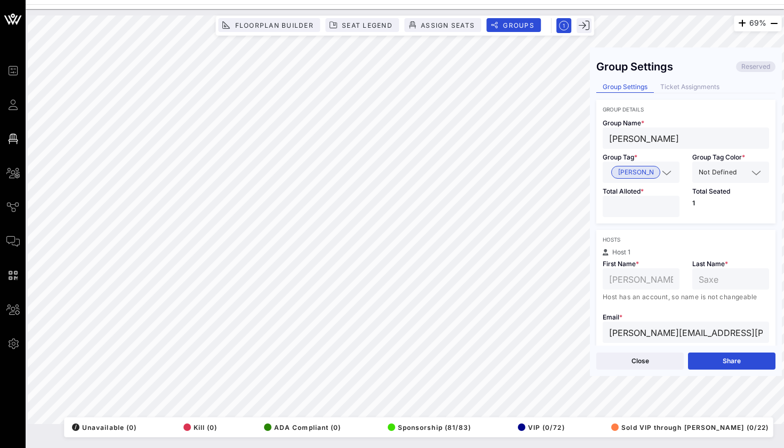
click at [651, 209] on input "*" at bounding box center [641, 207] width 64 height 14
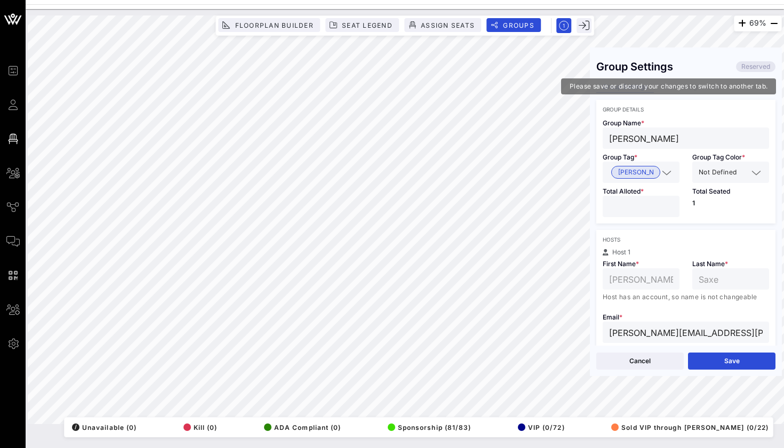
click at [679, 87] on div "Group Settings Ticket Assignments" at bounding box center [685, 88] width 179 height 12
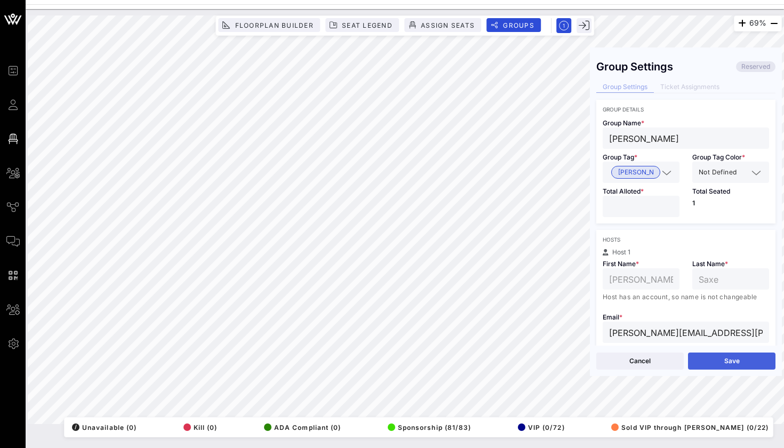
click at [723, 366] on button "Save" at bounding box center [731, 361] width 87 height 17
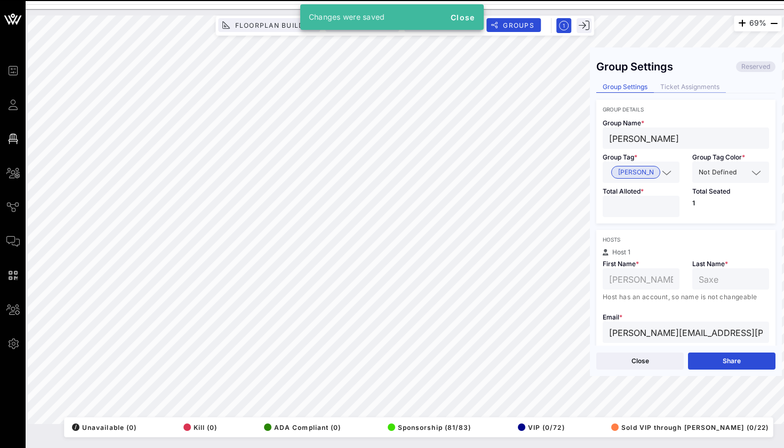
click at [688, 86] on div "Ticket Assignments" at bounding box center [690, 87] width 72 height 11
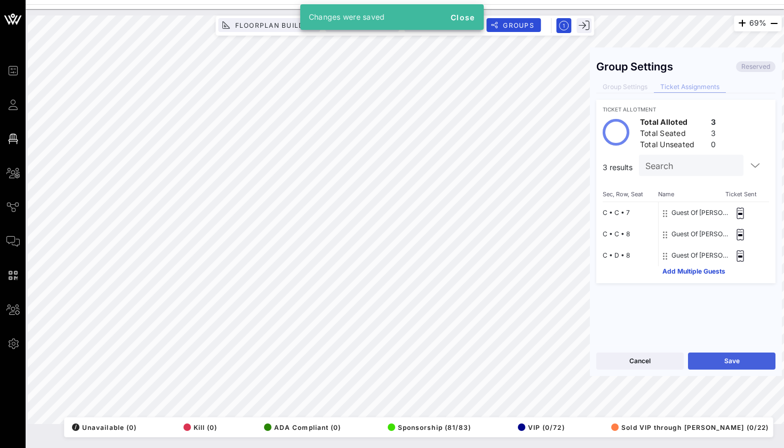
click at [703, 364] on button "Save" at bounding box center [731, 361] width 87 height 17
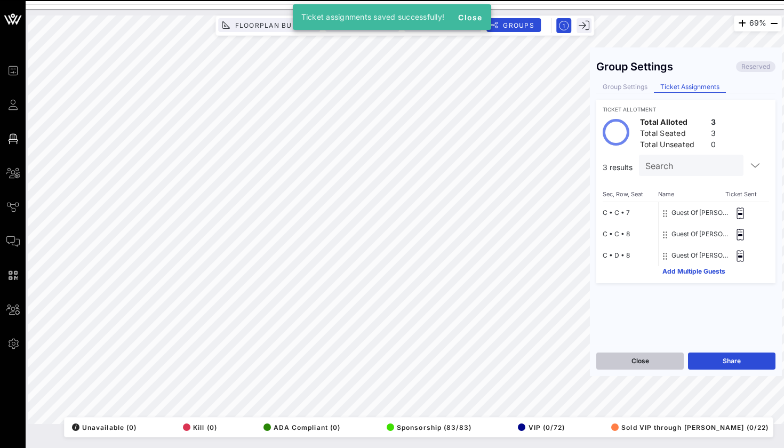
click at [647, 356] on button "Close" at bounding box center [639, 361] width 87 height 17
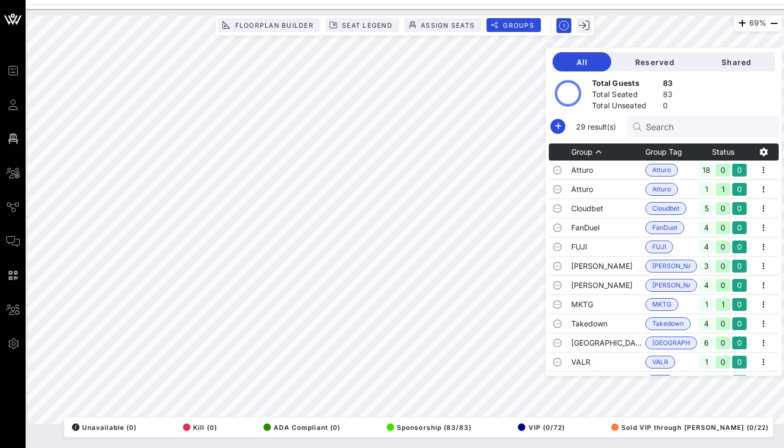
click at [761, 152] on icon "button" at bounding box center [763, 152] width 13 height 13
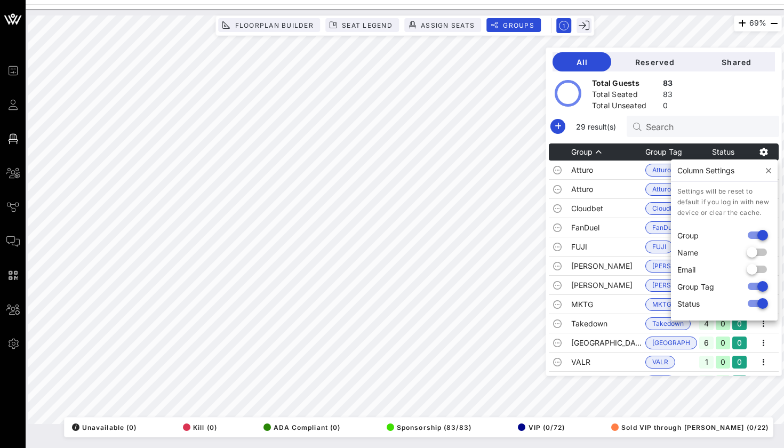
click at [760, 113] on div "All Reserved Shared Total Guests 83 Total Seated 83 Total Unseated 0 29 result(…" at bounding box center [664, 211] width 236 height 329
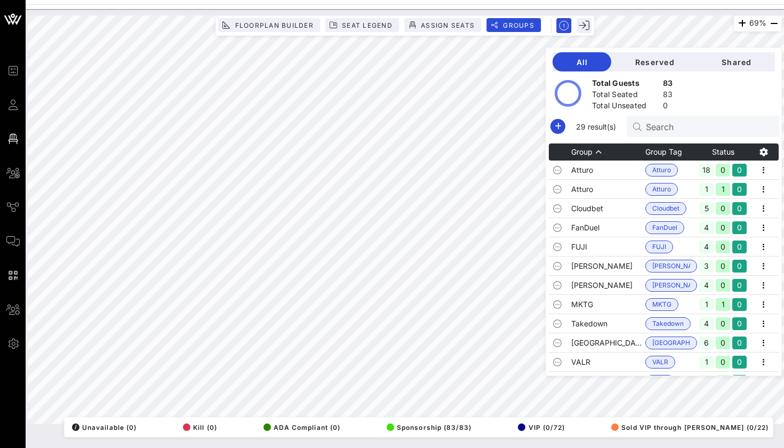
click at [658, 95] on div "Total Seated 83" at bounding box center [632, 96] width 85 height 18
click at [617, 148] on th "Group" at bounding box center [608, 151] width 74 height 17
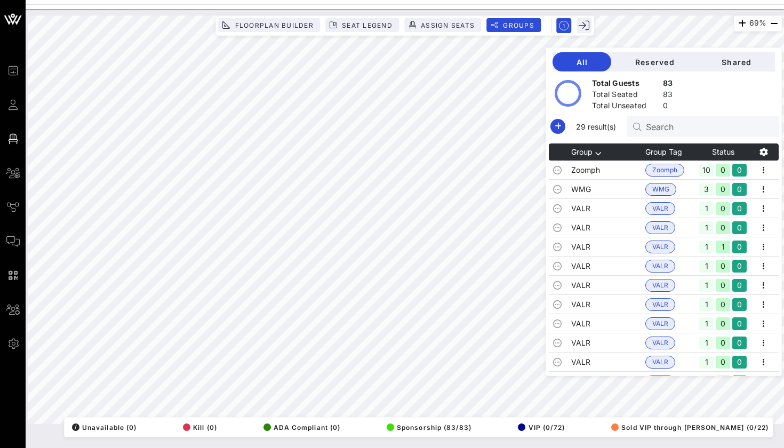
click at [597, 146] on th "Group" at bounding box center [608, 151] width 74 height 17
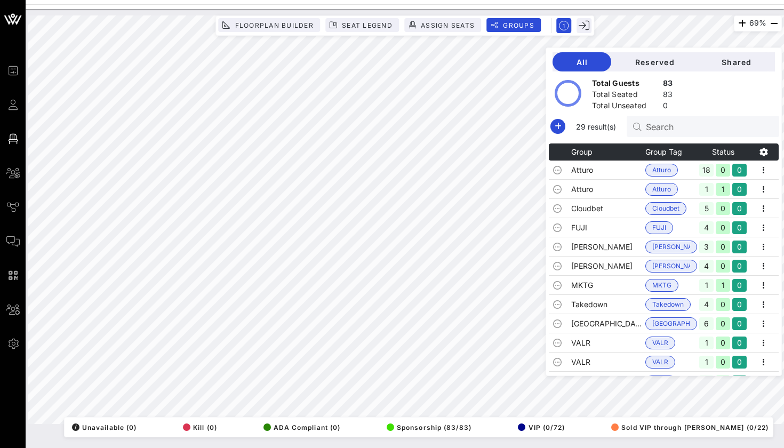
click at [726, 153] on th "Status" at bounding box center [723, 151] width 52 height 17
click at [611, 85] on div "Total Guests" at bounding box center [625, 84] width 67 height 13
click at [576, 92] on circle at bounding box center [568, 94] width 24 height 24
click at [647, 61] on span "Reserved" at bounding box center [654, 62] width 69 height 9
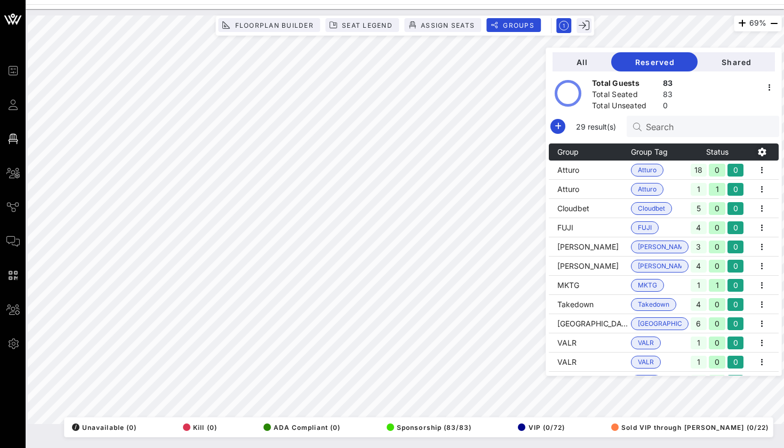
click at [764, 153] on icon "button" at bounding box center [762, 152] width 13 height 13
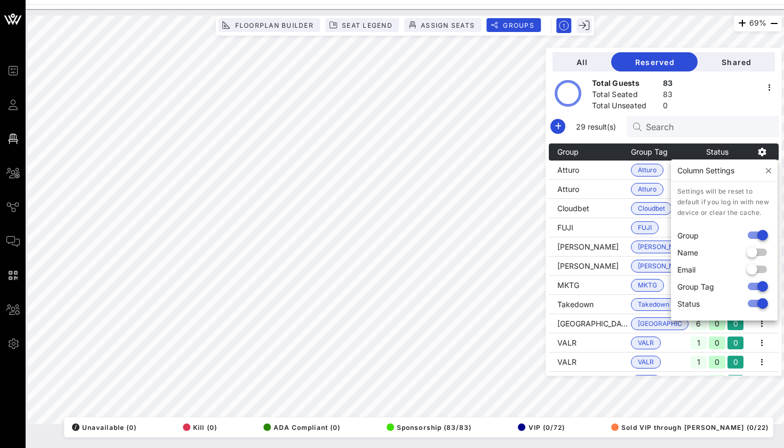
click at [739, 122] on input "Search" at bounding box center [708, 126] width 125 height 14
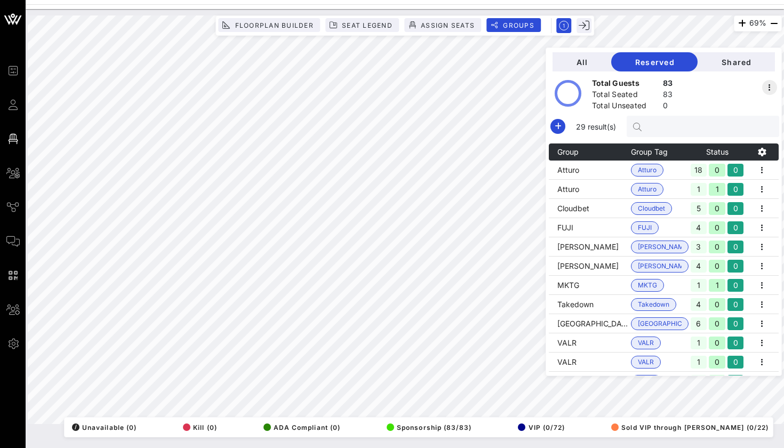
click at [772, 87] on icon "button" at bounding box center [769, 87] width 13 height 13
click at [744, 109] on div "Share All Groups" at bounding box center [739, 105] width 55 height 9
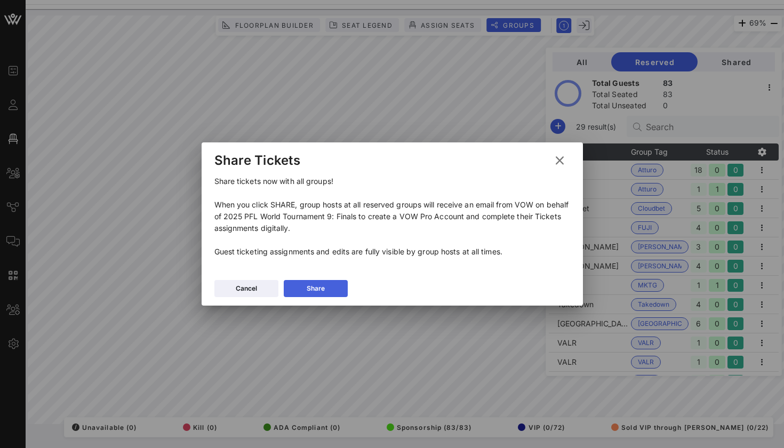
click at [321, 285] on div "Share" at bounding box center [316, 288] width 18 height 11
